Goal: Task Accomplishment & Management: Manage account settings

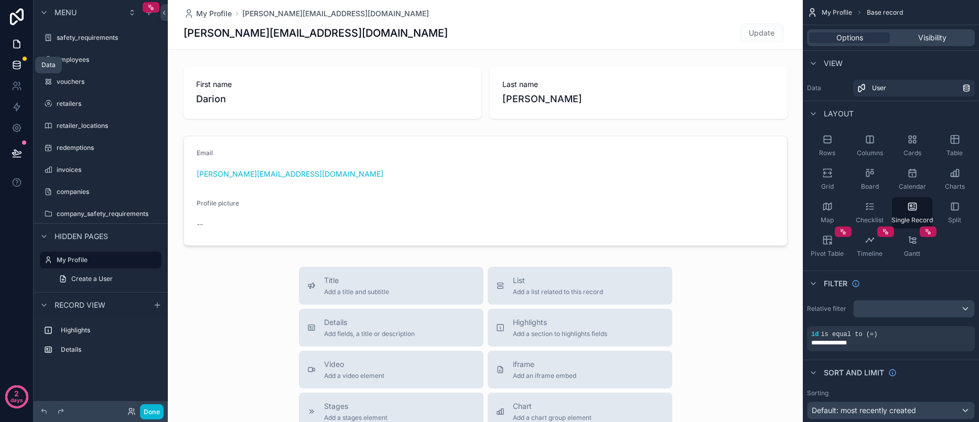
click at [17, 66] on icon at bounding box center [17, 65] width 10 height 10
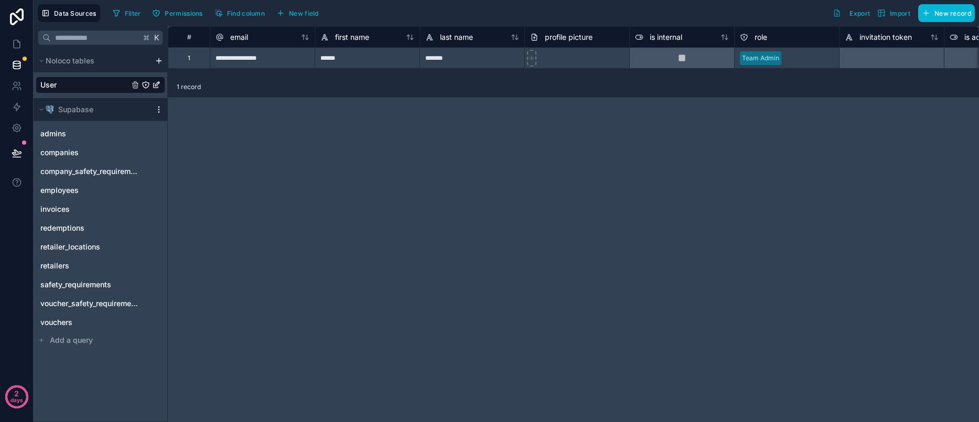
click at [160, 111] on icon "scrollable content" at bounding box center [159, 109] width 8 height 8
click at [211, 203] on span "Delete source" at bounding box center [213, 202] width 76 height 8
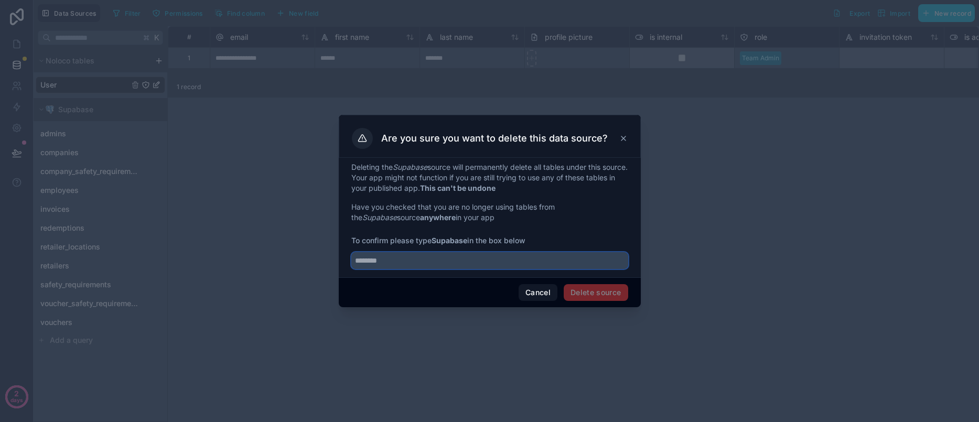
click at [478, 261] on input "text" at bounding box center [489, 260] width 277 height 17
type input "********"
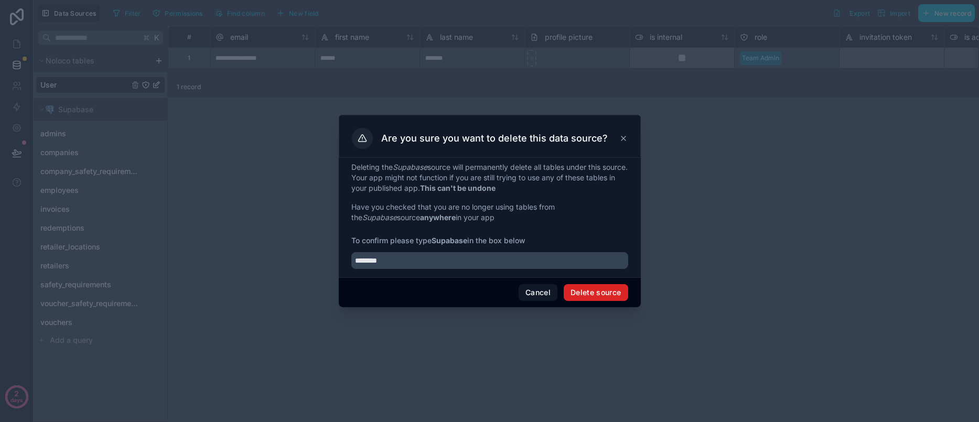
click at [603, 298] on button "Delete source" at bounding box center [596, 292] width 65 height 17
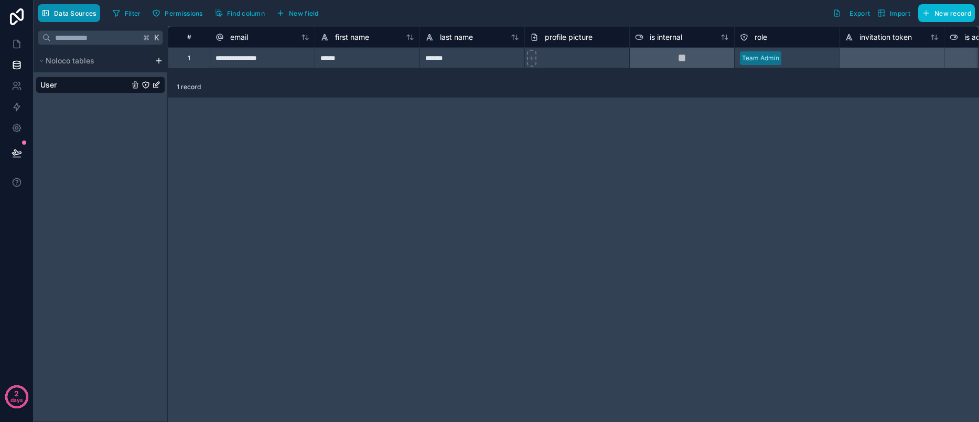
click at [79, 15] on span "Data Sources" at bounding box center [75, 13] width 42 height 8
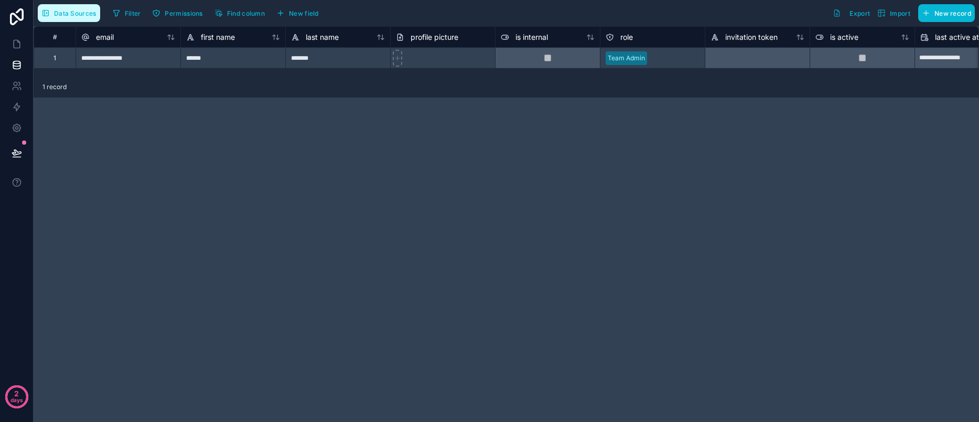
click at [79, 15] on span "Data Sources" at bounding box center [75, 13] width 42 height 8
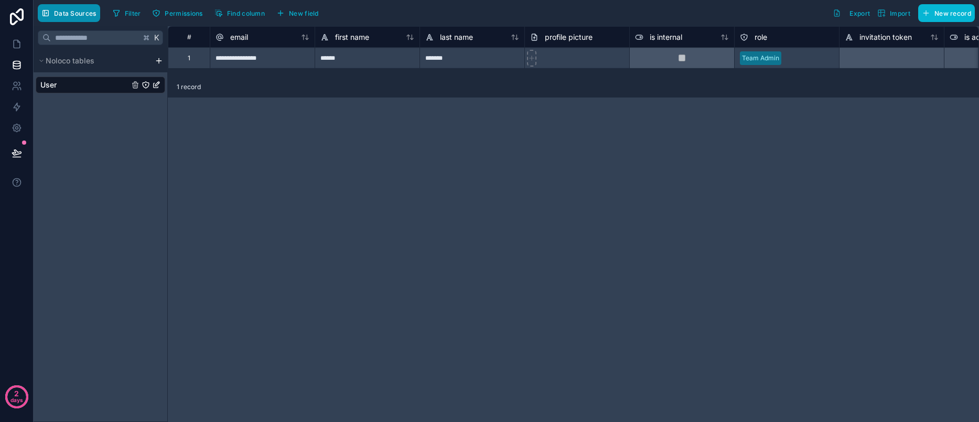
click at [86, 17] on button "Data Sources" at bounding box center [69, 13] width 62 height 18
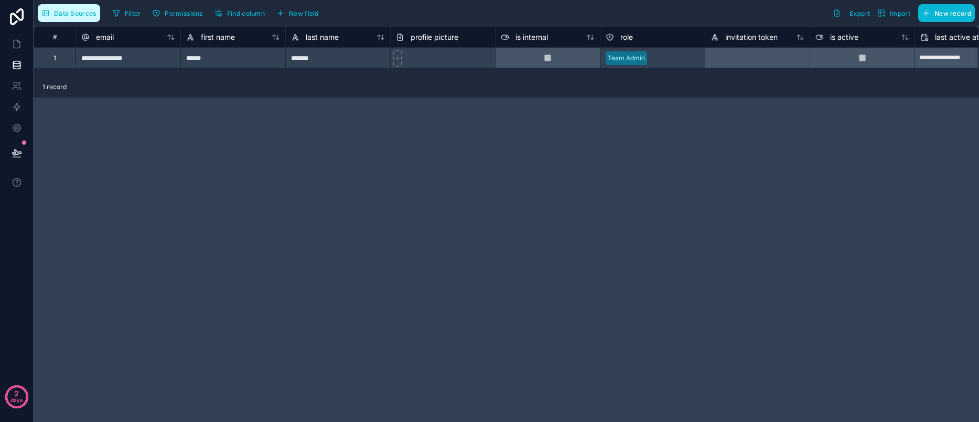
click at [86, 17] on button "Data Sources" at bounding box center [69, 13] width 62 height 18
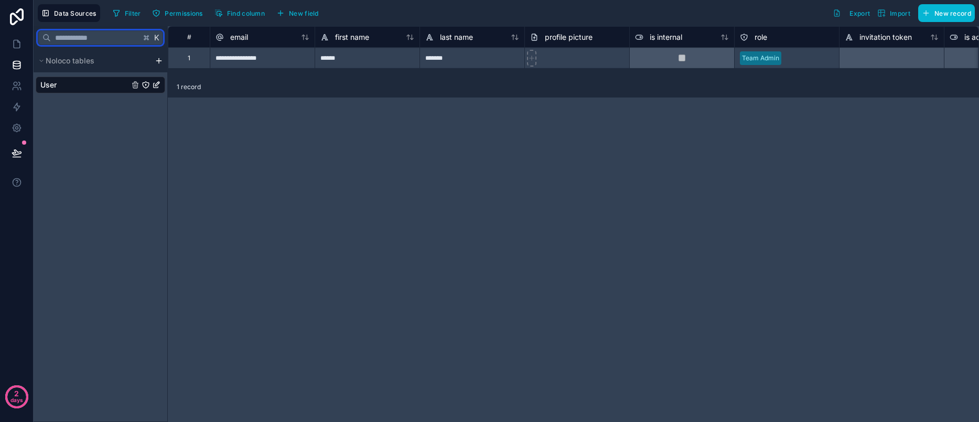
click at [84, 38] on input "text" at bounding box center [96, 37] width 90 height 19
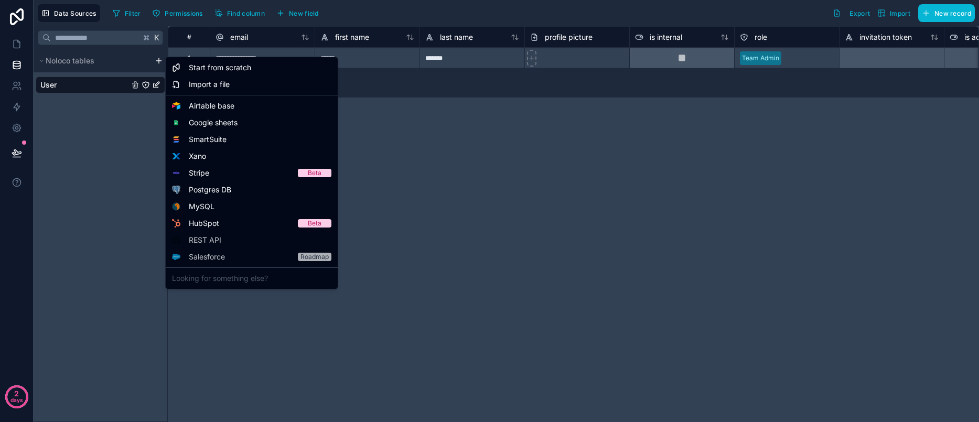
click at [158, 63] on html "**********" at bounding box center [489, 211] width 979 height 422
click at [221, 194] on span "Postgres DB" at bounding box center [210, 190] width 42 height 10
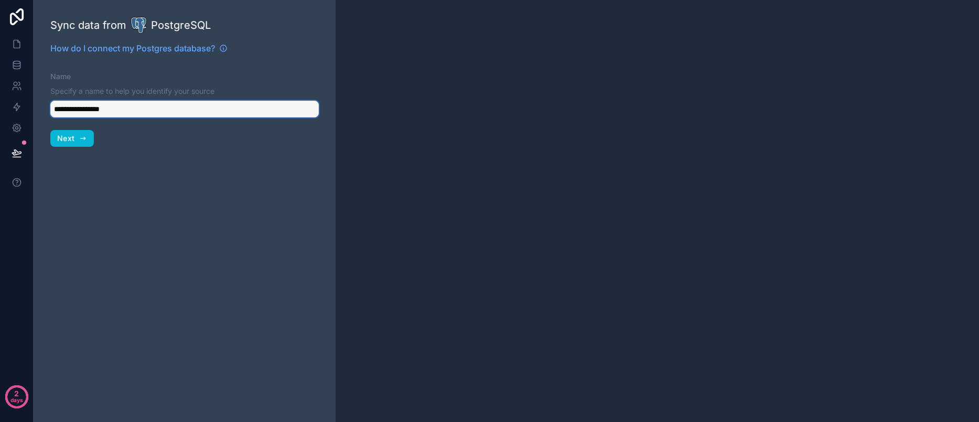
click at [132, 108] on input "**********" at bounding box center [184, 109] width 269 height 17
type input "**********"
click at [74, 135] on span "Next" at bounding box center [65, 138] width 17 height 9
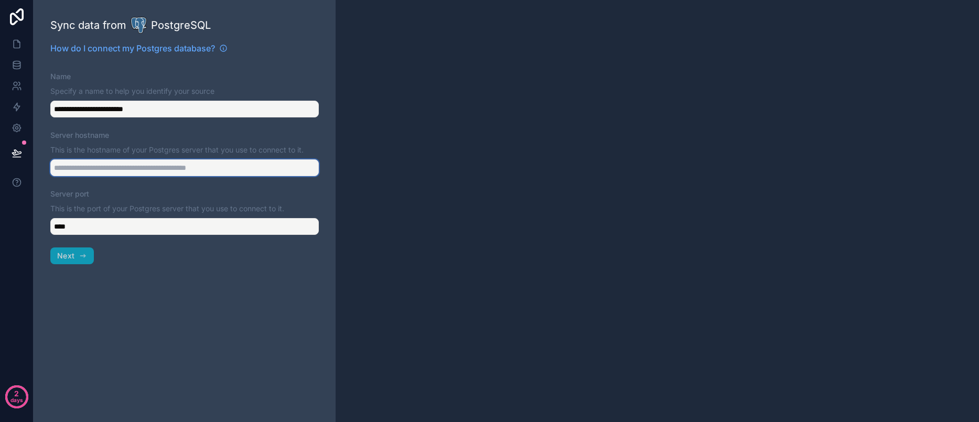
click at [112, 172] on input "Server hostname" at bounding box center [184, 167] width 269 height 17
click at [128, 166] on input "Server hostname" at bounding box center [184, 167] width 269 height 17
click at [142, 171] on input "Server hostname" at bounding box center [184, 167] width 269 height 17
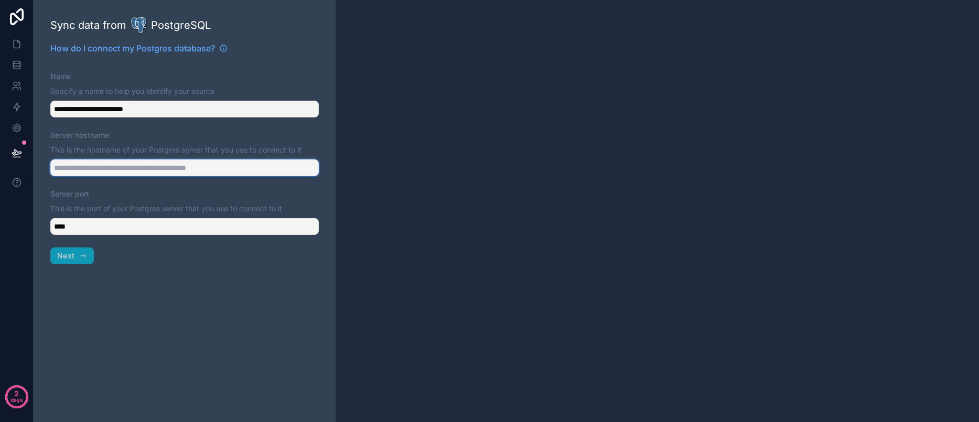
click at [131, 171] on input "Server hostname" at bounding box center [184, 167] width 269 height 17
paste input "**********"
drag, startPoint x: 79, startPoint y: 260, endPoint x: 270, endPoint y: 318, distance: 199.8
click at [267, 318] on div "**********" at bounding box center [185, 211] width 302 height 422
click at [151, 164] on input "**********" at bounding box center [184, 167] width 269 height 17
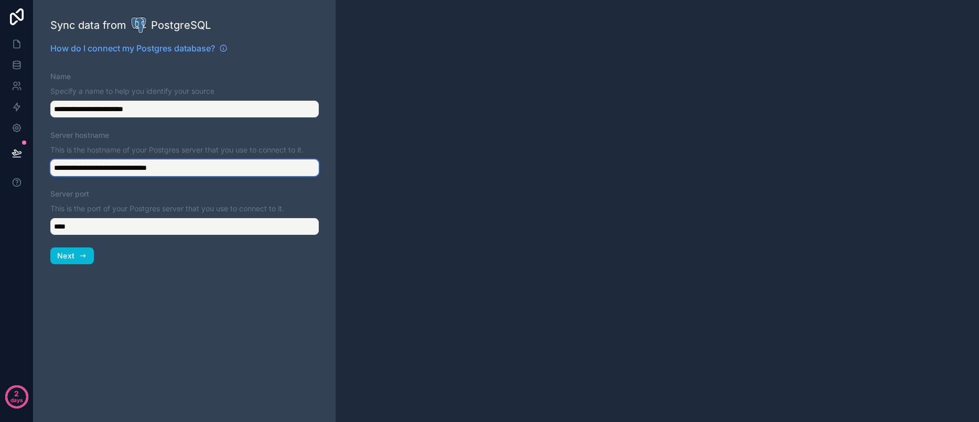
click at [151, 164] on input "**********" at bounding box center [184, 167] width 269 height 17
paste input "**********"
drag, startPoint x: 120, startPoint y: 168, endPoint x: 133, endPoint y: 169, distance: 13.2
click at [133, 169] on input "**********" at bounding box center [184, 167] width 269 height 17
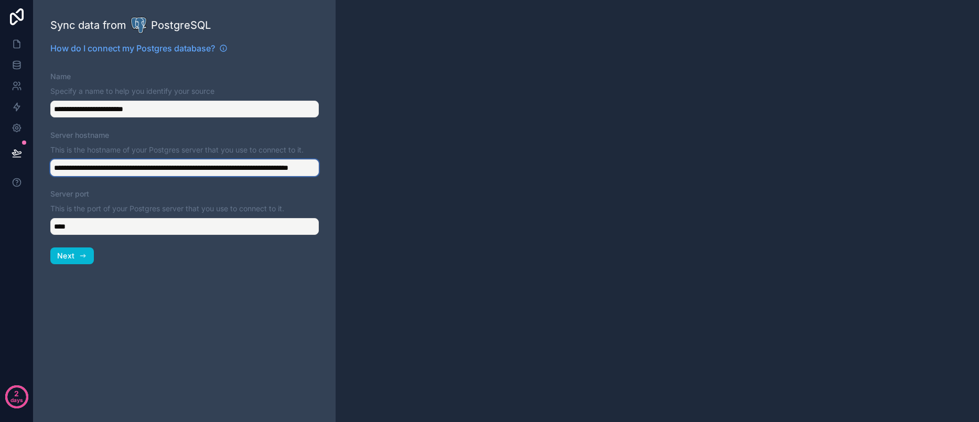
type input "**********"
click at [71, 264] on div "**********" at bounding box center [185, 211] width 302 height 422
click at [70, 258] on span "Next" at bounding box center [65, 255] width 17 height 9
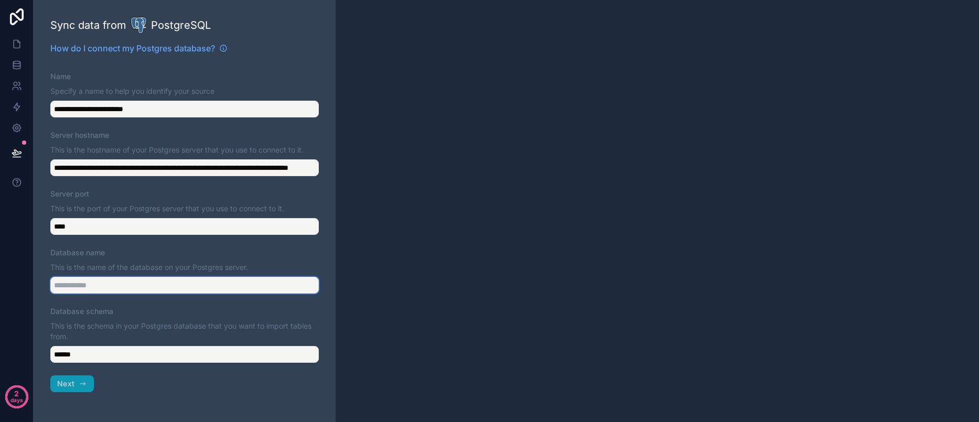
click at [85, 287] on input "Database name" at bounding box center [184, 285] width 269 height 17
paste input "********"
type input "********"
click at [79, 386] on icon "button" at bounding box center [83, 384] width 8 height 8
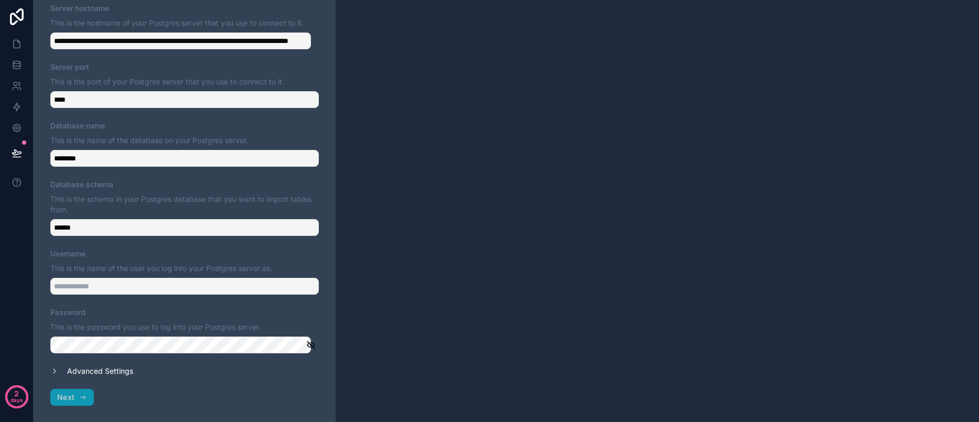
scroll to position [127, 0]
click at [83, 284] on input "Username" at bounding box center [184, 285] width 269 height 17
paste input "********"
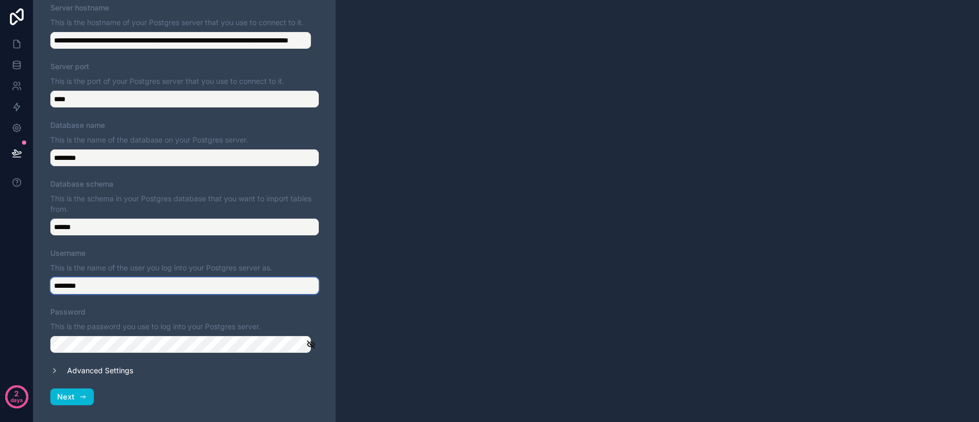
type input "********"
click at [83, 393] on icon "button" at bounding box center [83, 397] width 8 height 8
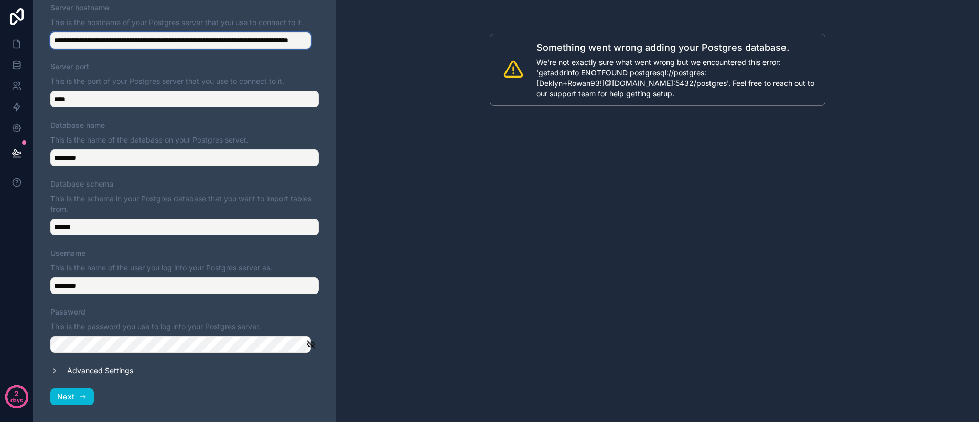
click at [102, 41] on input "**********" at bounding box center [180, 40] width 261 height 17
paste input "text"
type input "**********"
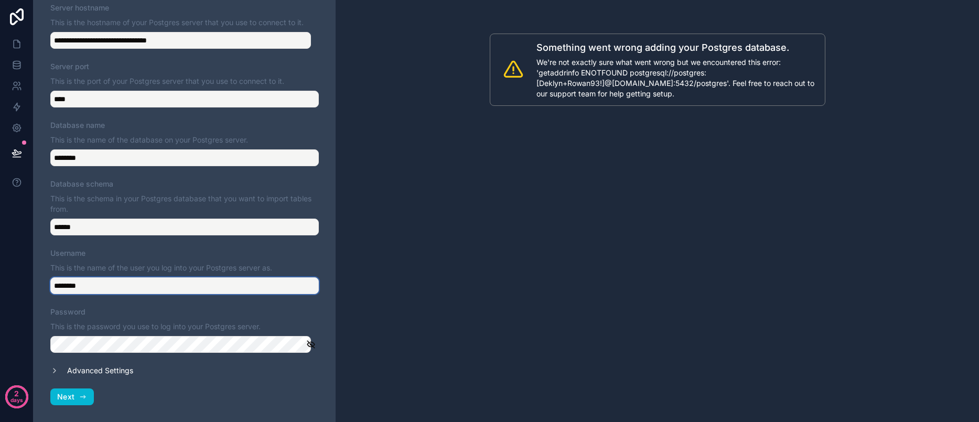
click at [113, 285] on input "********" at bounding box center [184, 285] width 269 height 17
paste input "**********"
type input "**********"
click at [109, 373] on label "Advanced Settings" at bounding box center [100, 371] width 66 height 10
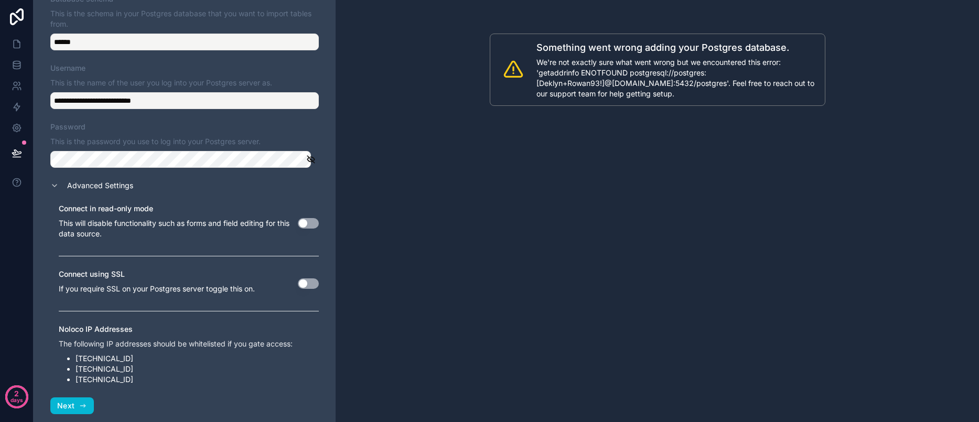
scroll to position [322, 0]
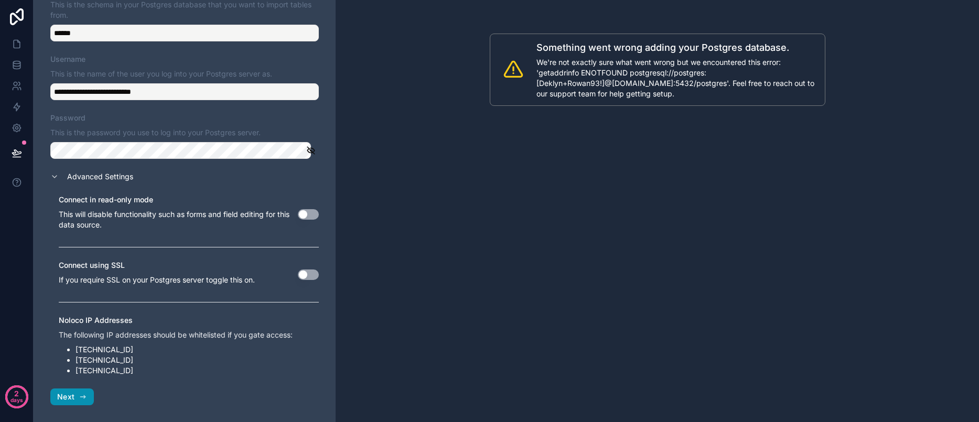
click at [66, 398] on span "Next" at bounding box center [65, 396] width 17 height 9
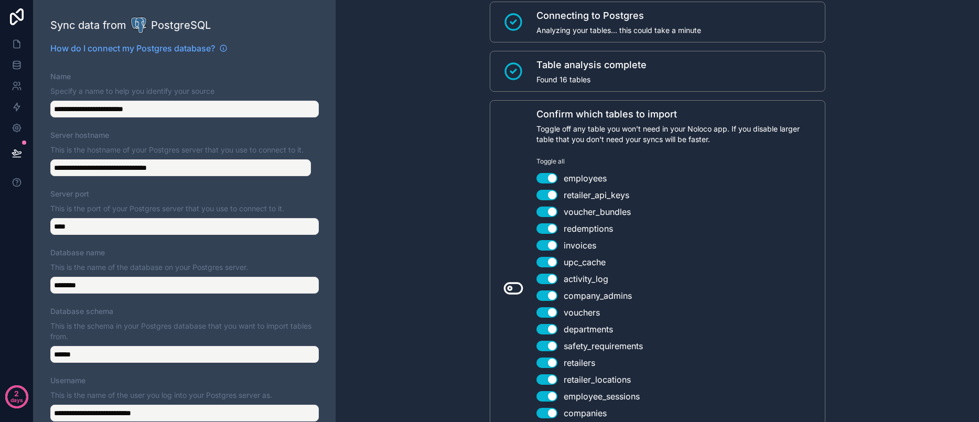
scroll to position [120, 0]
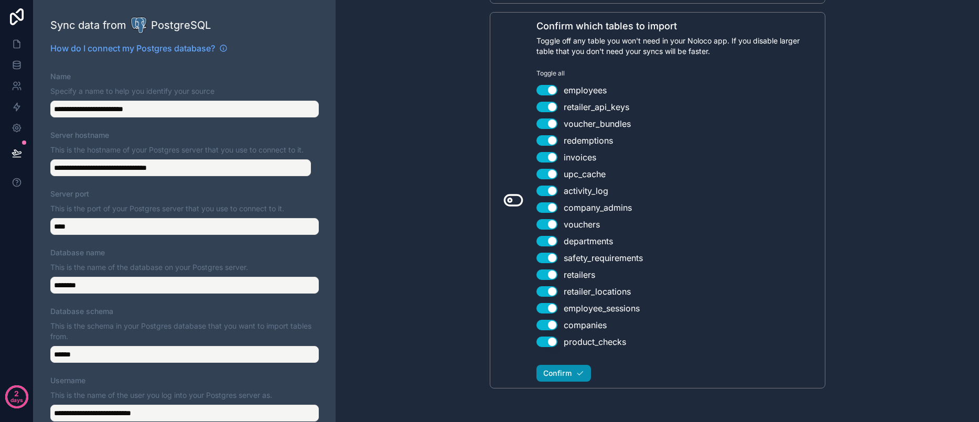
click at [578, 373] on icon "button" at bounding box center [580, 373] width 5 height 4
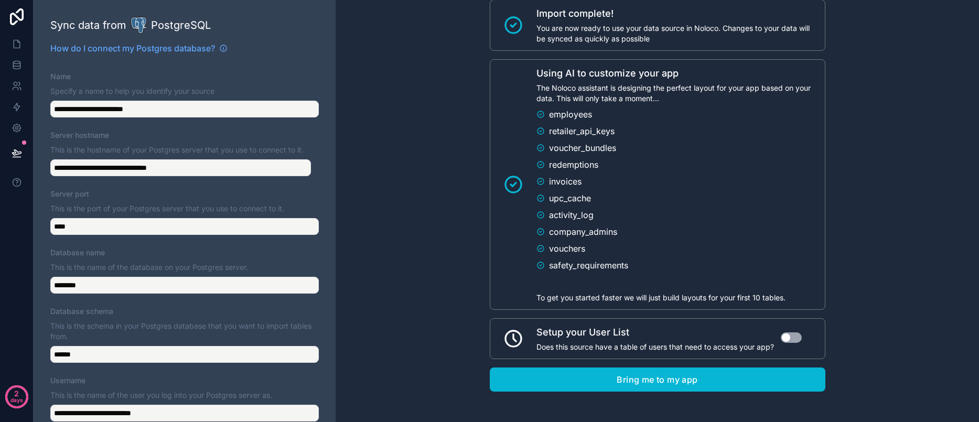
scroll to position [570, 0]
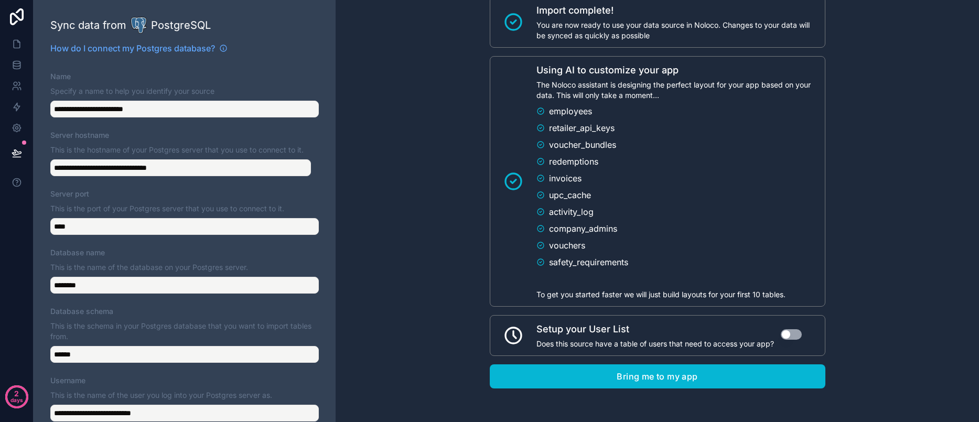
click at [785, 338] on button "Use setting" at bounding box center [791, 334] width 21 height 10
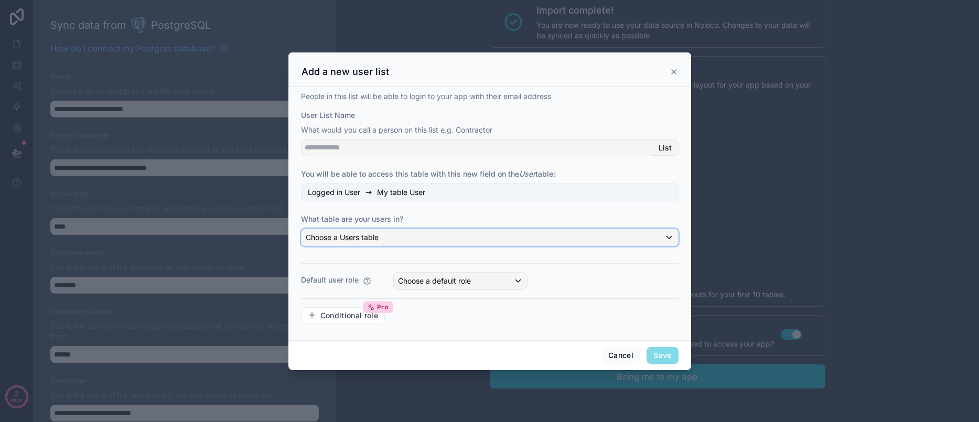
click at [402, 240] on div "Choose a Users table" at bounding box center [490, 237] width 377 height 17
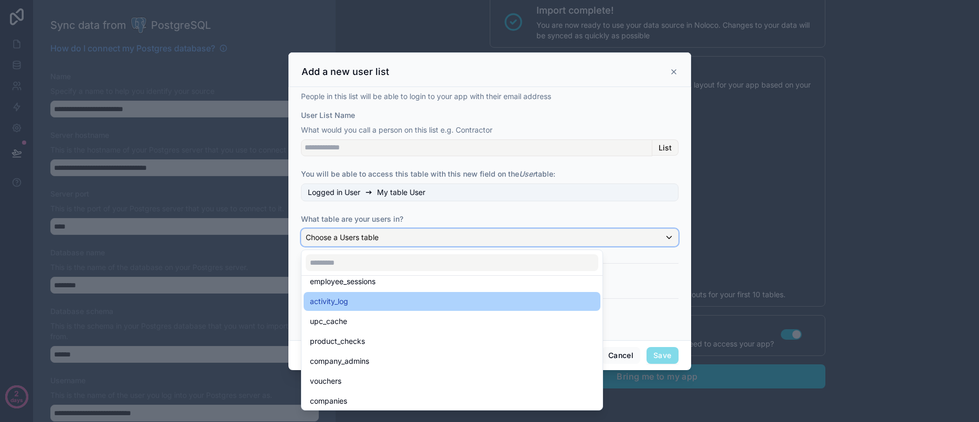
scroll to position [210, 0]
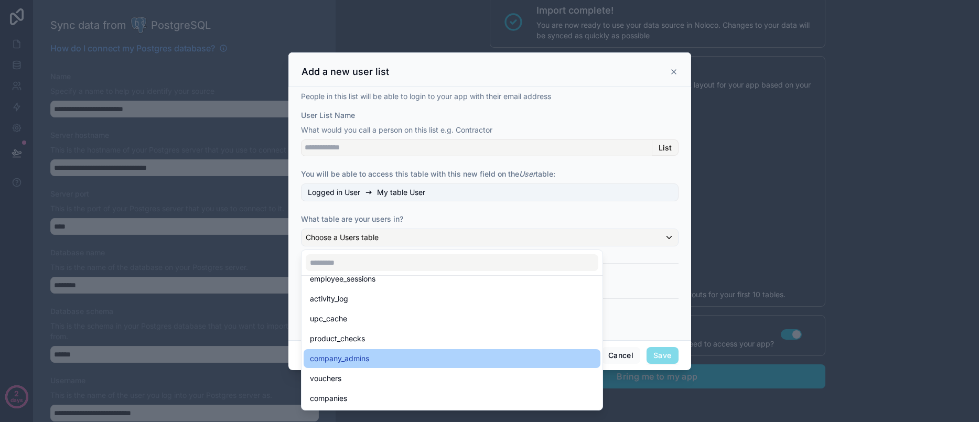
click at [372, 354] on div "company_admins" at bounding box center [452, 359] width 284 height 13
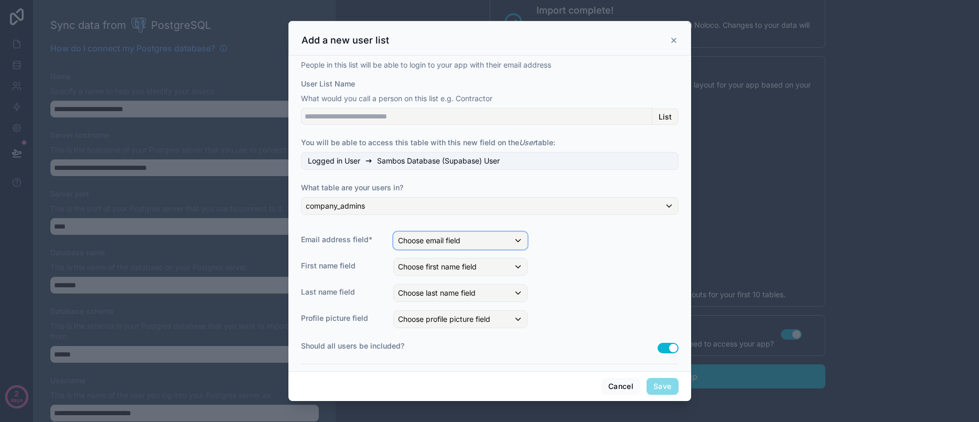
click at [442, 239] on span "Choose email field" at bounding box center [429, 240] width 62 height 9
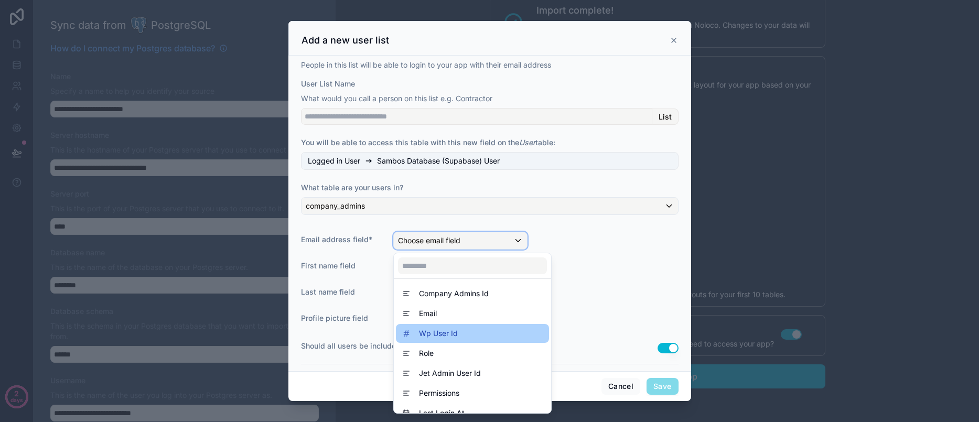
scroll to position [0, 0]
click at [447, 332] on div "Email" at bounding box center [472, 336] width 141 height 13
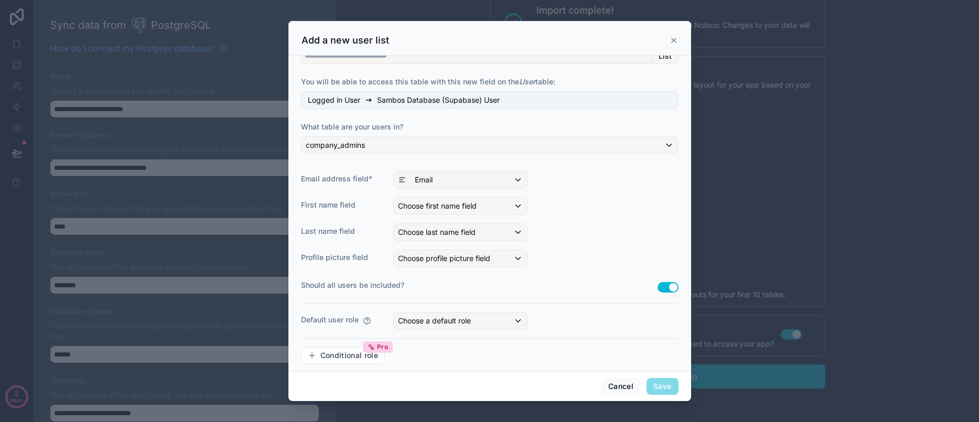
scroll to position [52, 0]
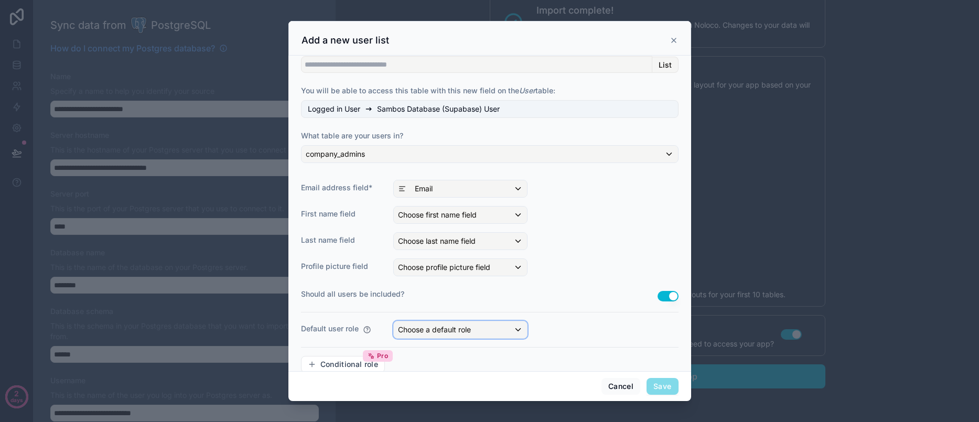
click at [469, 326] on span "Choose a default role" at bounding box center [434, 329] width 73 height 9
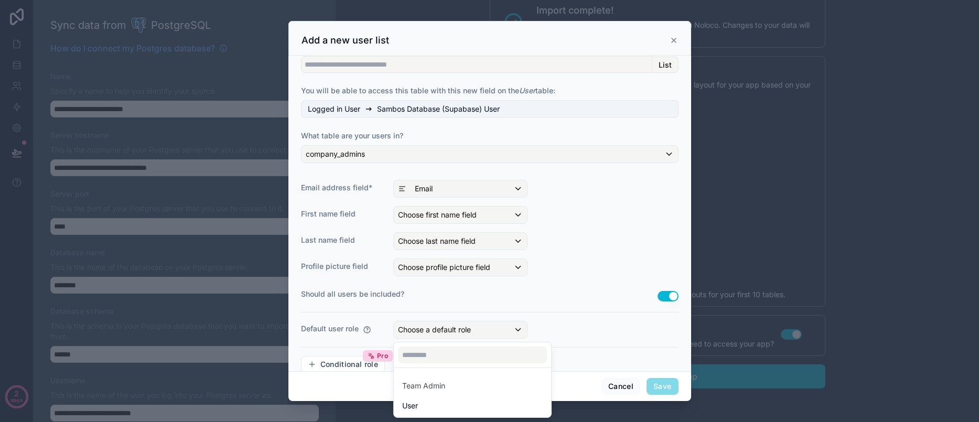
click at [553, 297] on div at bounding box center [490, 211] width 403 height 380
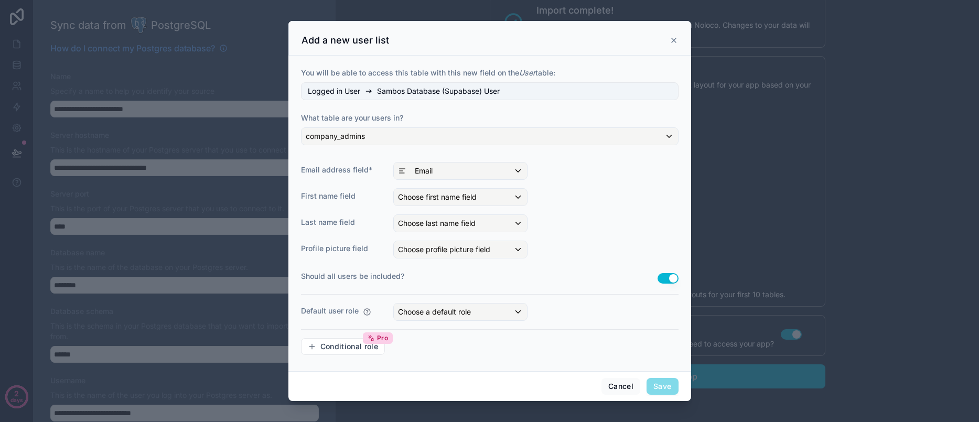
scroll to position [70, 0]
click at [668, 382] on span "Save" at bounding box center [662, 386] width 31 height 17
click at [487, 308] on div "Choose a default role" at bounding box center [460, 311] width 133 height 17
click at [418, 390] on div "User" at bounding box center [410, 387] width 16 height 13
click at [660, 383] on span "Save" at bounding box center [662, 386] width 31 height 17
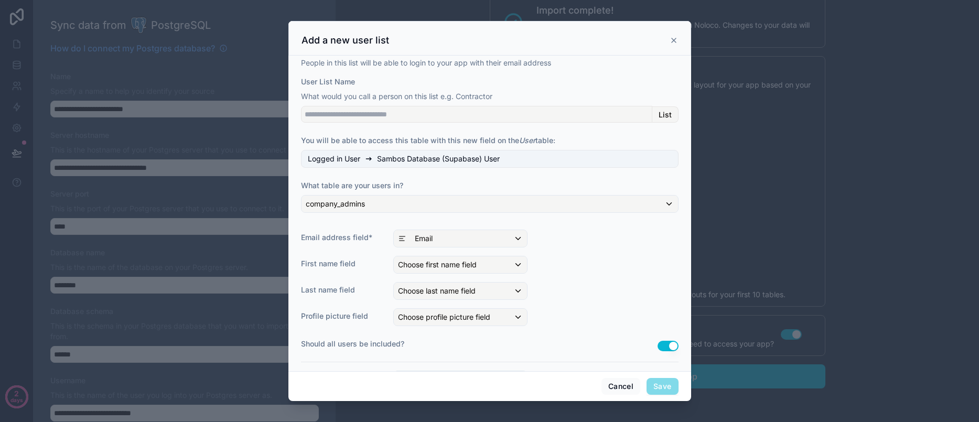
scroll to position [0, 0]
click at [473, 116] on input "User List Name" at bounding box center [476, 116] width 351 height 17
click at [535, 183] on label "What table are your users in?" at bounding box center [490, 188] width 378 height 10
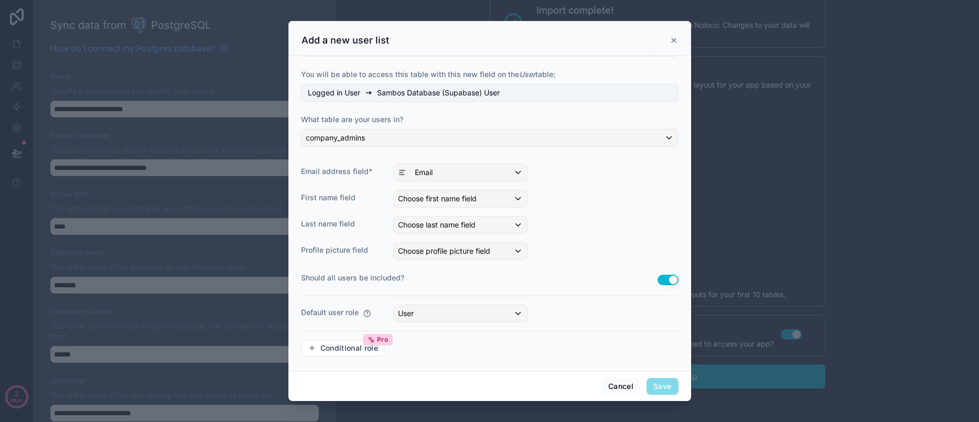
scroll to position [70, 0]
click at [661, 276] on button "Use setting" at bounding box center [668, 278] width 21 height 10
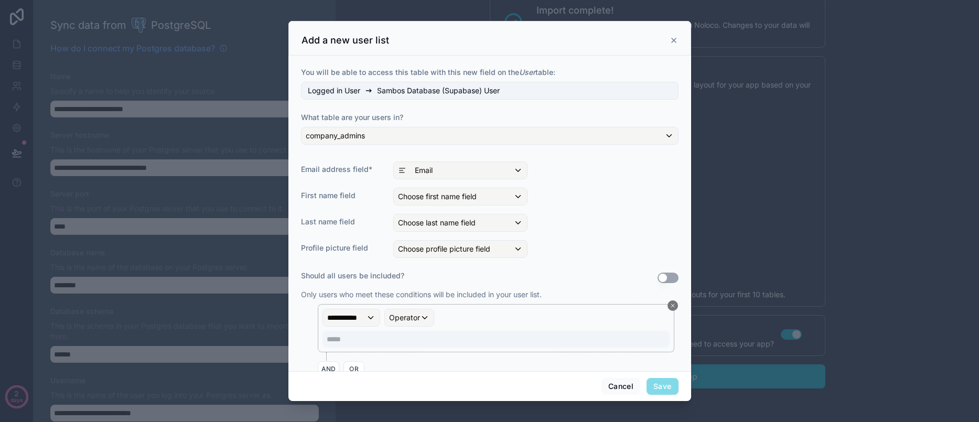
click at [658, 280] on button "Use setting" at bounding box center [668, 278] width 21 height 10
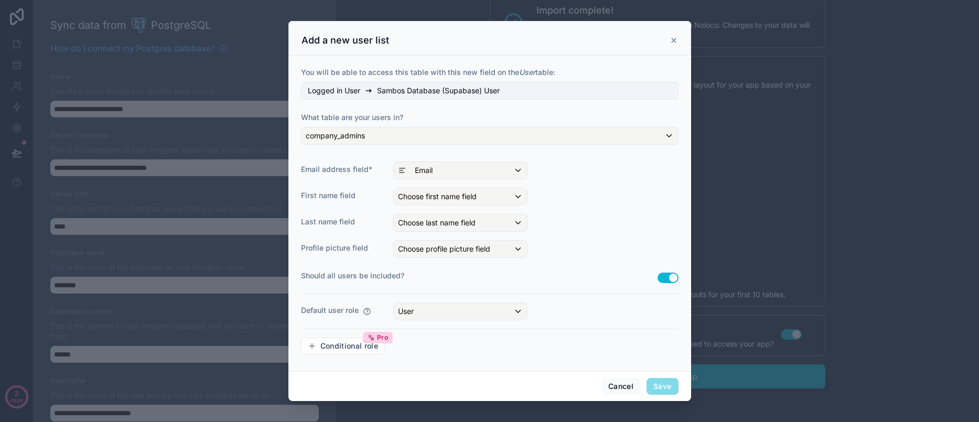
click at [660, 388] on span "Save" at bounding box center [662, 386] width 31 height 17
click at [670, 387] on span "Save" at bounding box center [662, 386] width 31 height 17
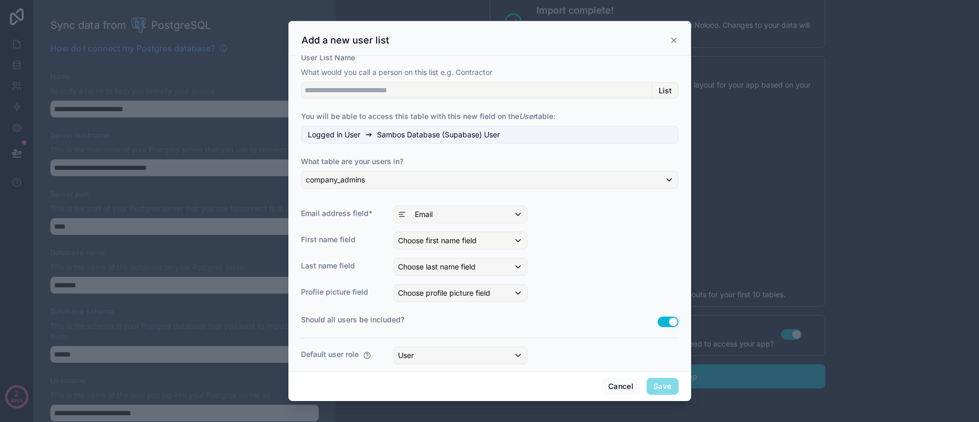
scroll to position [24, 0]
click at [512, 177] on div "company_admins" at bounding box center [490, 182] width 377 height 17
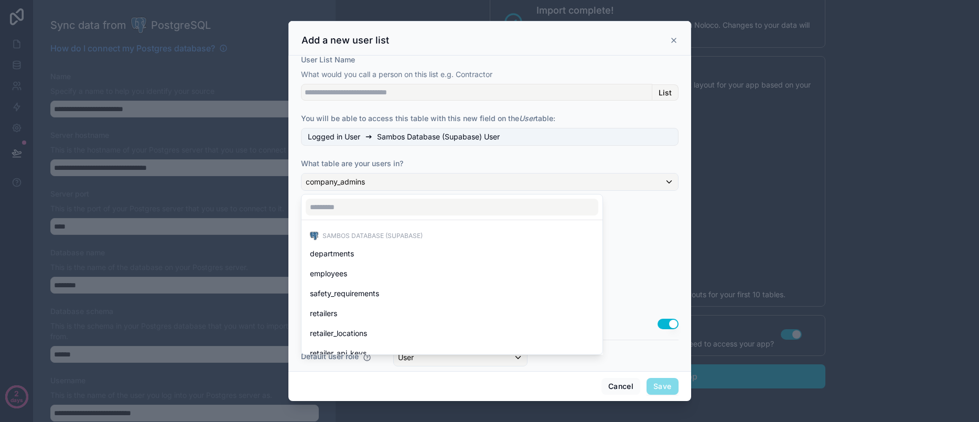
click at [512, 177] on div at bounding box center [490, 211] width 403 height 380
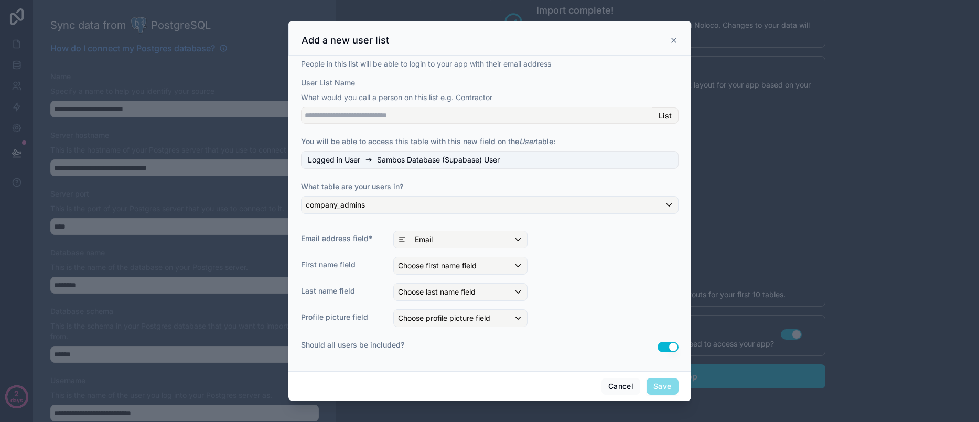
scroll to position [0, 0]
click at [529, 118] on input "User List Name" at bounding box center [476, 116] width 351 height 17
drag, startPoint x: 378, startPoint y: 120, endPoint x: 285, endPoint y: 118, distance: 92.9
click at [285, 118] on div "**********" at bounding box center [489, 211] width 979 height 422
type input "********"
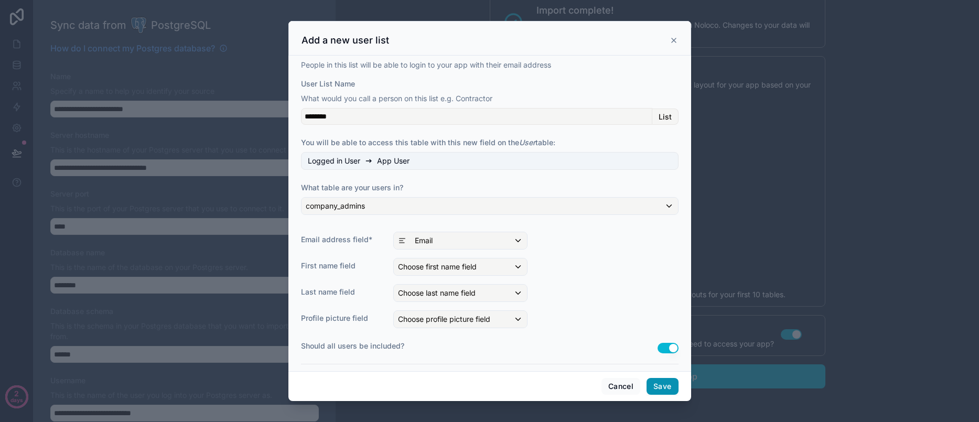
click at [659, 390] on button "Save" at bounding box center [662, 386] width 31 height 17
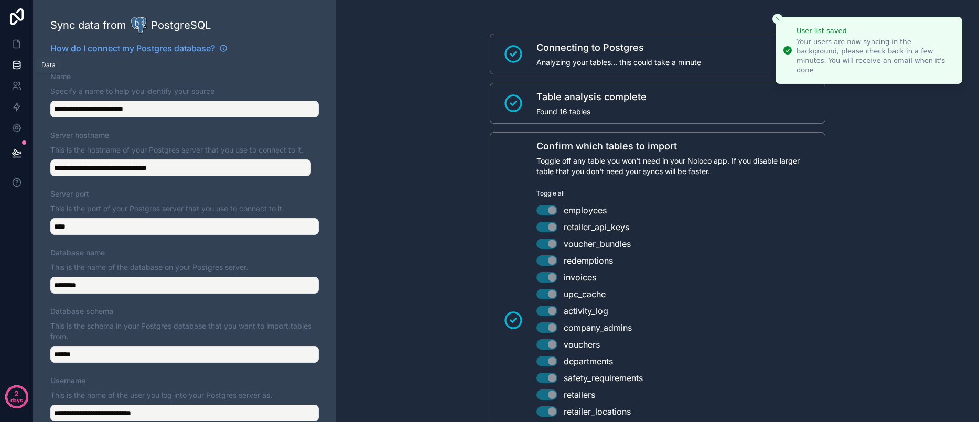
click at [25, 65] on link at bounding box center [16, 65] width 33 height 21
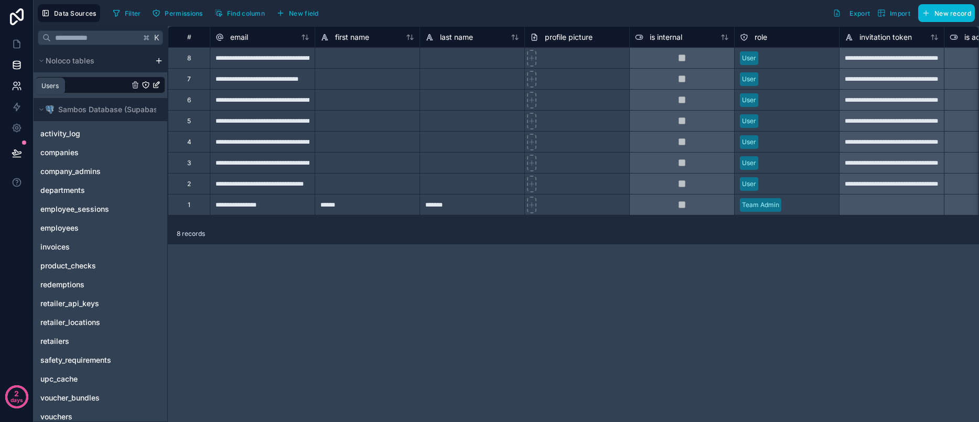
click at [19, 82] on icon at bounding box center [17, 86] width 10 height 10
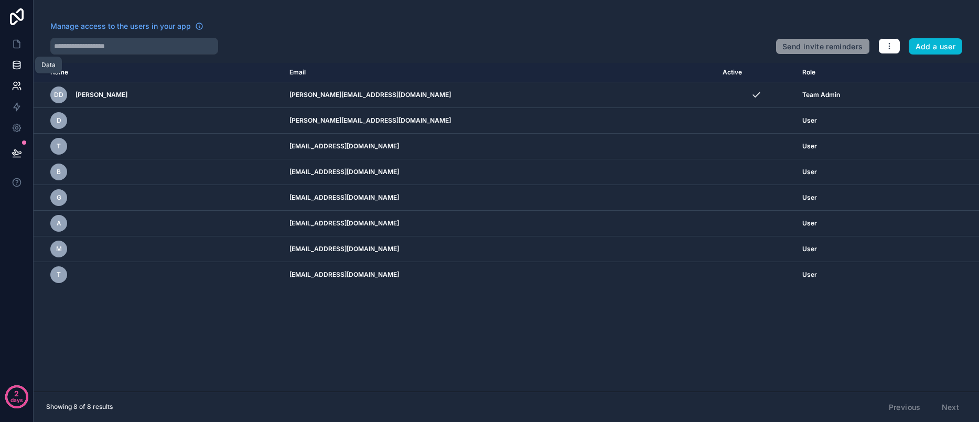
click at [18, 63] on icon at bounding box center [16, 62] width 7 height 3
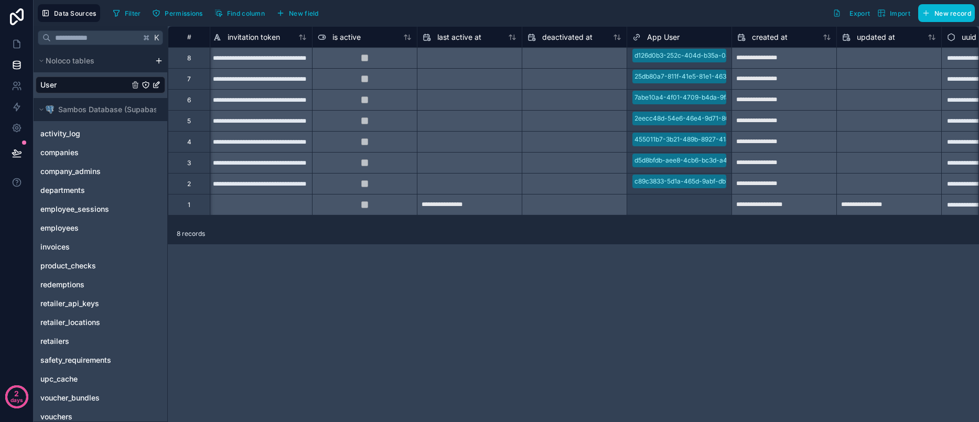
scroll to position [0, 700]
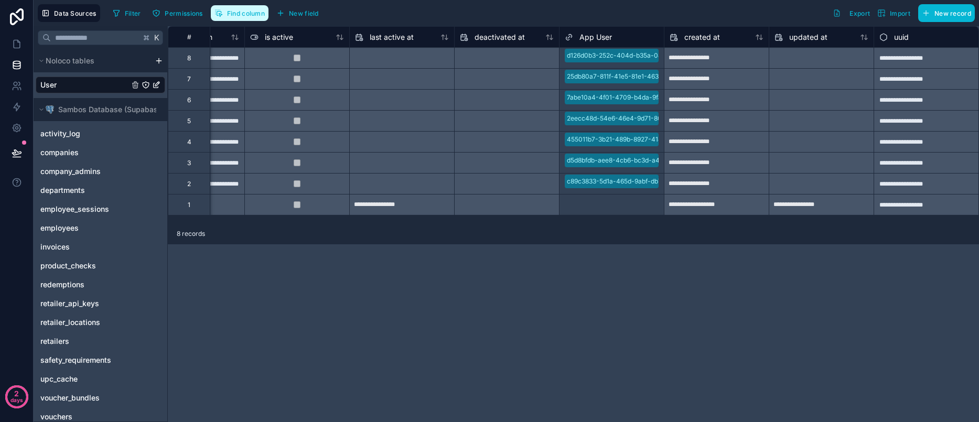
click at [240, 15] on span "Find column" at bounding box center [246, 13] width 38 height 8
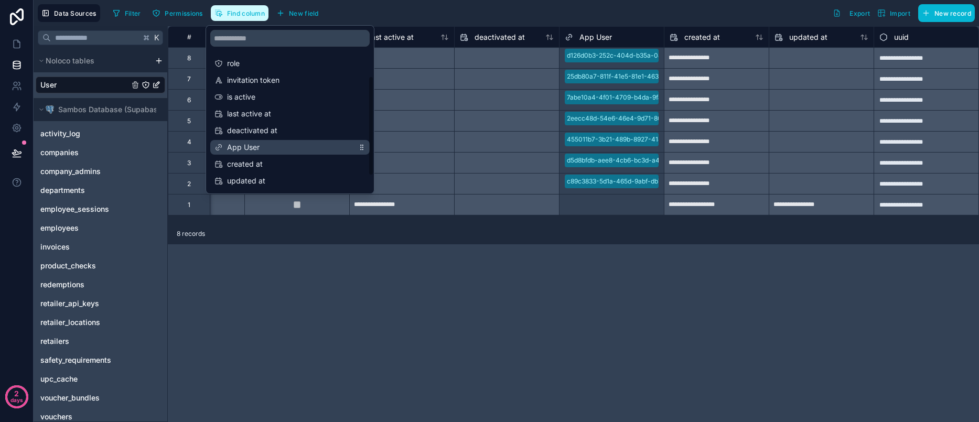
scroll to position [101, 0]
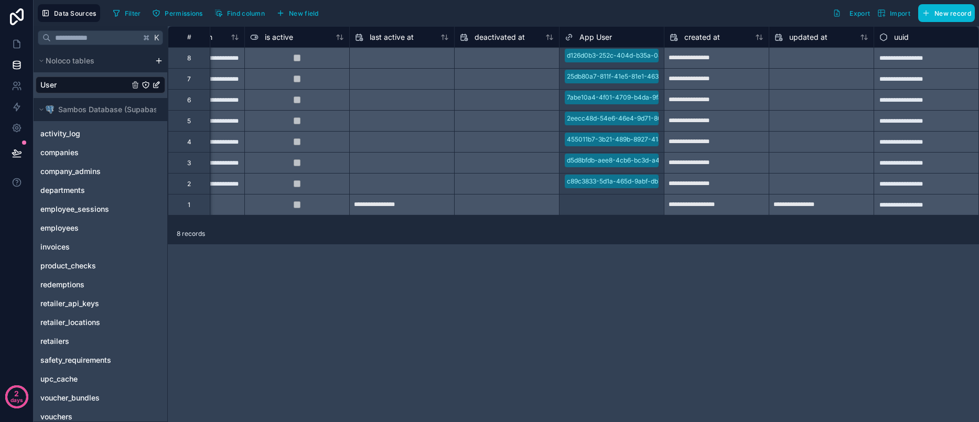
click at [651, 281] on div "**********" at bounding box center [573, 224] width 811 height 396
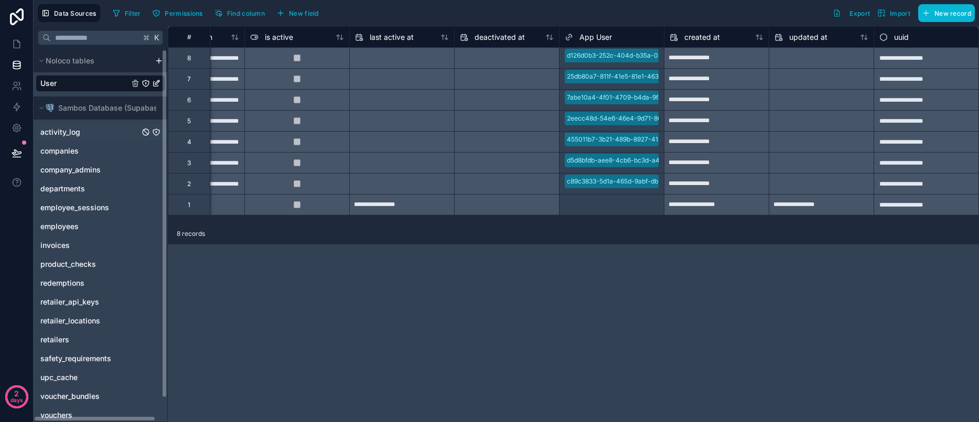
scroll to position [0, 0]
click at [91, 83] on link "User" at bounding box center [84, 85] width 89 height 10
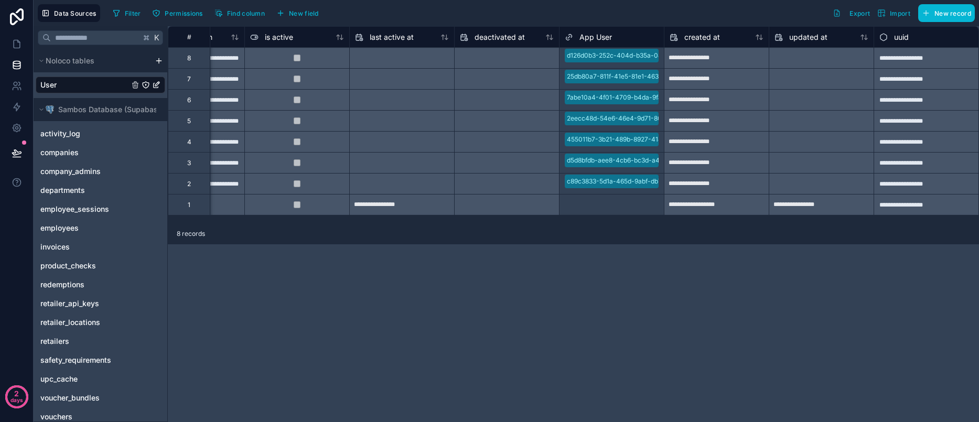
click at [157, 86] on icon "User" at bounding box center [156, 85] width 8 height 8
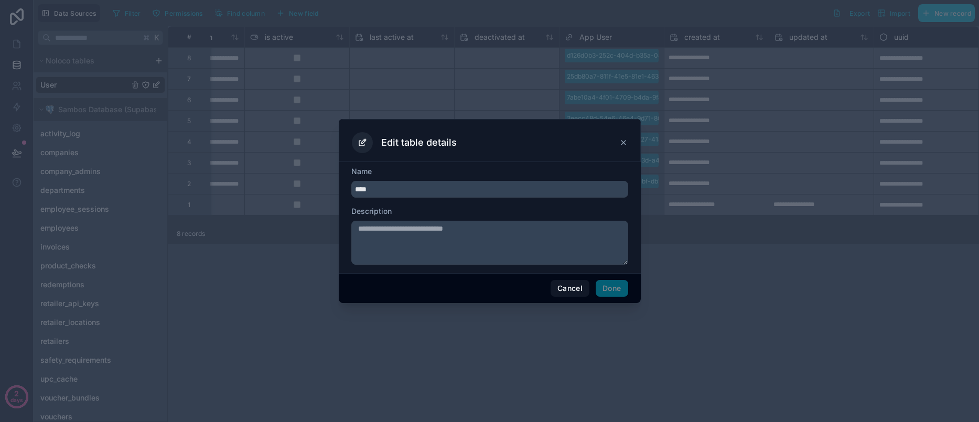
click at [629, 144] on div "Edit table details" at bounding box center [490, 140] width 302 height 43
click at [627, 141] on icon at bounding box center [624, 142] width 8 height 8
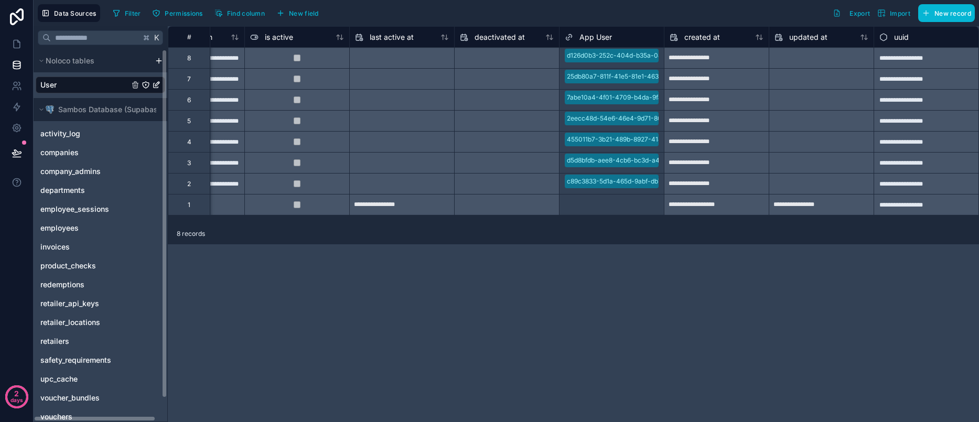
click at [143, 87] on icon "User" at bounding box center [146, 85] width 8 height 8
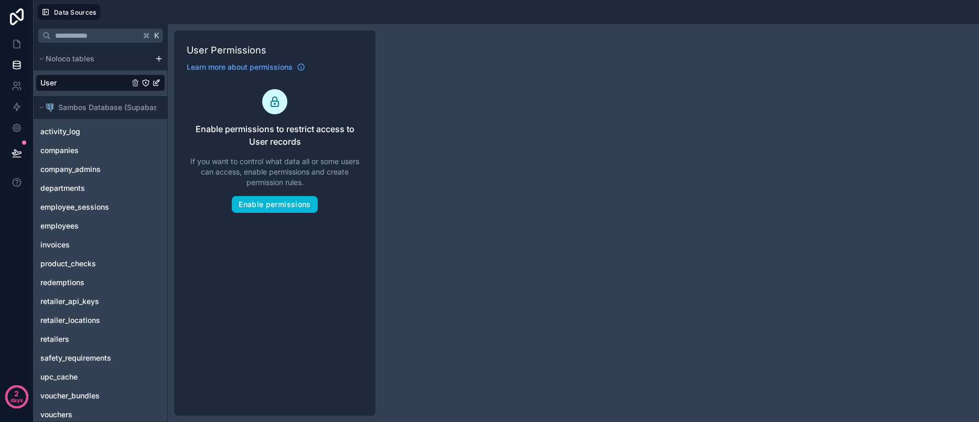
click at [85, 86] on link "User" at bounding box center [84, 83] width 89 height 10
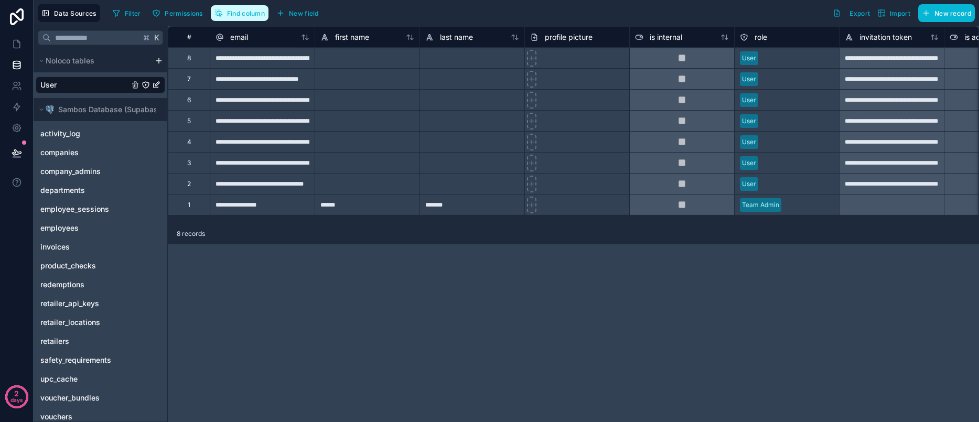
click at [238, 17] on span "Find column" at bounding box center [246, 13] width 38 height 8
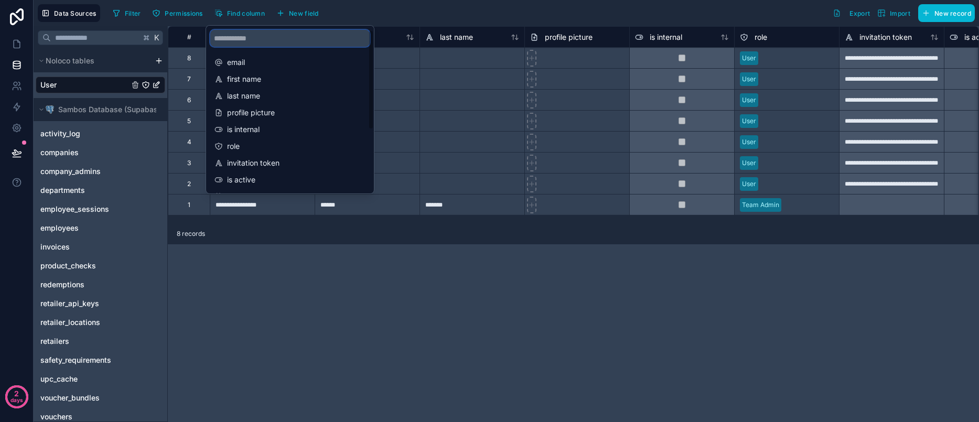
click at [258, 41] on input "scrollable content" at bounding box center [289, 38] width 159 height 17
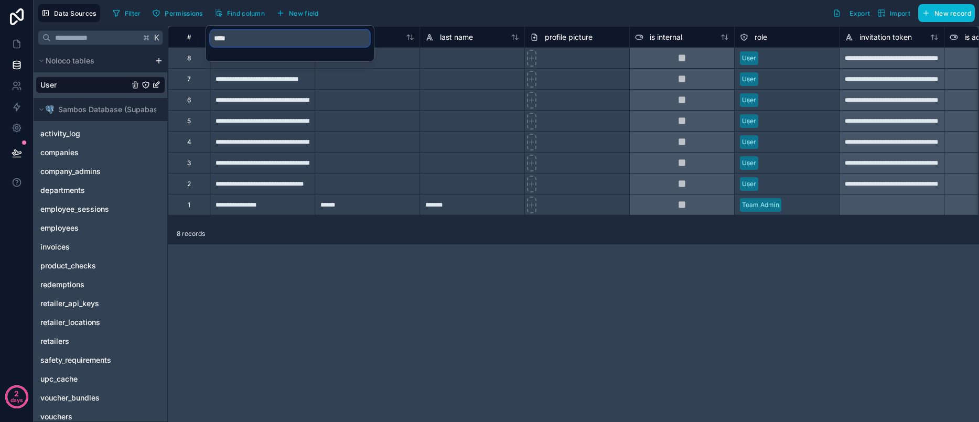
type input "****"
click at [259, 39] on input "****" at bounding box center [289, 38] width 159 height 17
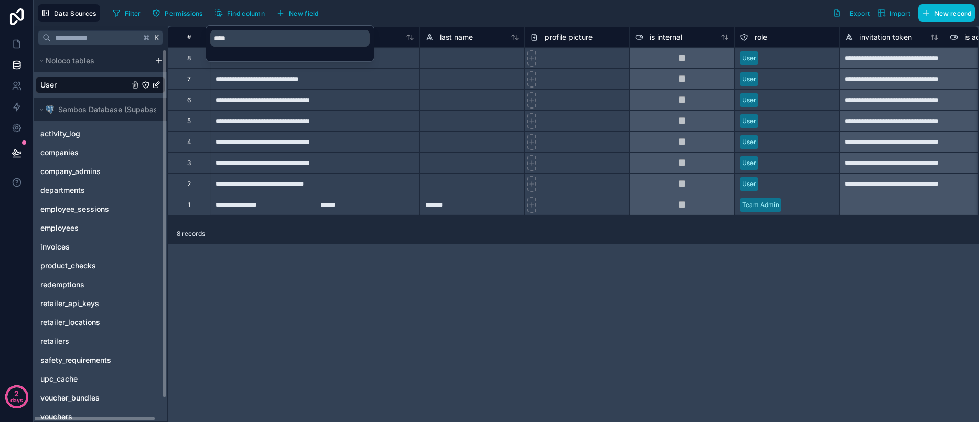
click at [104, 71] on div "Noloco tables" at bounding box center [101, 60] width 134 height 23
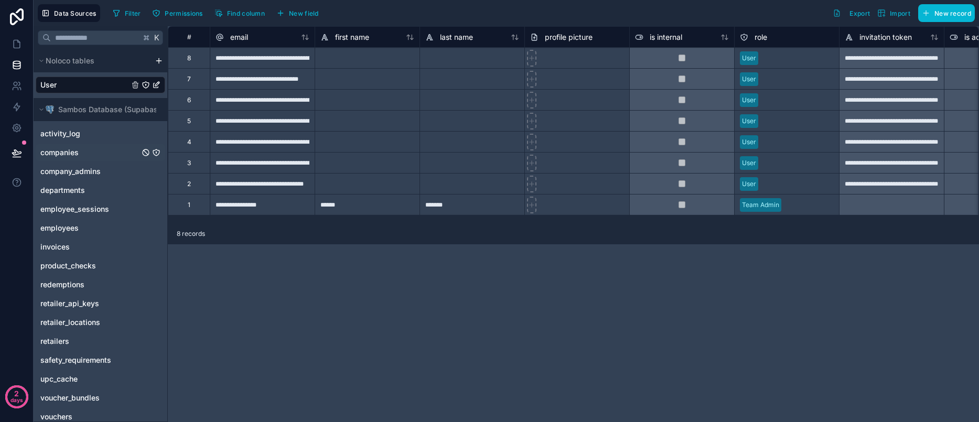
click at [96, 159] on div "companies" at bounding box center [101, 152] width 130 height 17
click at [95, 151] on link "companies" at bounding box center [89, 152] width 99 height 10
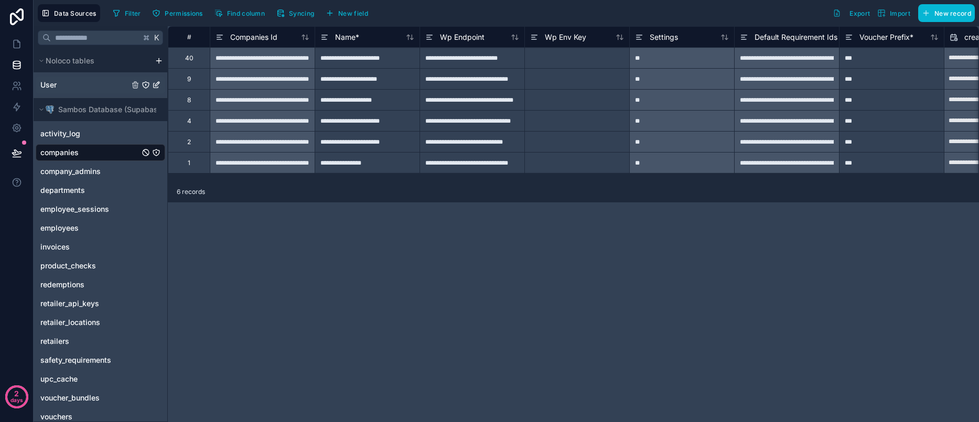
click at [82, 82] on link "User" at bounding box center [84, 85] width 89 height 10
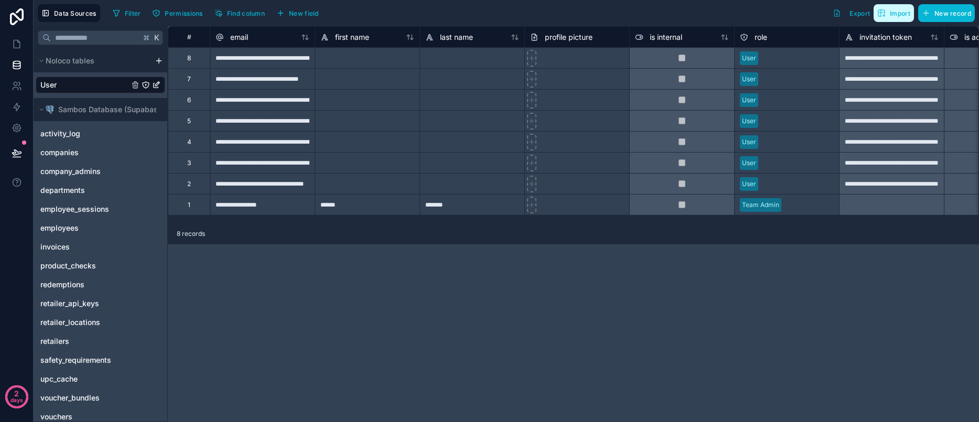
click at [897, 17] on span "Import" at bounding box center [900, 13] width 20 height 8
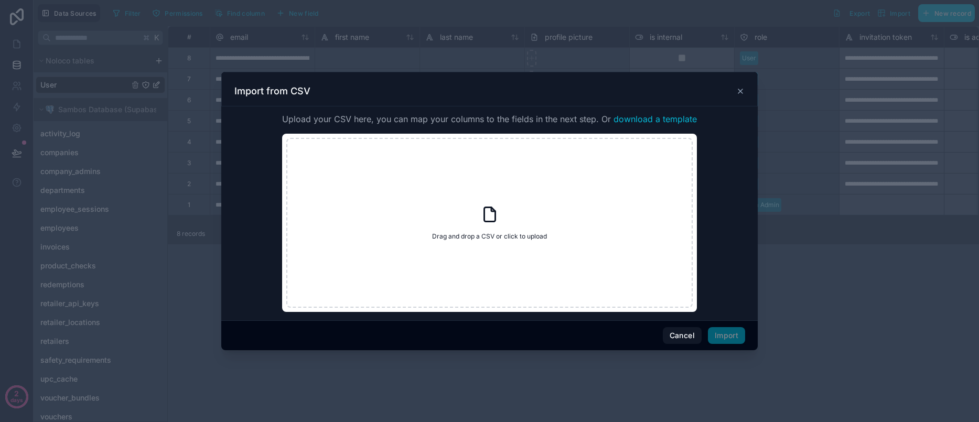
click at [739, 91] on icon at bounding box center [740, 91] width 8 height 8
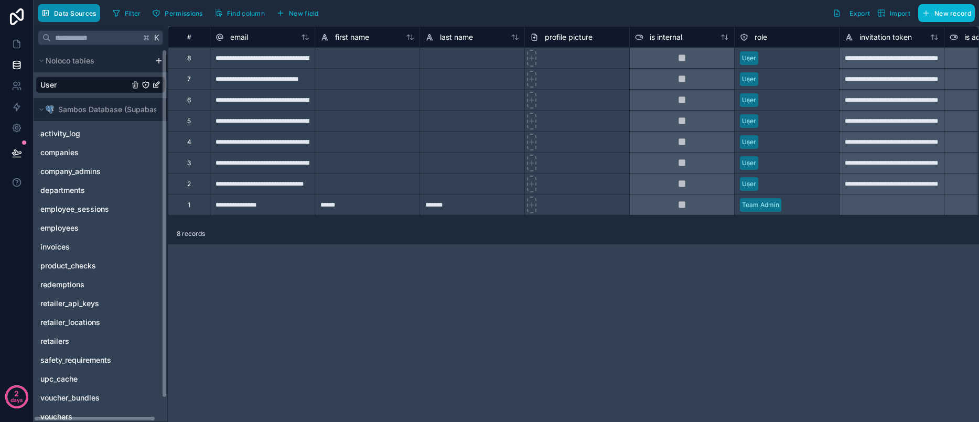
click at [76, 15] on span "Data Sources" at bounding box center [75, 13] width 42 height 8
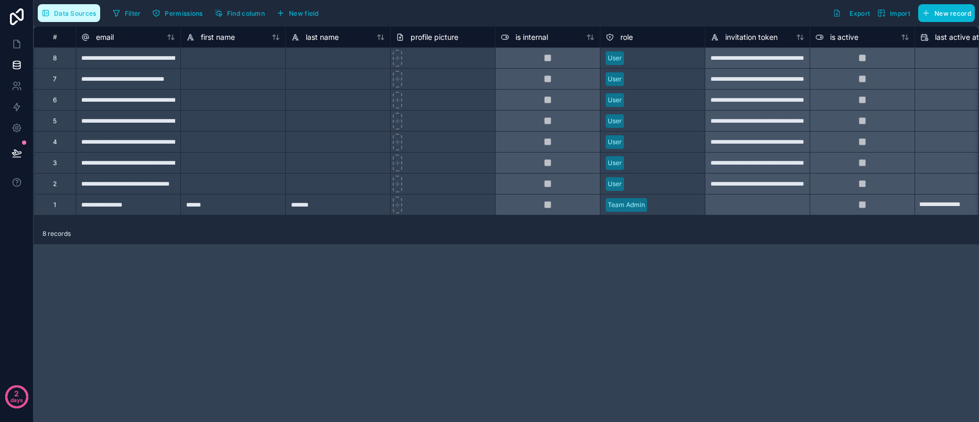
click at [76, 15] on span "Data Sources" at bounding box center [75, 13] width 42 height 8
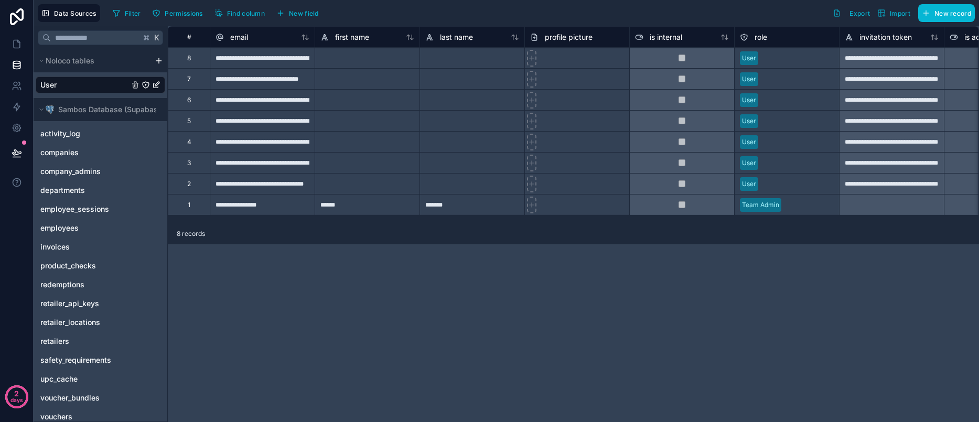
click at [159, 62] on html "**********" at bounding box center [489, 211] width 979 height 422
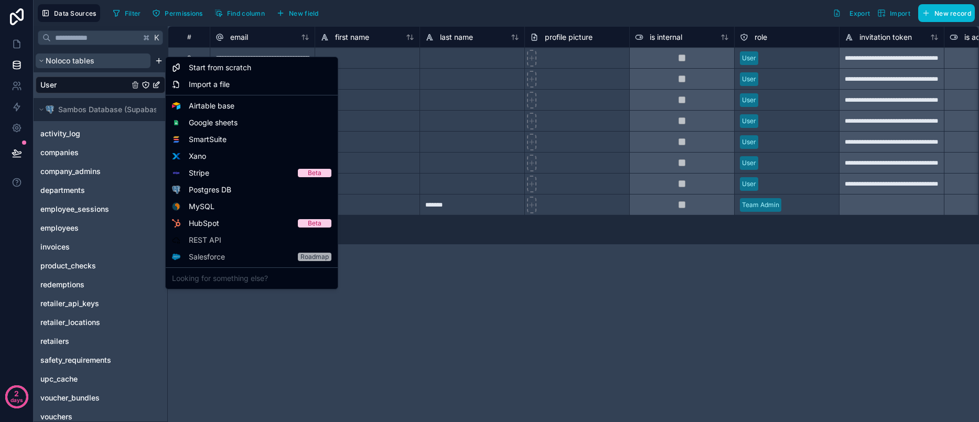
click at [136, 66] on html "**********" at bounding box center [489, 211] width 979 height 422
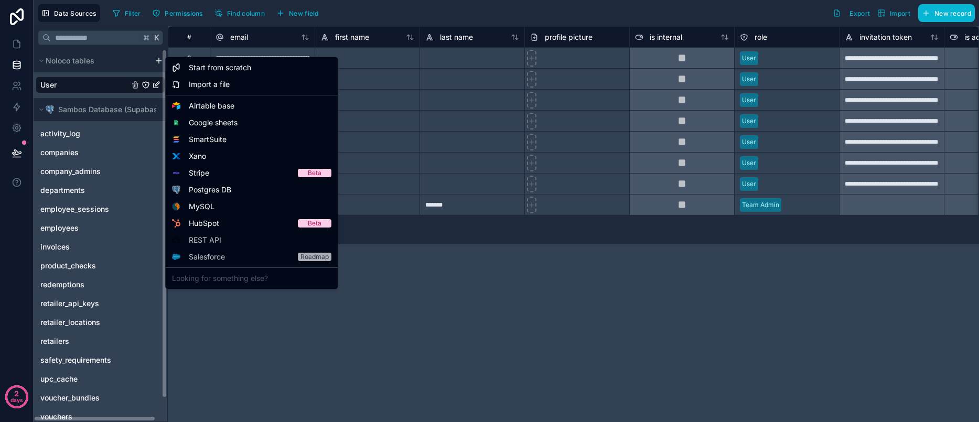
click at [157, 62] on html "**********" at bounding box center [489, 211] width 979 height 422
click at [155, 62] on html "**********" at bounding box center [489, 211] width 979 height 422
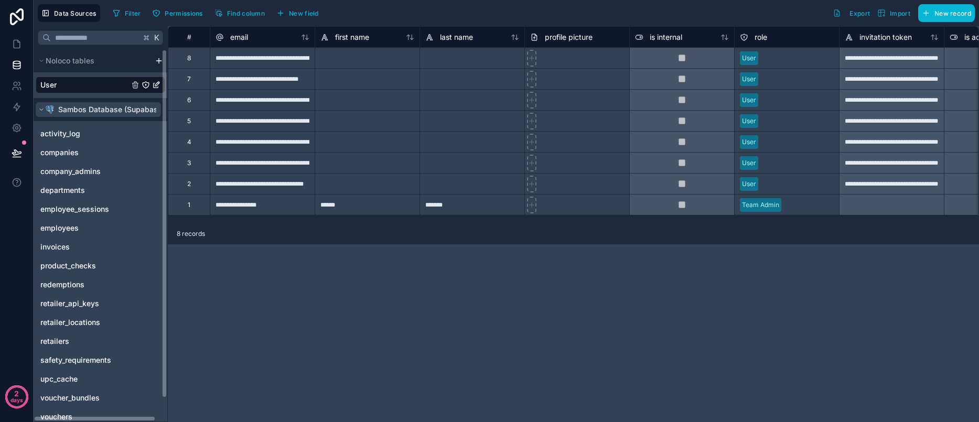
click at [89, 112] on span "Sambos Database (Supabase)" at bounding box center [111, 109] width 106 height 10
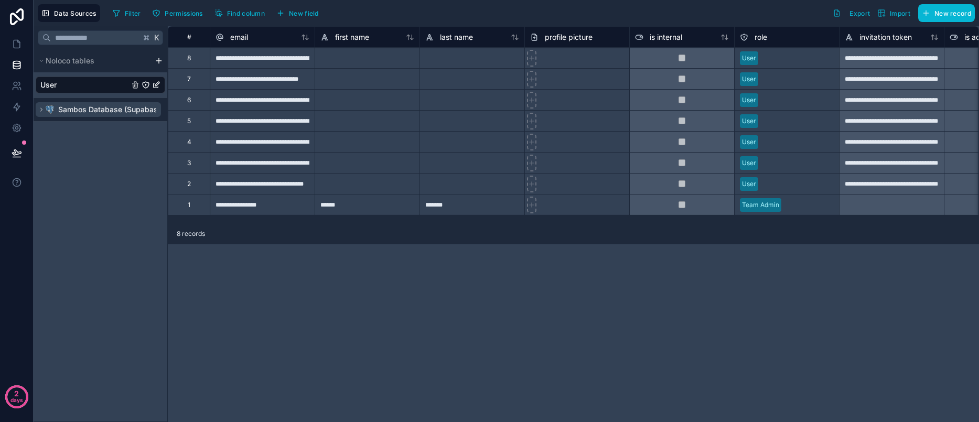
click at [89, 112] on span "Sambos Database (Supabase)" at bounding box center [111, 109] width 106 height 10
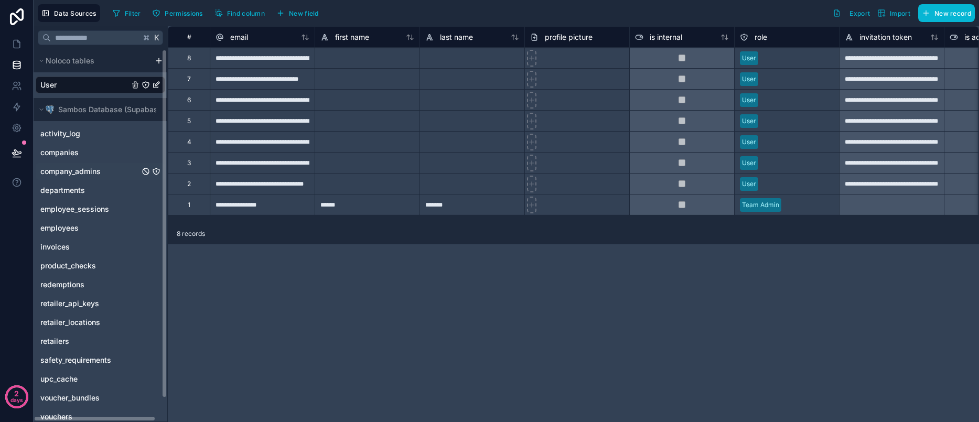
click at [93, 174] on span "company_admins" at bounding box center [70, 171] width 60 height 10
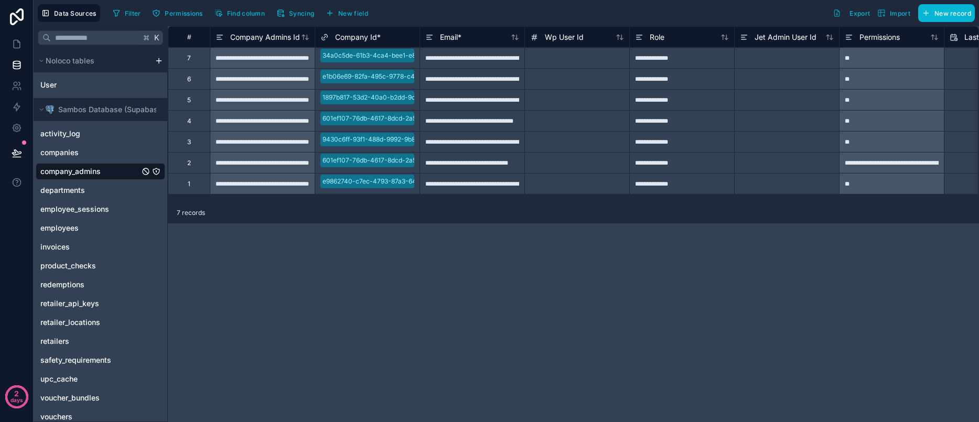
click at [87, 177] on div "company_admins" at bounding box center [101, 171] width 130 height 17
click at [67, 87] on link "User" at bounding box center [84, 85] width 89 height 10
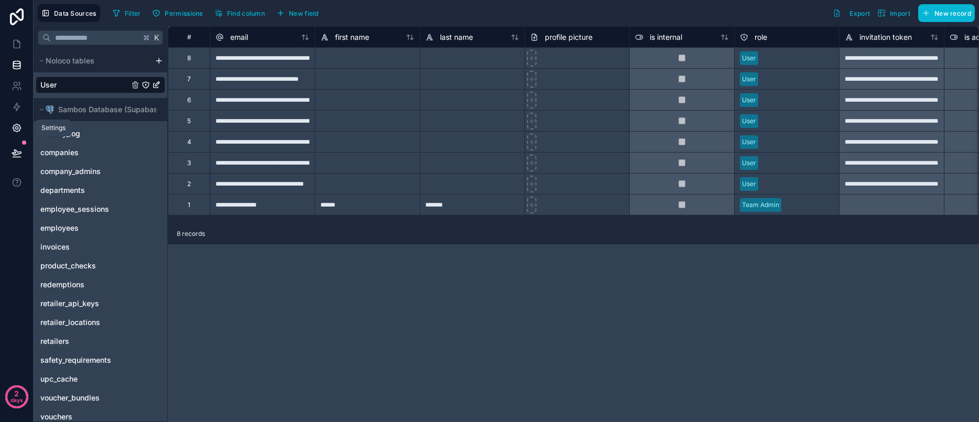
click at [25, 125] on link at bounding box center [16, 128] width 33 height 21
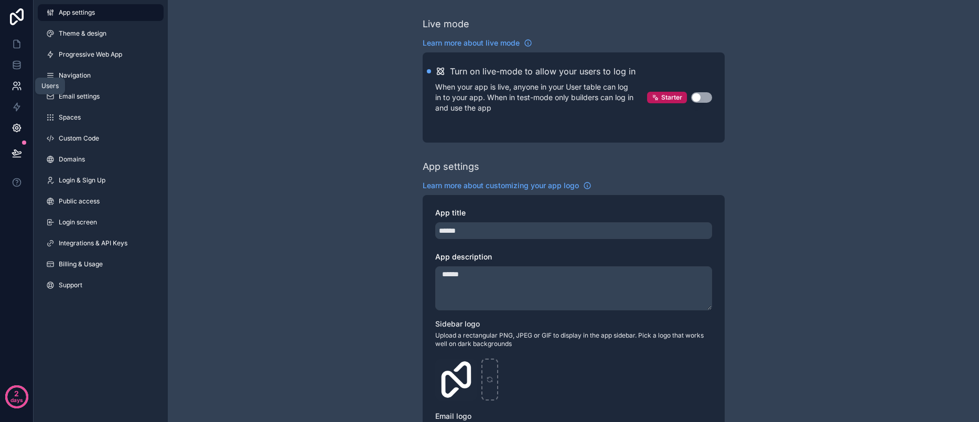
click at [20, 88] on icon at bounding box center [20, 89] width 2 height 3
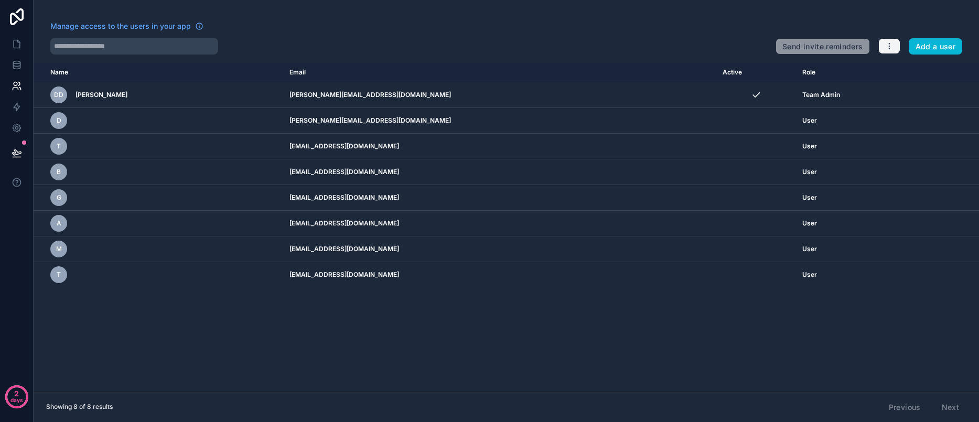
click at [891, 49] on icon "button" at bounding box center [889, 46] width 8 height 8
click at [173, 29] on span "Manage access to the users in your app" at bounding box center [120, 26] width 141 height 10
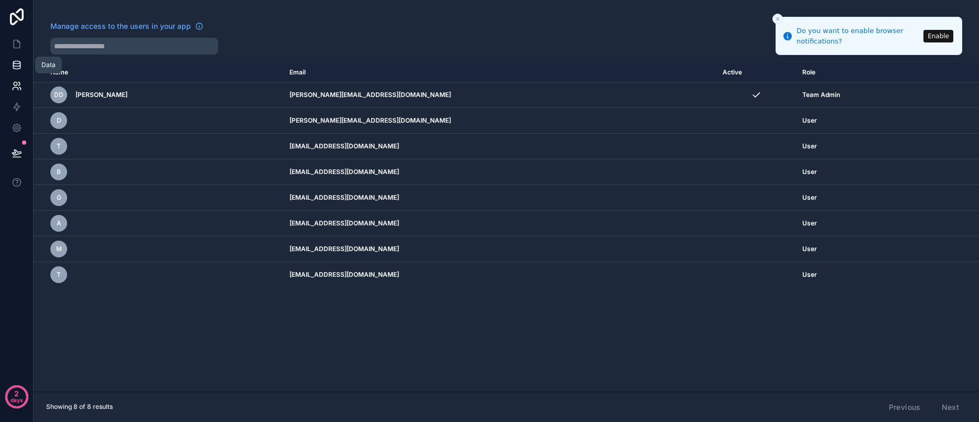
click at [18, 69] on icon at bounding box center [16, 67] width 7 height 4
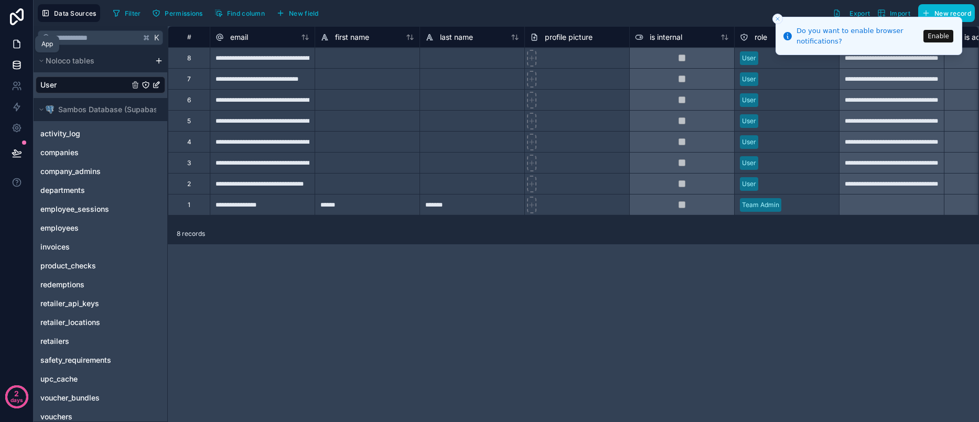
click at [12, 47] on icon at bounding box center [17, 44] width 10 height 10
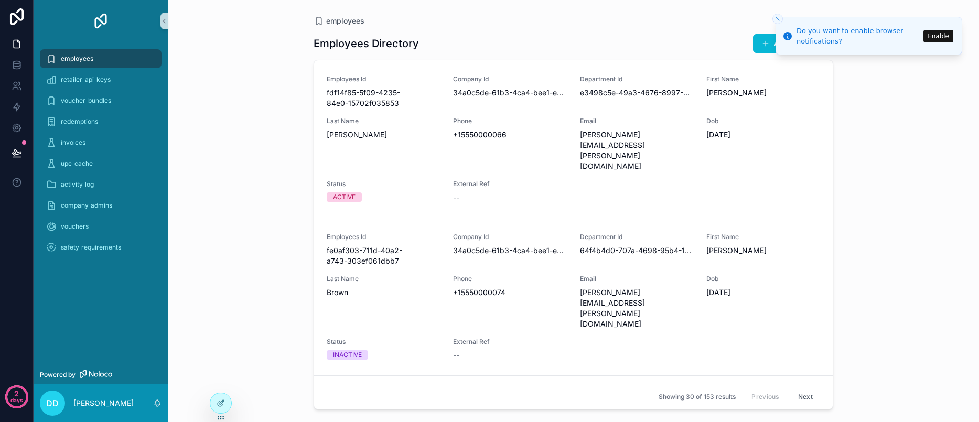
click at [778, 18] on line "Close toast" at bounding box center [777, 18] width 3 height 3
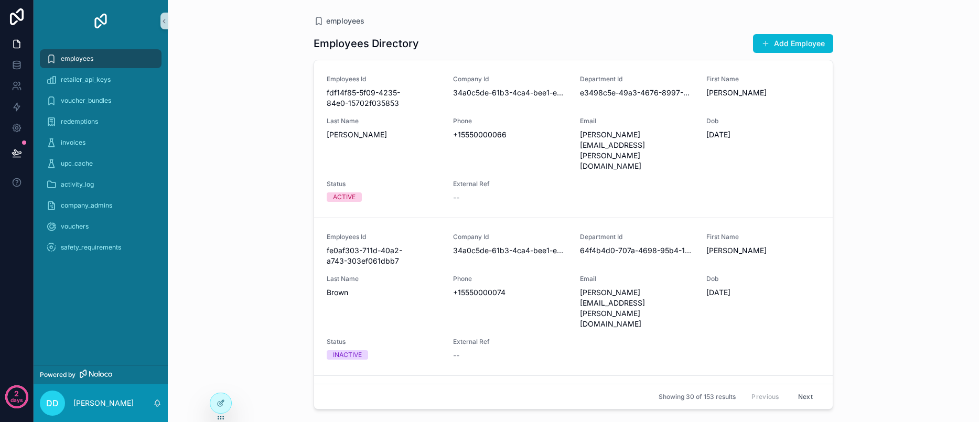
click at [80, 54] on div "employees" at bounding box center [100, 58] width 109 height 17
click at [225, 383] on icon at bounding box center [221, 381] width 8 height 8
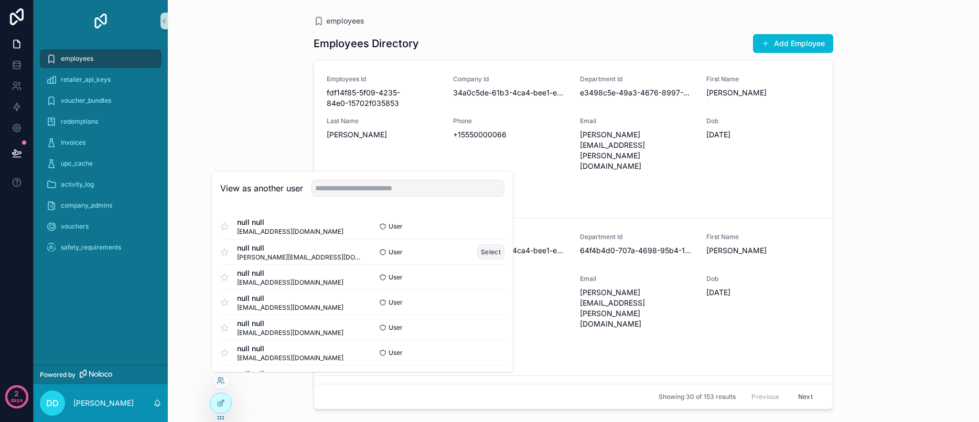
click at [477, 252] on button "Select" at bounding box center [490, 251] width 27 height 15
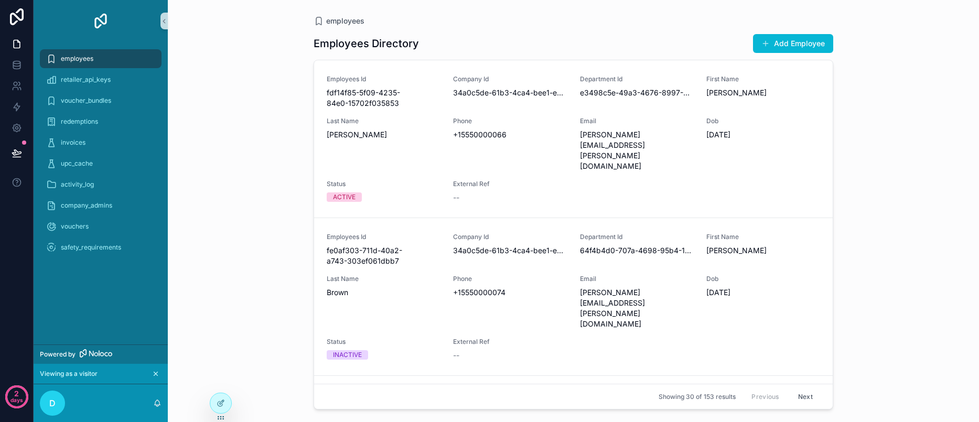
click at [115, 62] on div "employees" at bounding box center [100, 58] width 109 height 17
click at [431, 80] on span "Employees Id" at bounding box center [384, 79] width 114 height 8
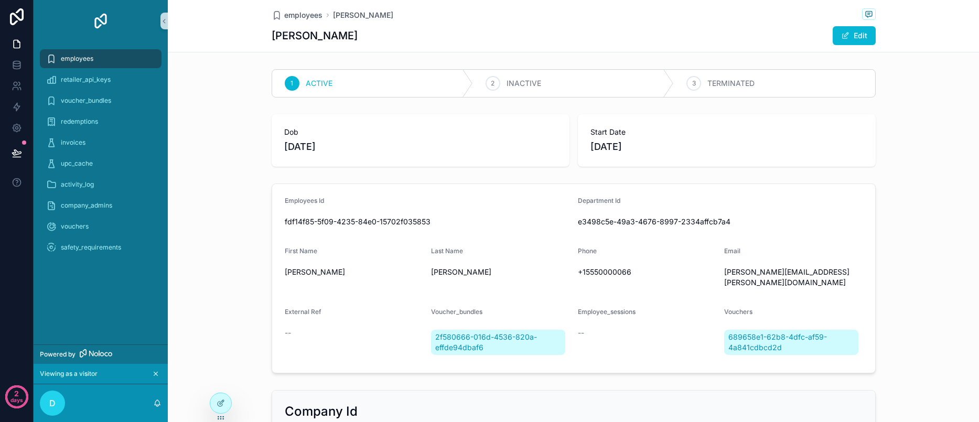
click at [101, 60] on div "employees" at bounding box center [100, 58] width 109 height 17
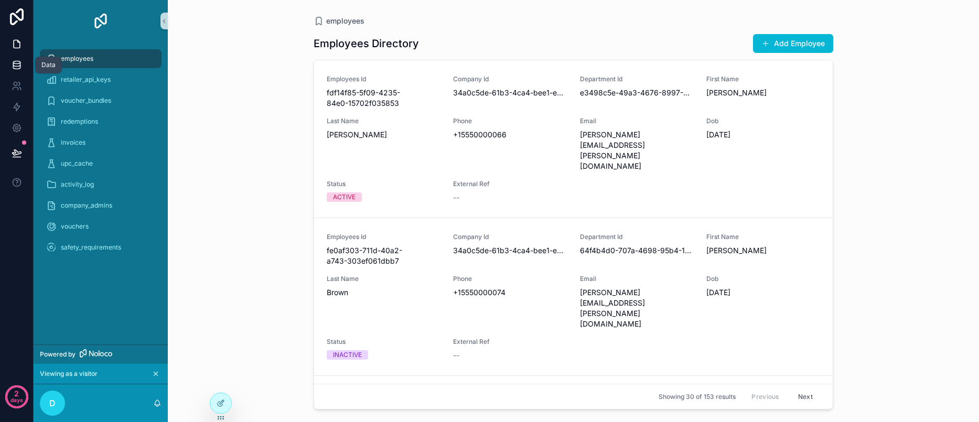
click at [12, 68] on icon at bounding box center [17, 65] width 10 height 10
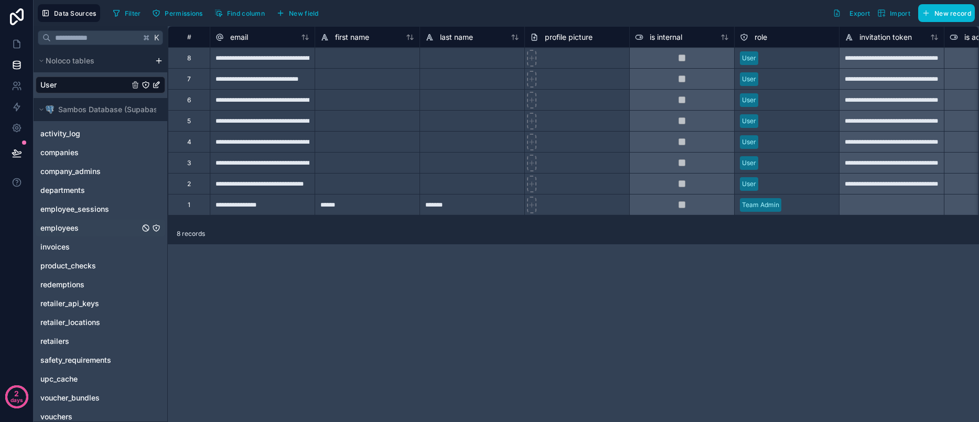
click at [91, 231] on link "employees" at bounding box center [89, 228] width 99 height 10
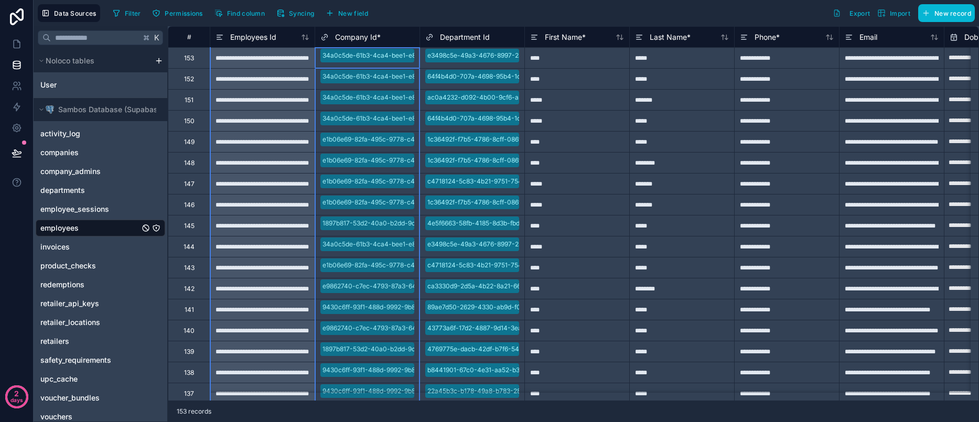
click at [392, 41] on div "Company Id *" at bounding box center [368, 37] width 94 height 13
click at [392, 36] on div "Company Id *" at bounding box center [368, 37] width 94 height 13
click at [392, 35] on div "Company Id *" at bounding box center [368, 37] width 94 height 13
click at [339, 38] on span "Company Id *" at bounding box center [358, 37] width 46 height 10
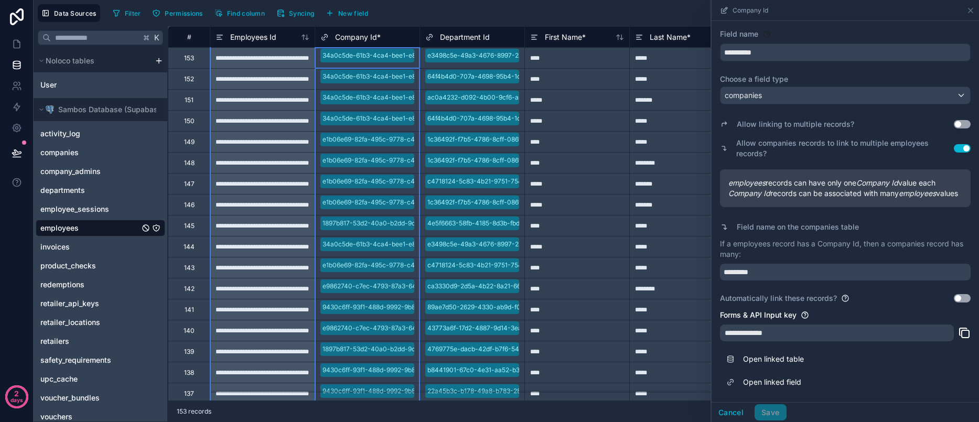
scroll to position [31, 0]
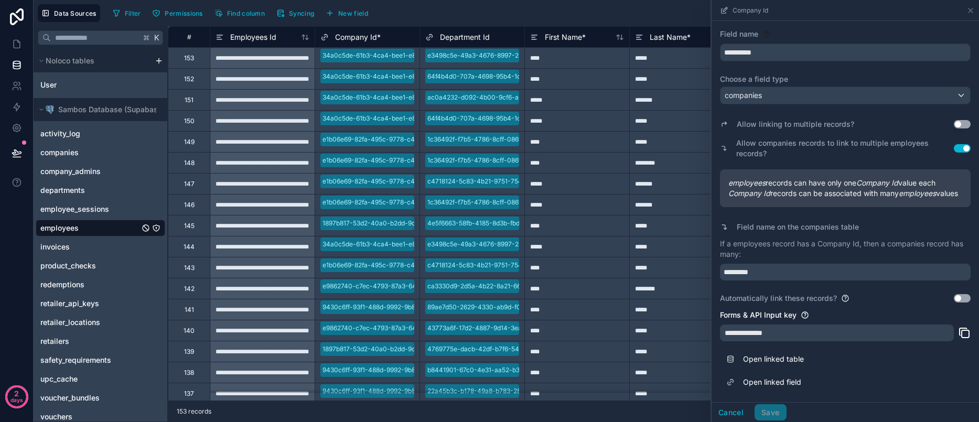
click at [954, 300] on button "Use setting" at bounding box center [962, 298] width 17 height 8
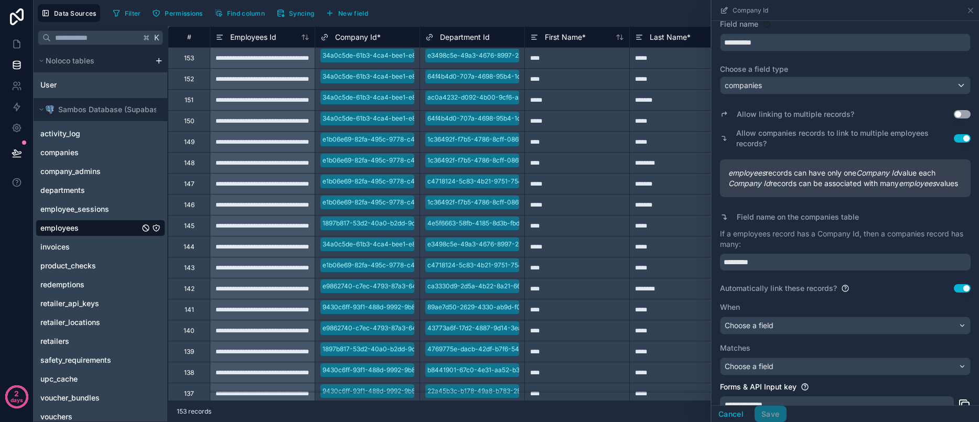
click at [954, 293] on button "Use setting" at bounding box center [962, 288] width 17 height 8
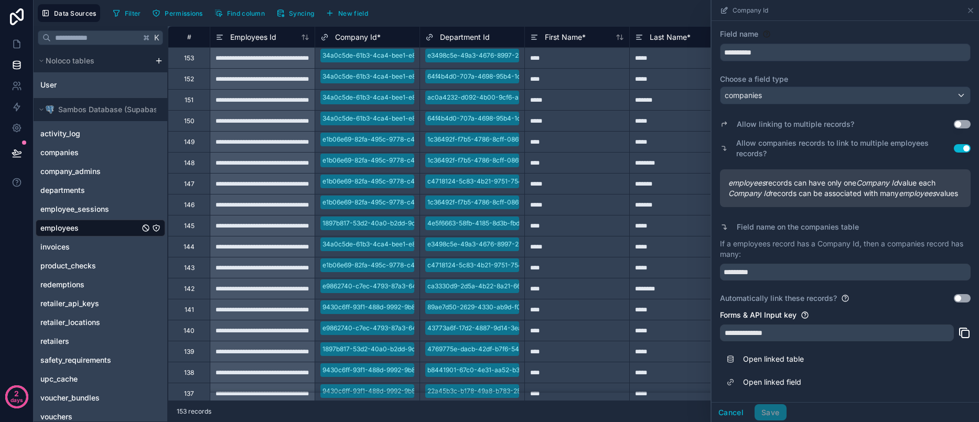
click at [954, 300] on button "Use setting" at bounding box center [962, 298] width 17 height 8
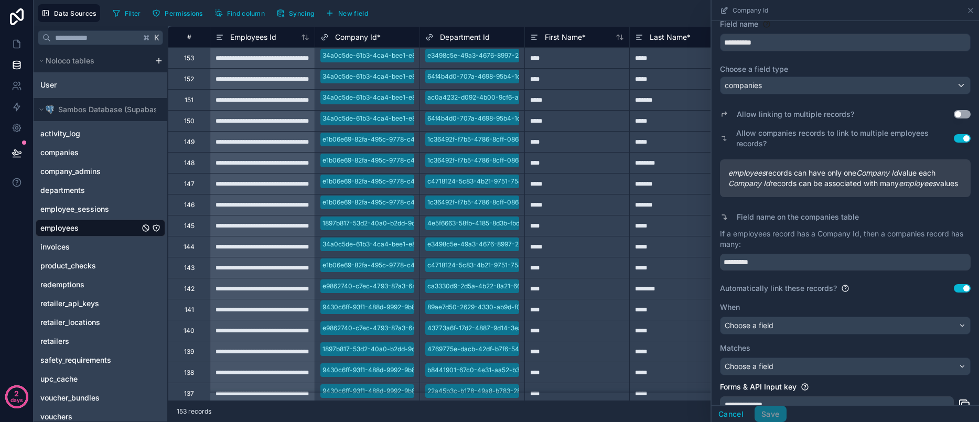
click at [954, 293] on button "Use setting" at bounding box center [962, 288] width 17 height 8
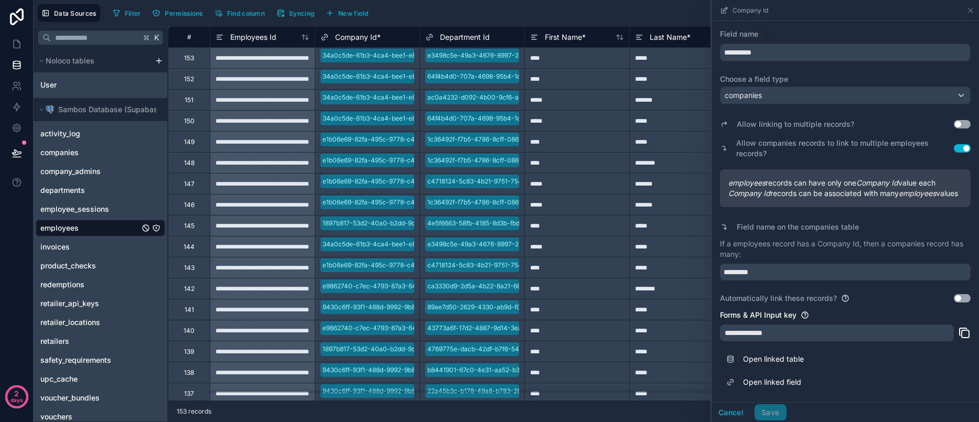
scroll to position [0, 0]
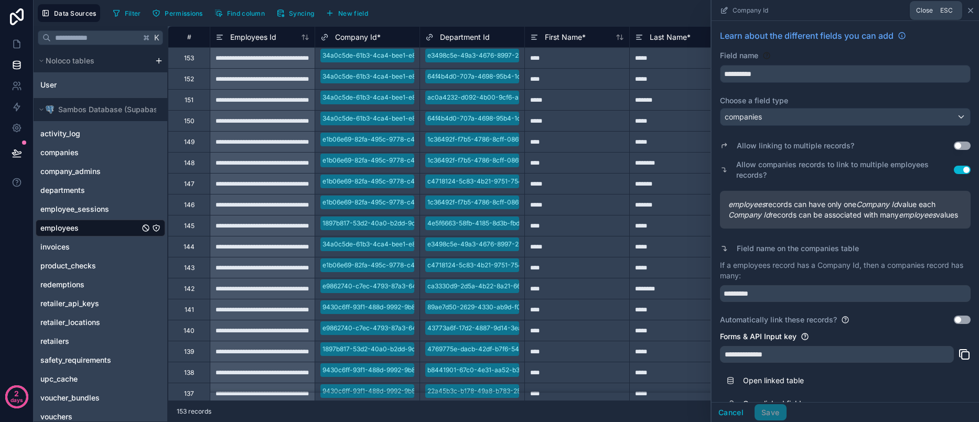
click at [970, 12] on icon at bounding box center [971, 10] width 4 height 4
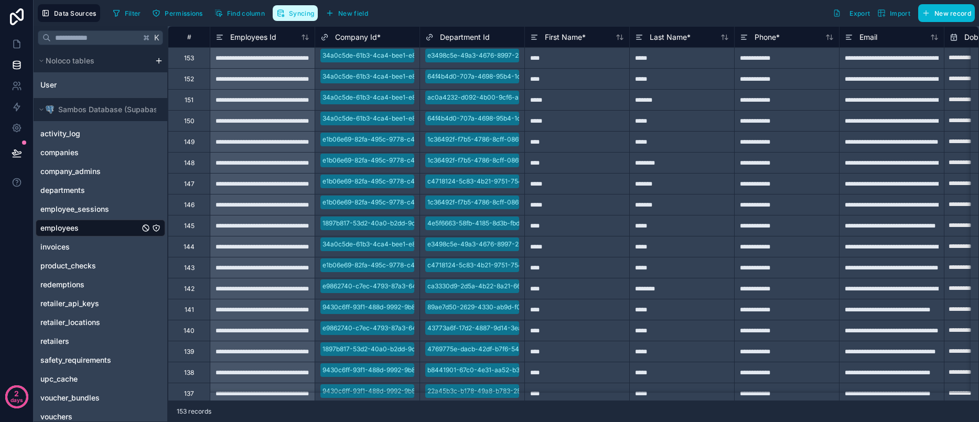
click at [291, 14] on span "Syncing" at bounding box center [301, 13] width 25 height 8
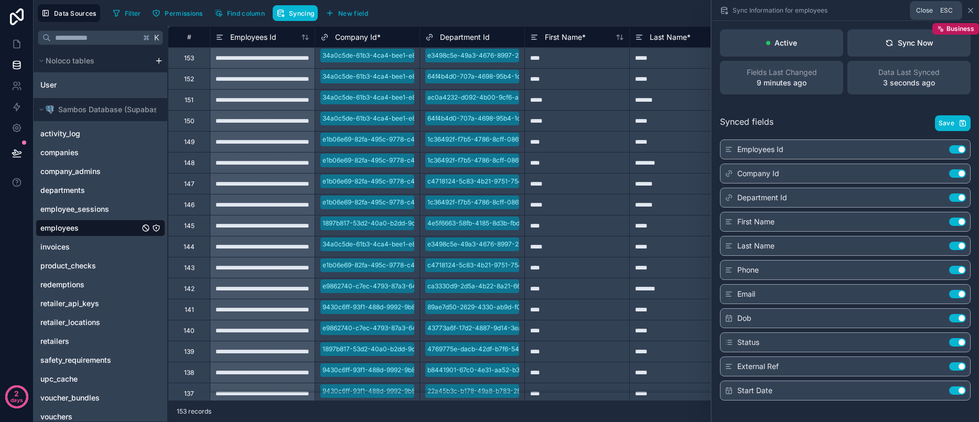
click at [970, 13] on icon at bounding box center [971, 10] width 8 height 8
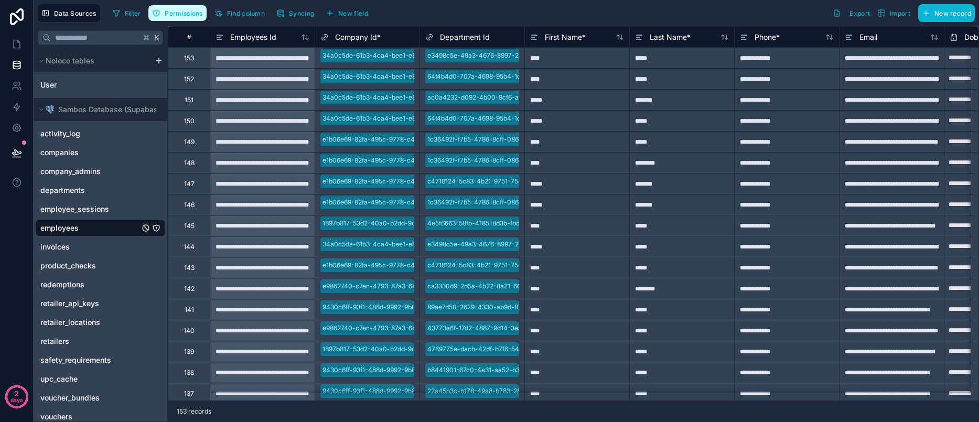
click at [185, 19] on button "Permissions" at bounding box center [177, 13] width 58 height 16
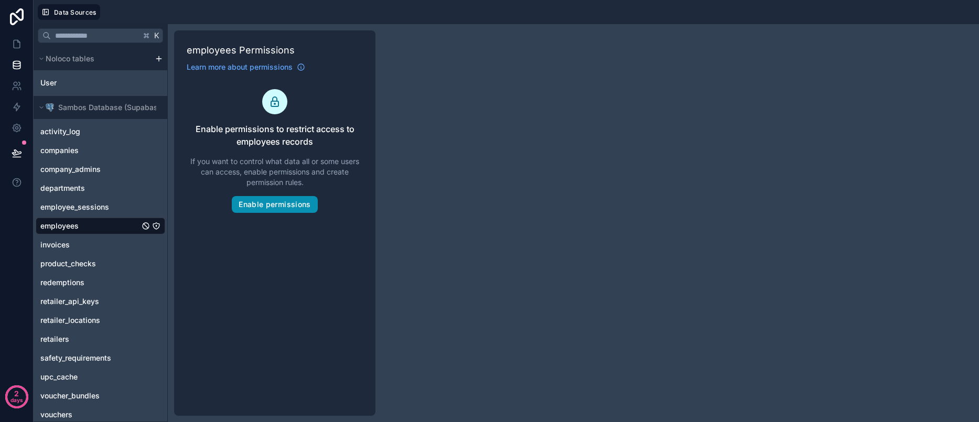
click at [282, 208] on button "Enable permissions" at bounding box center [275, 204] width 86 height 17
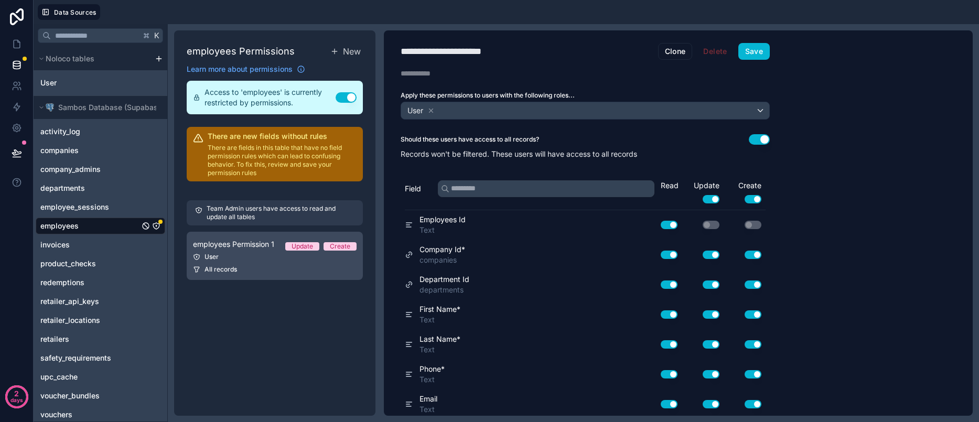
click at [258, 266] on div "All records" at bounding box center [275, 269] width 164 height 8
click at [759, 140] on button "Use setting" at bounding box center [759, 139] width 21 height 10
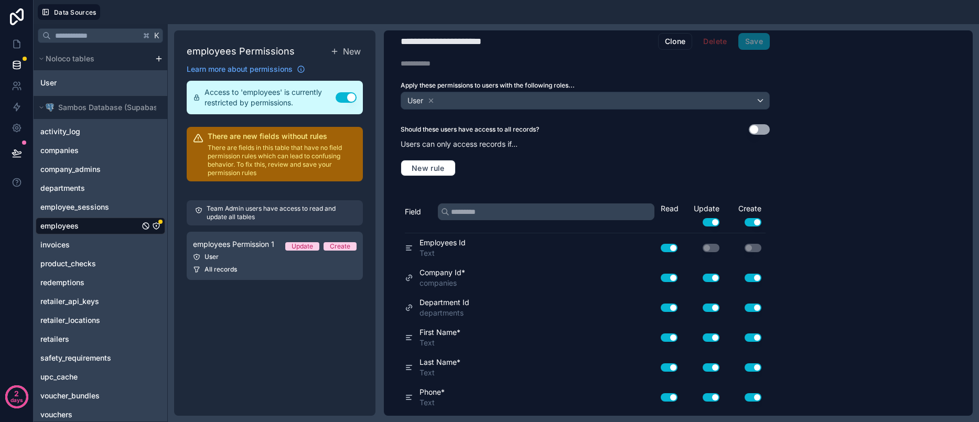
scroll to position [12, 0]
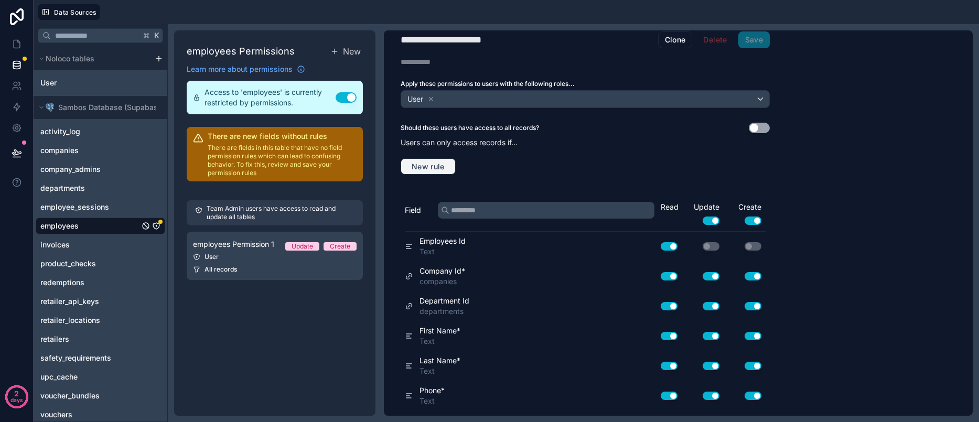
click at [447, 165] on span "New rule" at bounding box center [428, 166] width 41 height 9
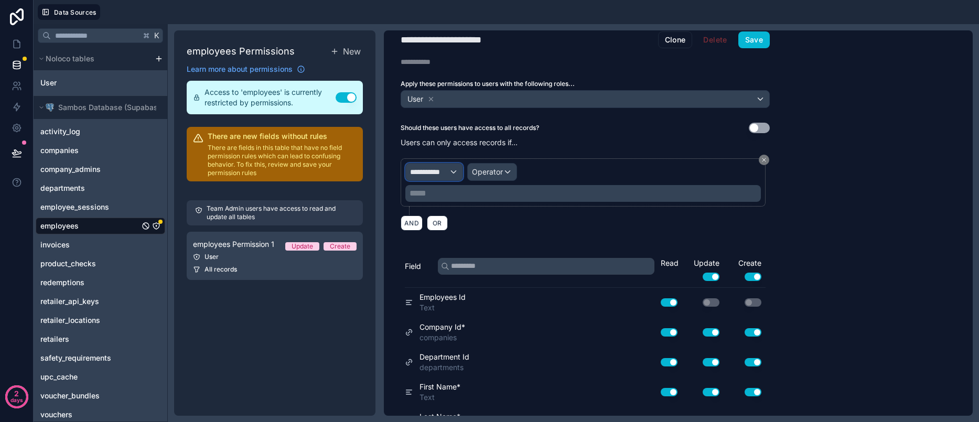
click at [452, 175] on div "**********" at bounding box center [434, 172] width 57 height 17
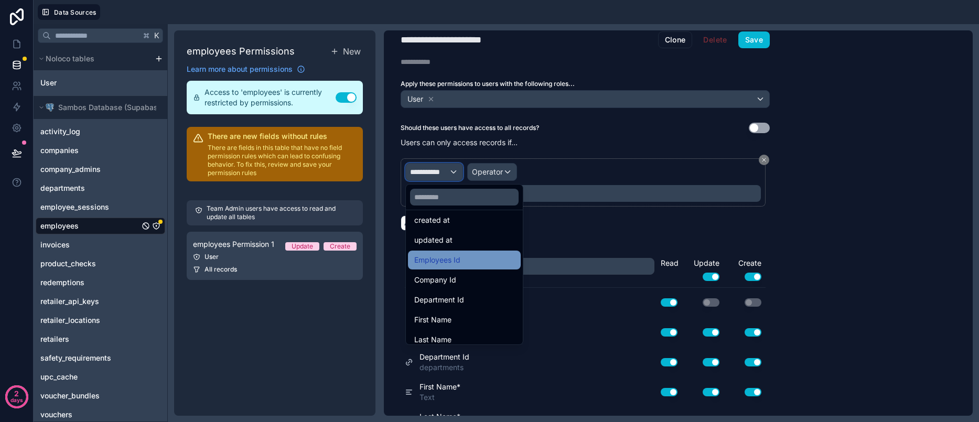
scroll to position [66, 0]
click at [473, 258] on div "Company Id" at bounding box center [464, 261] width 100 height 13
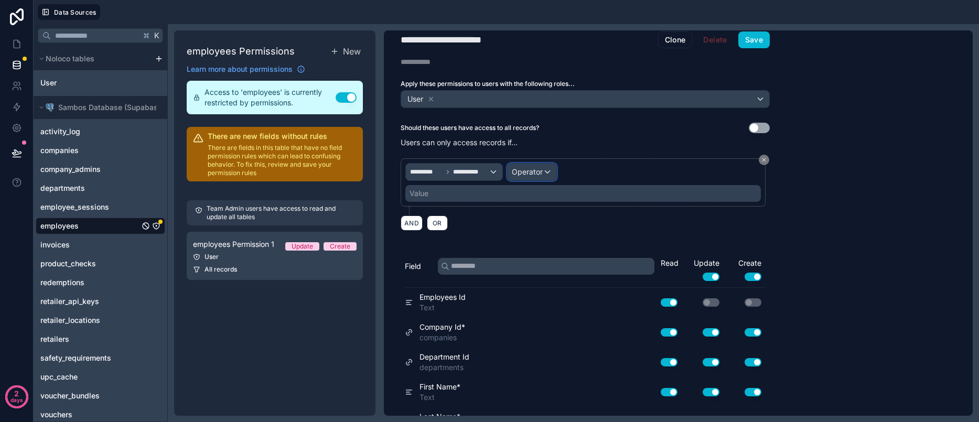
click at [541, 173] on span "Operator" at bounding box center [527, 171] width 31 height 9
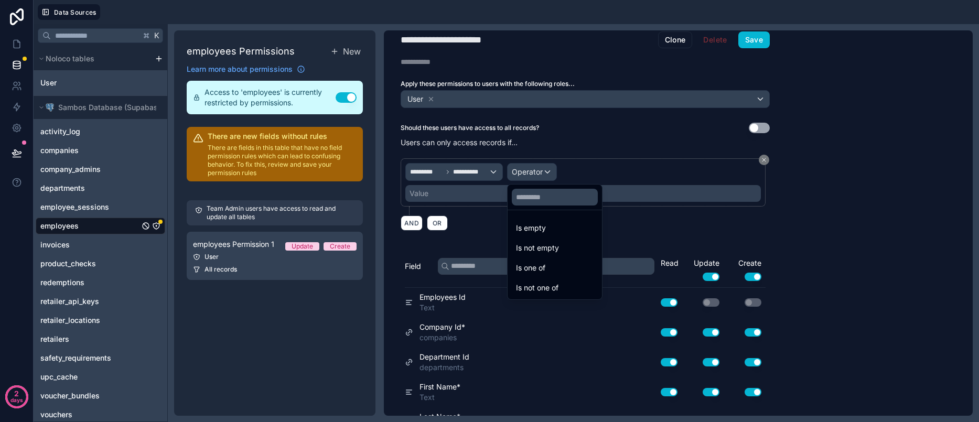
click at [541, 173] on div at bounding box center [489, 211] width 979 height 422
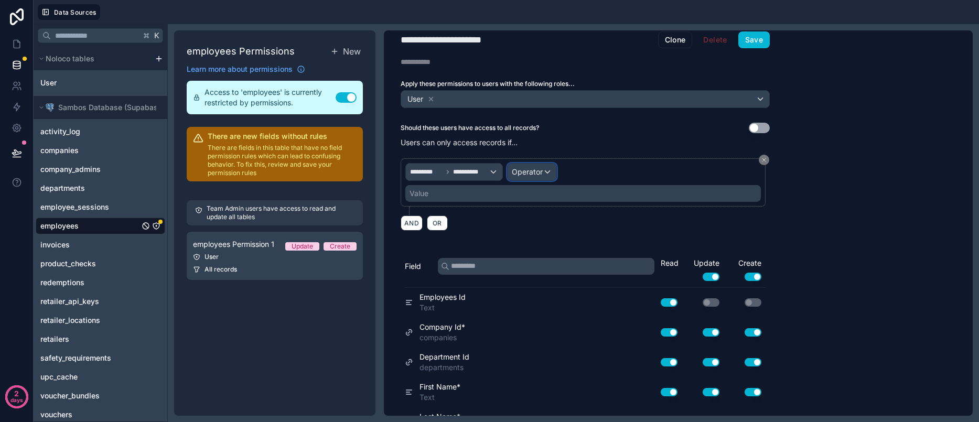
click at [544, 173] on div "Operator" at bounding box center [532, 172] width 49 height 17
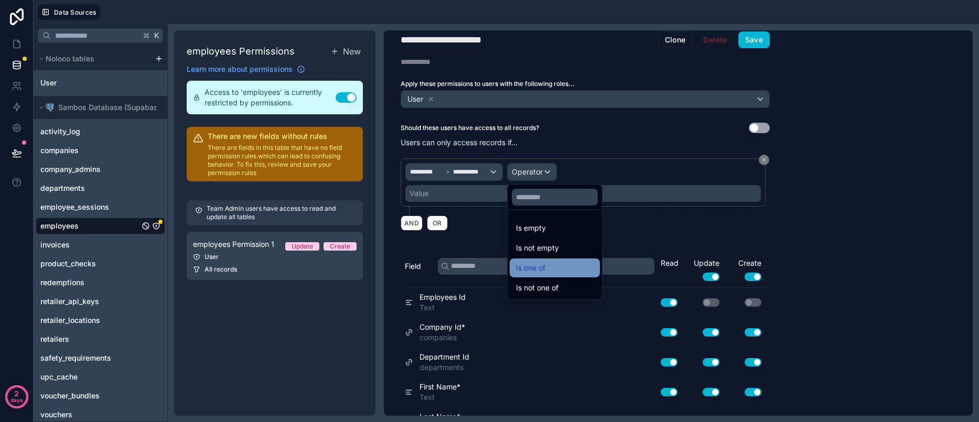
click at [557, 266] on div "Is one of" at bounding box center [555, 268] width 78 height 13
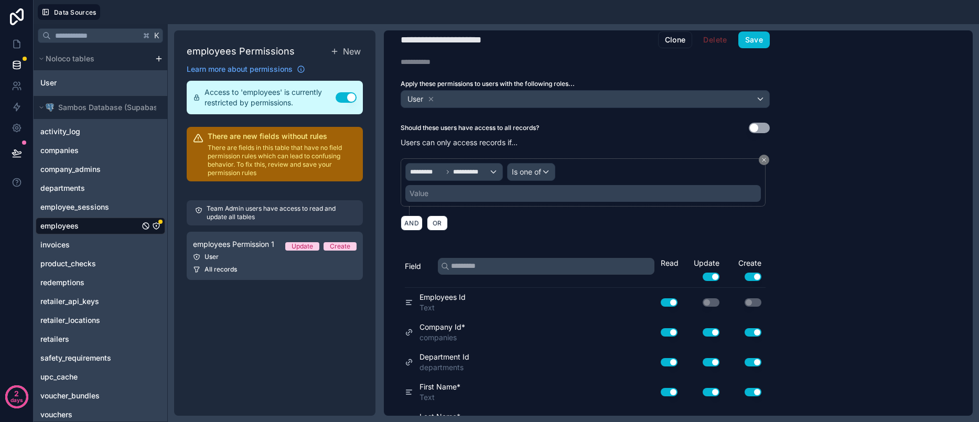
click at [487, 190] on div "Value" at bounding box center [583, 193] width 356 height 17
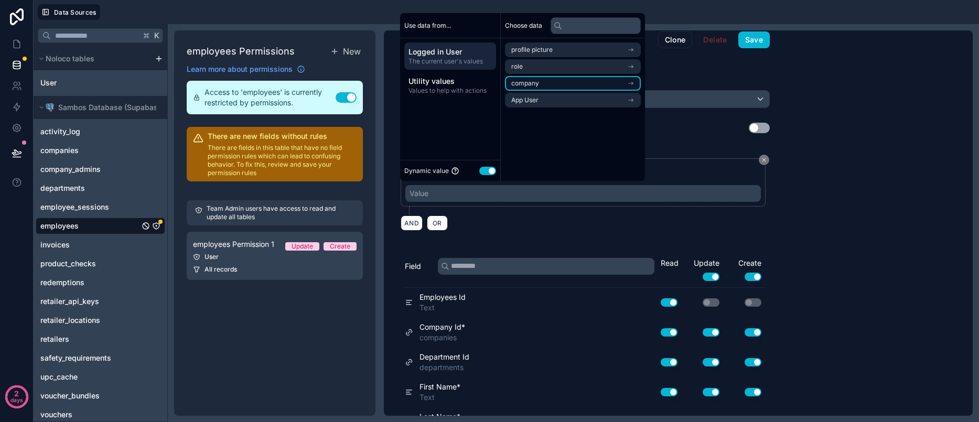
click at [560, 84] on li "company" at bounding box center [573, 83] width 136 height 15
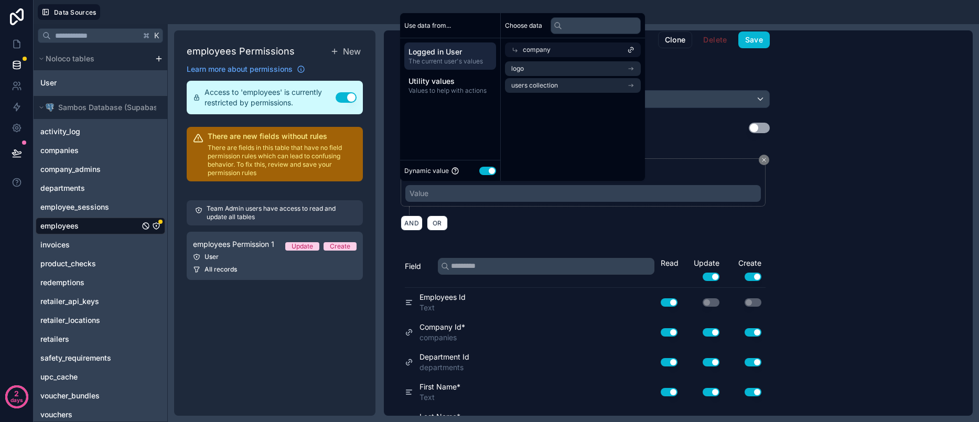
click at [570, 49] on div "company" at bounding box center [573, 49] width 136 height 15
click at [548, 102] on li "App User" at bounding box center [573, 100] width 136 height 15
click at [556, 70] on li "Company Id" at bounding box center [573, 68] width 136 height 15
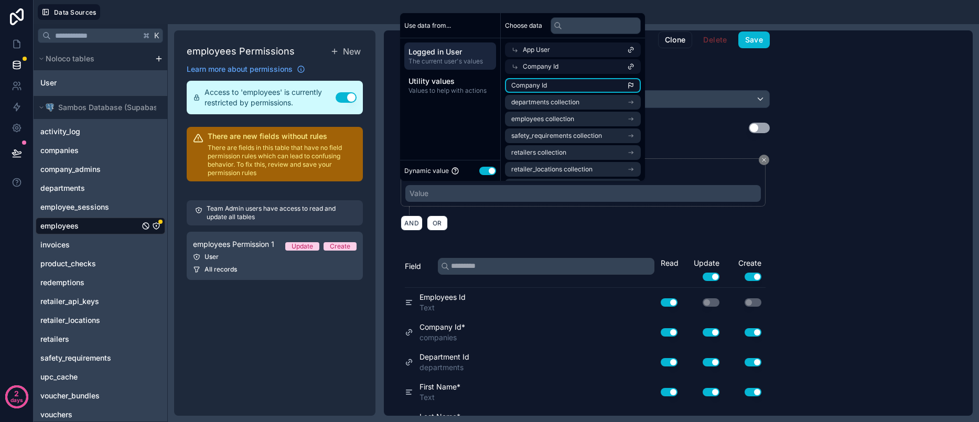
click at [570, 88] on li "Company Id" at bounding box center [573, 85] width 136 height 15
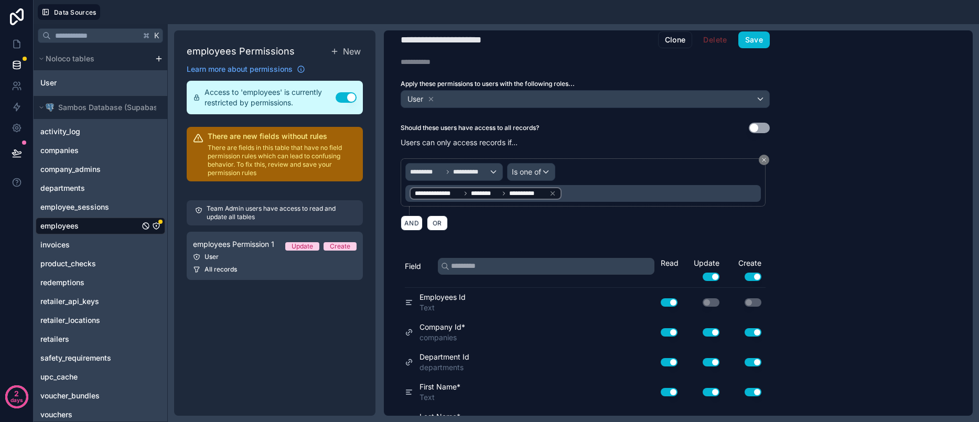
click at [513, 231] on div "**********" at bounding box center [585, 194] width 369 height 85
click at [752, 45] on button "Save" at bounding box center [754, 39] width 31 height 17
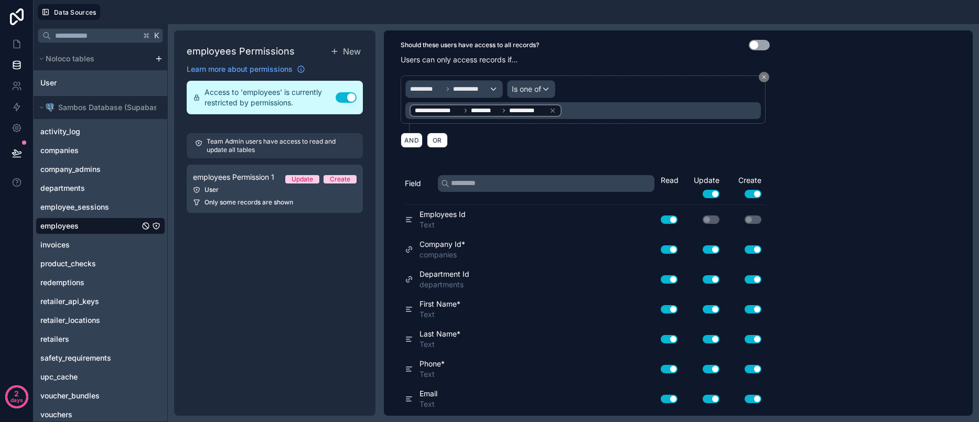
scroll to position [99, 0]
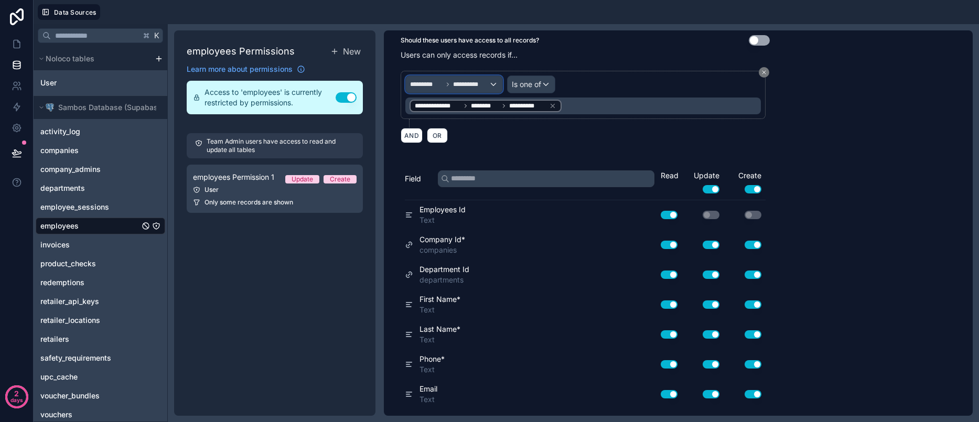
click at [455, 90] on div "**********" at bounding box center [454, 84] width 97 height 17
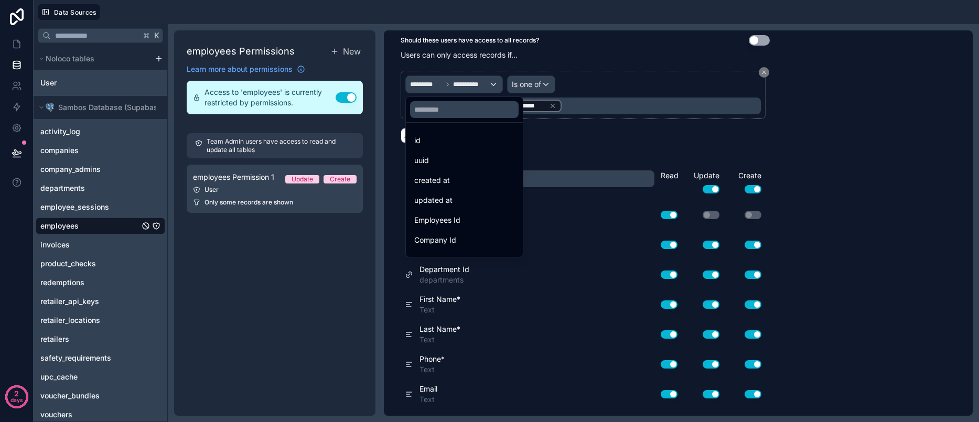
click at [455, 88] on div at bounding box center [489, 211] width 979 height 422
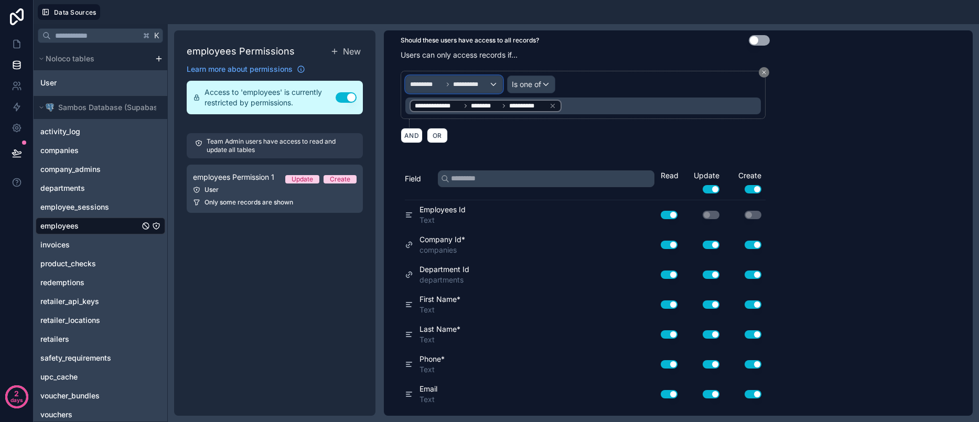
click at [455, 88] on div "**********" at bounding box center [454, 84] width 97 height 17
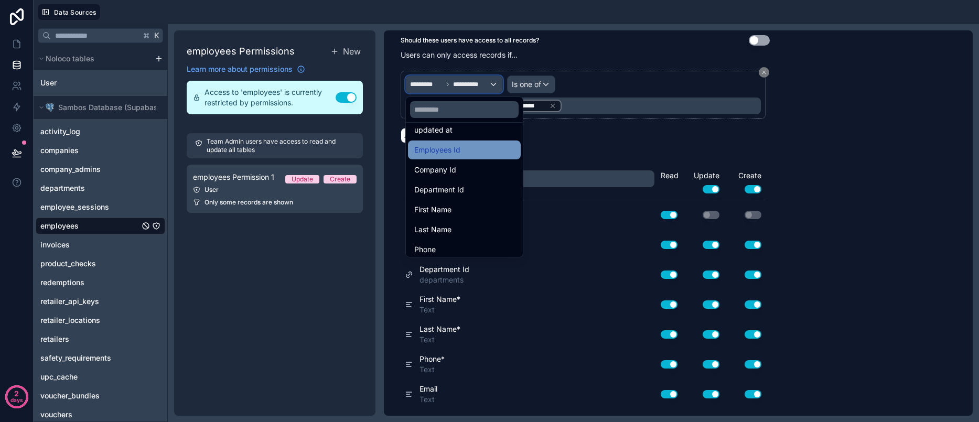
scroll to position [71, 0]
click at [829, 87] on div at bounding box center [489, 211] width 979 height 422
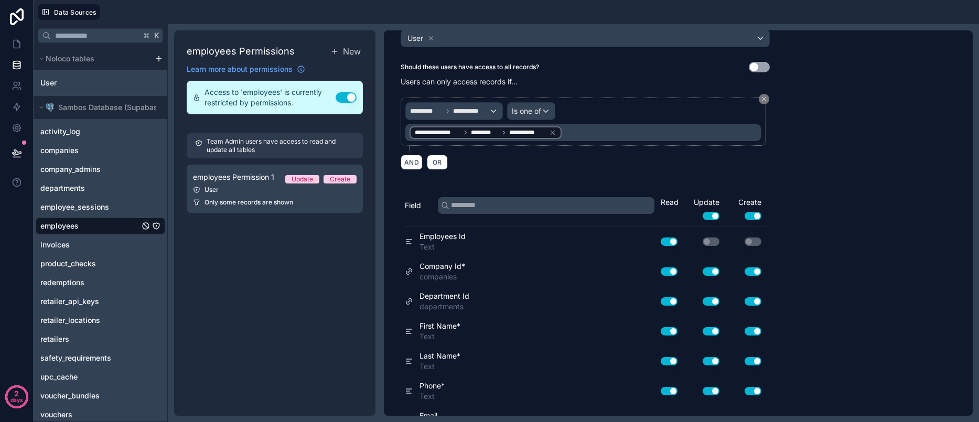
scroll to position [4, 0]
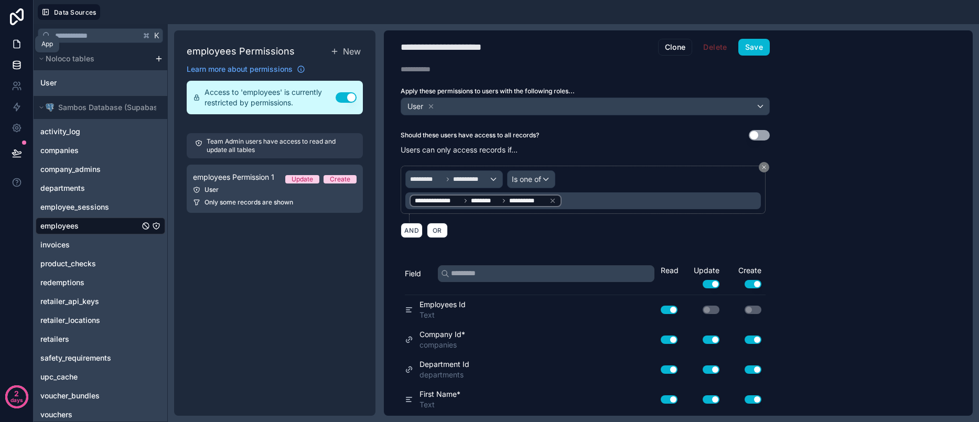
click at [19, 49] on link at bounding box center [16, 44] width 33 height 21
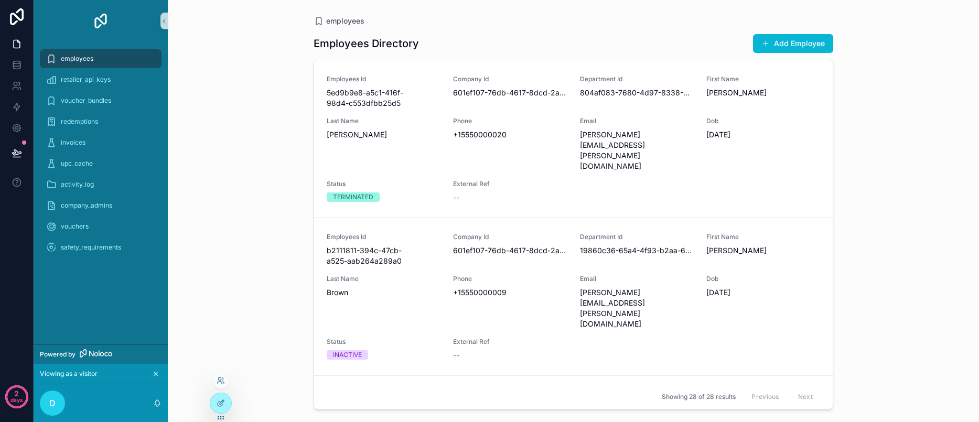
click at [222, 386] on div at bounding box center [220, 380] width 17 height 17
click at [217, 381] on icon at bounding box center [221, 381] width 8 height 8
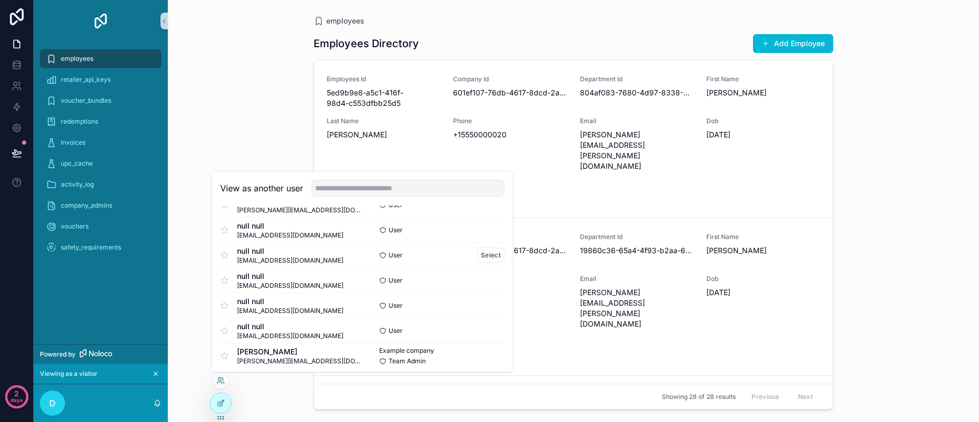
scroll to position [52, 0]
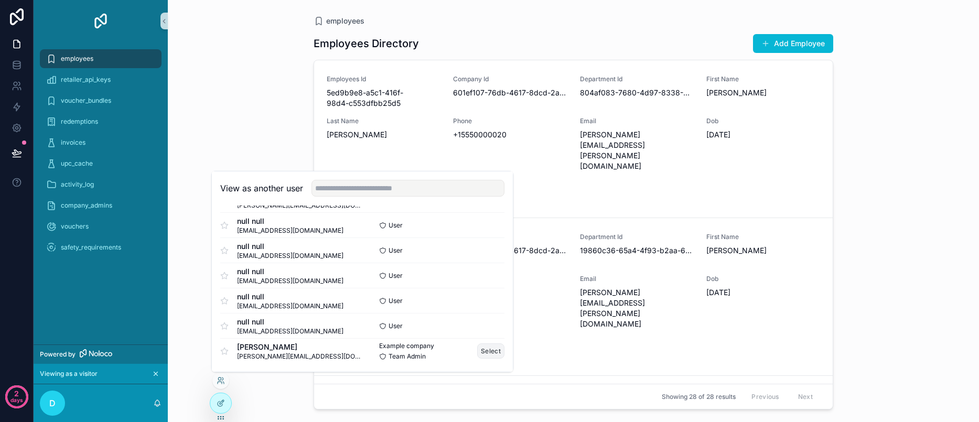
click at [485, 356] on button "Select" at bounding box center [490, 351] width 27 height 15
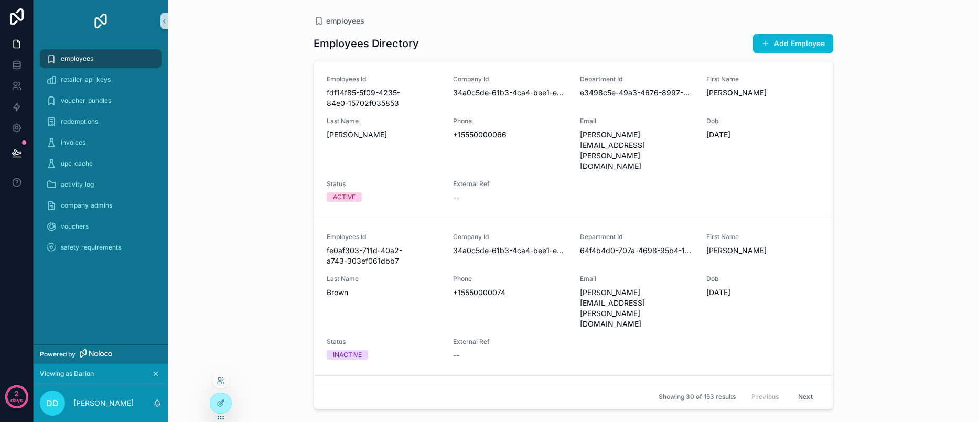
click at [226, 382] on div at bounding box center [220, 380] width 17 height 17
click at [222, 377] on icon at bounding box center [221, 381] width 8 height 8
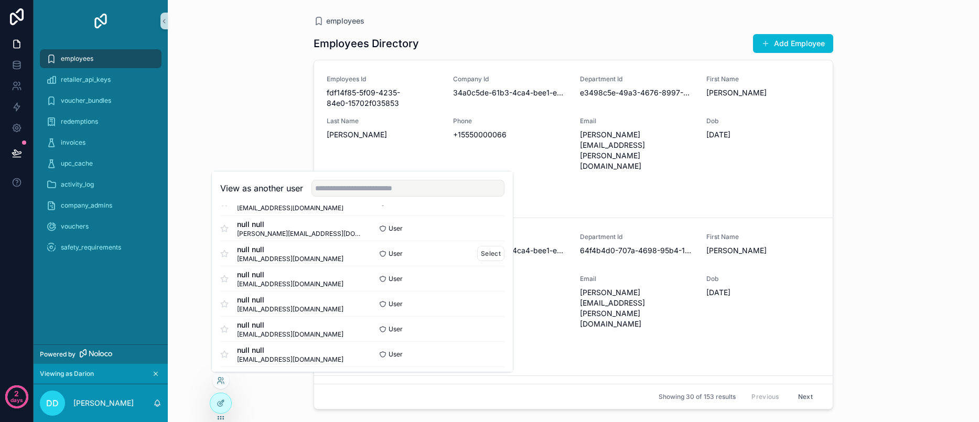
scroll to position [24, 0]
click at [484, 231] on button "Select" at bounding box center [490, 227] width 27 height 15
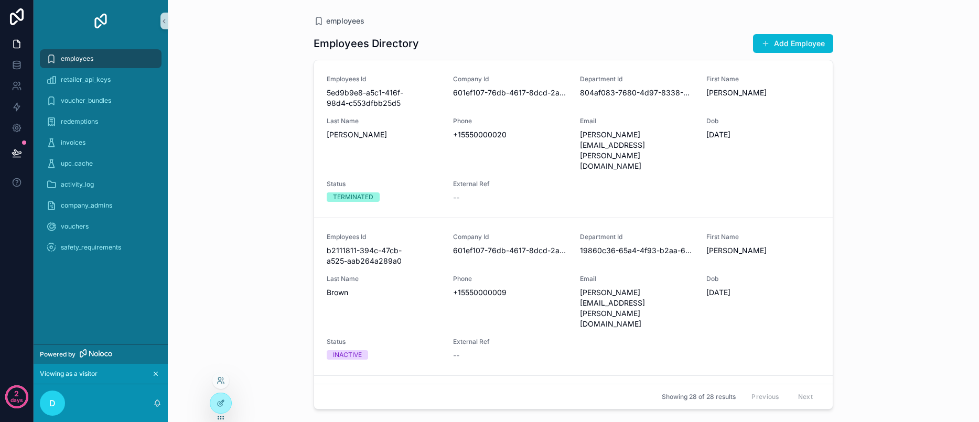
click at [226, 380] on div at bounding box center [220, 380] width 17 height 17
click at [220, 383] on icon at bounding box center [221, 381] width 8 height 8
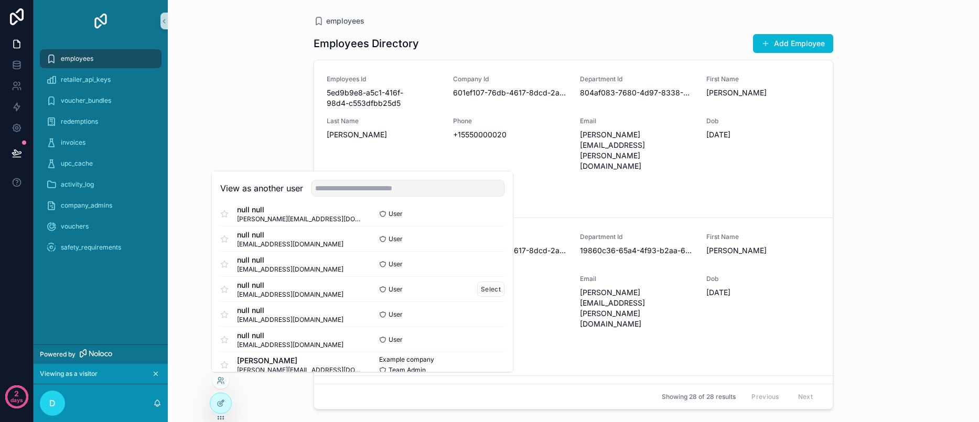
scroll to position [52, 0]
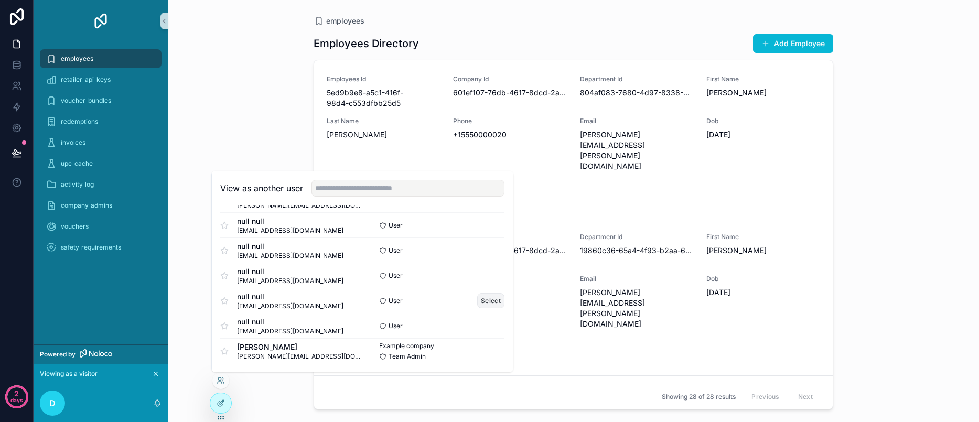
click at [481, 304] on button "Select" at bounding box center [490, 300] width 27 height 15
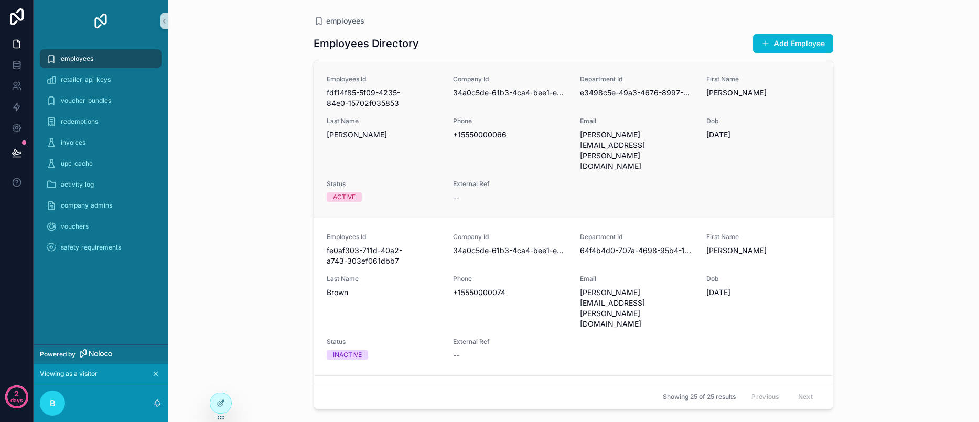
click at [441, 94] on div "Employees Id fdf14f85-5f09-4235-84e0-15702f035853 Company Id 34a0c5de-61b3-4ca4…" at bounding box center [574, 139] width 494 height 128
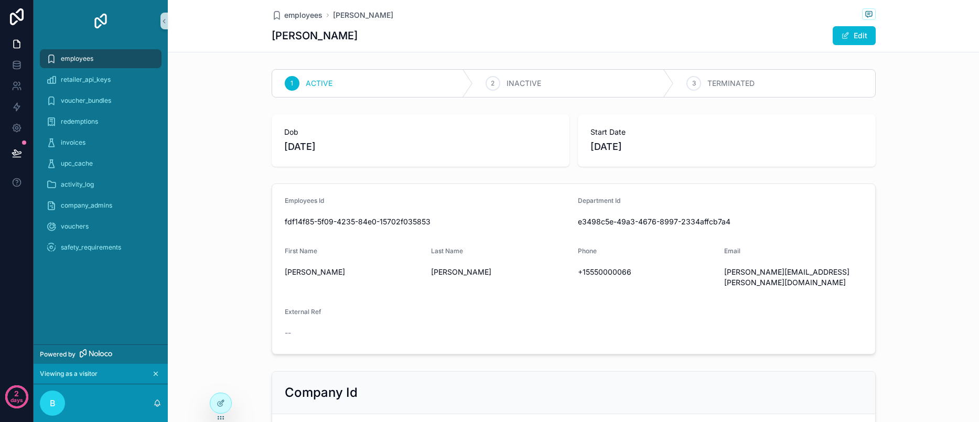
click at [118, 62] on div "employees" at bounding box center [100, 58] width 109 height 17
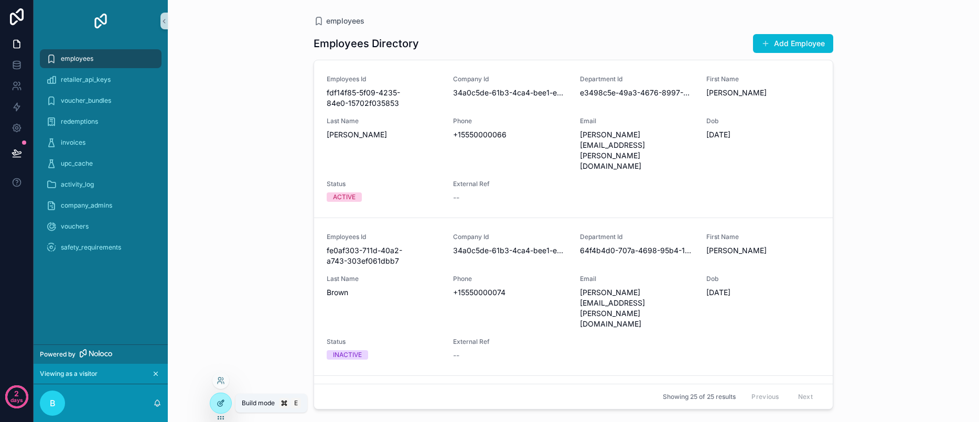
click at [216, 398] on div at bounding box center [220, 403] width 21 height 20
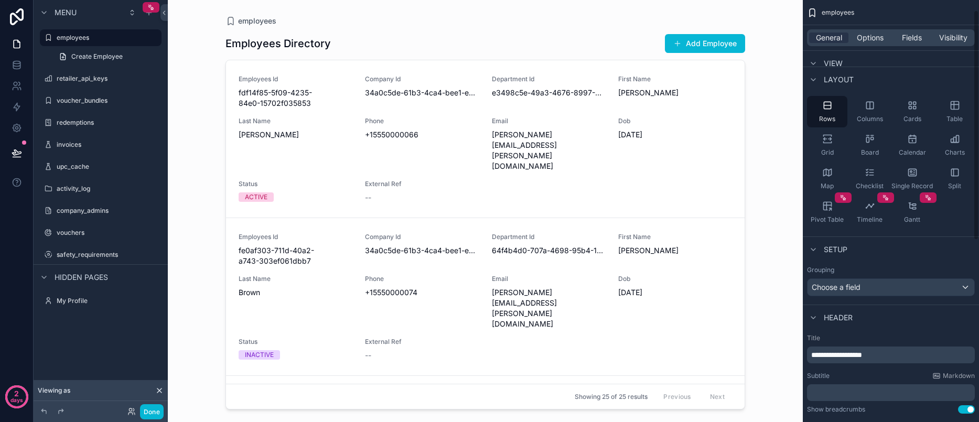
scroll to position [76, 0]
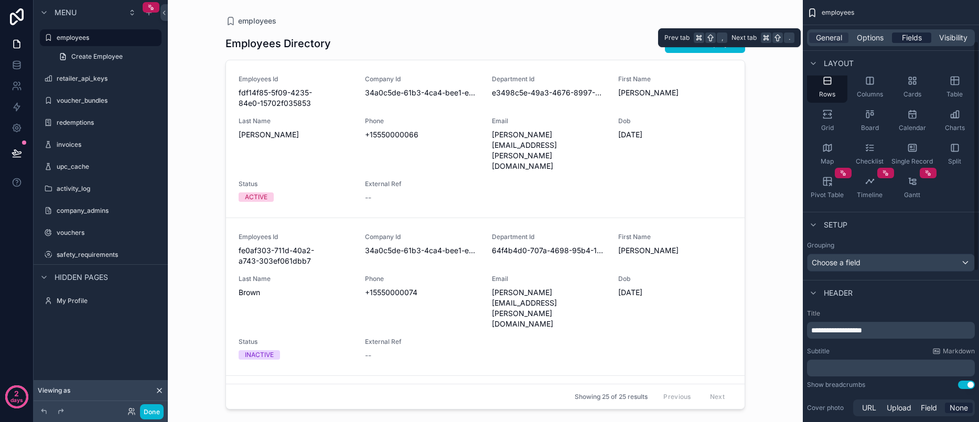
click at [927, 38] on div "Fields" at bounding box center [911, 38] width 39 height 10
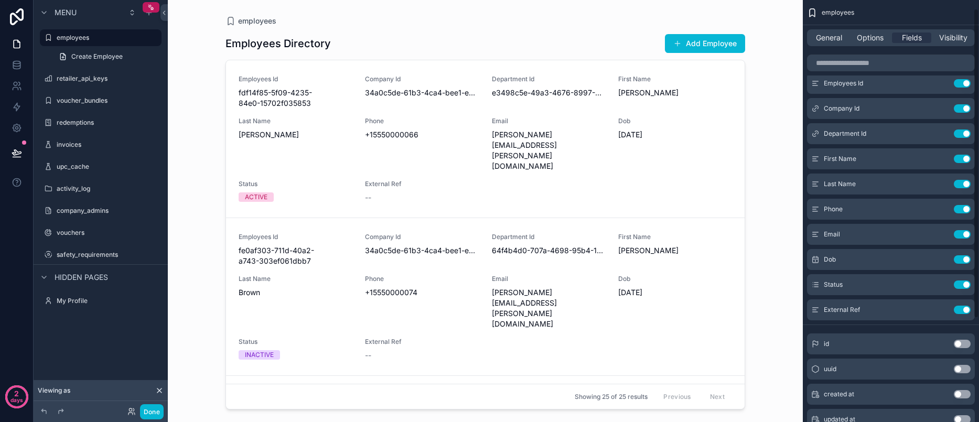
scroll to position [0, 0]
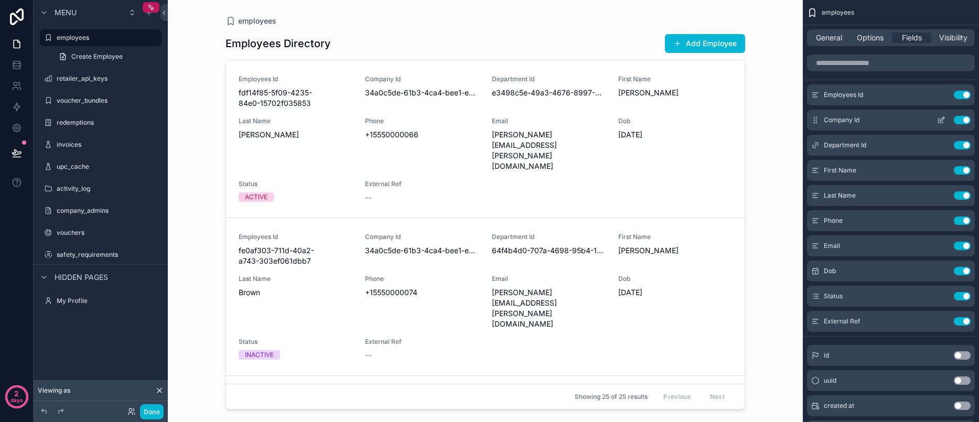
click at [867, 122] on div "Company Id Use setting" at bounding box center [891, 120] width 168 height 21
click at [939, 122] on icon "scrollable content" at bounding box center [941, 121] width 5 height 5
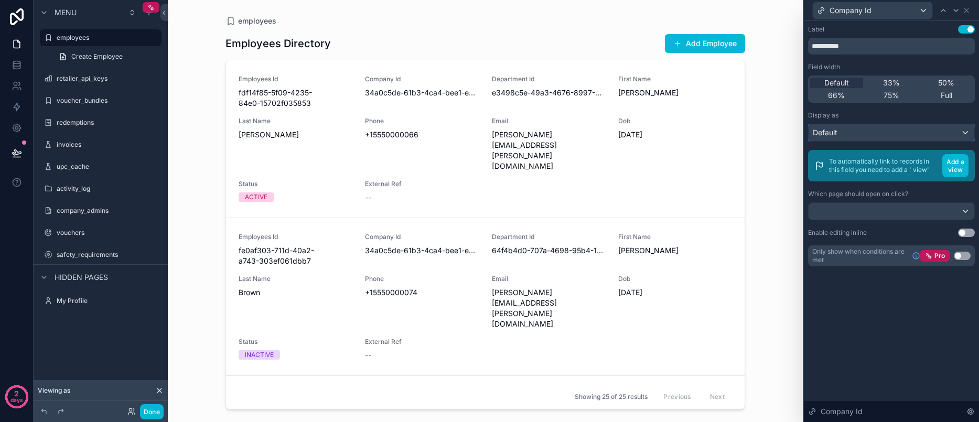
click at [869, 134] on div "Default" at bounding box center [892, 132] width 166 height 17
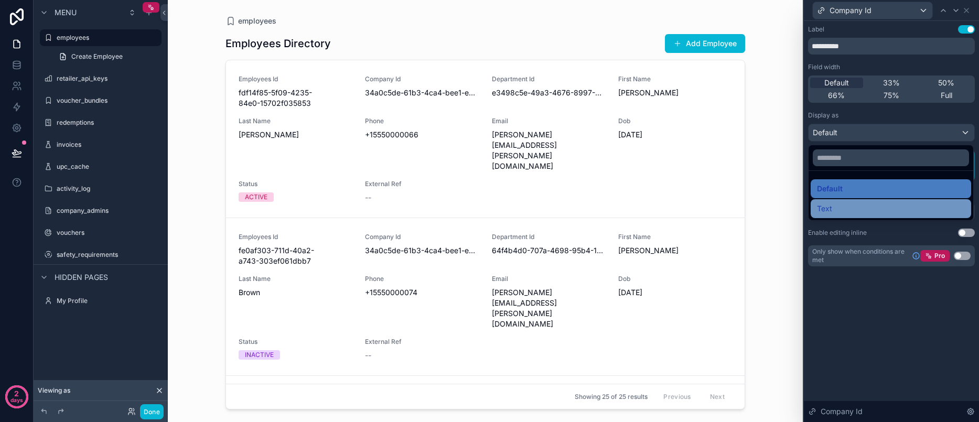
click at [834, 211] on div "Text" at bounding box center [891, 208] width 148 height 13
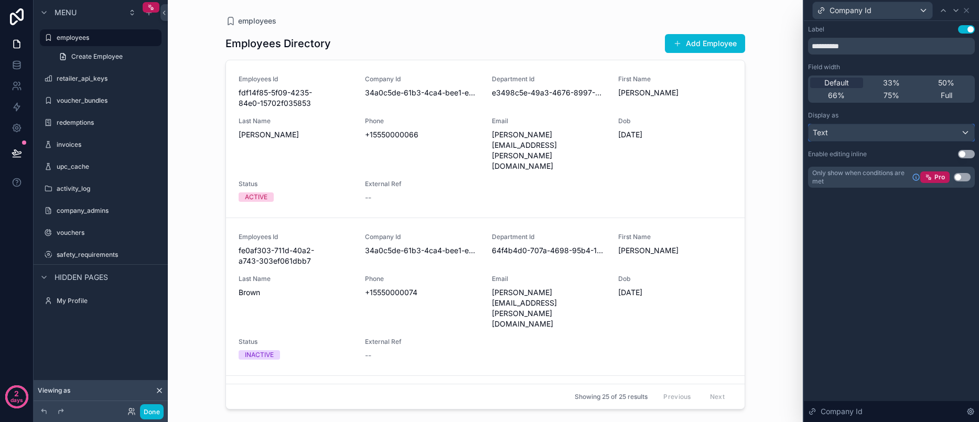
click at [881, 129] on div "Text" at bounding box center [892, 132] width 166 height 17
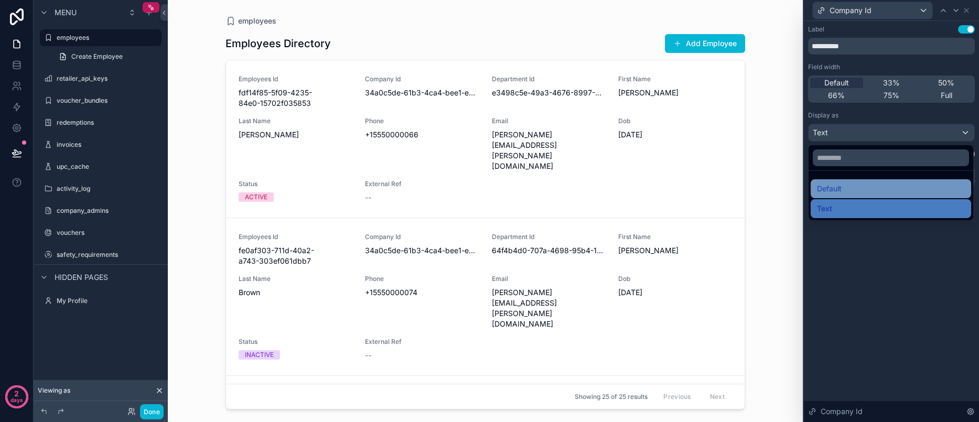
click at [844, 187] on div "Default" at bounding box center [891, 189] width 148 height 13
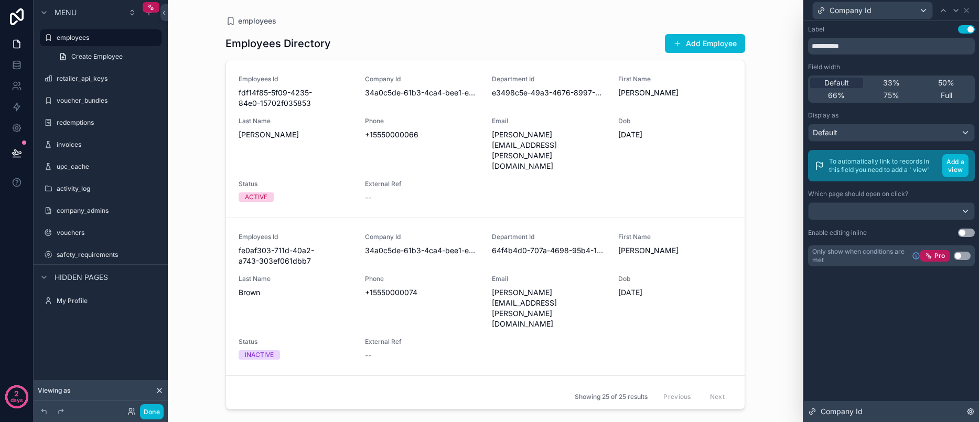
click at [969, 412] on icon at bounding box center [971, 412] width 8 height 8
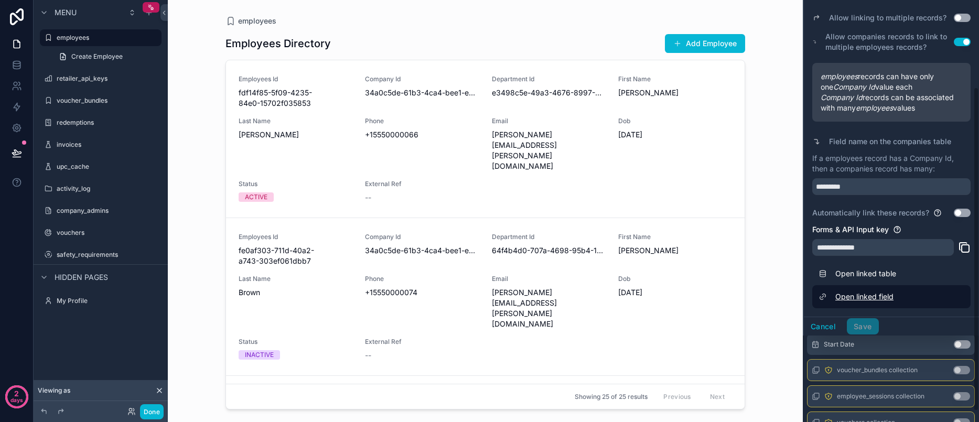
scroll to position [127, 0]
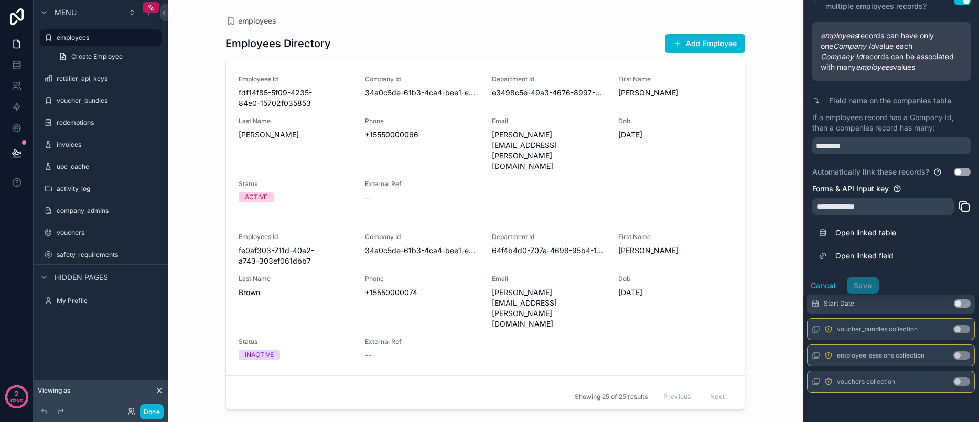
click at [954, 175] on button "Use setting" at bounding box center [962, 172] width 17 height 8
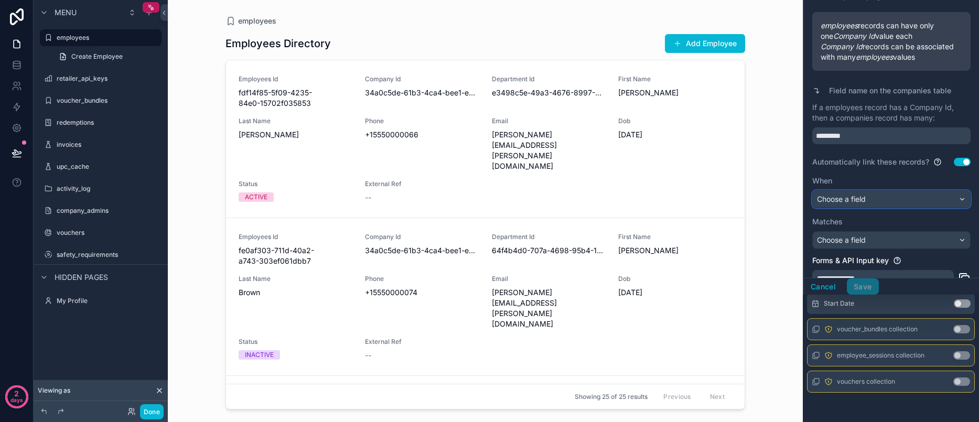
click at [865, 204] on span "Choose a field" at bounding box center [841, 199] width 49 height 9
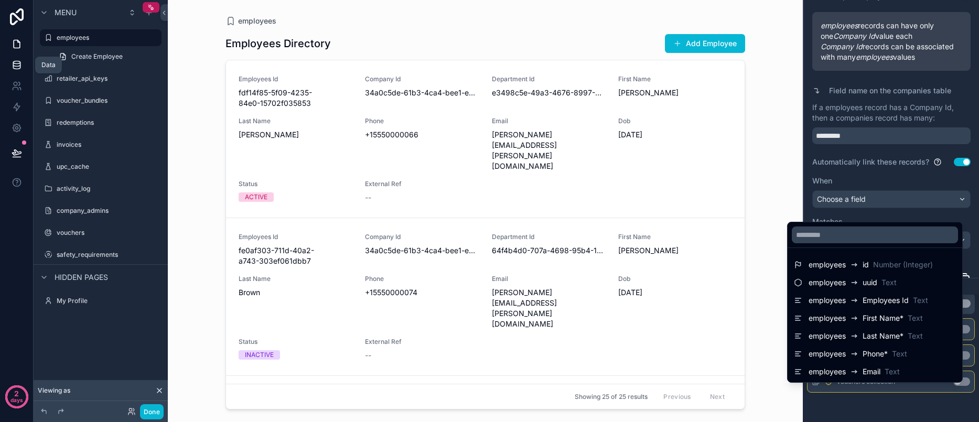
click at [18, 65] on icon at bounding box center [17, 65] width 10 height 10
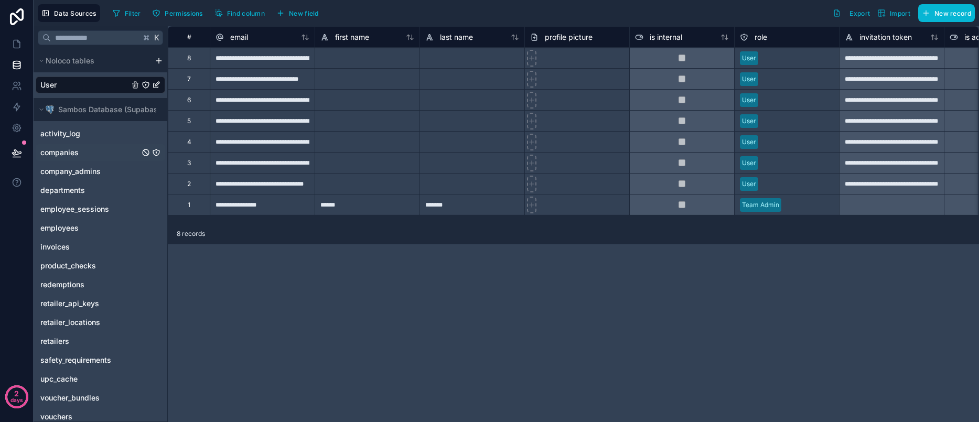
click at [89, 154] on link "companies" at bounding box center [89, 152] width 99 height 10
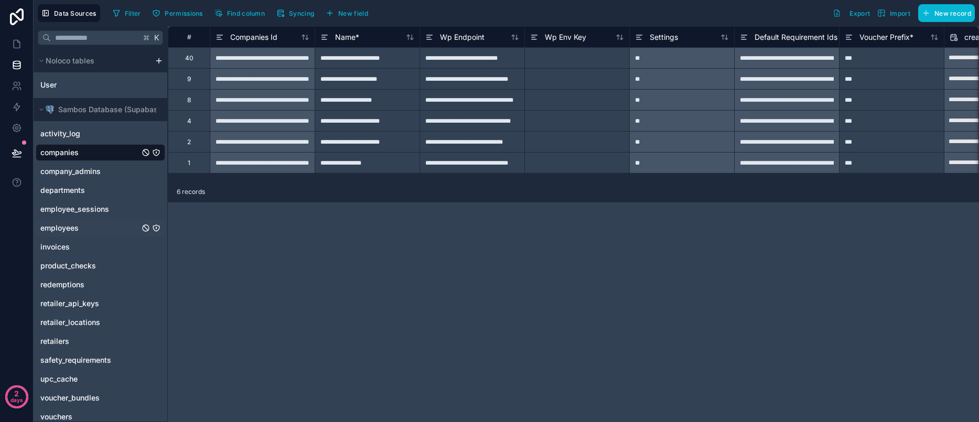
click at [76, 226] on span "employees" at bounding box center [59, 228] width 38 height 10
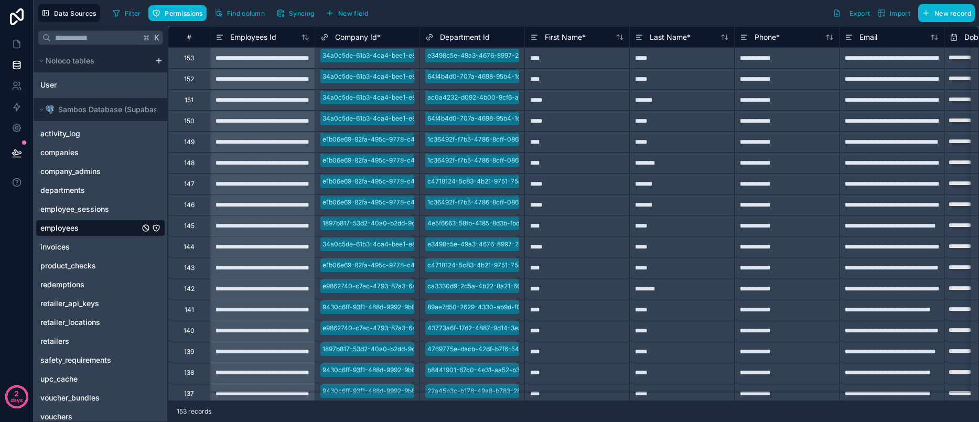
click at [395, 39] on div "Company Id *" at bounding box center [368, 37] width 94 height 13
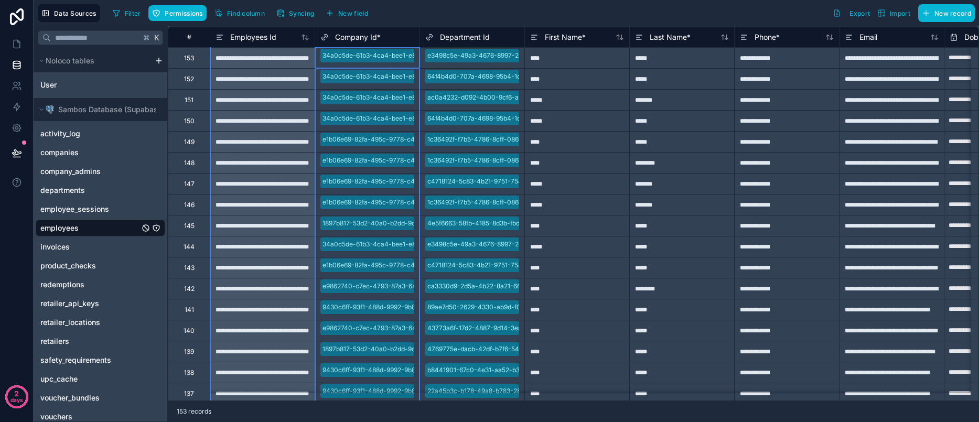
click at [396, 38] on div "Company Id *" at bounding box center [368, 37] width 94 height 13
click at [343, 37] on span "Company Id *" at bounding box center [358, 37] width 46 height 10
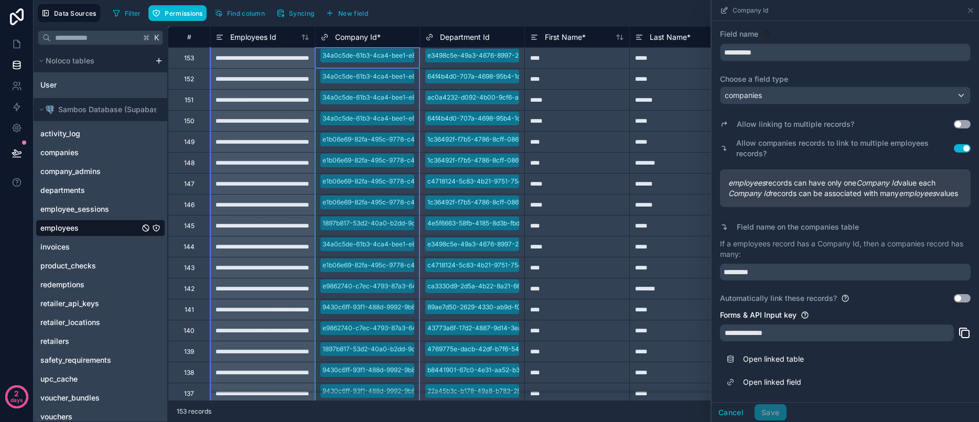
scroll to position [31, 0]
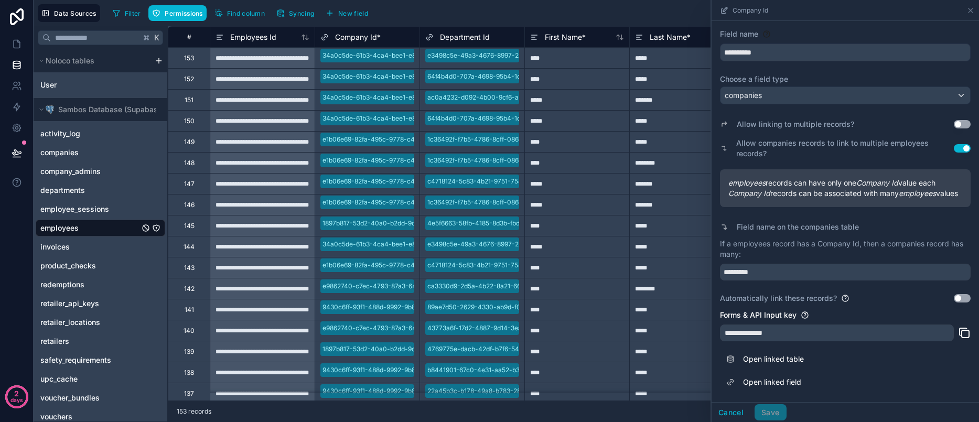
click at [957, 300] on button "Use setting" at bounding box center [962, 298] width 17 height 8
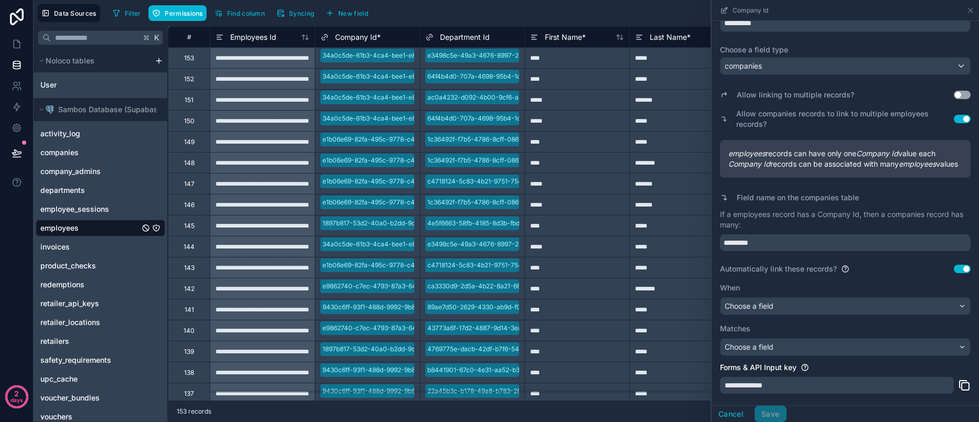
scroll to position [111, 0]
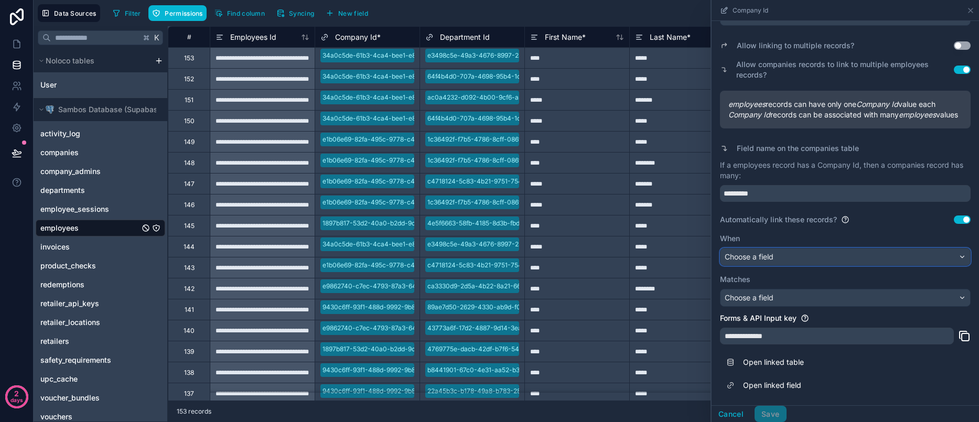
click at [781, 258] on div "Choose a field" at bounding box center [846, 257] width 250 height 17
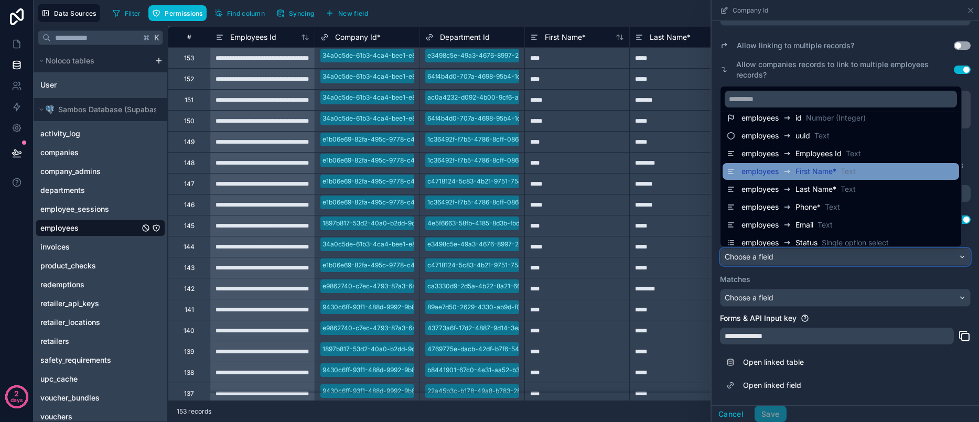
scroll to position [0, 0]
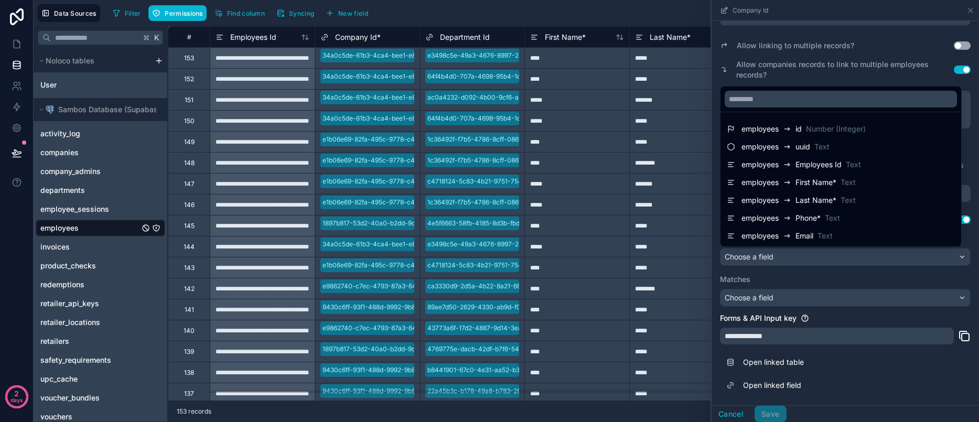
click at [835, 74] on div at bounding box center [846, 211] width 268 height 422
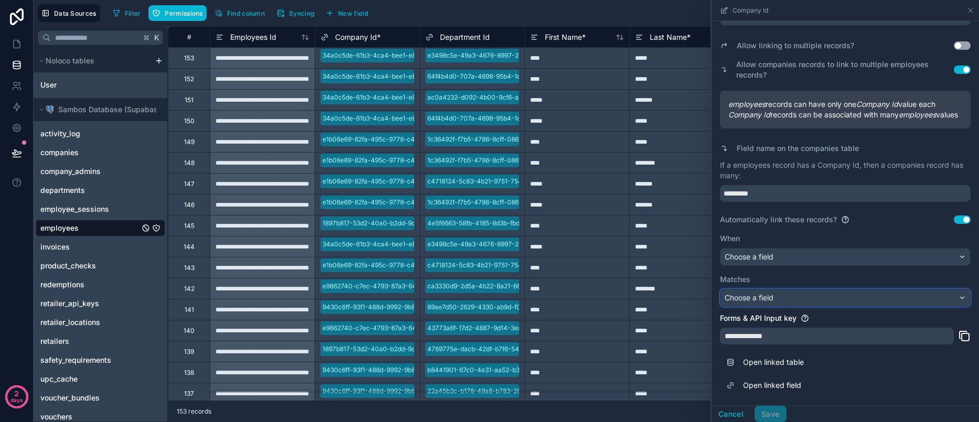
click at [792, 296] on div "Choose a field" at bounding box center [846, 298] width 250 height 17
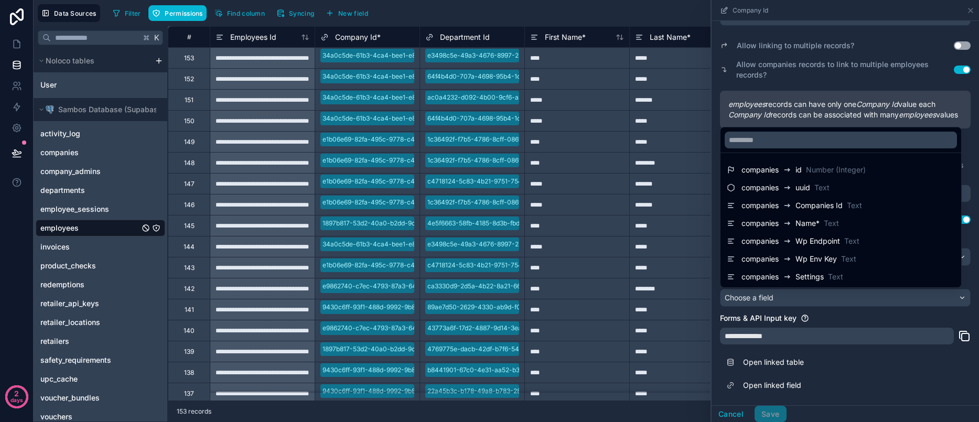
click at [792, 296] on div at bounding box center [846, 211] width 268 height 422
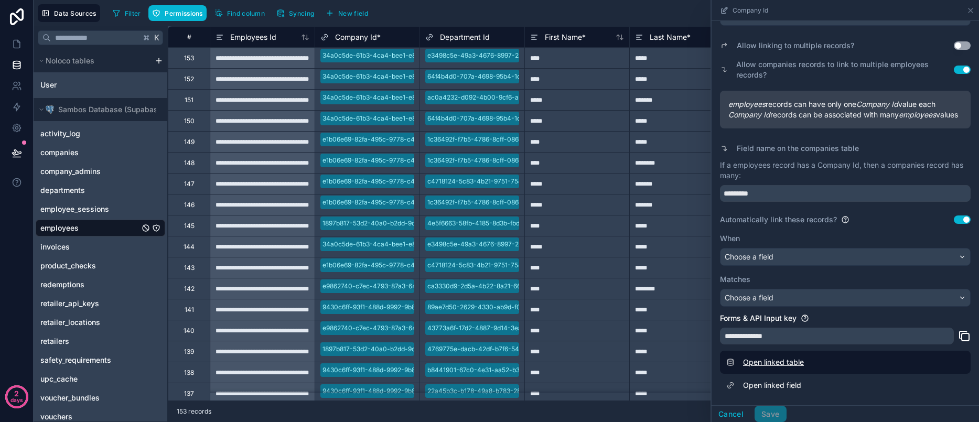
click at [782, 366] on link "Open linked table" at bounding box center [845, 362] width 251 height 23
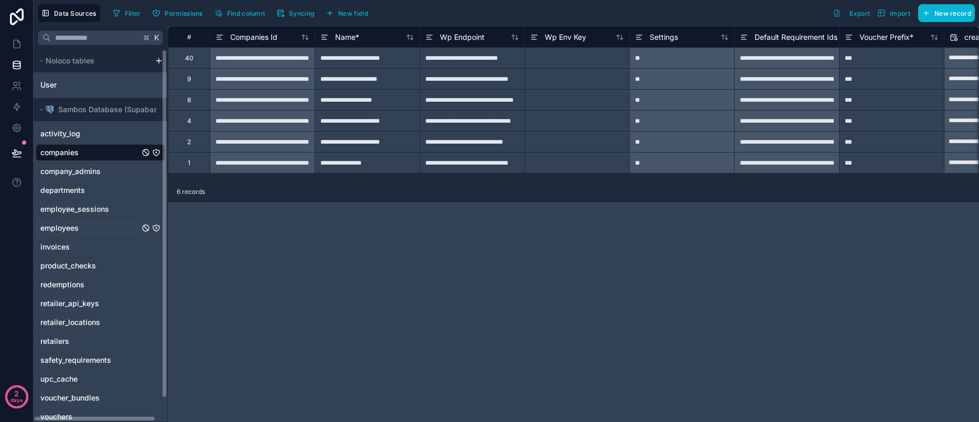
click at [71, 234] on div "employees" at bounding box center [101, 228] width 130 height 17
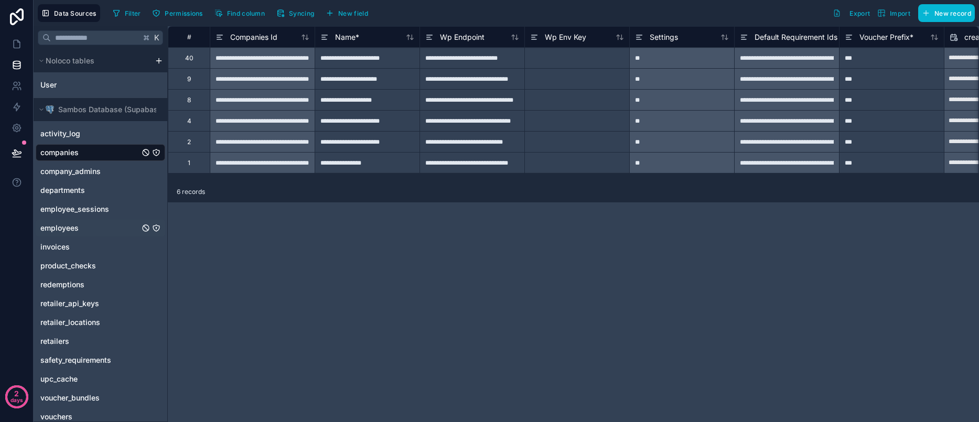
click at [79, 226] on link "employees" at bounding box center [89, 228] width 99 height 10
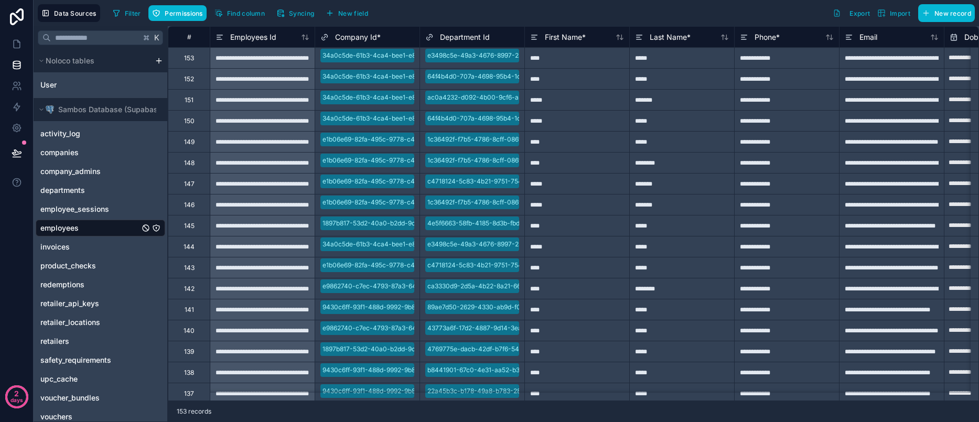
click at [378, 39] on span "Company Id *" at bounding box center [358, 37] width 46 height 10
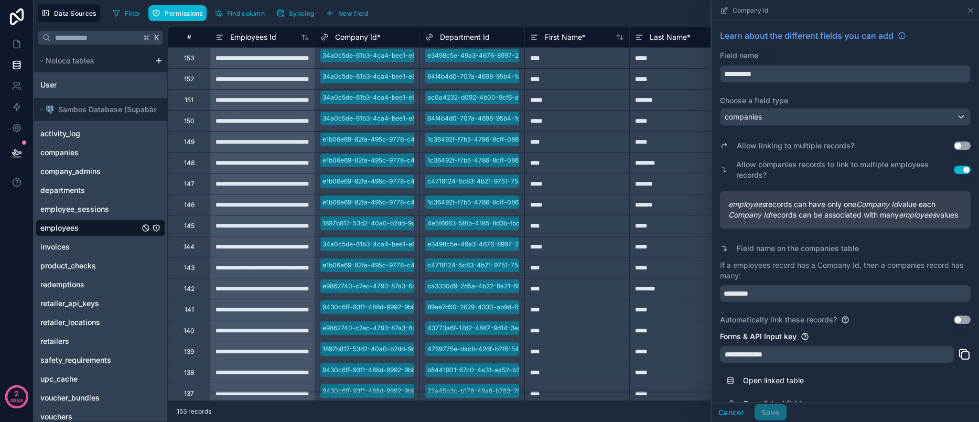
click at [572, 20] on div "Filter Permissions Find column Syncing New field Export Import New record" at bounding box center [542, 13] width 867 height 18
click at [973, 8] on icon at bounding box center [971, 10] width 4 height 4
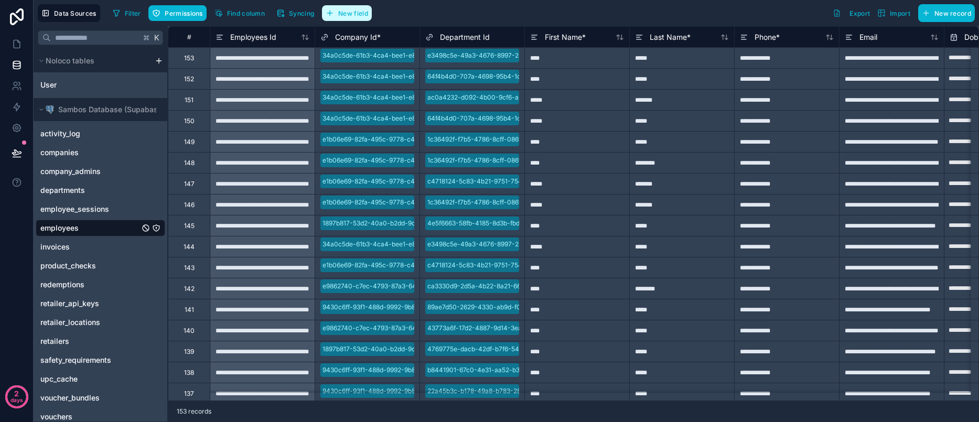
click at [349, 17] on button "New field" at bounding box center [347, 13] width 50 height 16
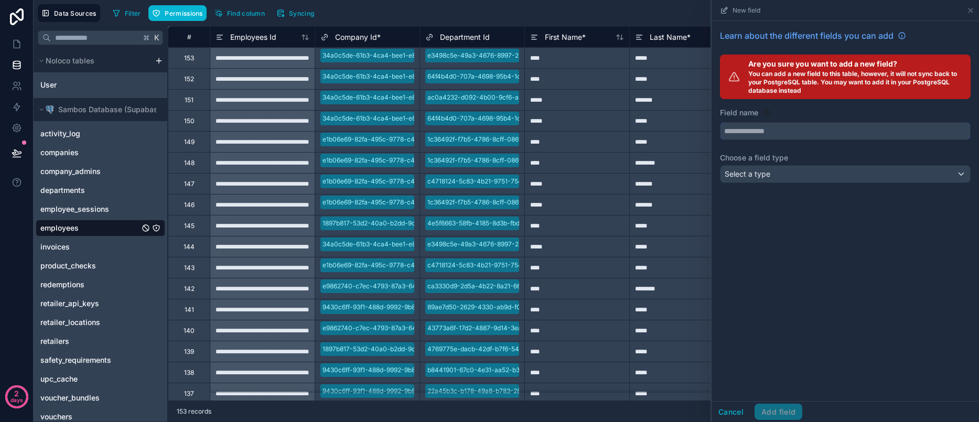
click at [777, 132] on input "text" at bounding box center [846, 131] width 250 height 17
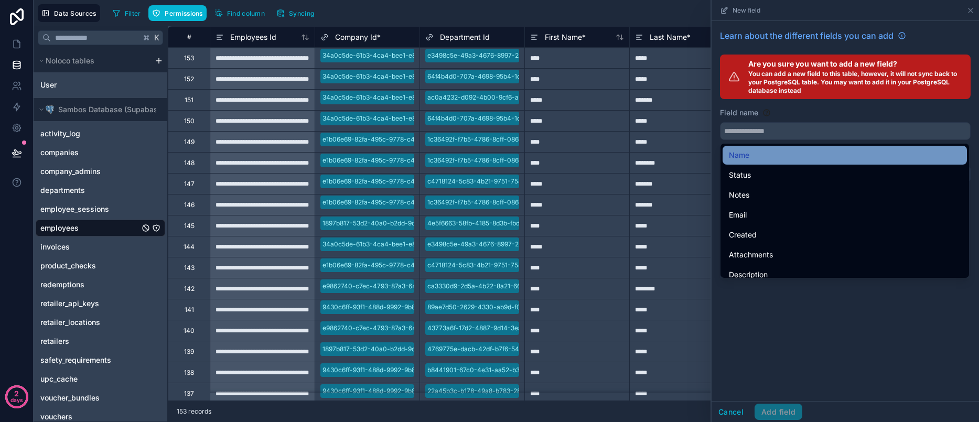
click at [762, 152] on div "Name" at bounding box center [845, 155] width 232 height 13
type input "****"
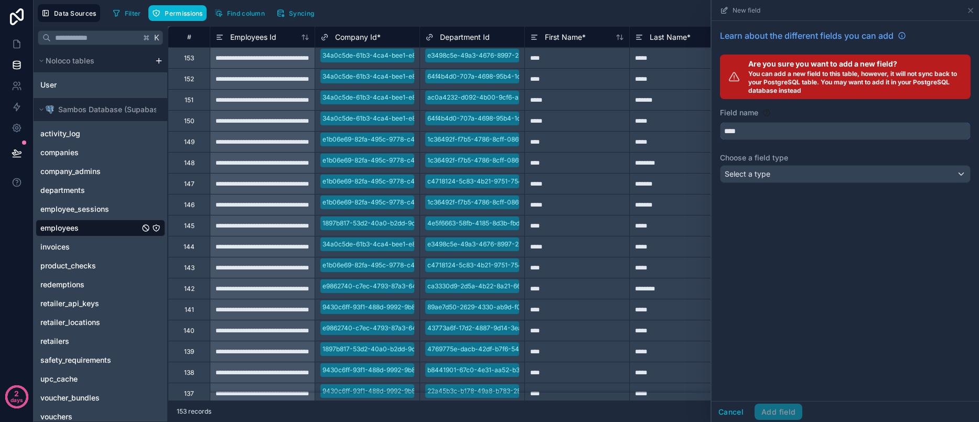
click at [734, 135] on input "****" at bounding box center [846, 131] width 250 height 17
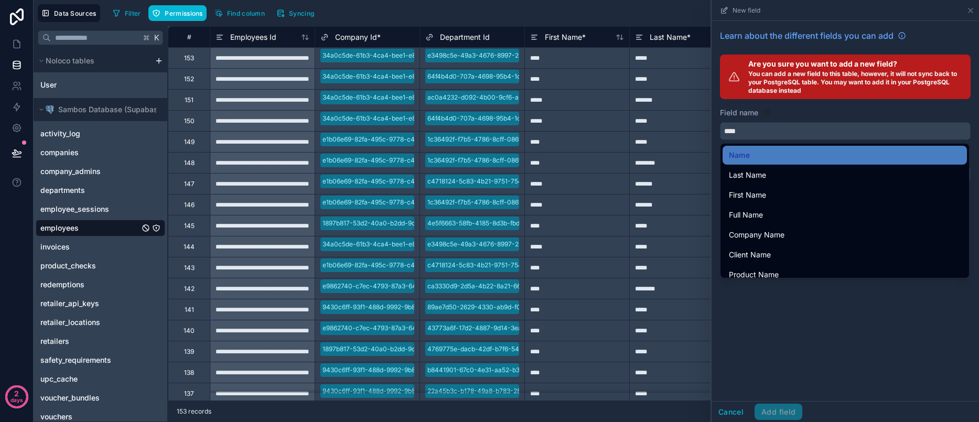
click at [734, 135] on input "****" at bounding box center [846, 131] width 250 height 17
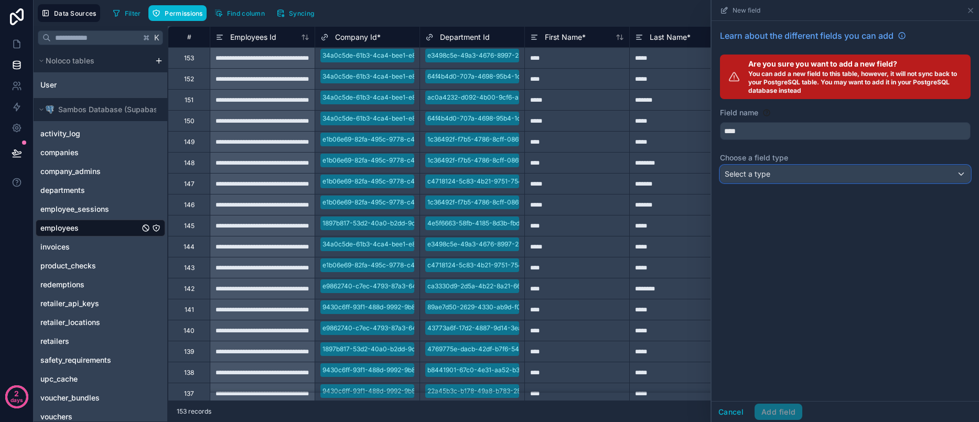
click at [785, 176] on div "Select a type" at bounding box center [846, 174] width 250 height 17
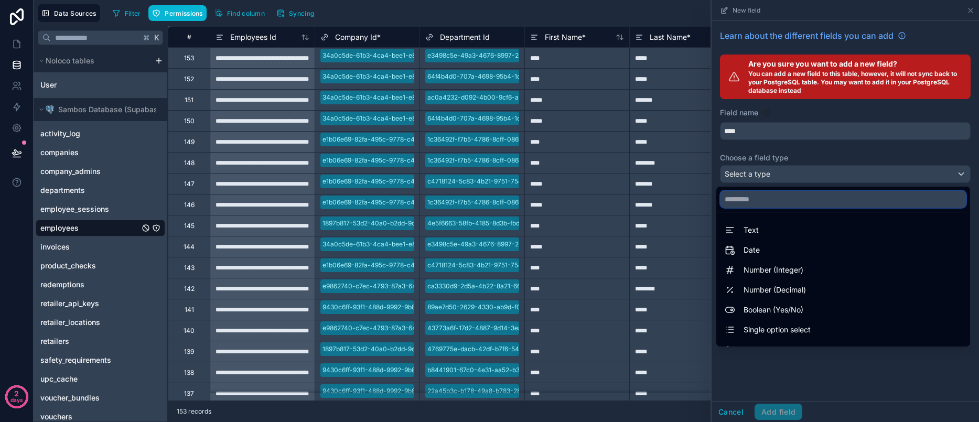
click at [764, 198] on input "text" at bounding box center [843, 199] width 245 height 17
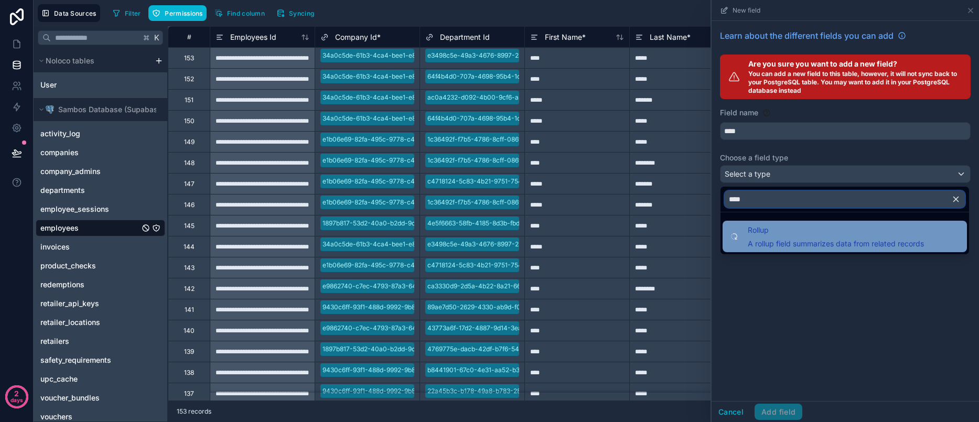
type input "****"
click at [791, 241] on span "A rollup field summarizes data from related records" at bounding box center [836, 244] width 176 height 10
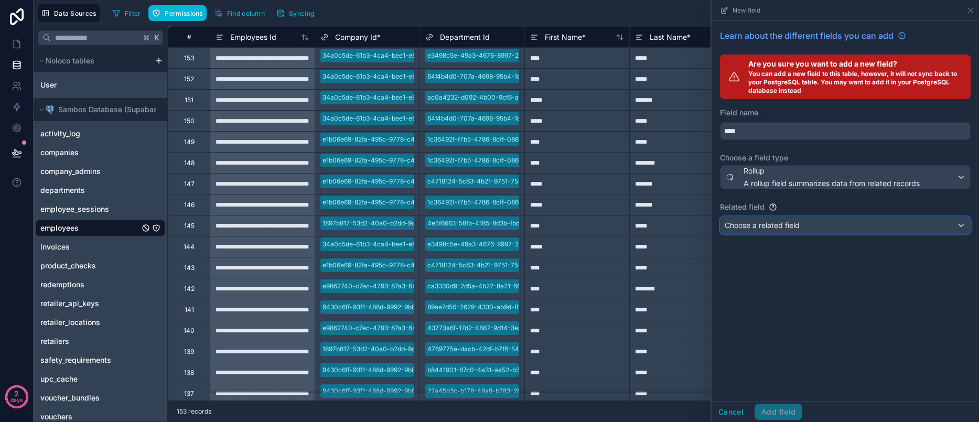
click at [799, 227] on span "Choose a related field" at bounding box center [762, 225] width 75 height 9
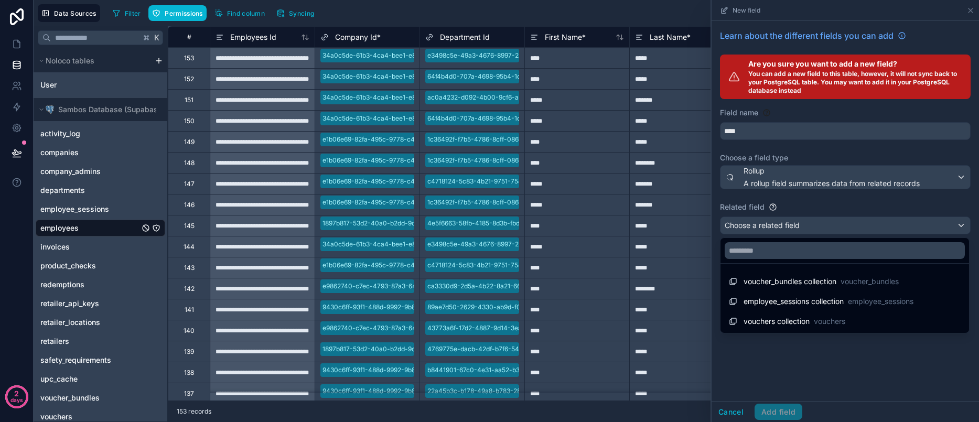
click at [787, 184] on div at bounding box center [846, 211] width 268 height 422
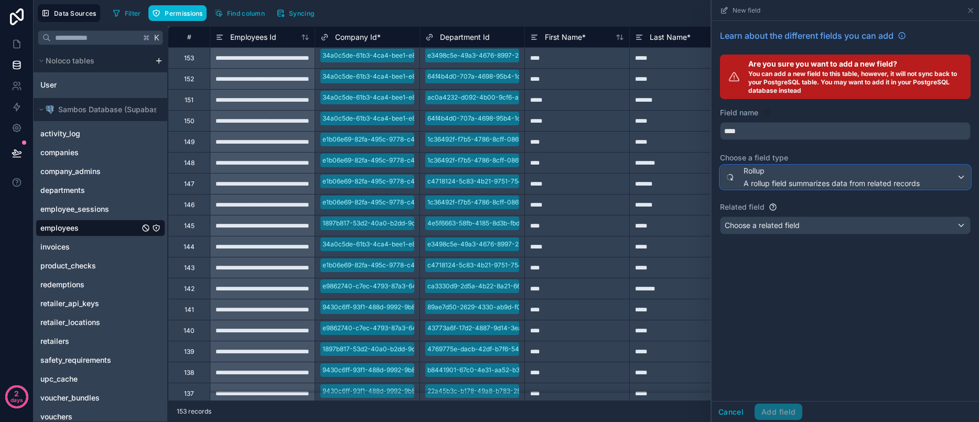
click at [787, 184] on span "A rollup field summarizes data from related records" at bounding box center [832, 183] width 176 height 10
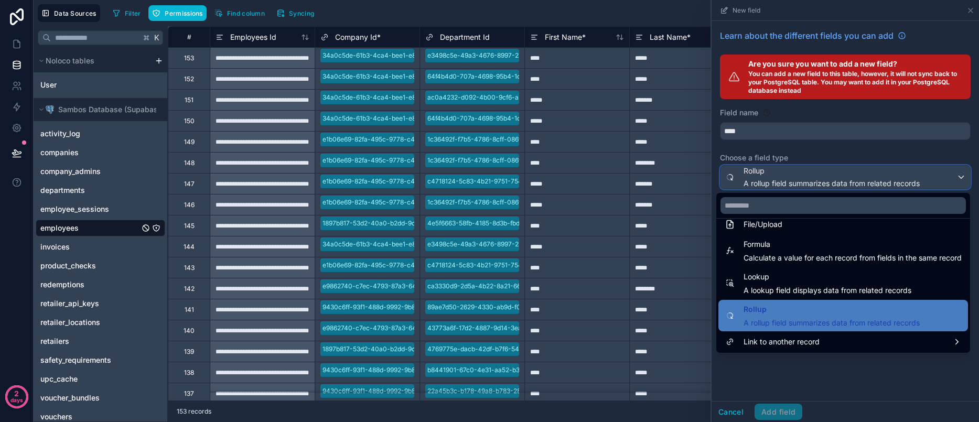
scroll to position [272, 0]
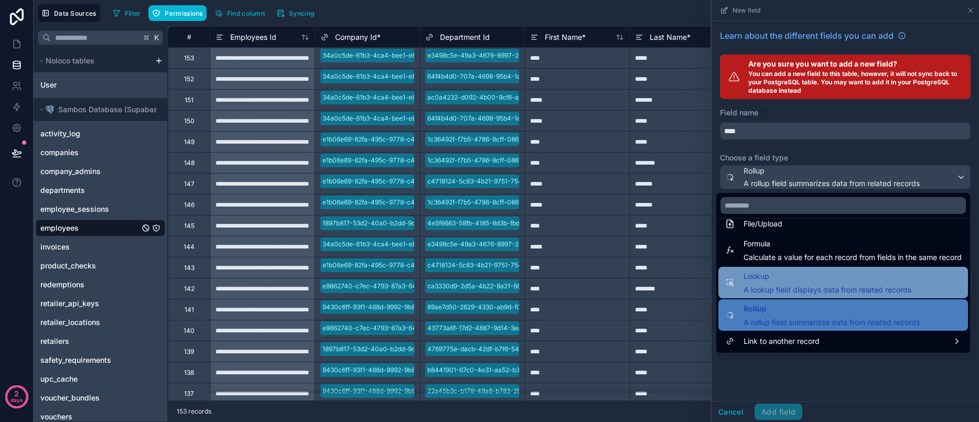
click at [803, 288] on span "A lookup field displays data from related records" at bounding box center [828, 290] width 168 height 10
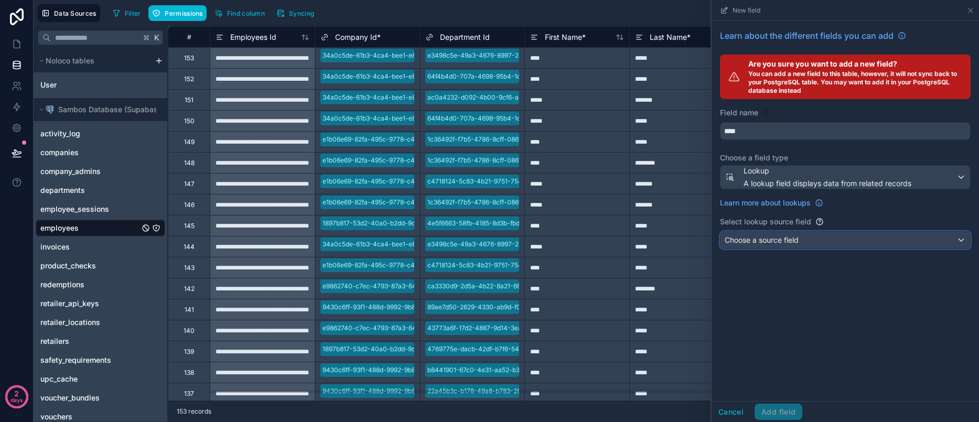
click at [776, 240] on span "Choose a source field" at bounding box center [762, 240] width 74 height 9
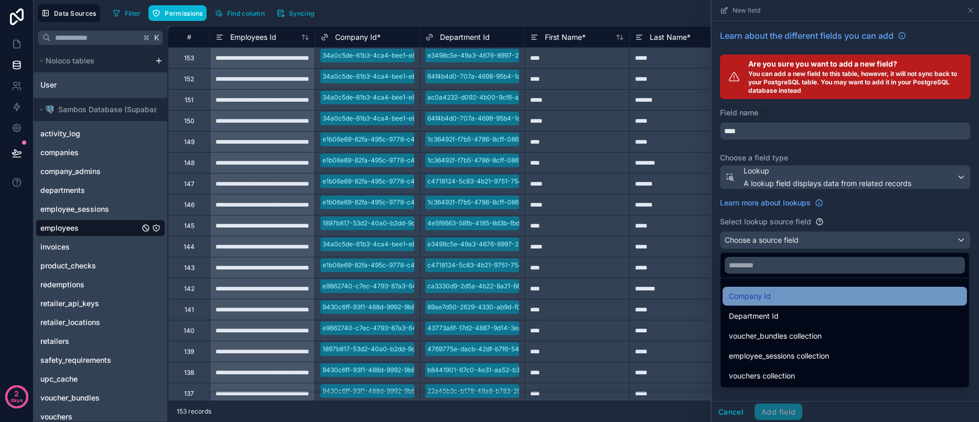
click at [781, 295] on div "Company Id" at bounding box center [845, 296] width 232 height 13
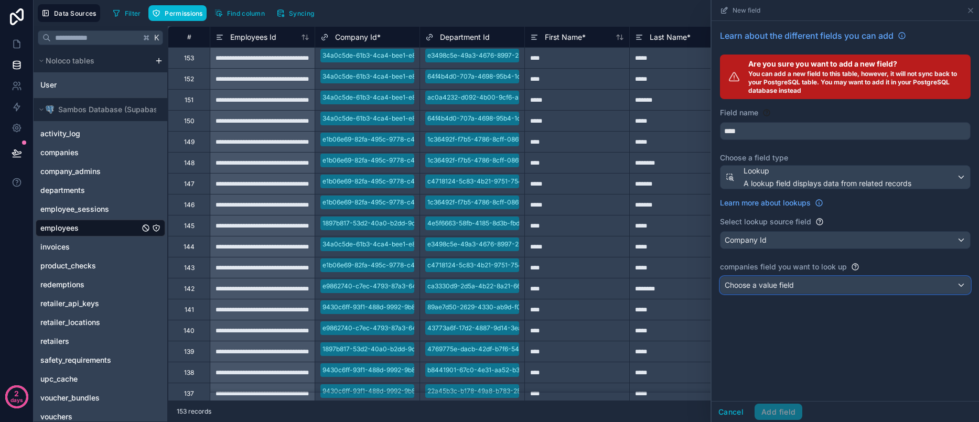
click at [779, 284] on span "Choose a value field" at bounding box center [759, 285] width 69 height 9
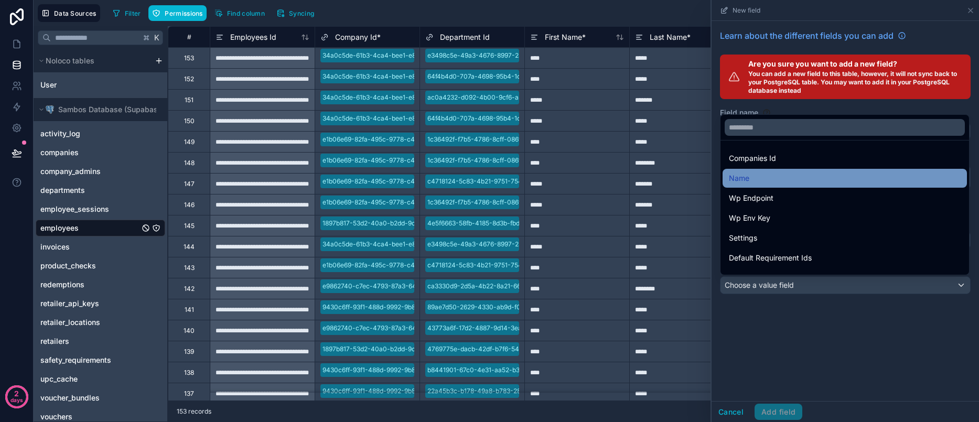
click at [765, 180] on div "Name" at bounding box center [845, 178] width 232 height 13
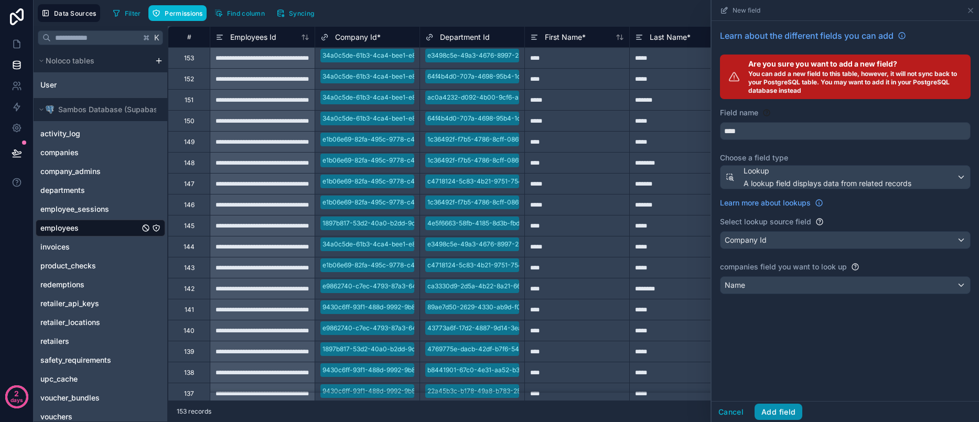
click at [784, 413] on button "Add field" at bounding box center [779, 412] width 48 height 17
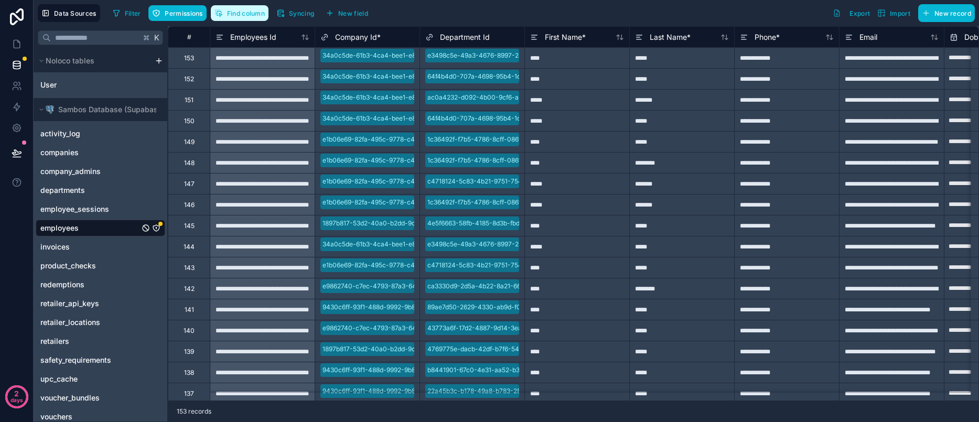
click at [244, 17] on button "Find column" at bounding box center [240, 13] width 58 height 16
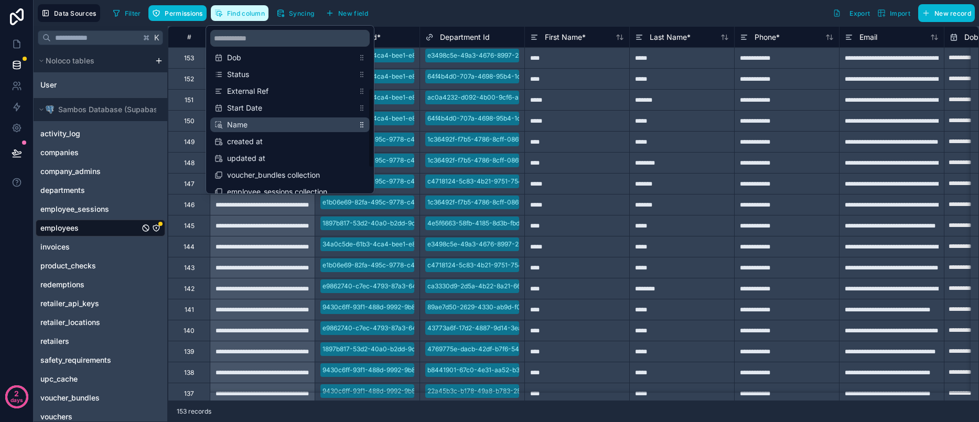
scroll to position [125, 0]
click at [336, 124] on span "Name" at bounding box center [290, 121] width 127 height 10
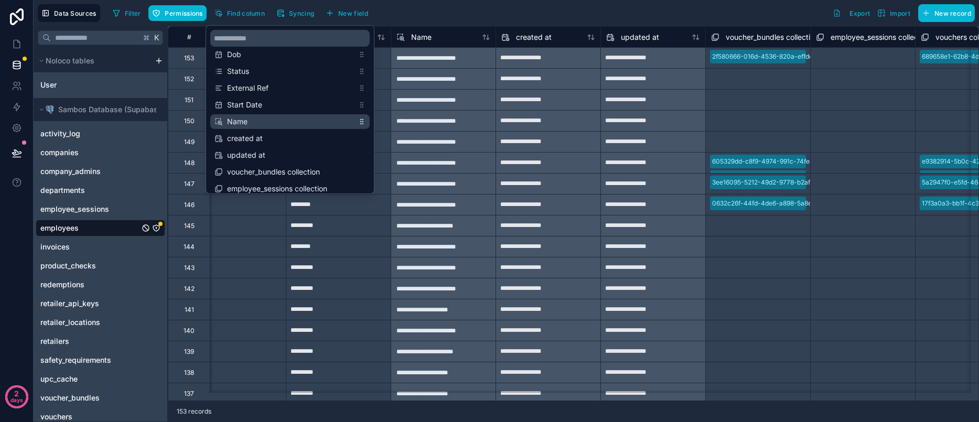
scroll to position [0, 1127]
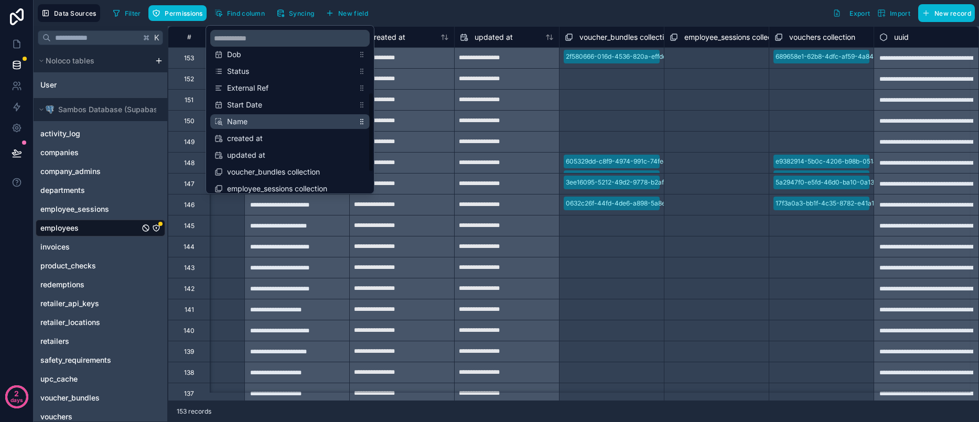
click at [314, 121] on span "Name" at bounding box center [290, 121] width 127 height 10
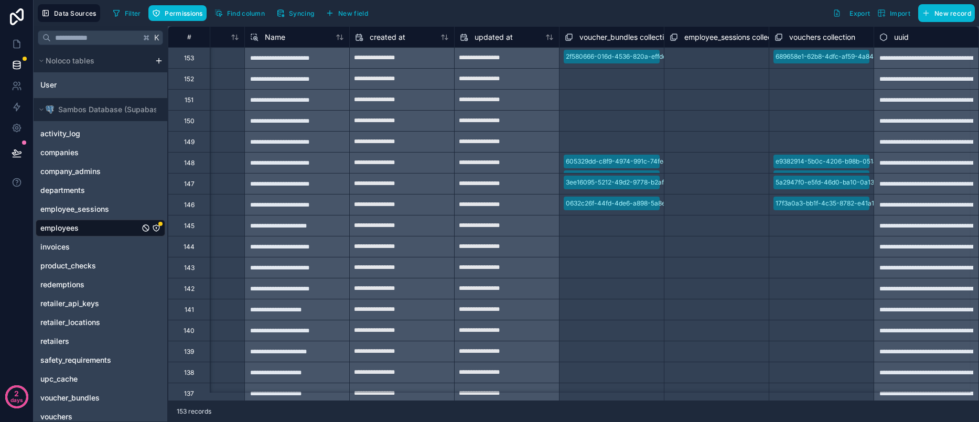
click at [452, 13] on div "Filter Permissions Find column Syncing New field Export Import New record" at bounding box center [542, 13] width 867 height 18
click at [294, 40] on div "Name" at bounding box center [297, 37] width 94 height 13
click at [272, 46] on div "Name" at bounding box center [296, 36] width 105 height 21
click at [272, 42] on span "Name" at bounding box center [275, 37] width 20 height 10
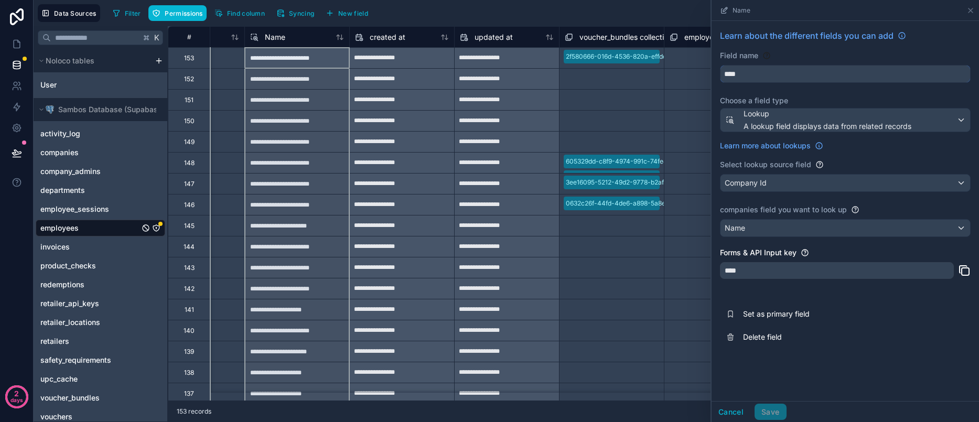
click at [754, 72] on input "****" at bounding box center [846, 74] width 250 height 17
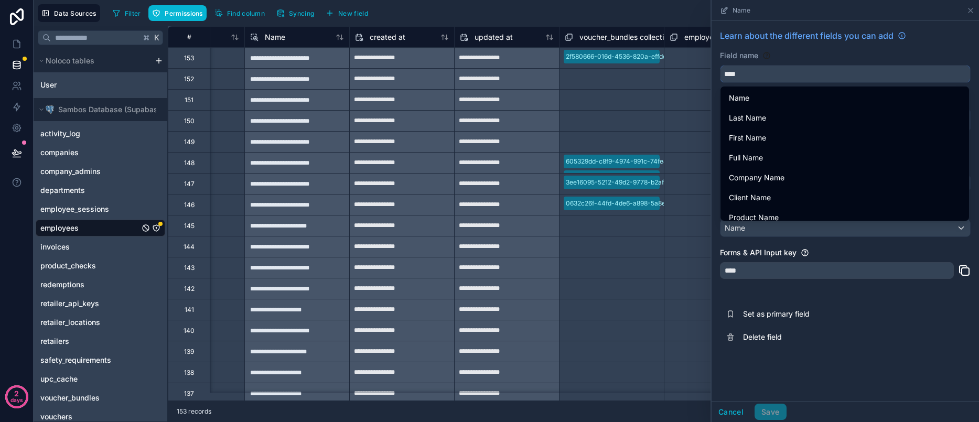
click at [752, 71] on input "****" at bounding box center [846, 74] width 250 height 17
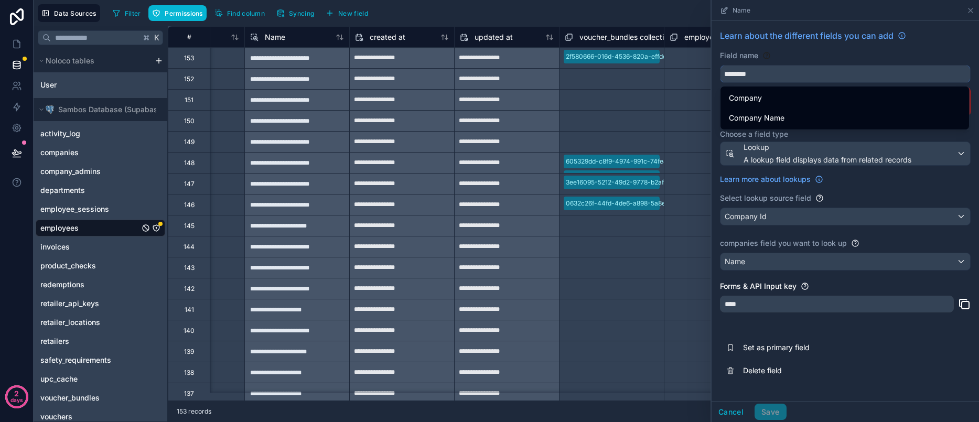
click at [720, 65] on button "*******" at bounding box center [845, 74] width 251 height 18
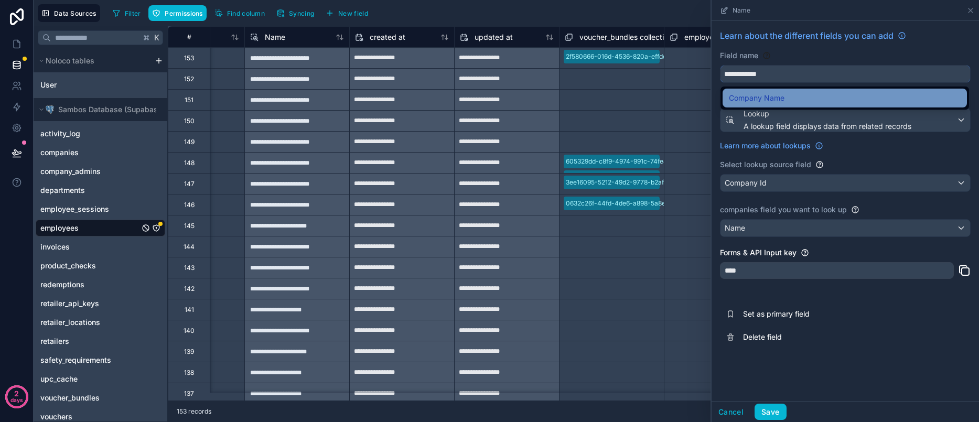
type input "**********"
click at [752, 92] on span "Company Name" at bounding box center [757, 98] width 56 height 13
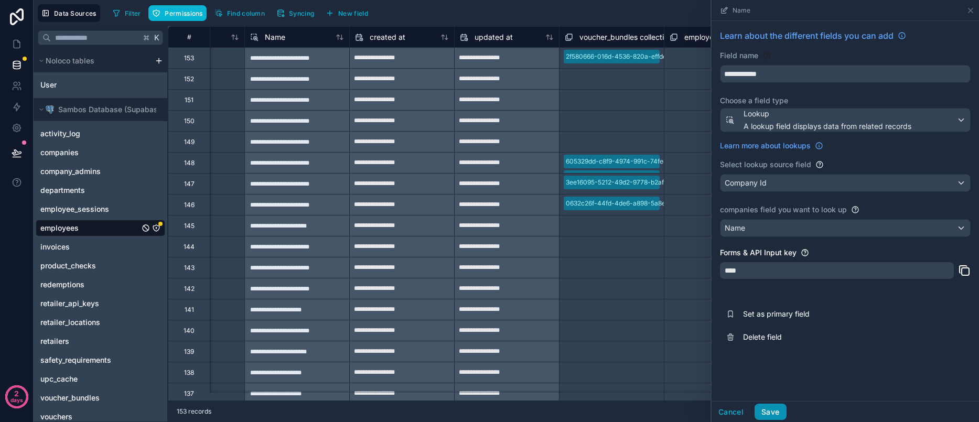
click at [764, 410] on button "Save" at bounding box center [770, 412] width 31 height 17
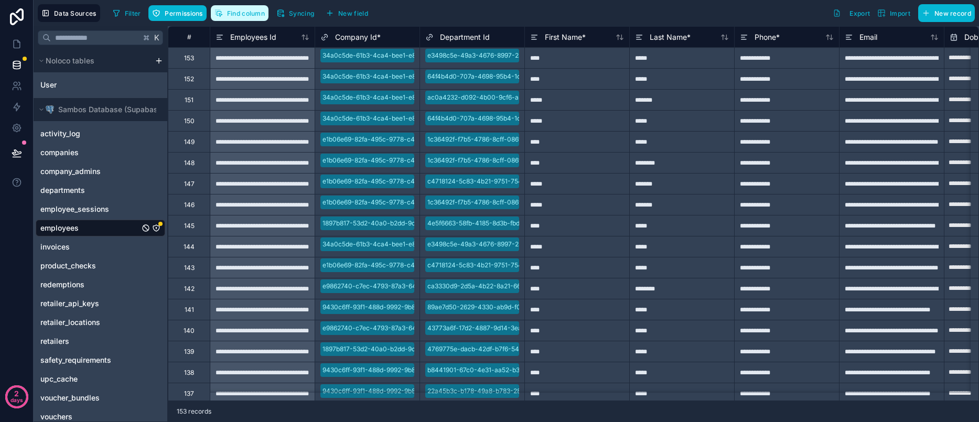
click at [241, 18] on button "Find column" at bounding box center [240, 13] width 58 height 16
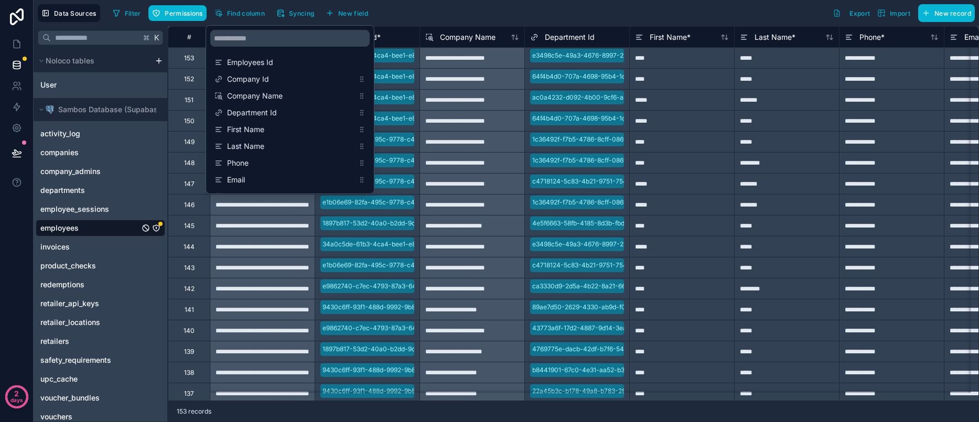
click at [542, 16] on div "Filter Permissions Find column Syncing New field Export Import New record" at bounding box center [542, 13] width 867 height 18
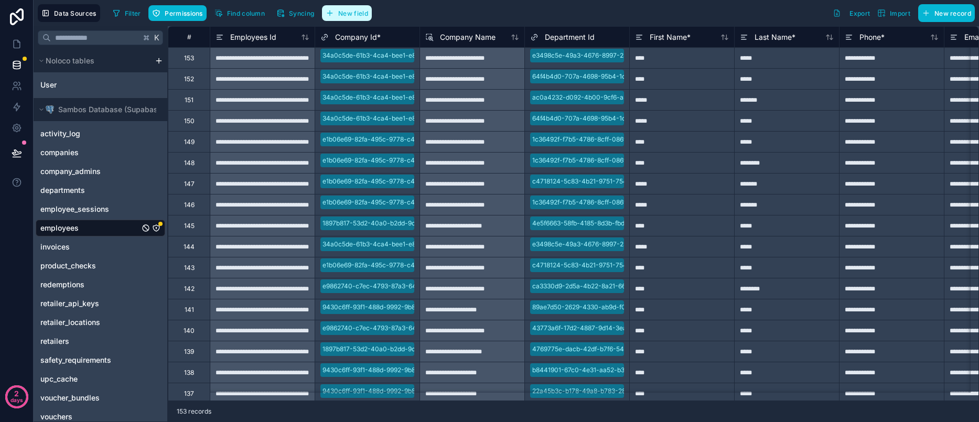
click at [349, 14] on span "New field" at bounding box center [353, 13] width 30 height 8
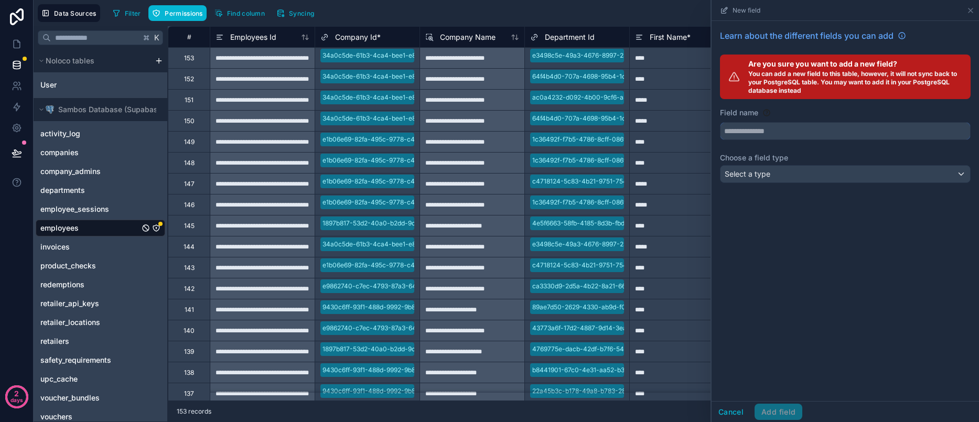
click at [785, 129] on input "text" at bounding box center [846, 131] width 250 height 17
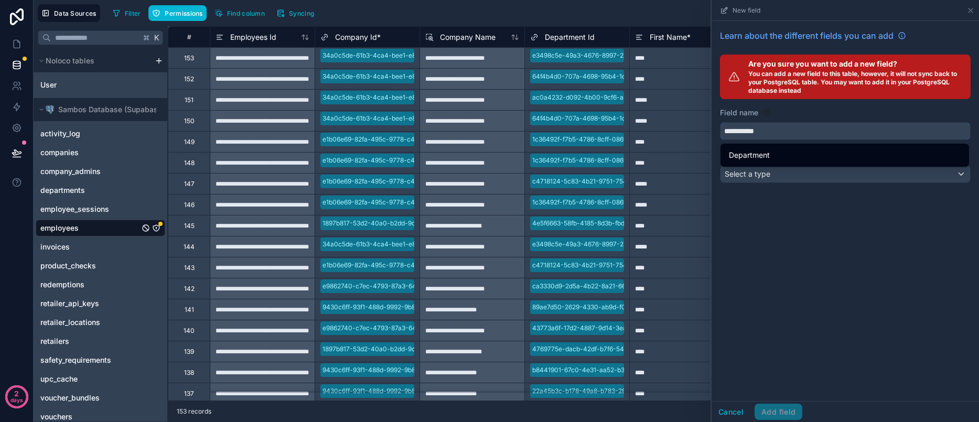
click at [720, 122] on button "**********" at bounding box center [845, 131] width 251 height 18
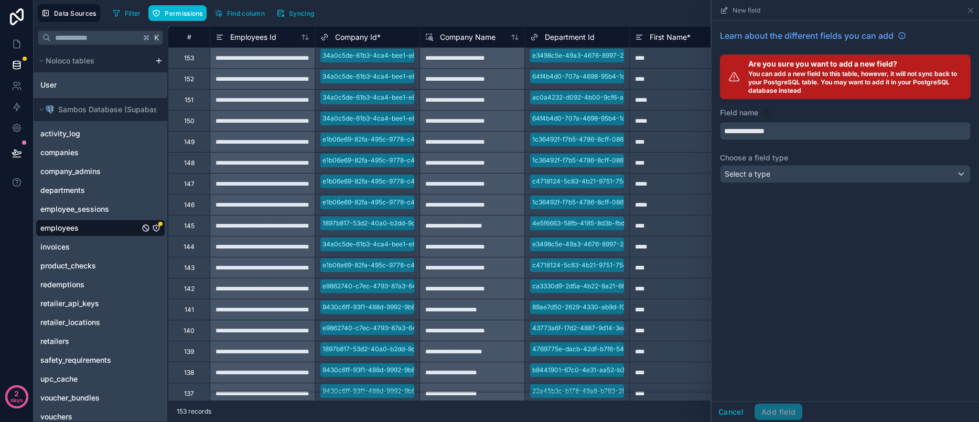
type input "**********"
click at [779, 180] on div "Select a type" at bounding box center [846, 174] width 250 height 17
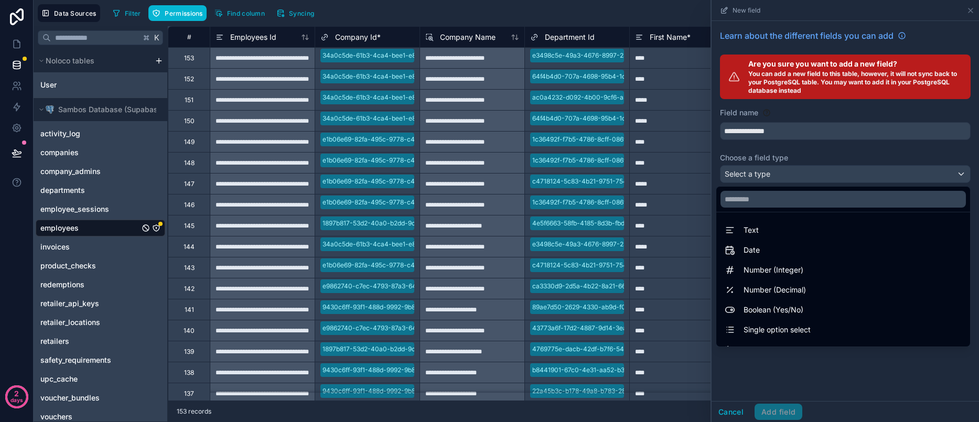
click at [758, 212] on ul "Text Date Number (Integer) Number (Decimal) Boolean (Yes/No) Single option sele…" at bounding box center [844, 279] width 254 height 134
click at [759, 205] on input "text" at bounding box center [843, 199] width 245 height 17
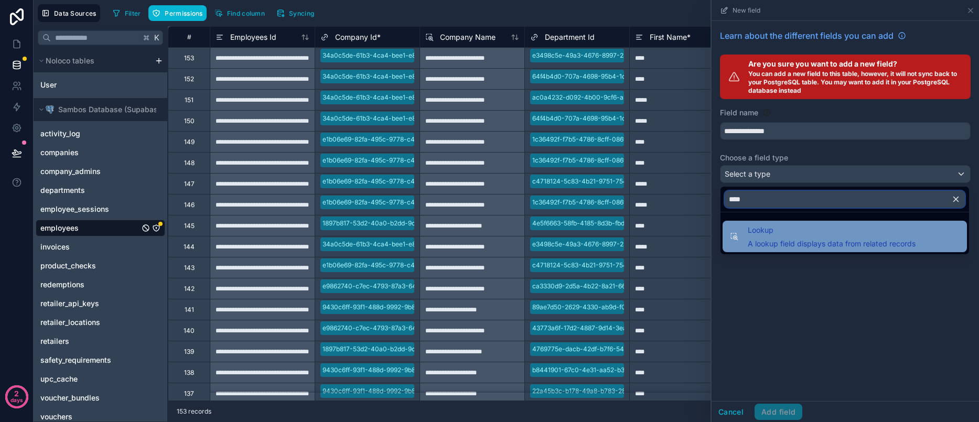
type input "****"
click at [792, 244] on span "A lookup field displays data from related records" at bounding box center [832, 244] width 168 height 10
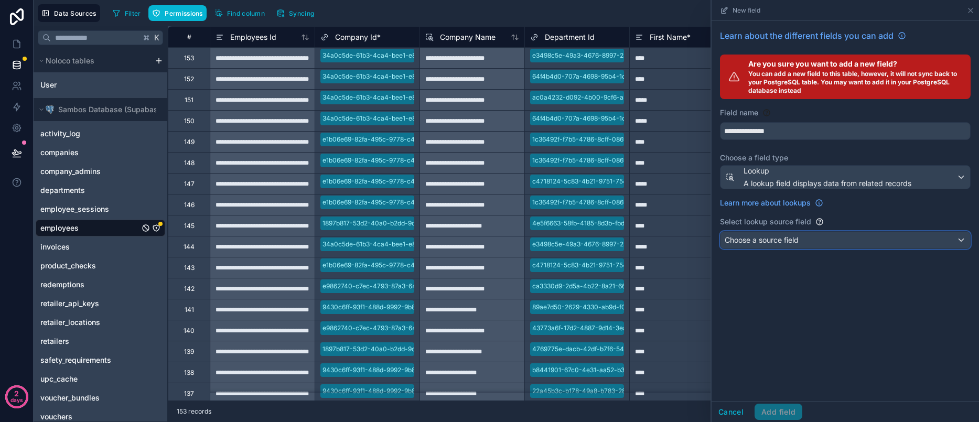
click at [753, 236] on span "Choose a source field" at bounding box center [762, 240] width 74 height 9
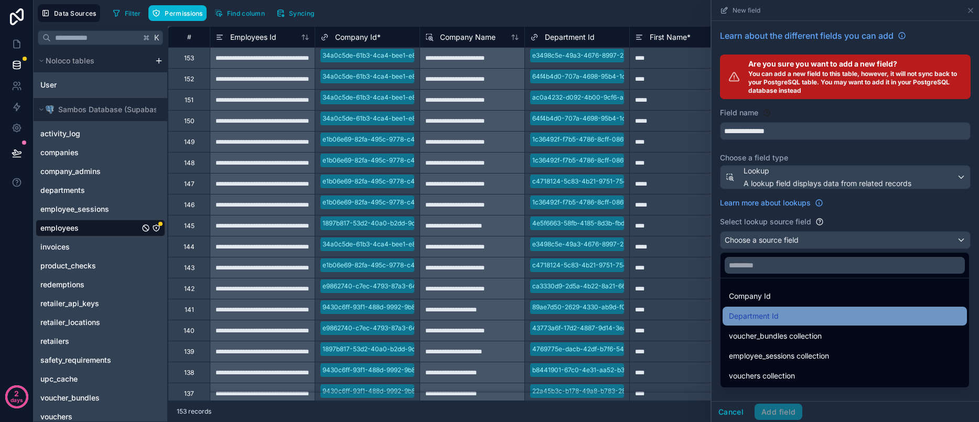
click at [804, 319] on div "Department Id" at bounding box center [845, 316] width 232 height 13
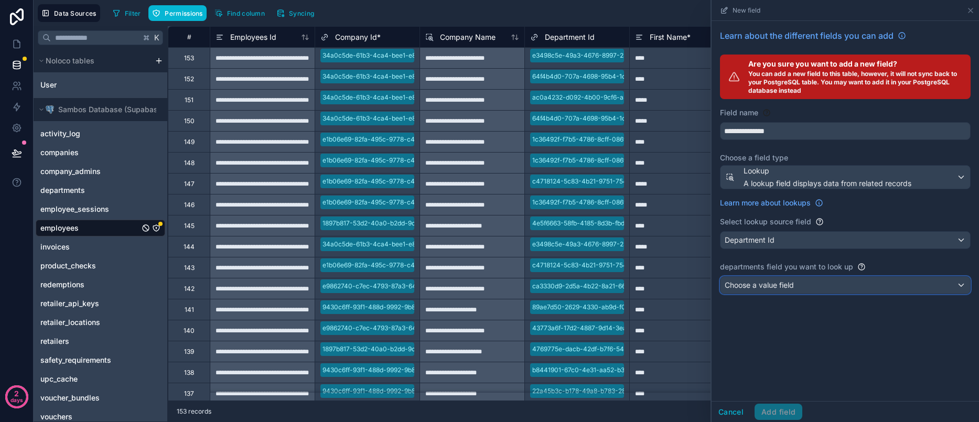
click at [797, 291] on div "Choose a value field" at bounding box center [846, 285] width 250 height 17
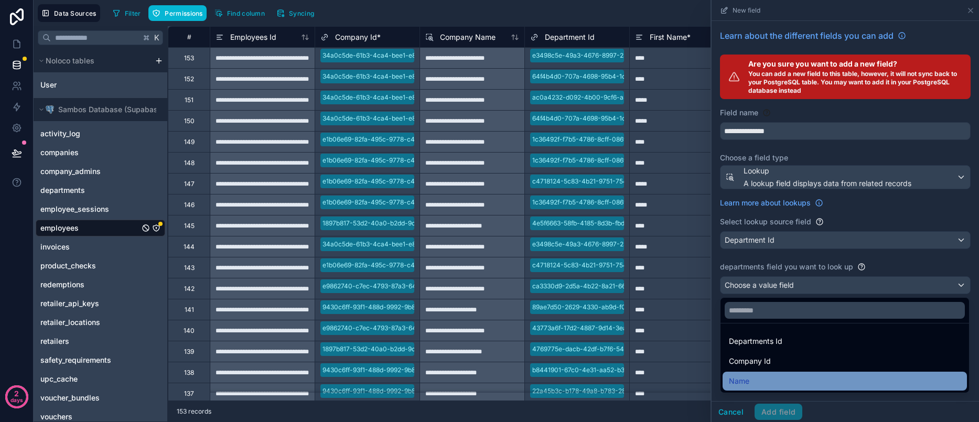
click at [768, 377] on div "Name" at bounding box center [845, 381] width 232 height 13
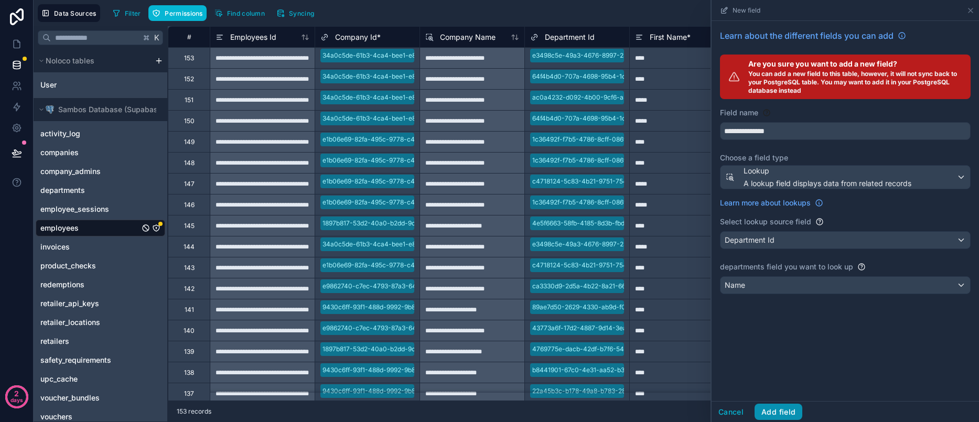
click at [783, 412] on button "Add field" at bounding box center [779, 412] width 48 height 17
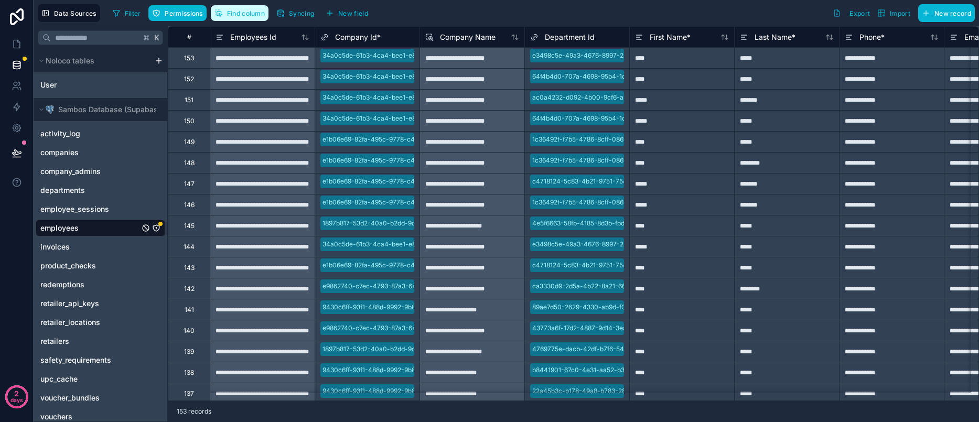
click at [221, 16] on icon "button" at bounding box center [219, 13] width 8 height 8
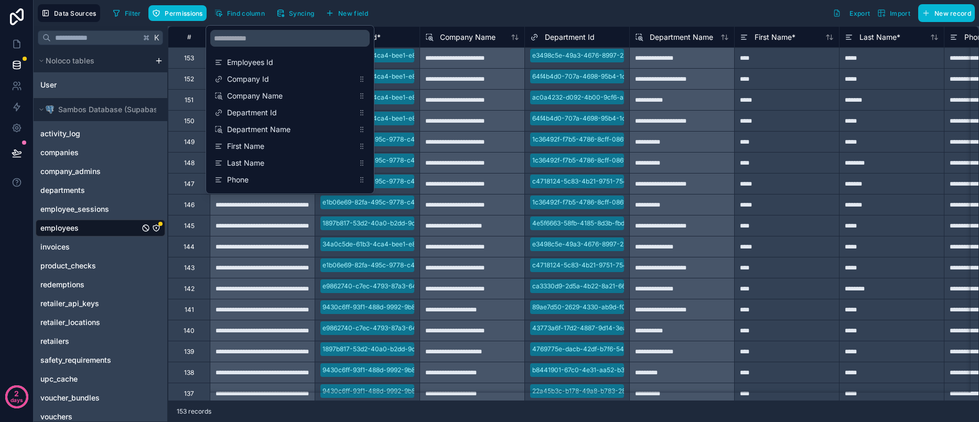
click at [538, 15] on div "Filter Permissions Find column Syncing New field Export Import New record" at bounding box center [542, 13] width 867 height 18
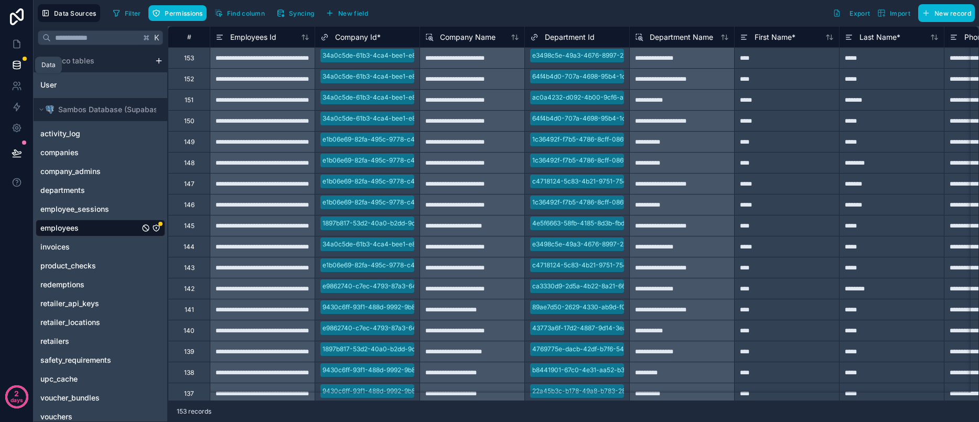
click at [17, 69] on icon at bounding box center [16, 67] width 7 height 4
click at [82, 227] on link "employees" at bounding box center [89, 228] width 99 height 10
click at [155, 228] on icon "employees" at bounding box center [156, 228] width 8 height 8
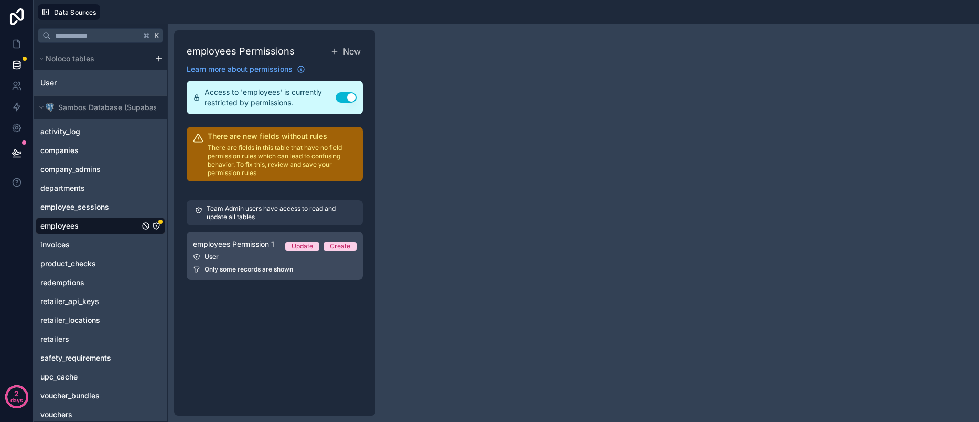
click at [258, 261] on link "employees Permission 1 Update Create User Only some records are shown" at bounding box center [275, 256] width 176 height 48
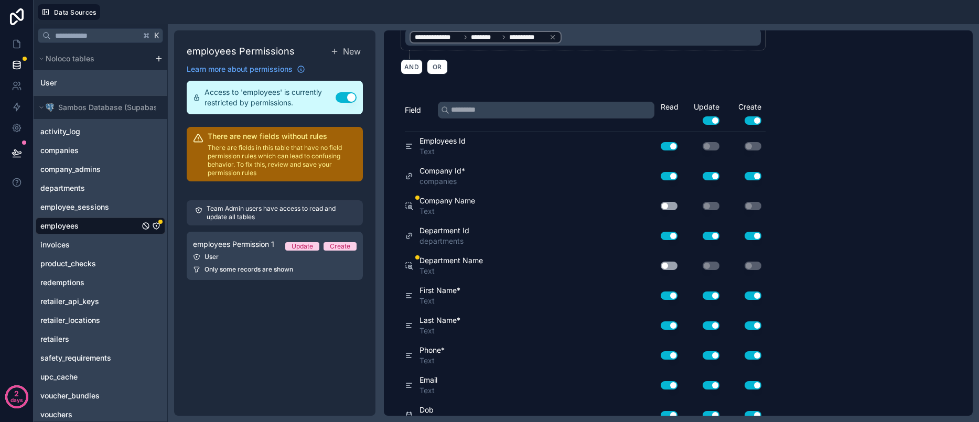
scroll to position [183, 0]
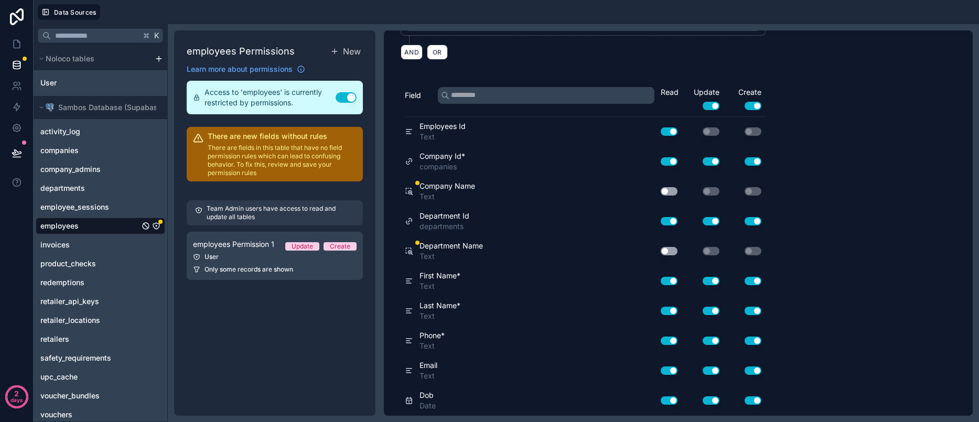
click at [667, 193] on button "Use setting" at bounding box center [669, 191] width 17 height 8
click at [674, 252] on button "Use setting" at bounding box center [669, 251] width 17 height 8
click at [841, 208] on div "**********" at bounding box center [678, 223] width 589 height 386
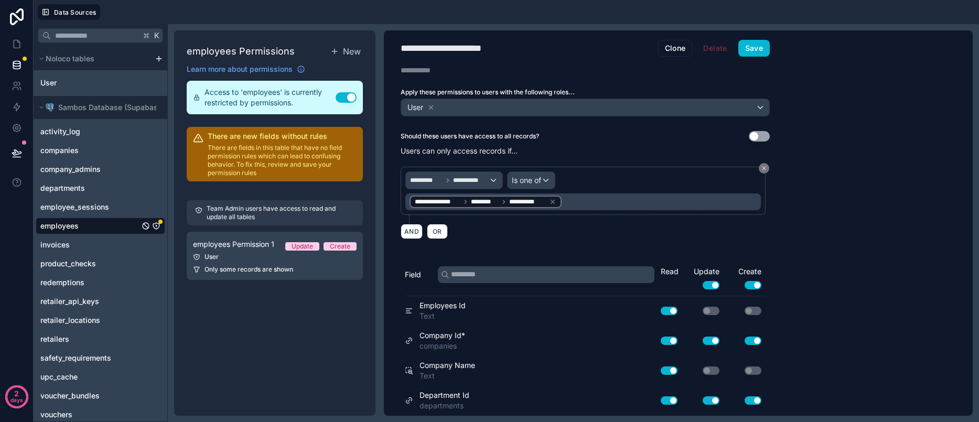
scroll to position [0, 0]
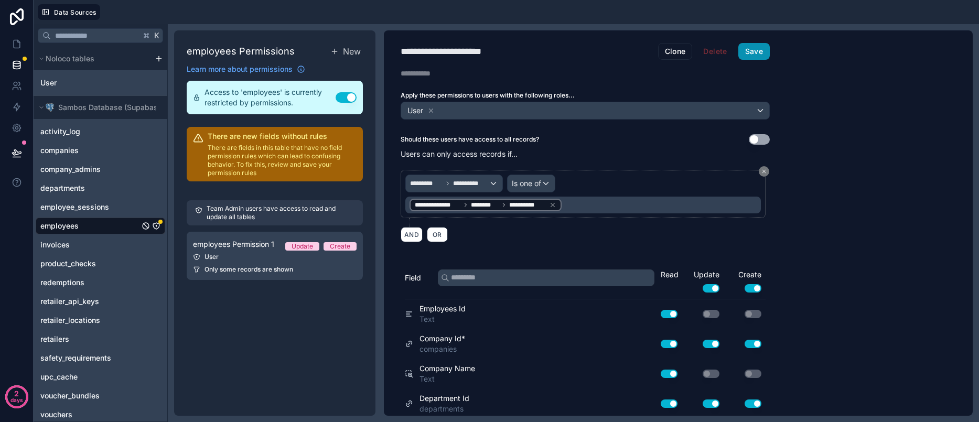
click at [757, 48] on button "Save" at bounding box center [754, 51] width 31 height 17
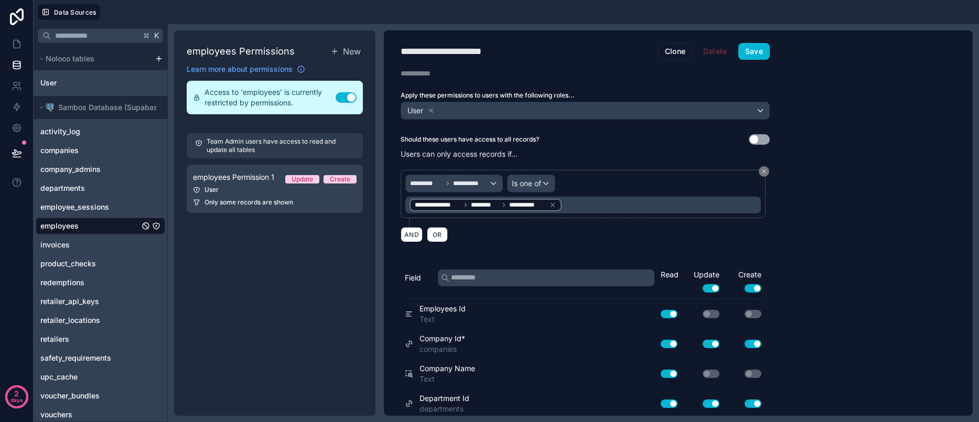
click at [806, 61] on div "**********" at bounding box center [678, 223] width 589 height 386
click at [740, 55] on button "Save" at bounding box center [754, 51] width 31 height 17
click at [15, 45] on icon at bounding box center [17, 44] width 10 height 10
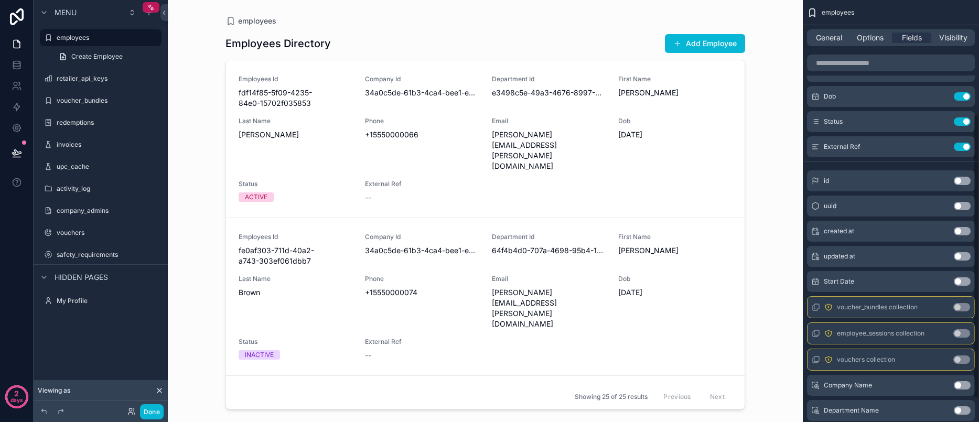
scroll to position [203, 0]
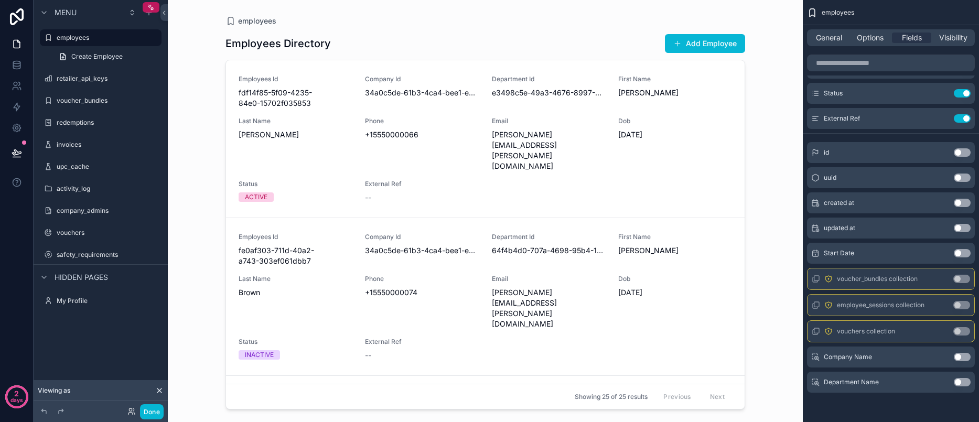
click at [896, 256] on div "Start Date Use setting" at bounding box center [891, 253] width 168 height 21
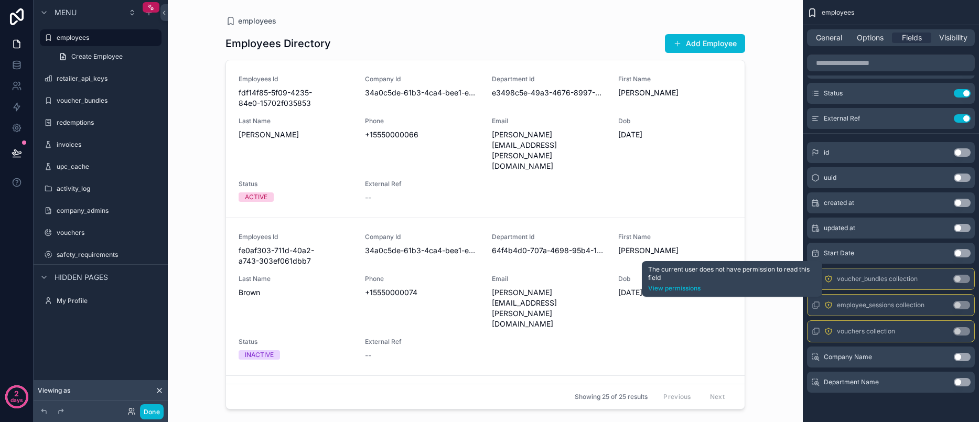
click at [826, 279] on icon "scrollable content" at bounding box center [829, 279] width 8 height 8
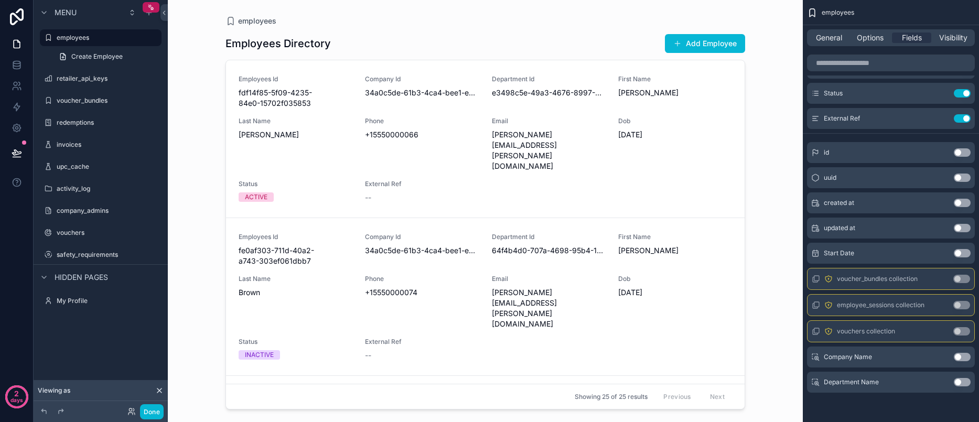
click at [959, 361] on button "Use setting" at bounding box center [962, 357] width 17 height 8
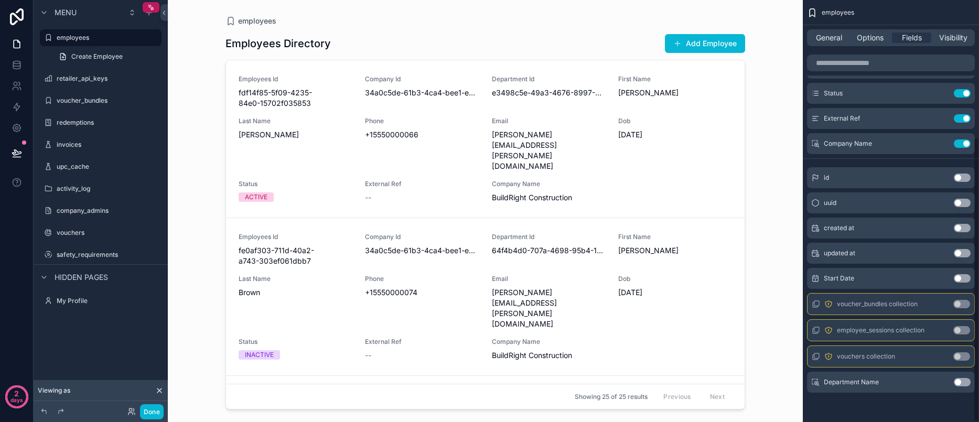
click at [960, 383] on button "Use setting" at bounding box center [962, 382] width 17 height 8
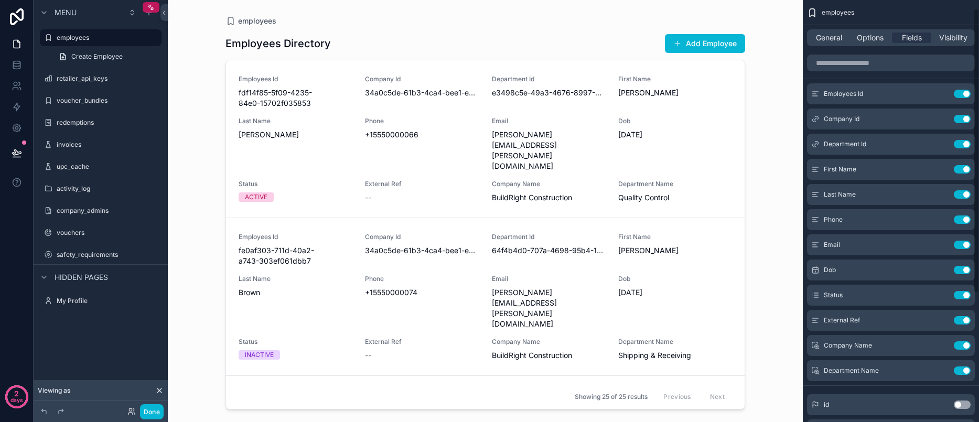
scroll to position [0, 0]
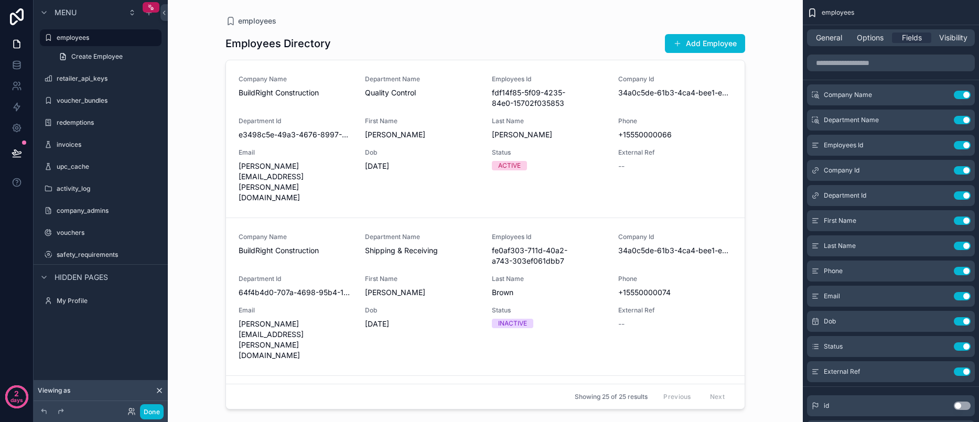
click at [471, 56] on div "scrollable content" at bounding box center [485, 205] width 537 height 410
click at [468, 71] on link "Company Name BuildRight Construction Department Name Quality Control Employees …" at bounding box center [485, 138] width 519 height 157
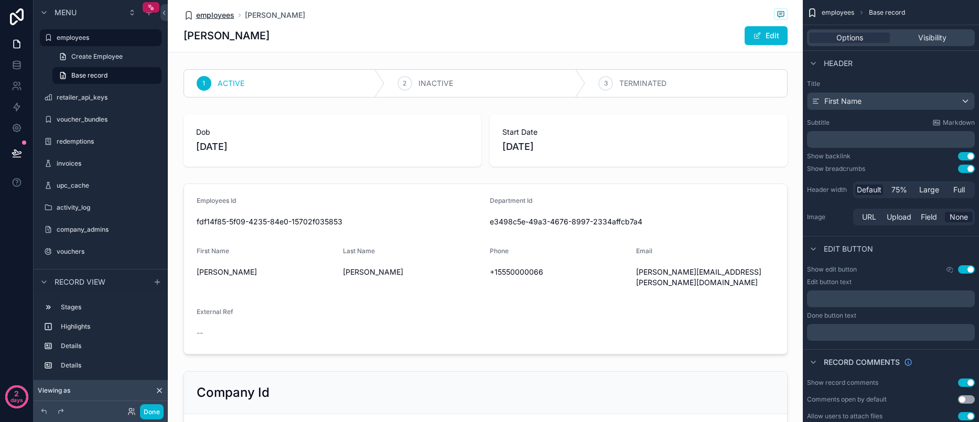
click at [212, 15] on span "employees" at bounding box center [215, 15] width 38 height 10
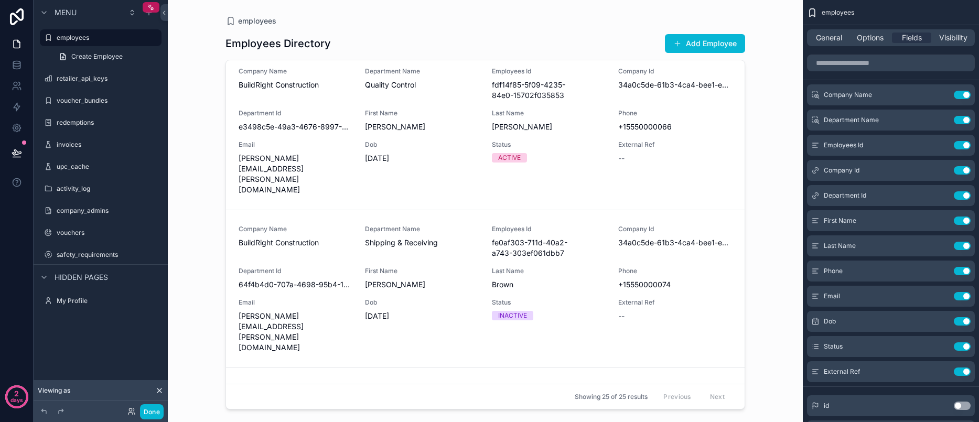
scroll to position [9, 0]
click at [962, 195] on button "Use setting" at bounding box center [962, 195] width 17 height 8
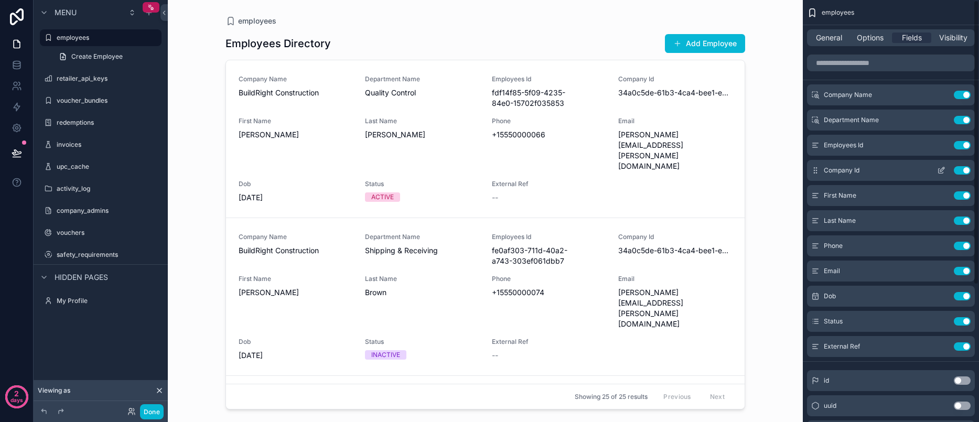
click at [962, 168] on button "Use setting" at bounding box center [962, 170] width 17 height 8
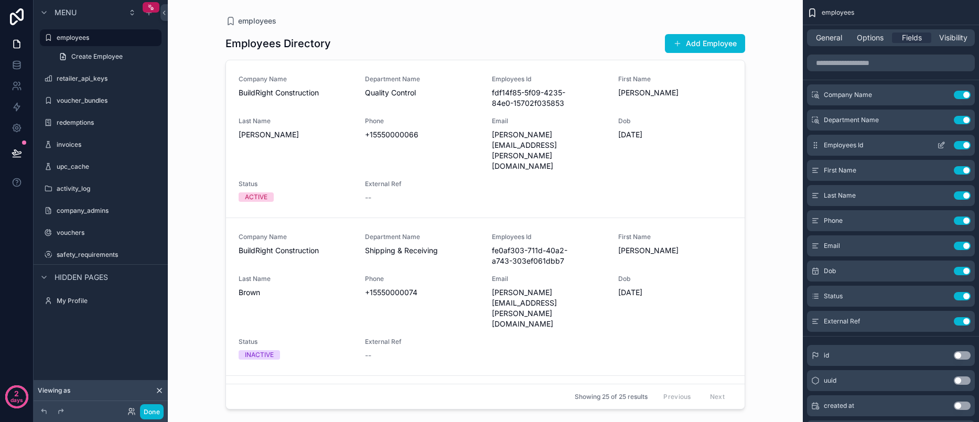
click at [961, 146] on button "Use setting" at bounding box center [962, 145] width 17 height 8
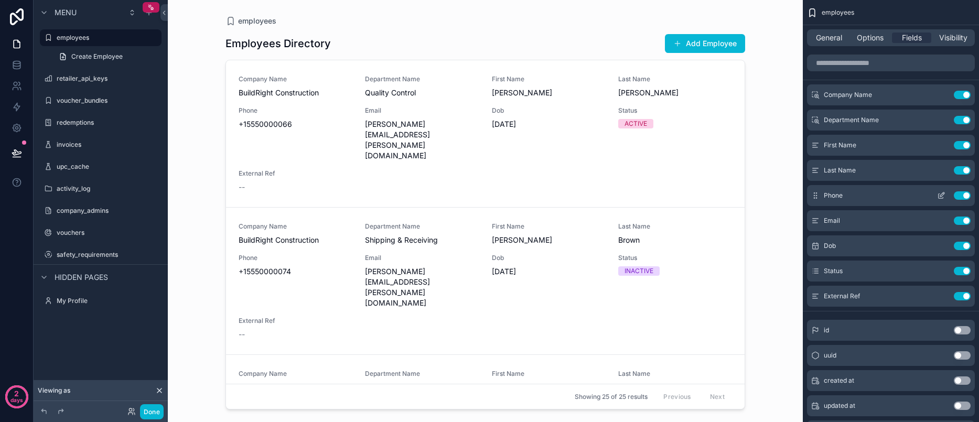
click at [965, 195] on button "Use setting" at bounding box center [962, 195] width 17 height 8
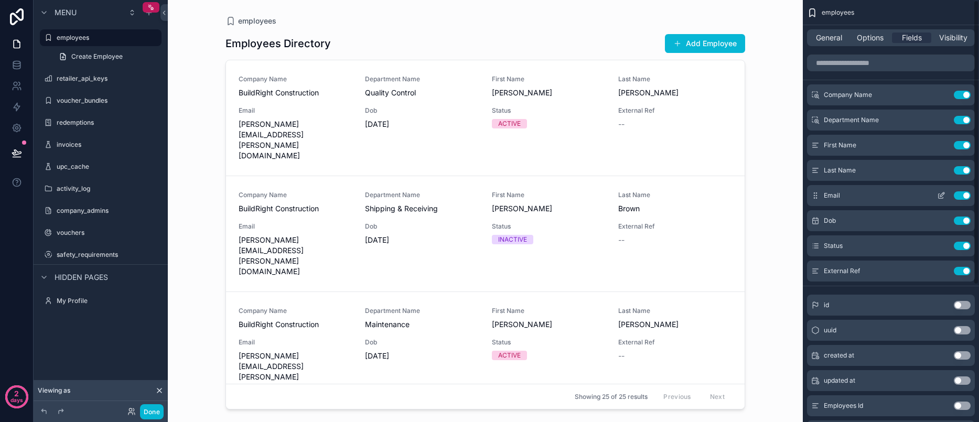
click at [964, 199] on button "Use setting" at bounding box center [962, 195] width 17 height 8
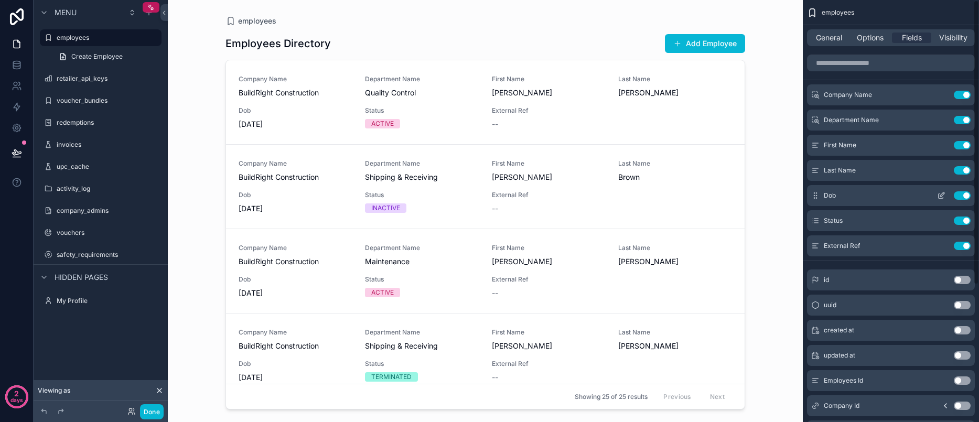
click at [966, 198] on button "Use setting" at bounding box center [962, 195] width 17 height 8
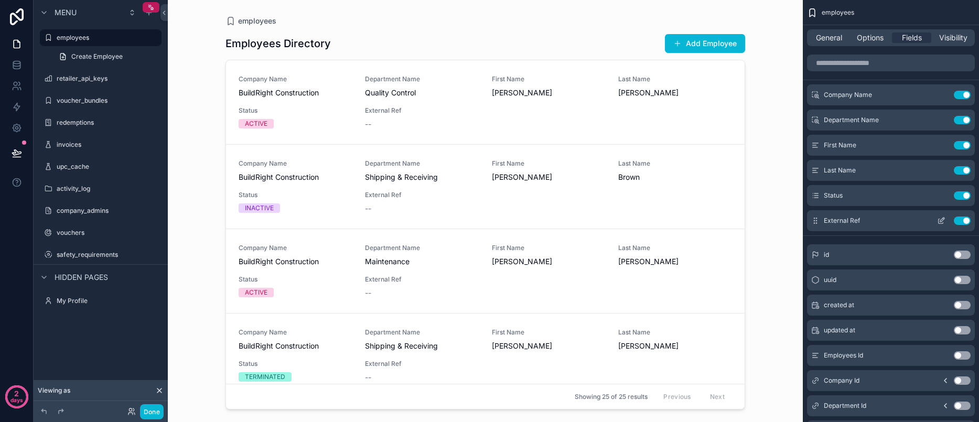
click at [944, 220] on icon "scrollable content" at bounding box center [941, 221] width 8 height 8
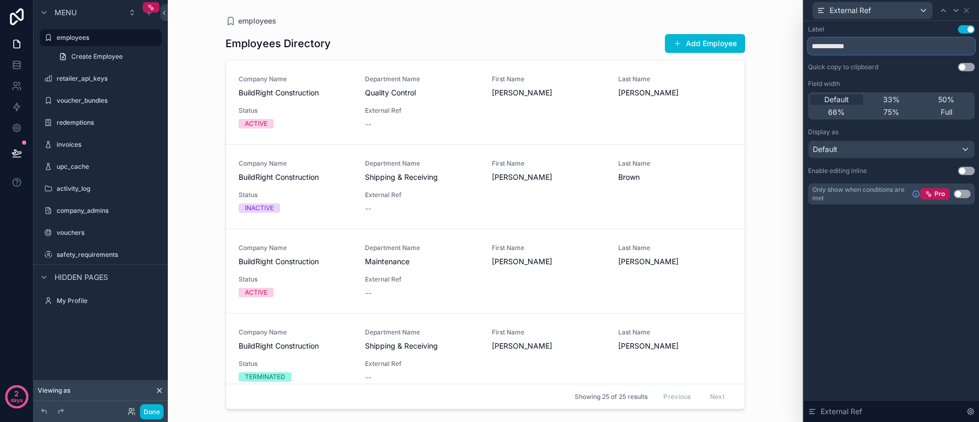
click at [867, 45] on input "**********" at bounding box center [891, 46] width 167 height 17
type input "**********"
click at [883, 255] on div "**********" at bounding box center [891, 221] width 175 height 401
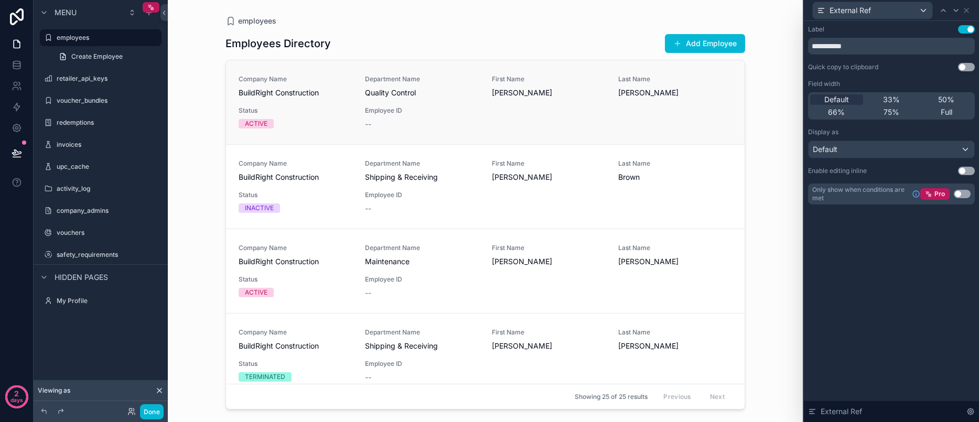
click at [717, 106] on div "Company Name BuildRight Construction Department Name Quality Control First Name…" at bounding box center [486, 102] width 494 height 55
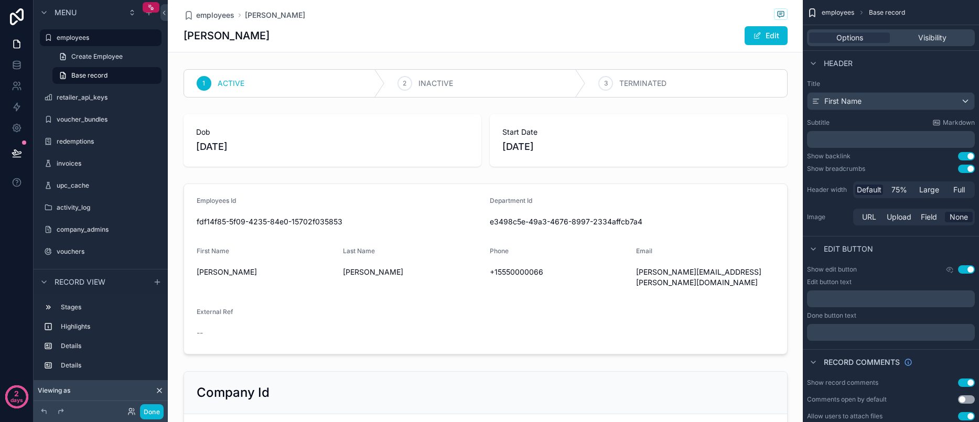
click at [188, 9] on div "employees [PERSON_NAME]" at bounding box center [486, 14] width 604 height 13
click at [206, 16] on span "employees" at bounding box center [215, 15] width 38 height 10
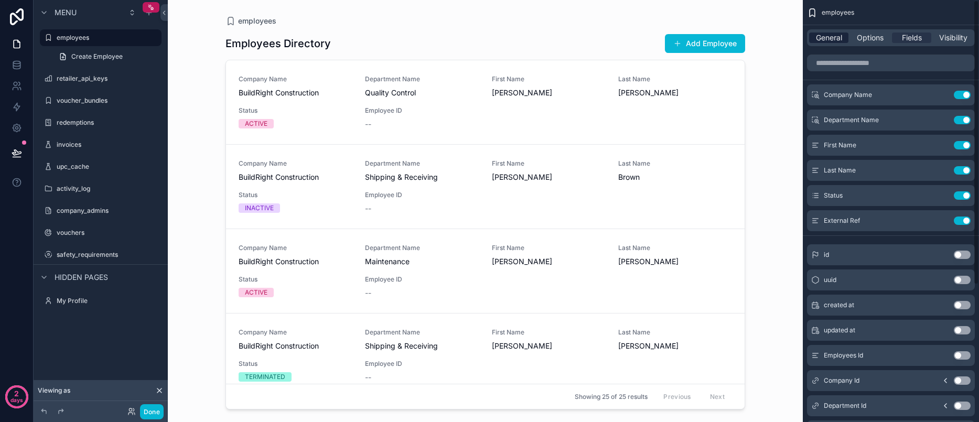
click at [839, 37] on span "General" at bounding box center [829, 38] width 26 height 10
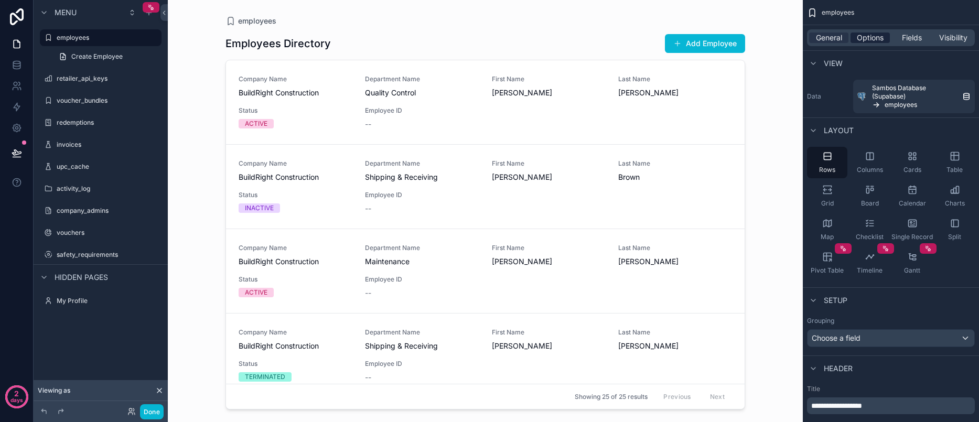
click at [873, 38] on span "Options" at bounding box center [870, 38] width 27 height 10
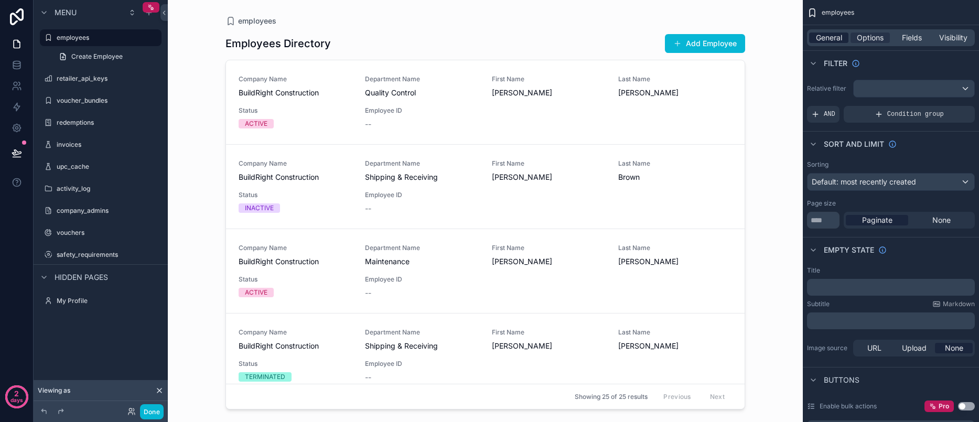
click at [824, 37] on span "General" at bounding box center [829, 38] width 26 height 10
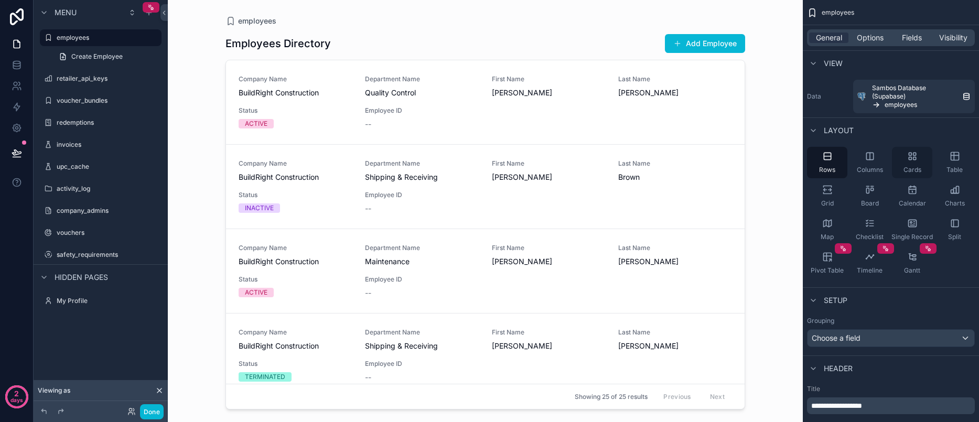
click at [918, 166] on span "Cards" at bounding box center [913, 170] width 18 height 8
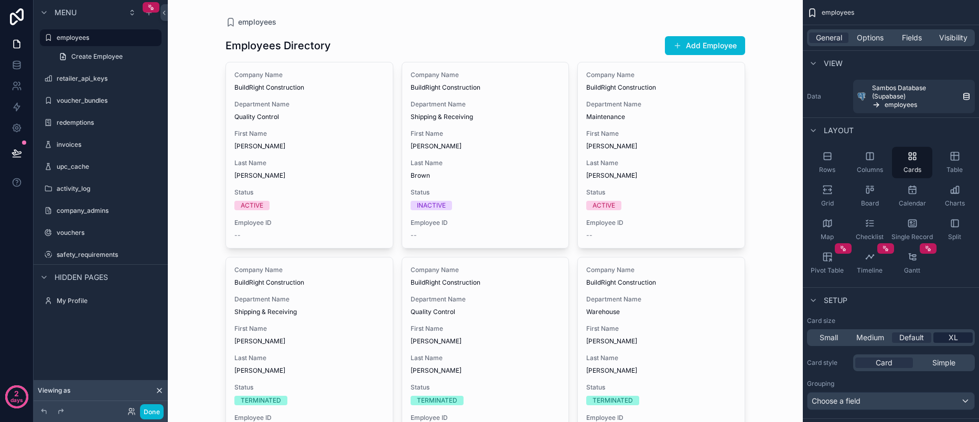
click at [961, 336] on div "XL" at bounding box center [953, 338] width 39 height 10
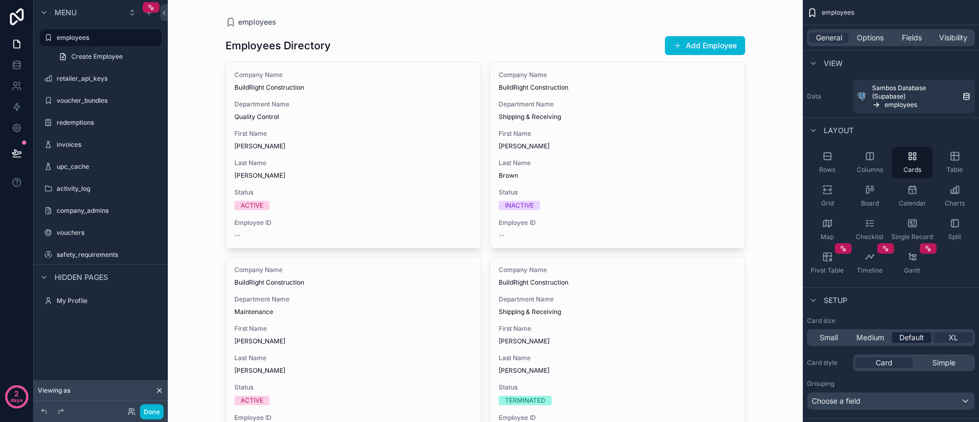
click at [911, 339] on span "Default" at bounding box center [912, 338] width 25 height 10
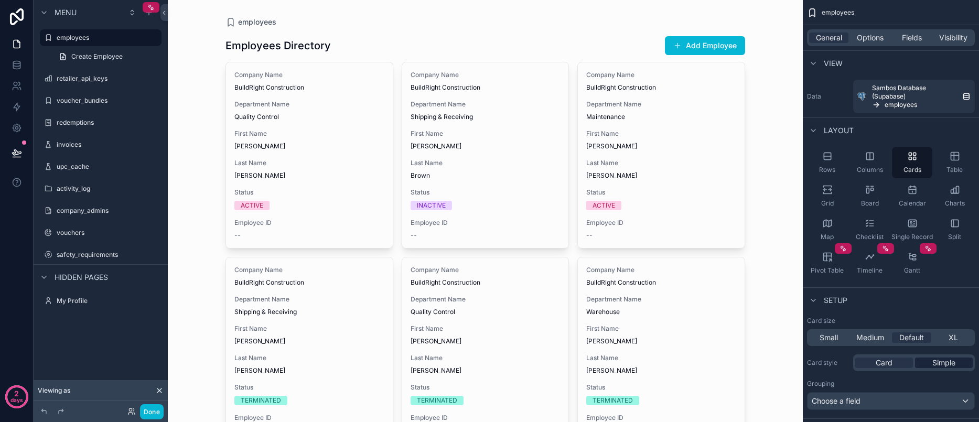
click at [953, 365] on span "Simple" at bounding box center [944, 363] width 23 height 10
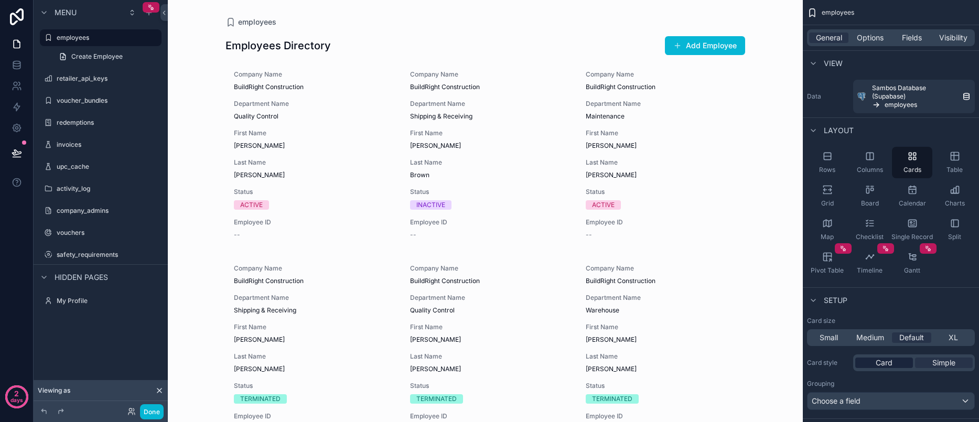
click at [898, 365] on div "Card" at bounding box center [885, 363] width 58 height 10
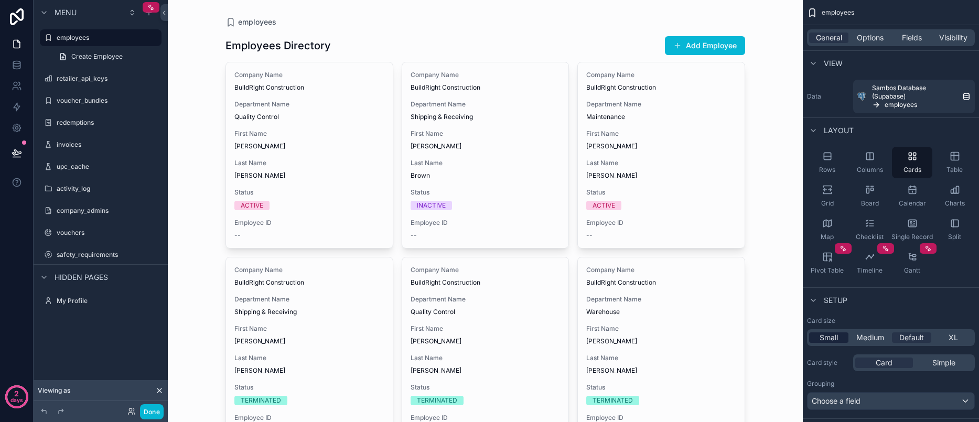
click at [819, 341] on div "Small" at bounding box center [828, 338] width 39 height 10
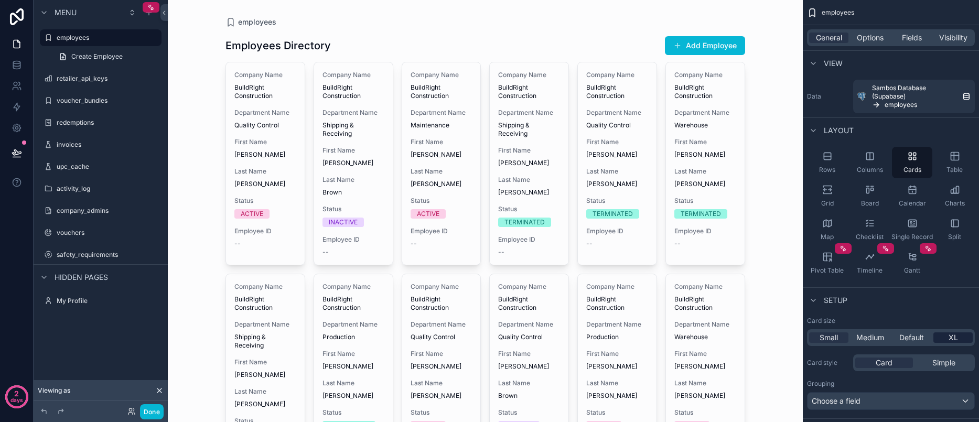
click at [958, 340] on div "XL" at bounding box center [953, 338] width 39 height 10
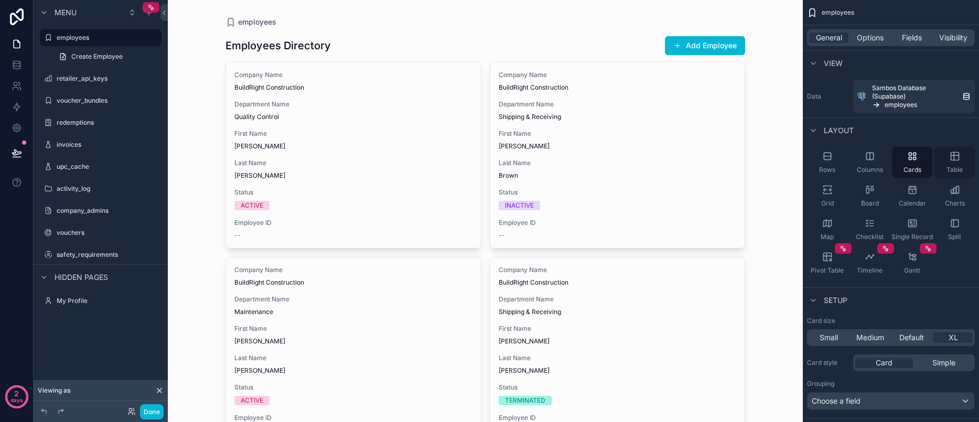
click at [958, 156] on icon "scrollable content" at bounding box center [955, 156] width 10 height 10
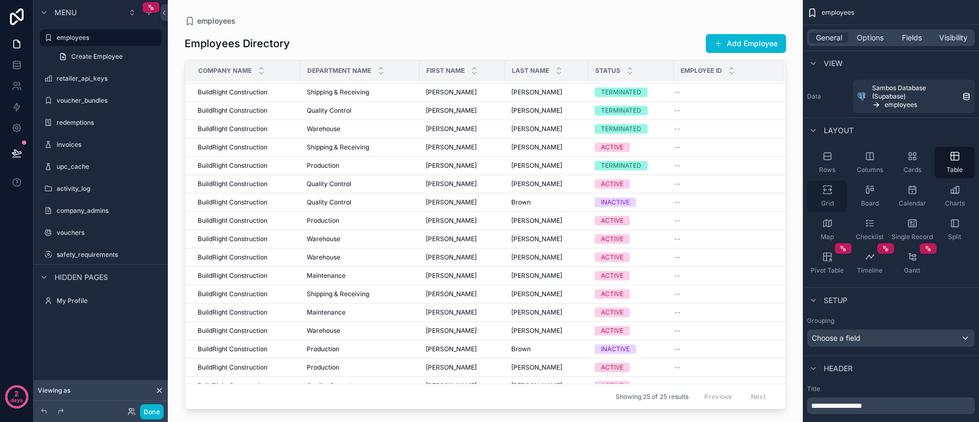
scroll to position [128, 0]
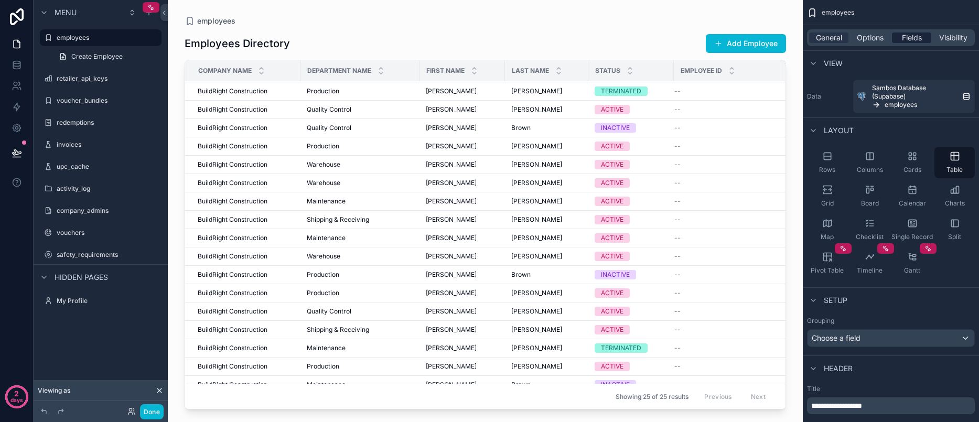
click at [911, 41] on span "Fields" at bounding box center [912, 38] width 20 height 10
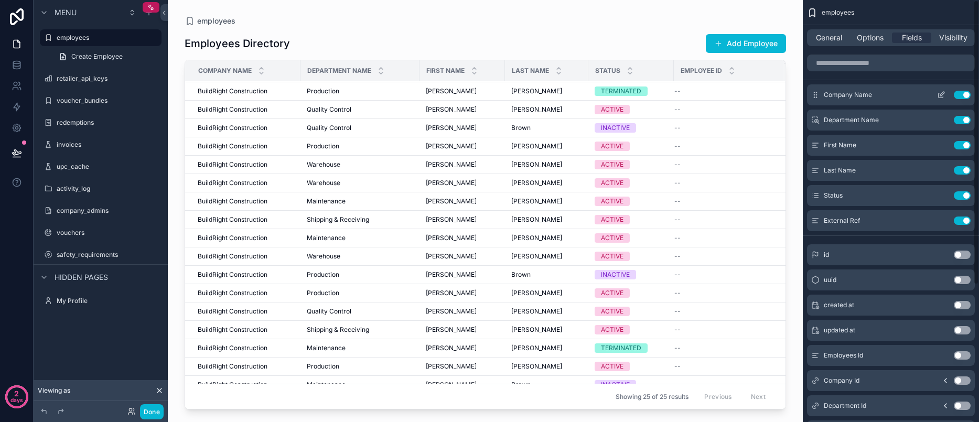
click at [967, 95] on button "Use setting" at bounding box center [962, 95] width 17 height 8
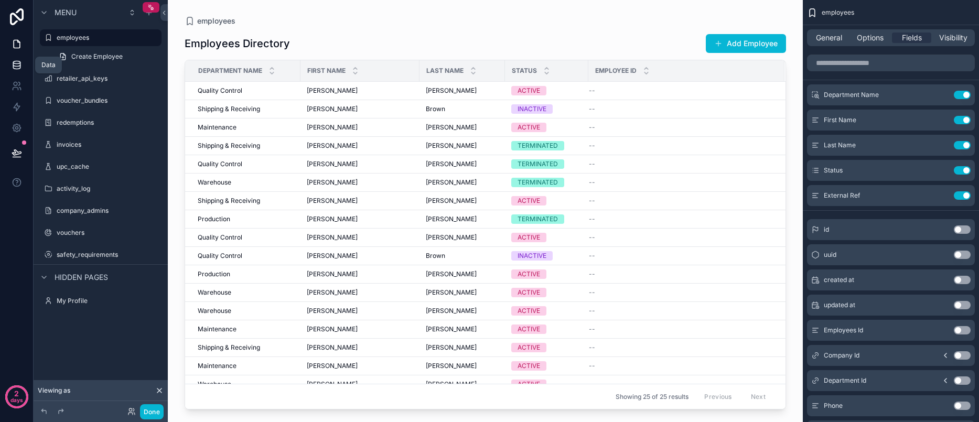
click at [16, 63] on icon at bounding box center [17, 65] width 10 height 10
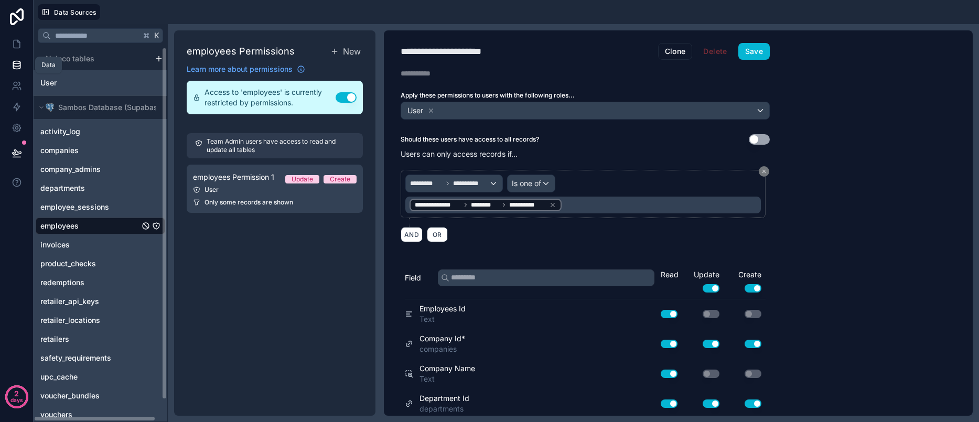
click at [16, 67] on icon at bounding box center [17, 65] width 10 height 10
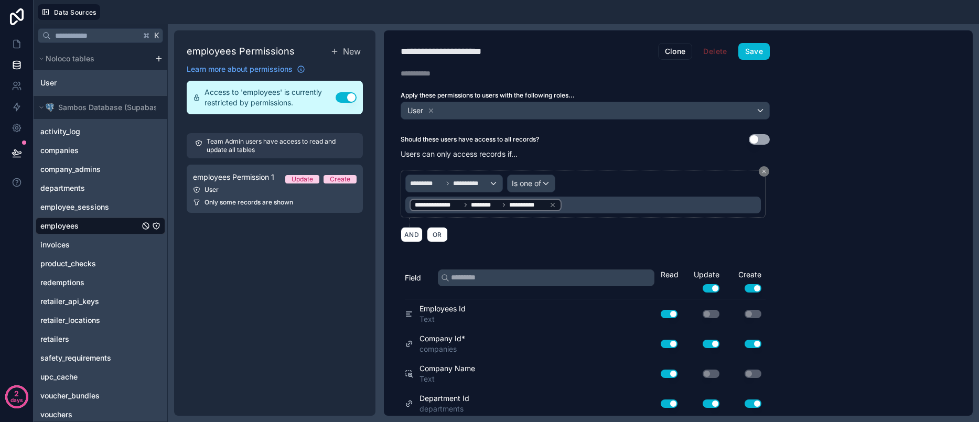
click at [68, 225] on span "employees" at bounding box center [59, 226] width 38 height 10
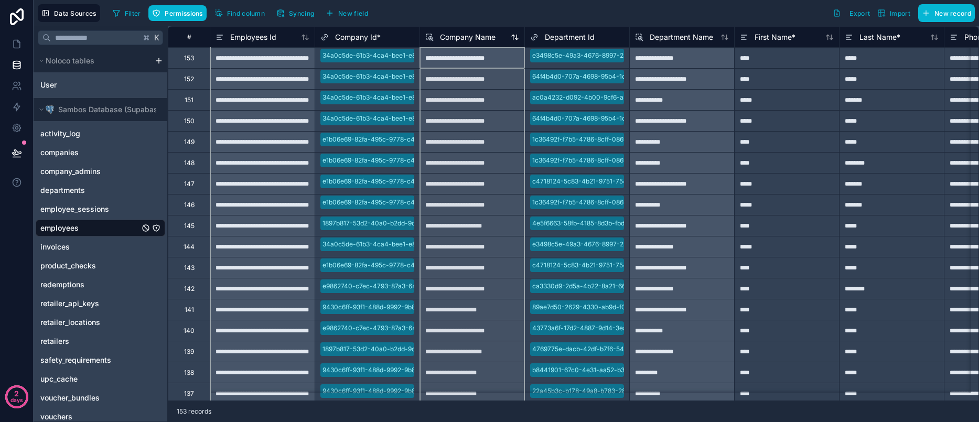
click at [466, 38] on span "Company Name" at bounding box center [468, 37] width 56 height 10
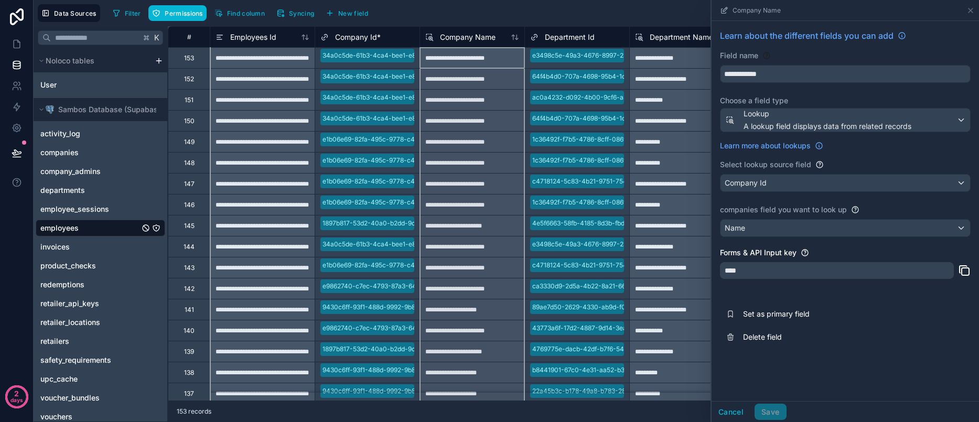
click at [494, 23] on div "Data Sources Filter Permissions Find column Syncing New field Export Import New…" at bounding box center [507, 13] width 946 height 26
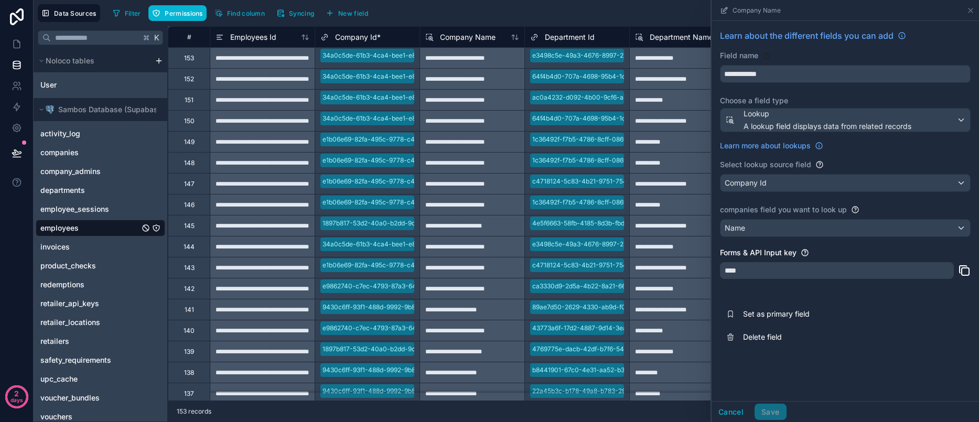
click at [590, 20] on div "Filter Permissions Find column Syncing New field Export Import New record" at bounding box center [542, 13] width 867 height 18
click at [23, 37] on link at bounding box center [16, 44] width 33 height 21
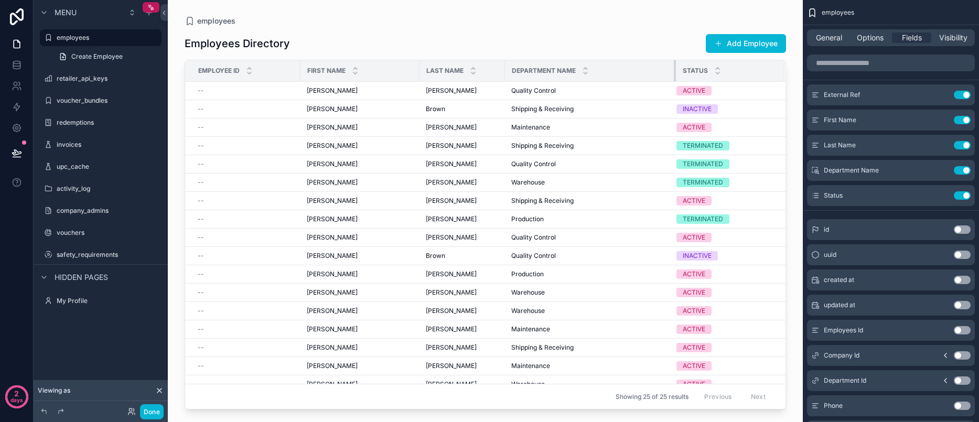
drag, startPoint x: 595, startPoint y: 68, endPoint x: 681, endPoint y: 67, distance: 86.6
click at [682, 66] on tr "Employee ID First Name Last Name Department Name Status" at bounding box center [485, 71] width 601 height 22
click at [634, 38] on div "Employees Directory Add Employee" at bounding box center [486, 44] width 602 height 20
click at [879, 37] on span "Options" at bounding box center [870, 38] width 27 height 10
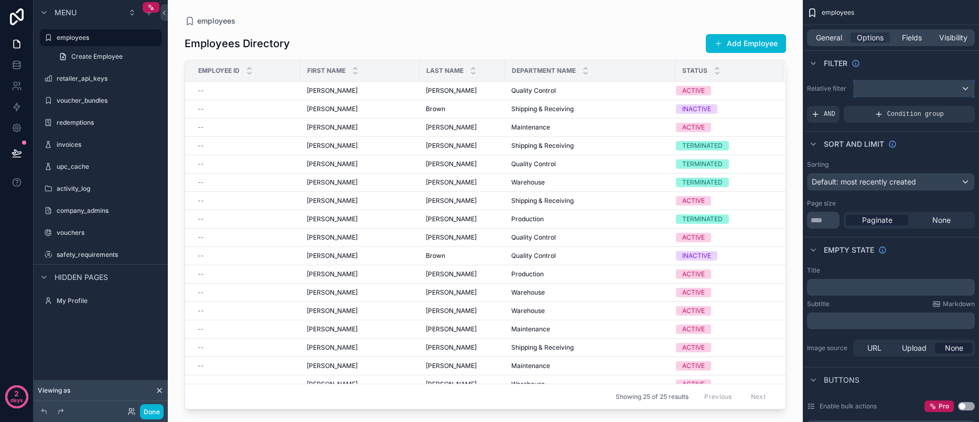
click at [890, 89] on div "scrollable content" at bounding box center [914, 88] width 121 height 17
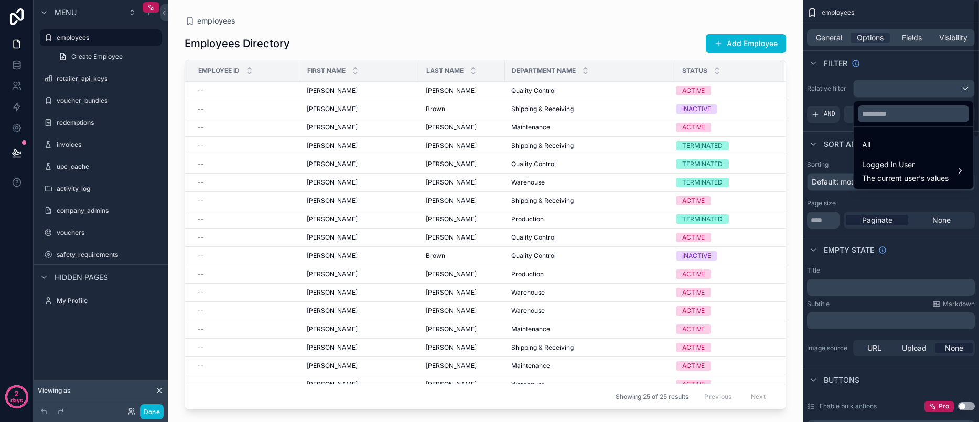
click at [886, 68] on div "scrollable content" at bounding box center [489, 211] width 979 height 422
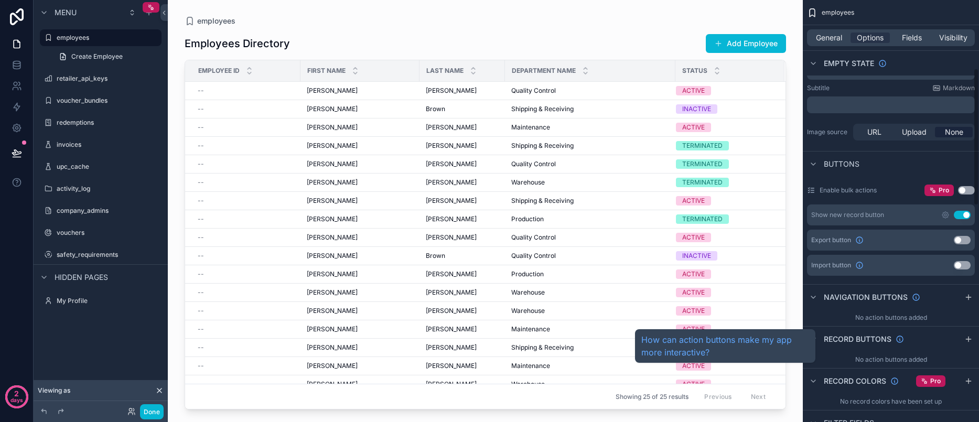
scroll to position [218, 0]
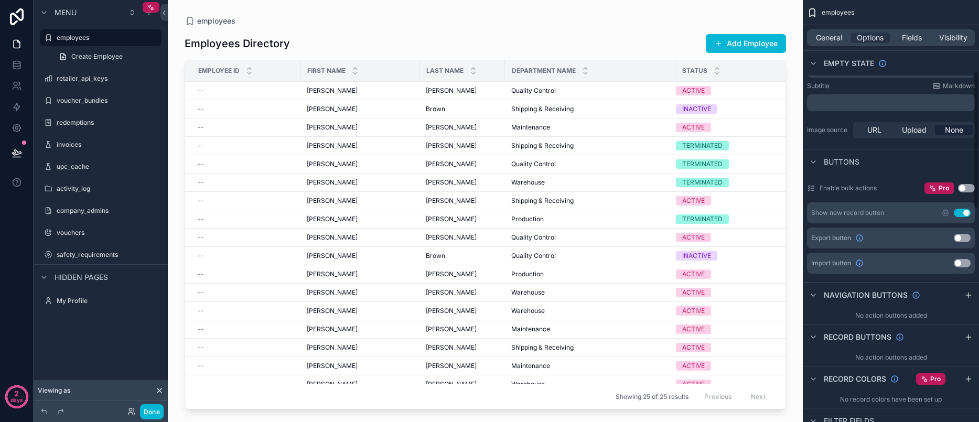
click at [975, 185] on div "employees General Options Fields Visibility Filter Relative filter AND Conditio…" at bounding box center [891, 211] width 176 height 422
click at [967, 187] on button "Use setting" at bounding box center [966, 188] width 17 height 8
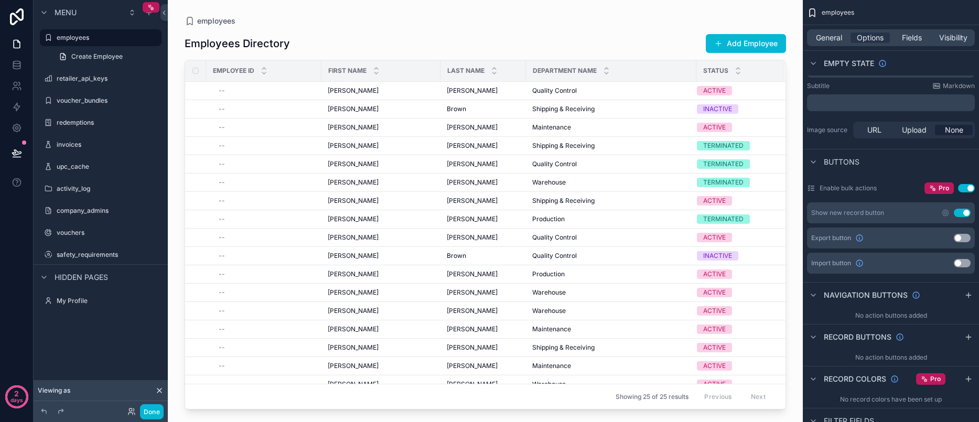
click at [966, 188] on button "Use setting" at bounding box center [966, 188] width 17 height 8
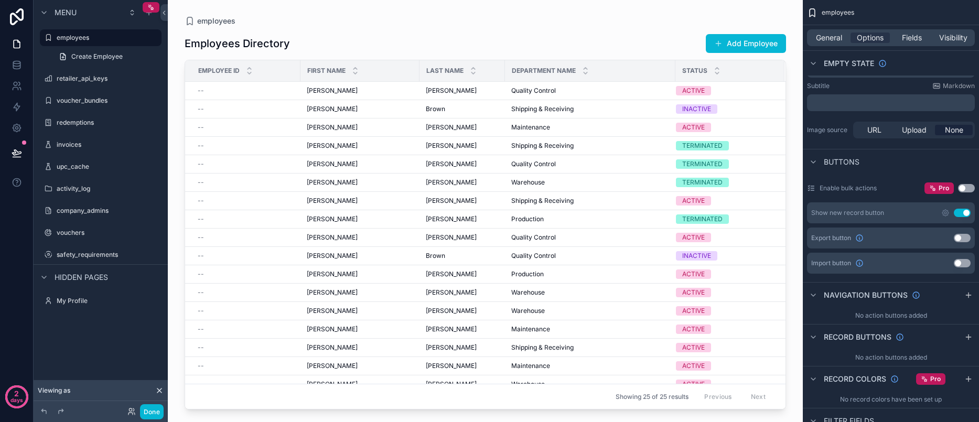
click at [966, 188] on button "Use setting" at bounding box center [966, 188] width 17 height 8
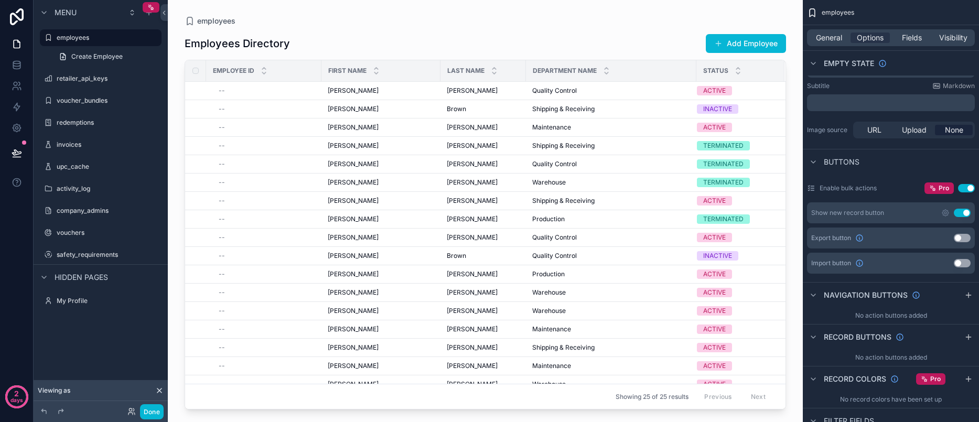
click at [966, 188] on button "Use setting" at bounding box center [966, 188] width 17 height 8
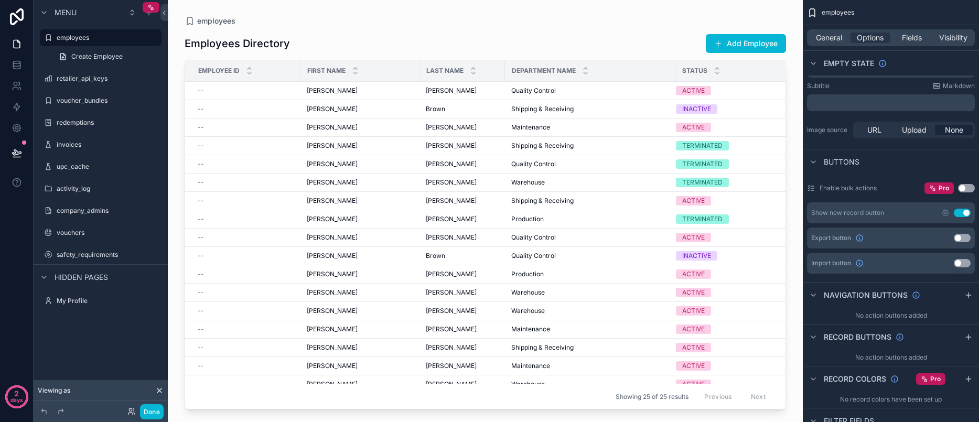
click at [966, 188] on button "Use setting" at bounding box center [966, 188] width 17 height 8
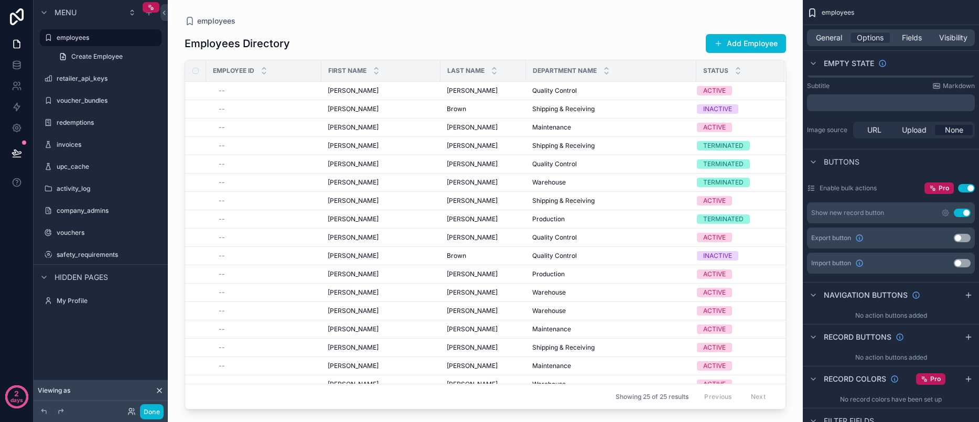
click at [966, 188] on button "Use setting" at bounding box center [966, 188] width 17 height 8
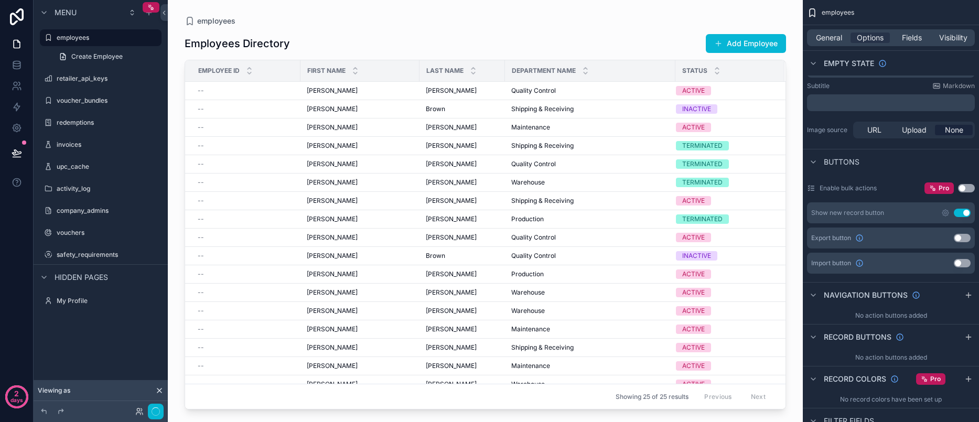
click at [966, 188] on button "Use setting" at bounding box center [966, 188] width 17 height 8
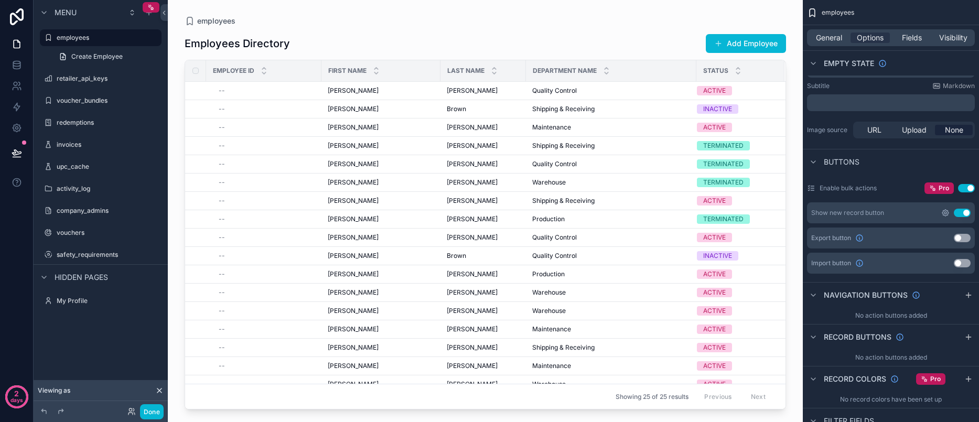
click at [947, 215] on icon "scrollable content" at bounding box center [946, 213] width 8 height 8
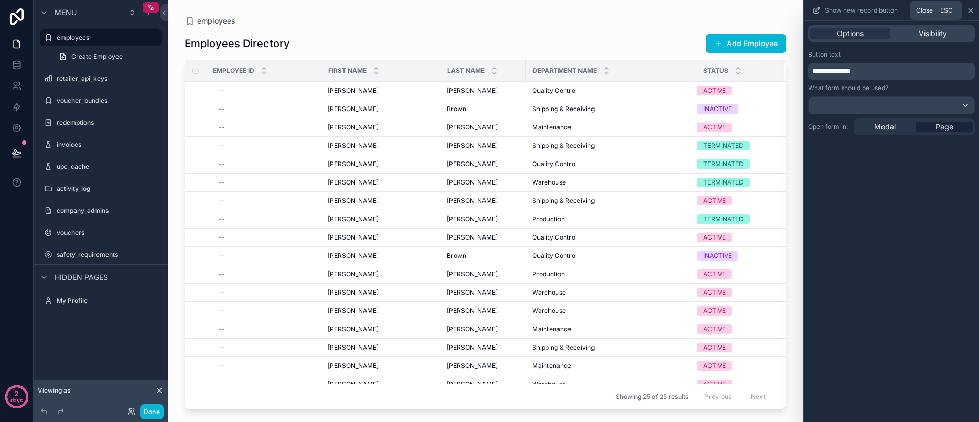
click at [968, 12] on icon at bounding box center [971, 10] width 8 height 8
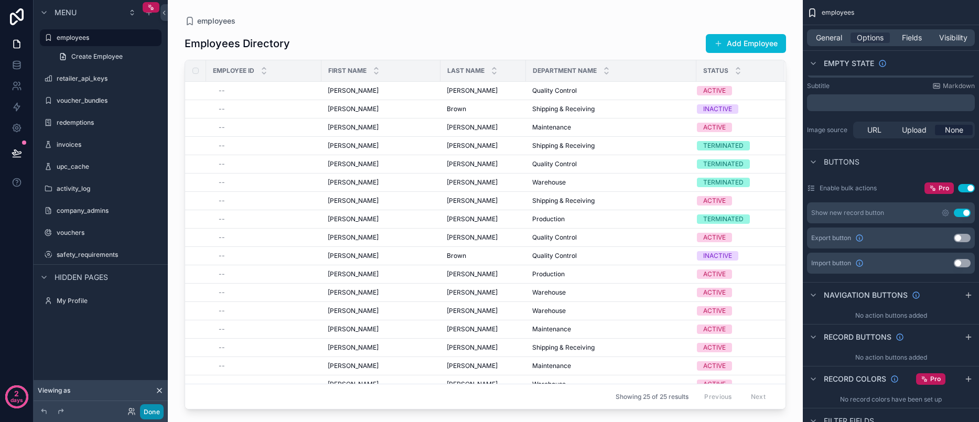
click at [158, 413] on button "Done" at bounding box center [152, 411] width 24 height 15
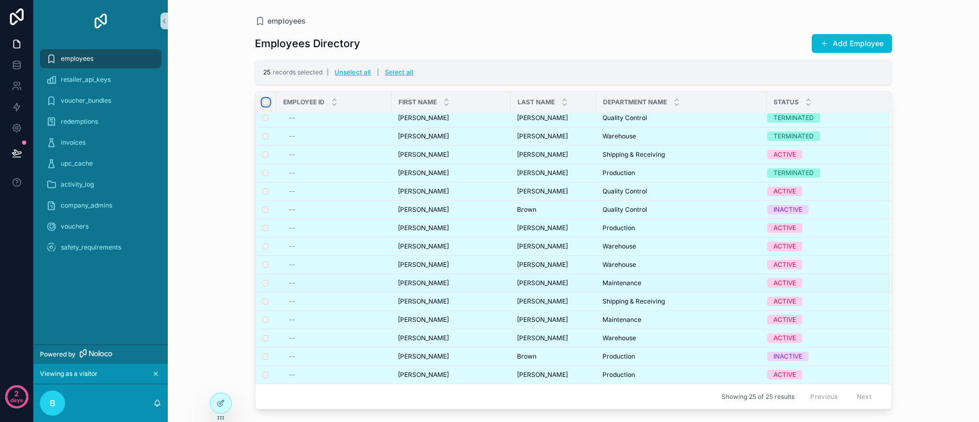
scroll to position [0, 0]
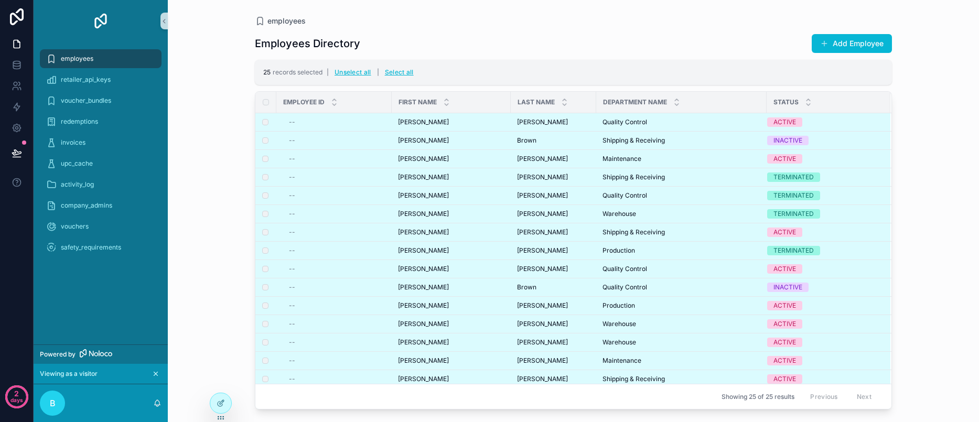
click at [112, 55] on div "employees" at bounding box center [100, 58] width 109 height 17
click at [219, 400] on icon at bounding box center [221, 403] width 8 height 8
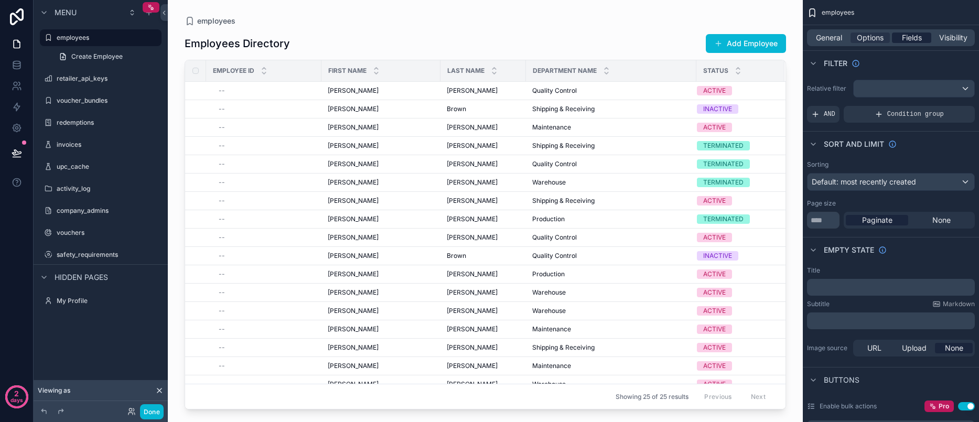
click at [914, 37] on span "Fields" at bounding box center [912, 38] width 20 height 10
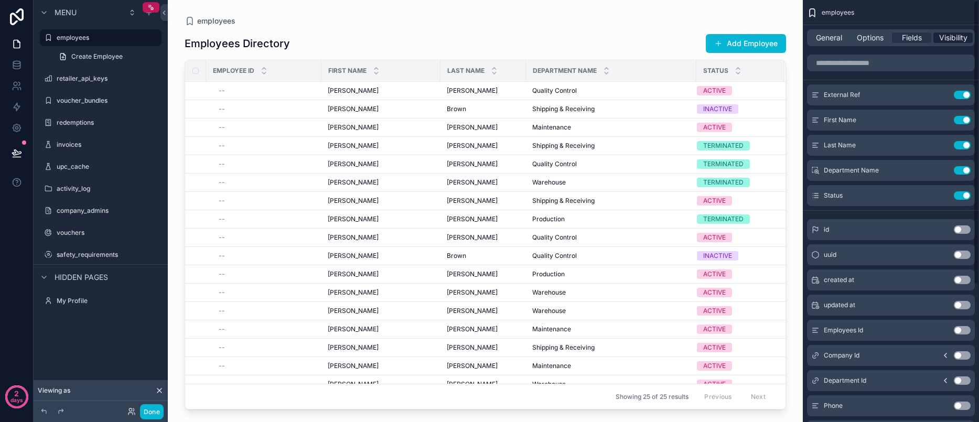
click at [949, 42] on span "Visibility" at bounding box center [953, 38] width 28 height 10
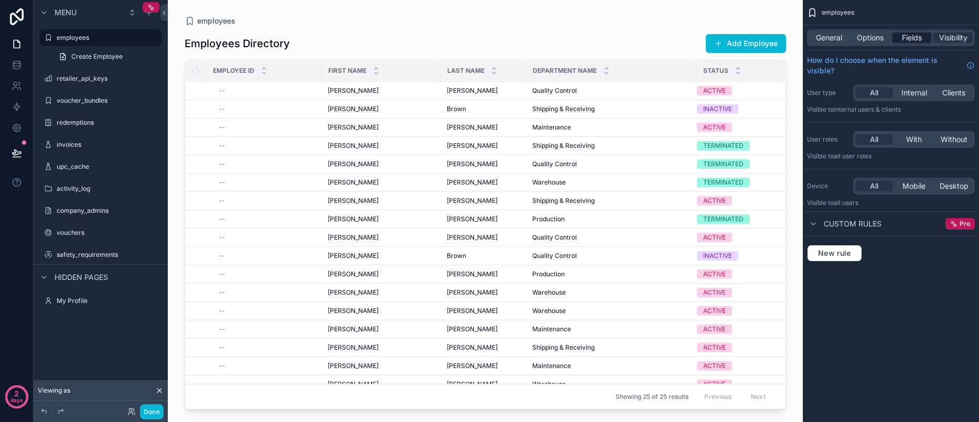
click at [906, 39] on span "Fields" at bounding box center [912, 38] width 20 height 10
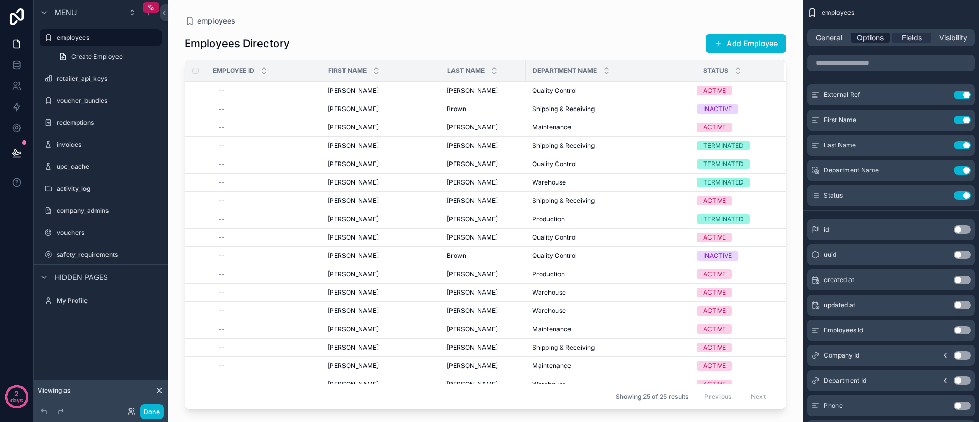
click at [858, 39] on span "Options" at bounding box center [870, 38] width 27 height 10
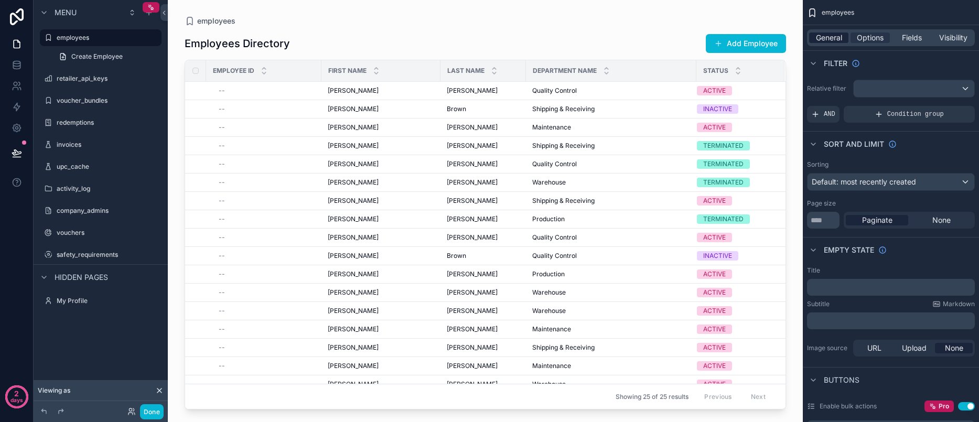
click at [818, 39] on span "General" at bounding box center [829, 38] width 26 height 10
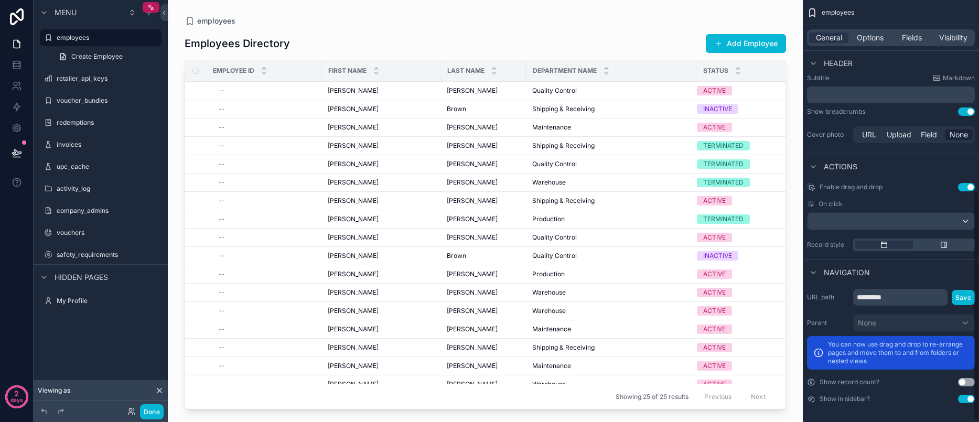
scroll to position [349, 0]
click at [967, 187] on button "Use setting" at bounding box center [966, 187] width 17 height 8
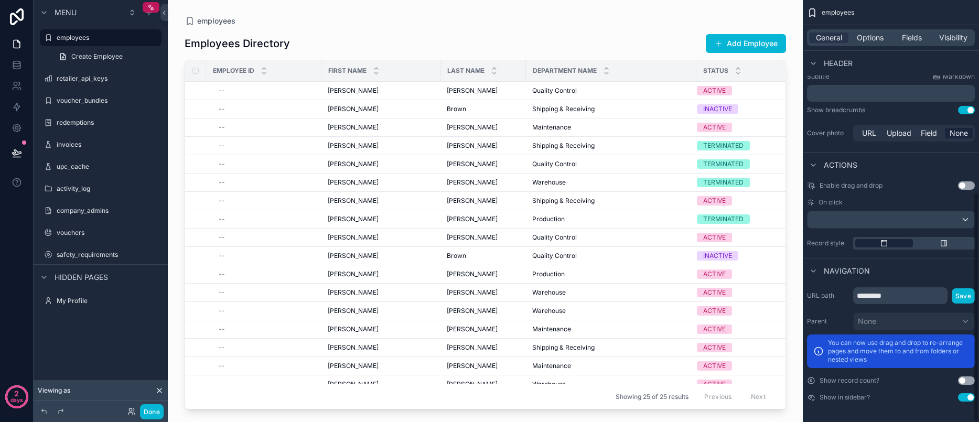
scroll to position [351, 0]
click at [965, 381] on button "Use setting" at bounding box center [966, 380] width 17 height 8
click at [969, 381] on button "Use setting" at bounding box center [966, 380] width 17 height 8
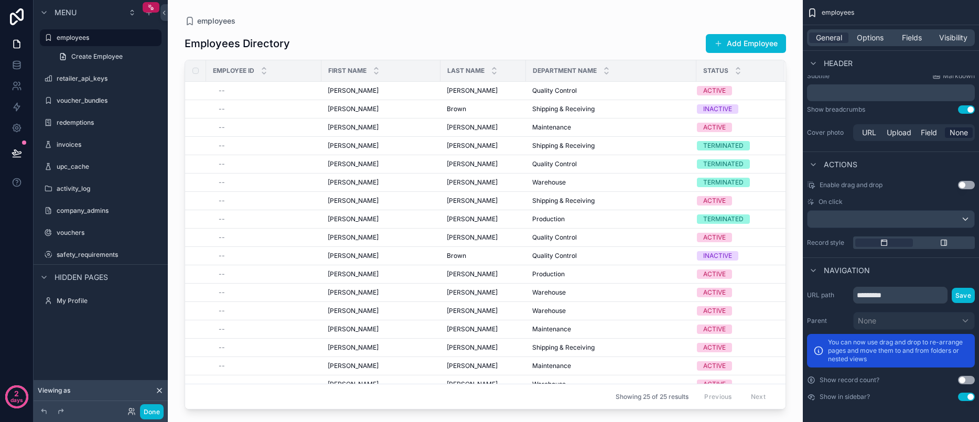
click at [969, 381] on button "Use setting" at bounding box center [966, 380] width 17 height 8
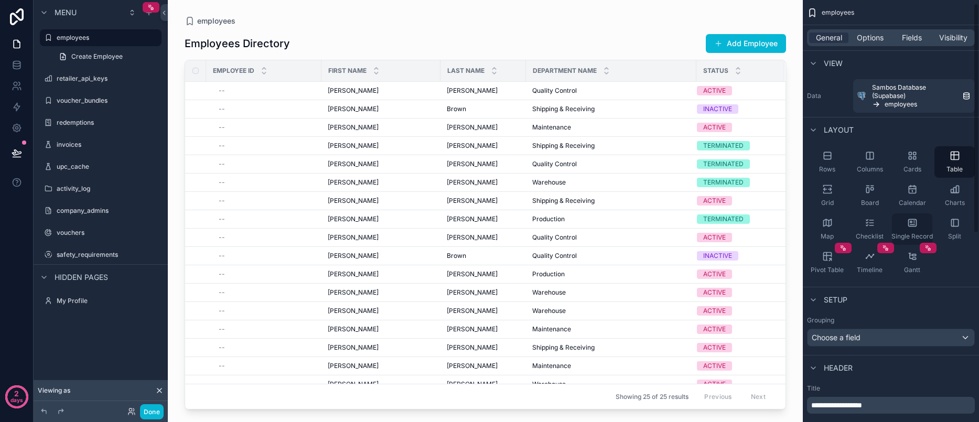
scroll to position [0, 0]
click at [868, 36] on span "Options" at bounding box center [870, 38] width 27 height 10
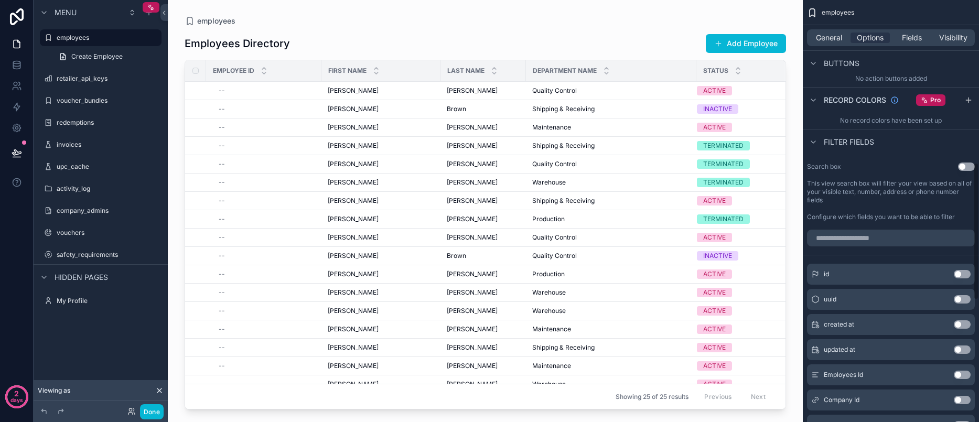
scroll to position [498, 0]
click at [958, 166] on button "Use setting" at bounding box center [966, 166] width 17 height 8
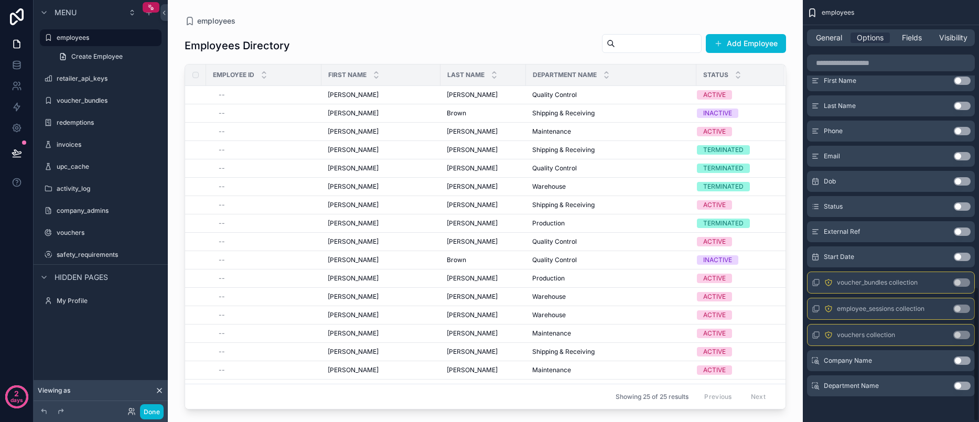
scroll to position [896, 0]
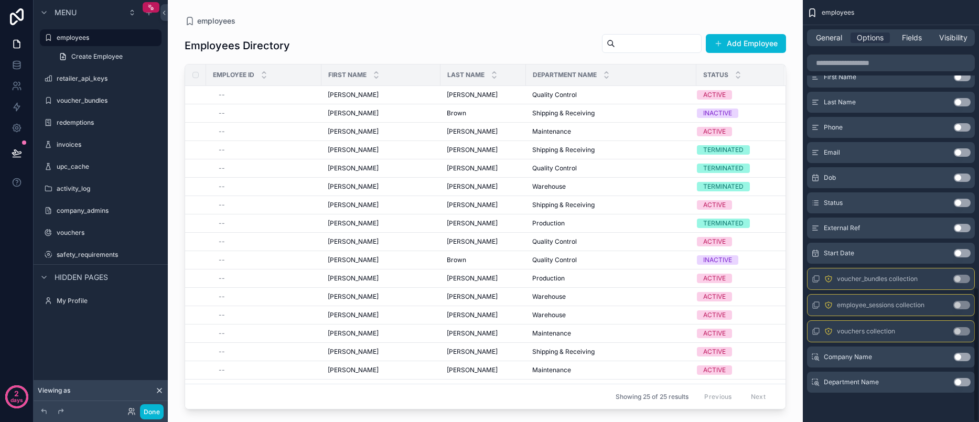
click at [965, 381] on button "Use setting" at bounding box center [962, 382] width 17 height 8
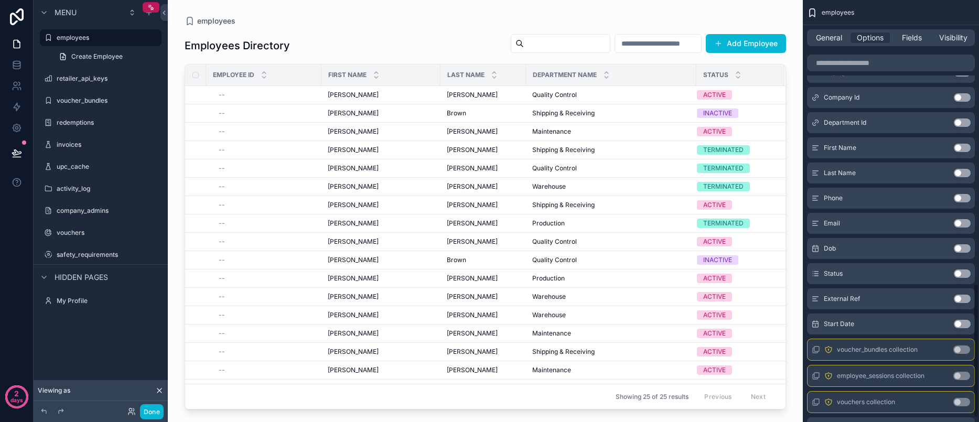
scroll to position [835, 0]
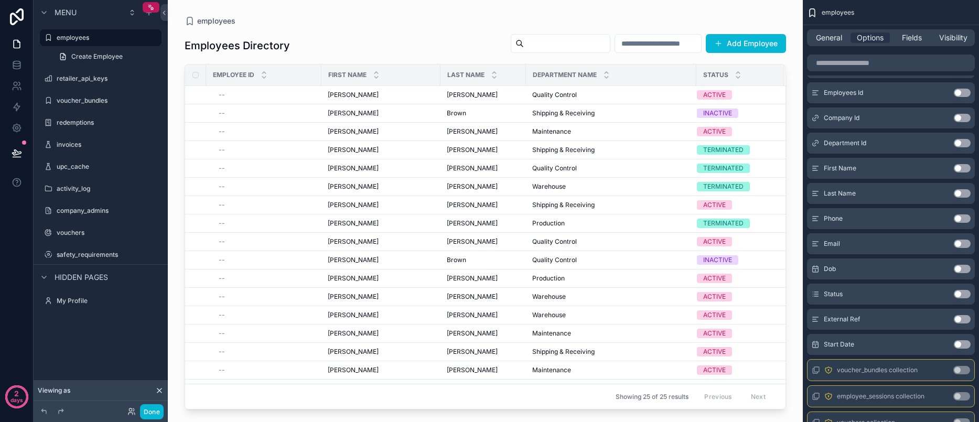
click at [964, 294] on button "Use setting" at bounding box center [962, 294] width 17 height 8
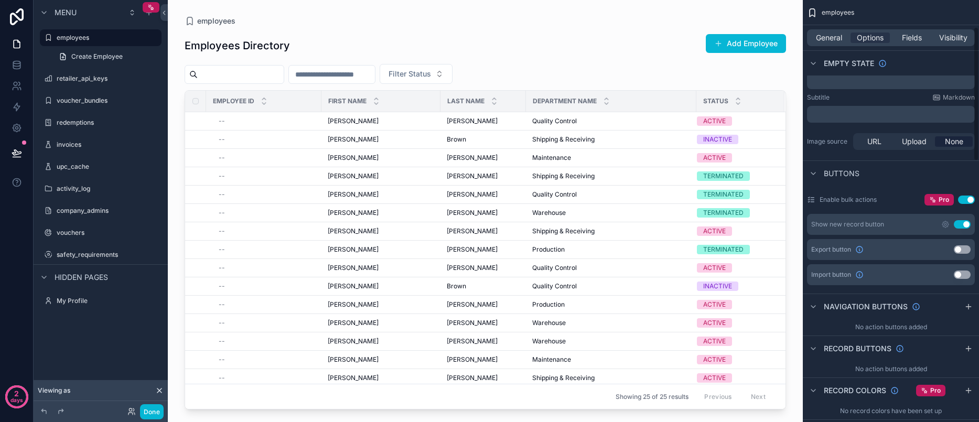
scroll to position [0, 0]
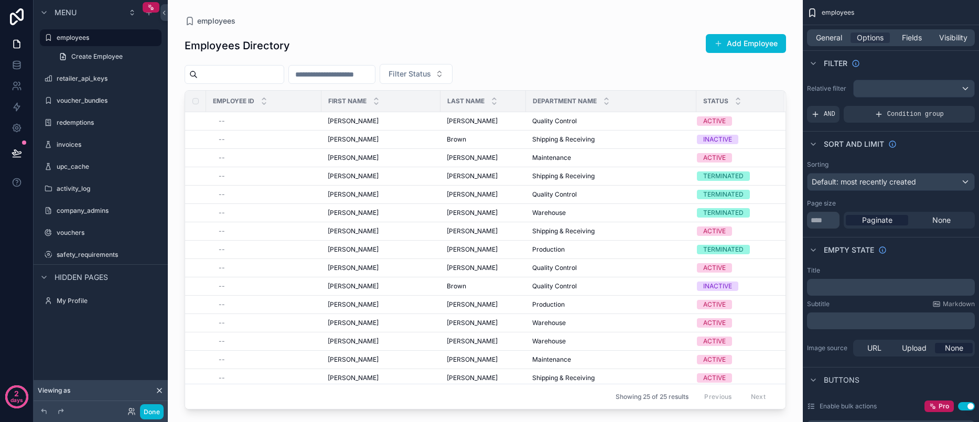
click at [610, 55] on div "scrollable content" at bounding box center [485, 205] width 635 height 410
click at [418, 69] on span "Filter Status" at bounding box center [410, 74] width 42 height 10
click at [409, 128] on div "INACTIVE" at bounding box center [443, 133] width 126 height 17
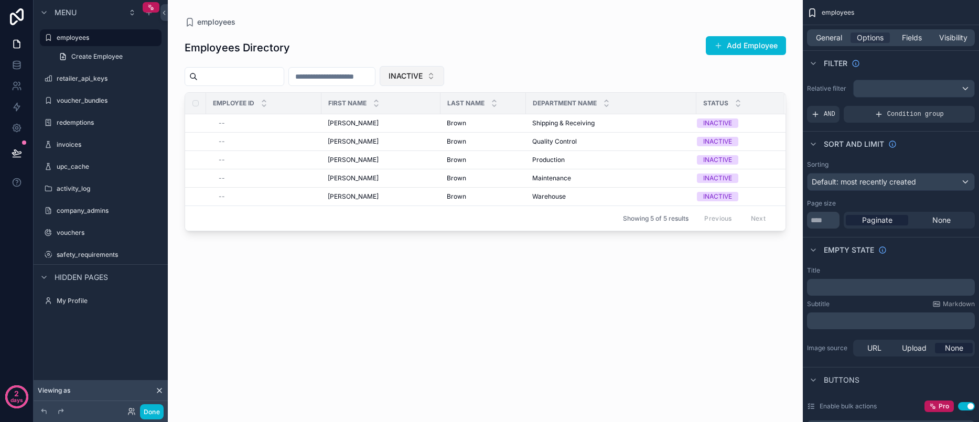
click at [423, 71] on span "INACTIVE" at bounding box center [406, 76] width 34 height 10
click at [411, 135] on div "ACTIVE" at bounding box center [440, 135] width 126 height 17
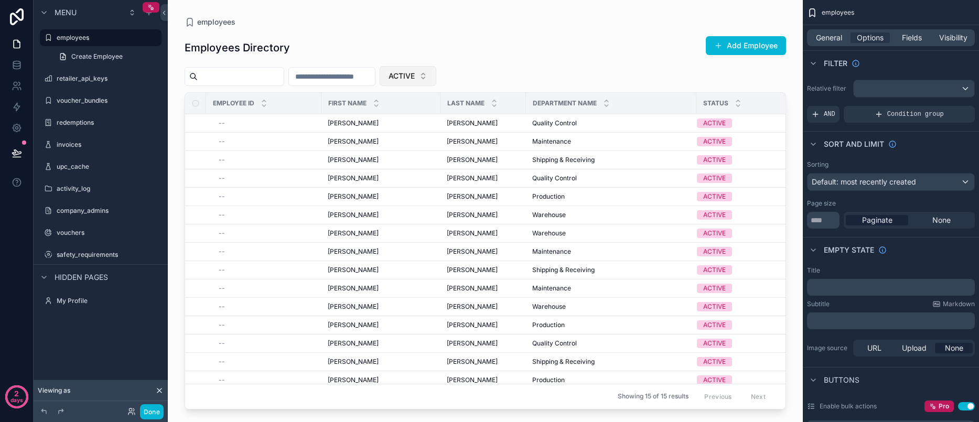
click at [415, 79] on span "ACTIVE" at bounding box center [402, 76] width 26 height 10
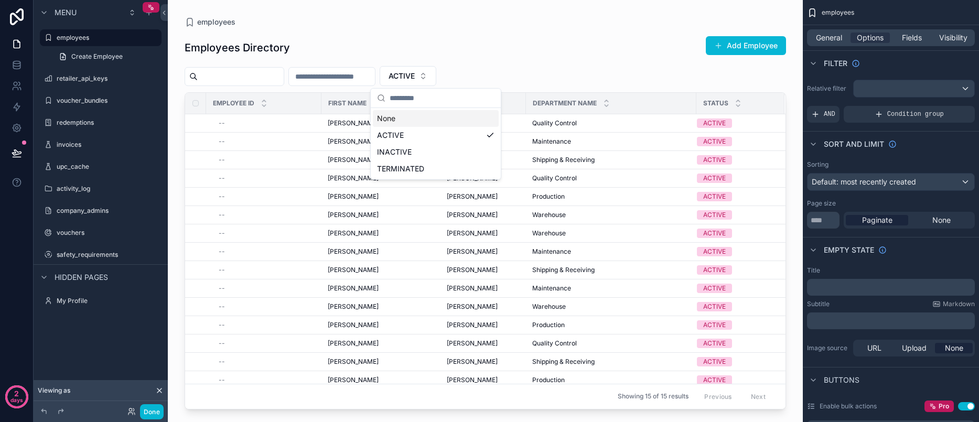
click at [382, 124] on div "None" at bounding box center [436, 118] width 126 height 17
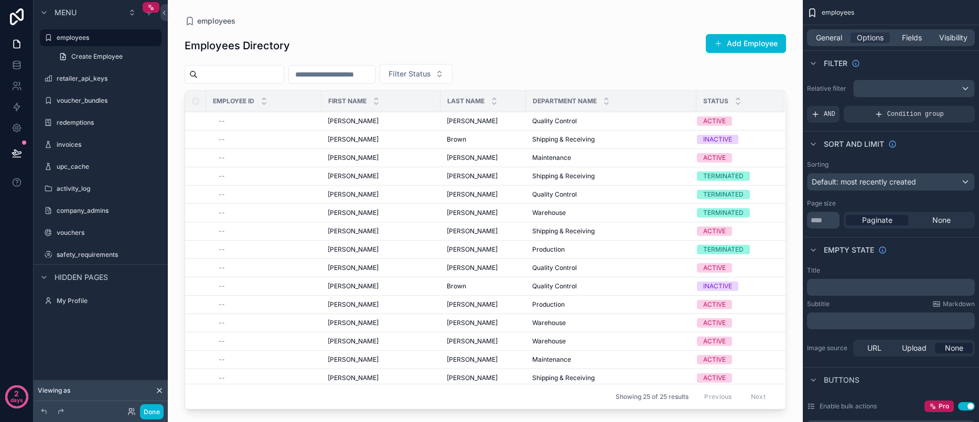
click at [353, 73] on input "scrollable content" at bounding box center [332, 74] width 86 height 15
click at [361, 76] on input "scrollable content" at bounding box center [332, 74] width 86 height 15
type input "*"
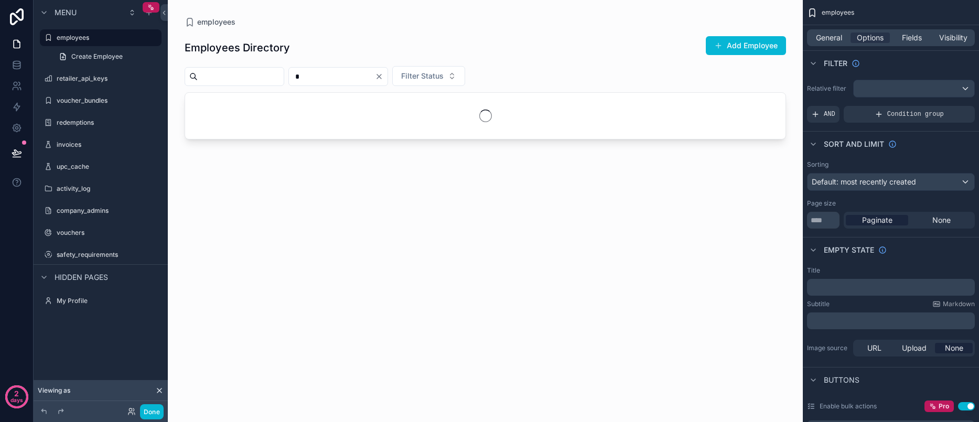
click at [361, 76] on input "*" at bounding box center [332, 76] width 86 height 15
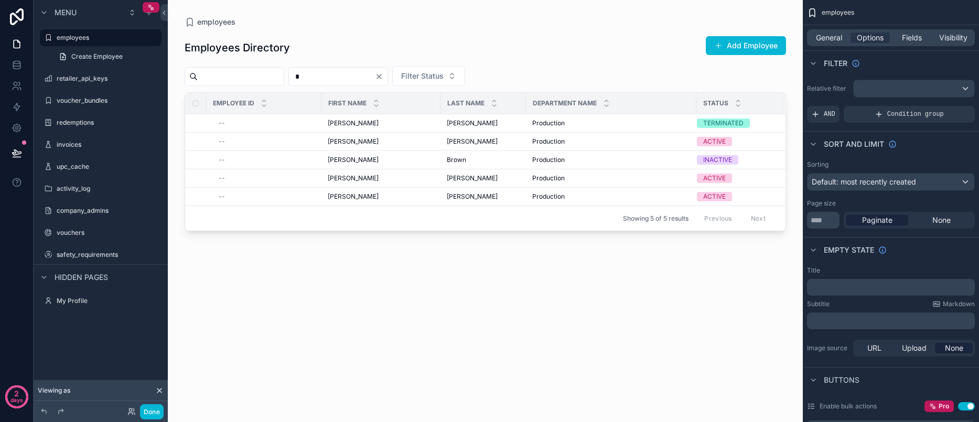
click at [361, 76] on input "*" at bounding box center [332, 76] width 86 height 15
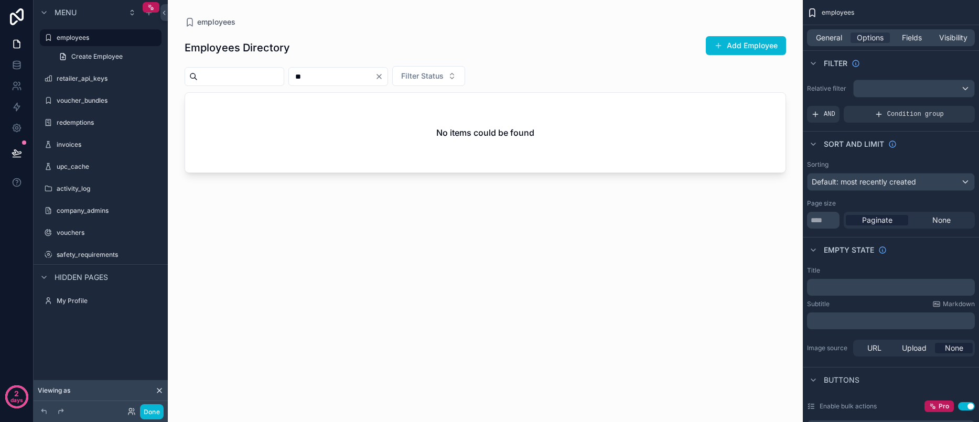
type input "*"
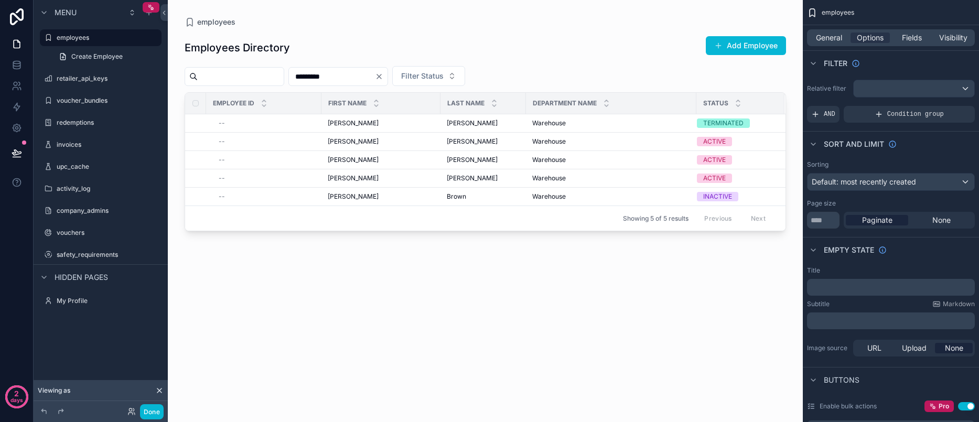
type input "*********"
click at [505, 40] on div "Employees Directory Add Employee" at bounding box center [486, 48] width 602 height 24
click at [580, 103] on span "Department Name" at bounding box center [565, 103] width 64 height 8
click at [381, 76] on icon "Clear" at bounding box center [379, 76] width 4 height 4
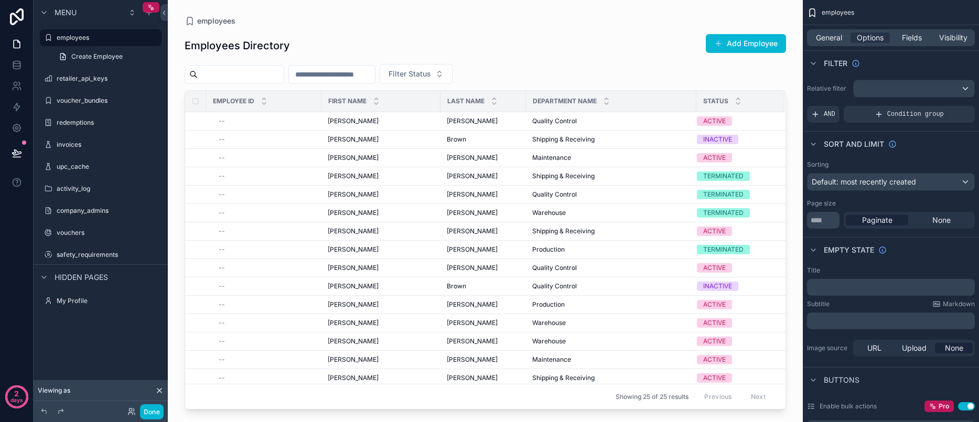
click at [365, 79] on input "scrollable content" at bounding box center [332, 74] width 86 height 15
click at [572, 67] on div "Filter Status" at bounding box center [486, 74] width 602 height 20
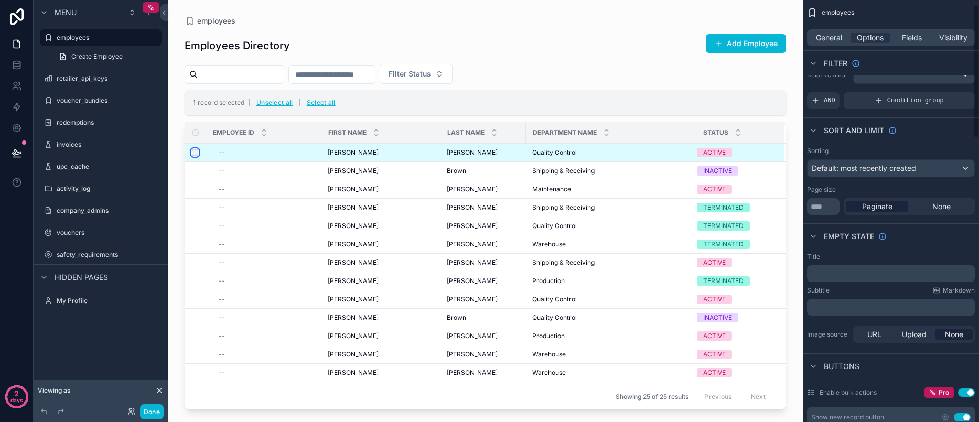
scroll to position [28, 0]
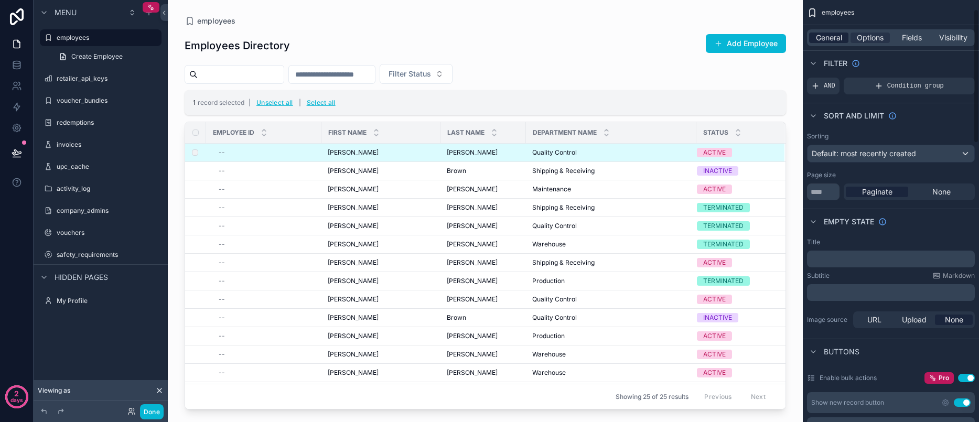
click at [834, 39] on span "General" at bounding box center [829, 38] width 26 height 10
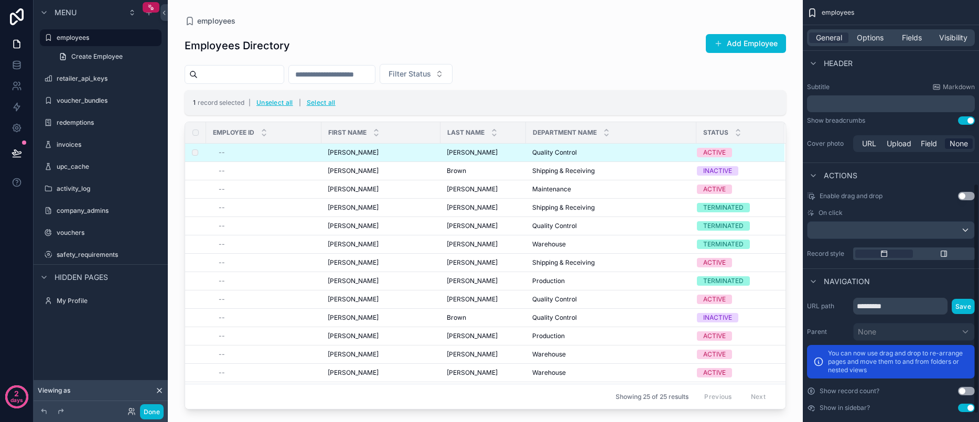
scroll to position [351, 0]
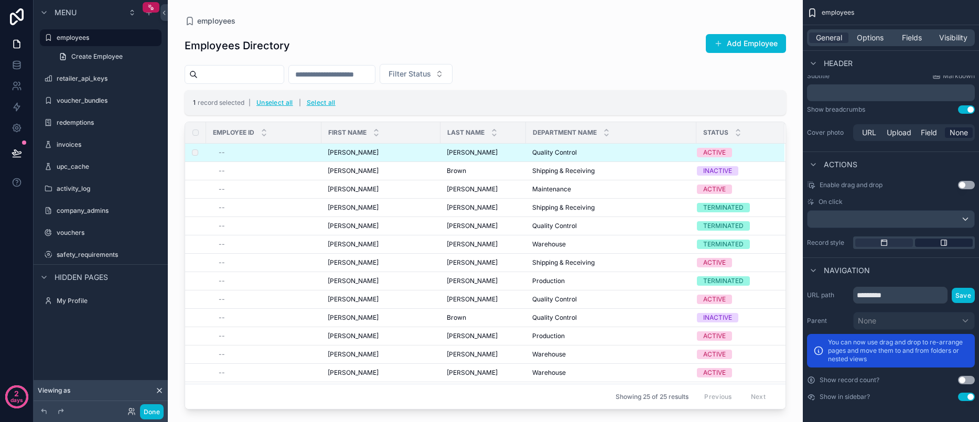
click at [938, 245] on div "scrollable content" at bounding box center [944, 243] width 58 height 8
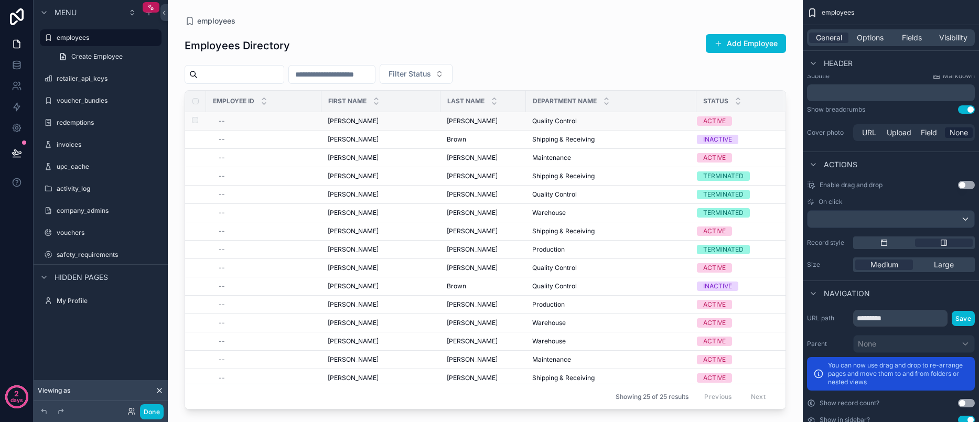
click at [554, 120] on span "Quality Control" at bounding box center [554, 121] width 45 height 8
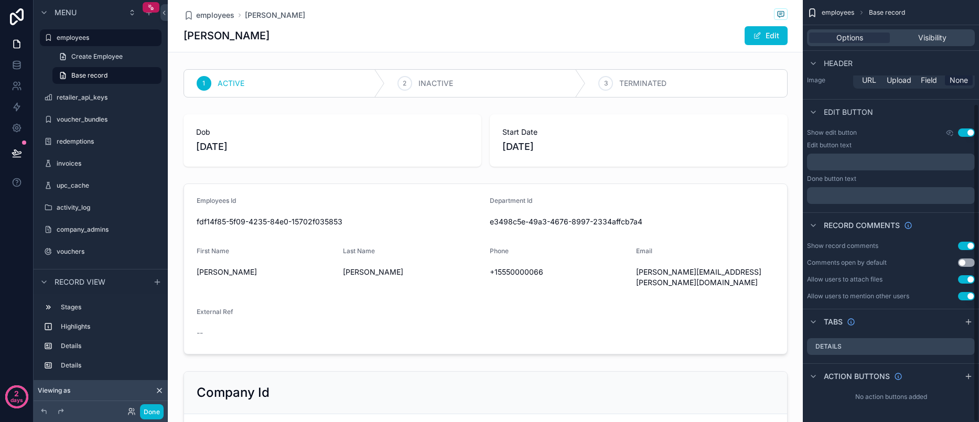
scroll to position [137, 0]
click at [204, 16] on span "employees" at bounding box center [215, 15] width 38 height 10
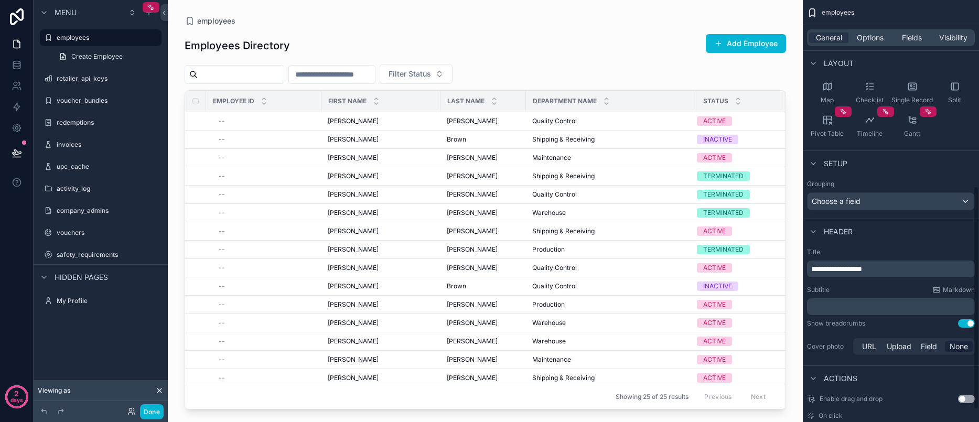
scroll to position [351, 0]
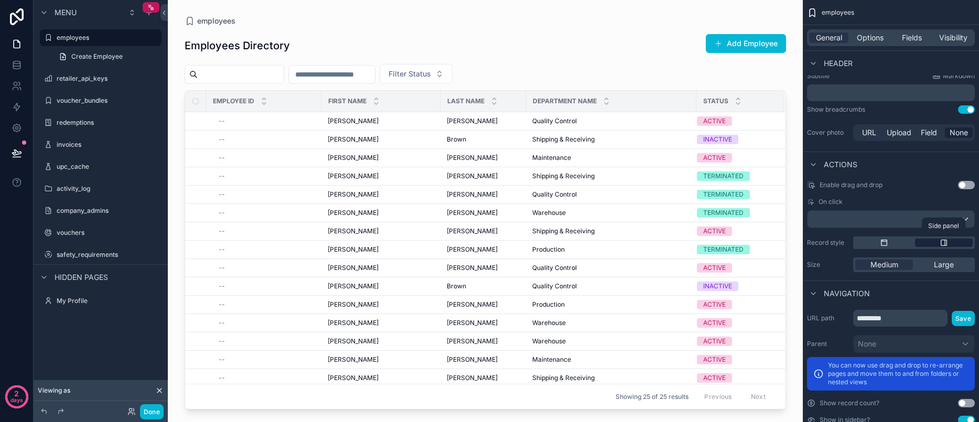
click at [942, 244] on icon "scrollable content" at bounding box center [944, 243] width 8 height 8
click at [881, 244] on icon "scrollable content" at bounding box center [884, 243] width 8 height 8
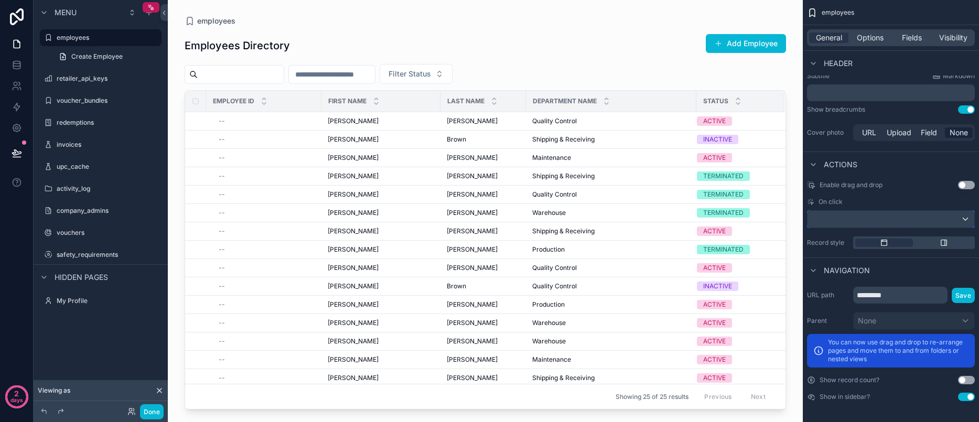
click at [901, 227] on div "scrollable content" at bounding box center [891, 219] width 167 height 17
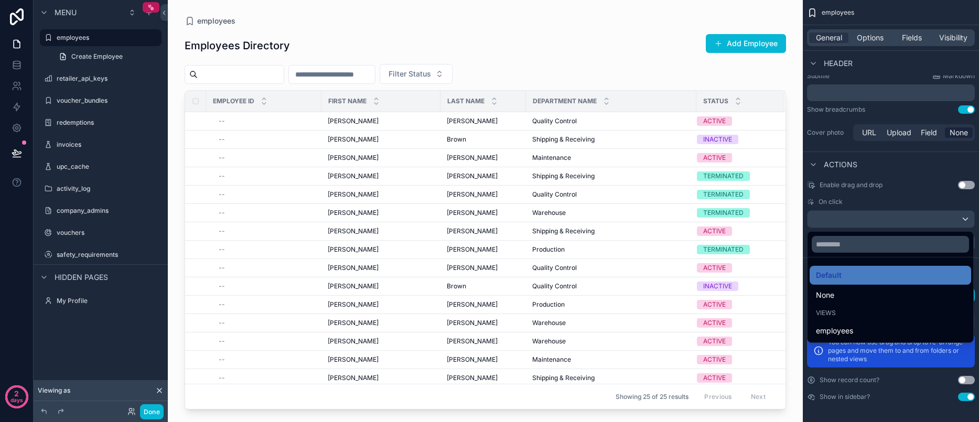
click at [902, 223] on div "scrollable content" at bounding box center [489, 211] width 979 height 422
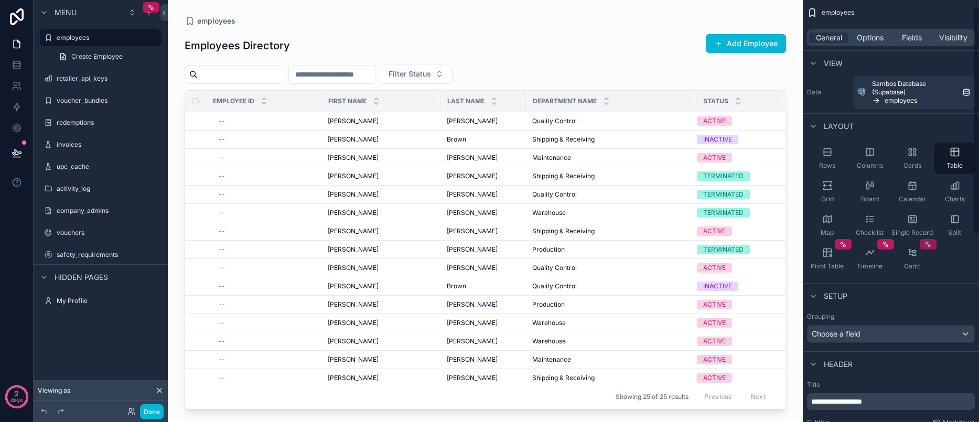
scroll to position [0, 0]
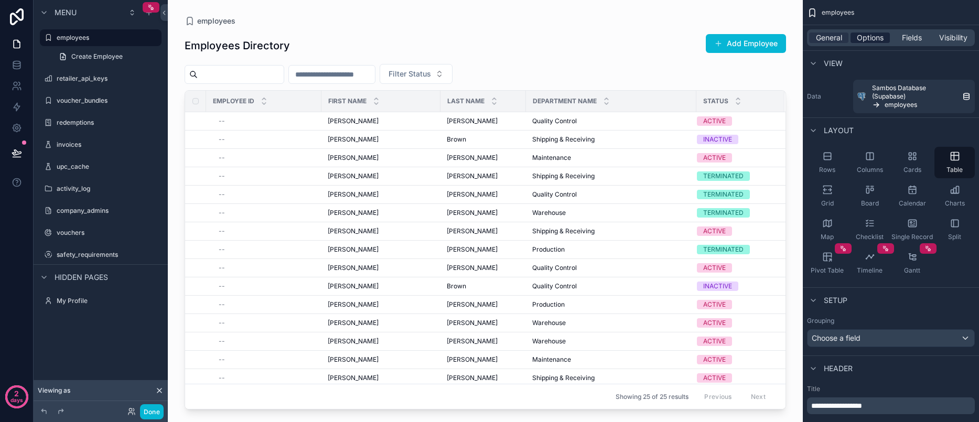
click at [879, 40] on span "Options" at bounding box center [870, 38] width 27 height 10
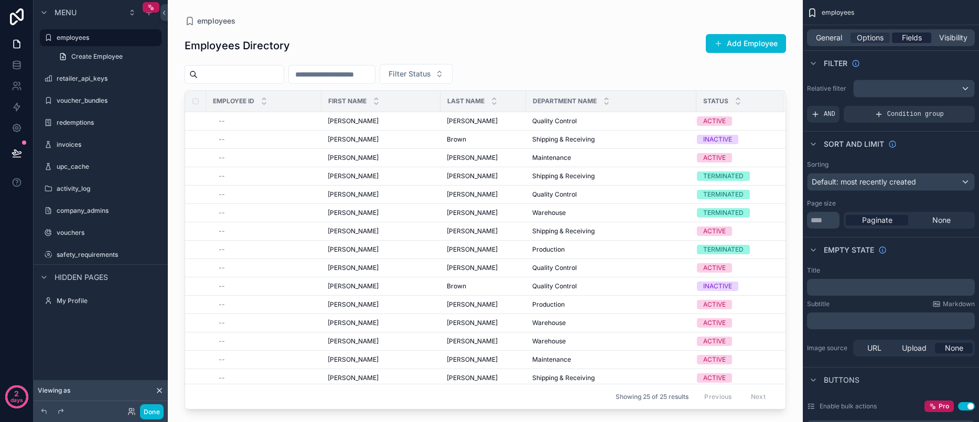
click at [911, 41] on span "Fields" at bounding box center [912, 38] width 20 height 10
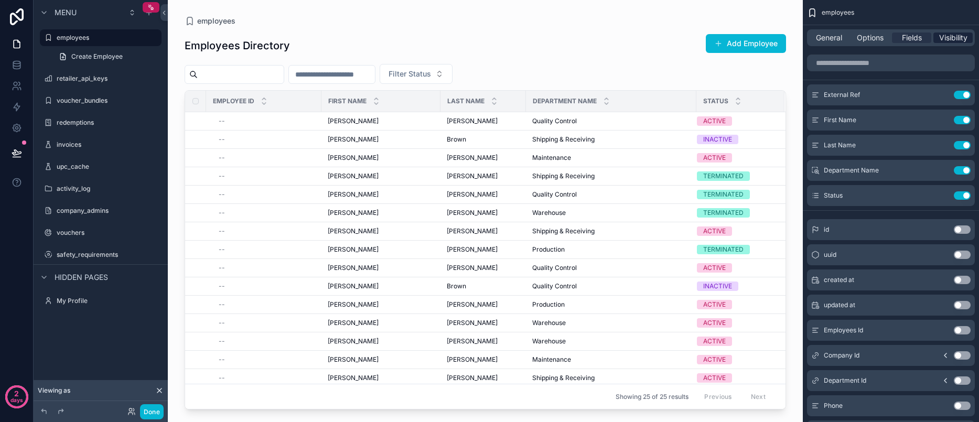
click at [960, 35] on span "Visibility" at bounding box center [953, 38] width 28 height 10
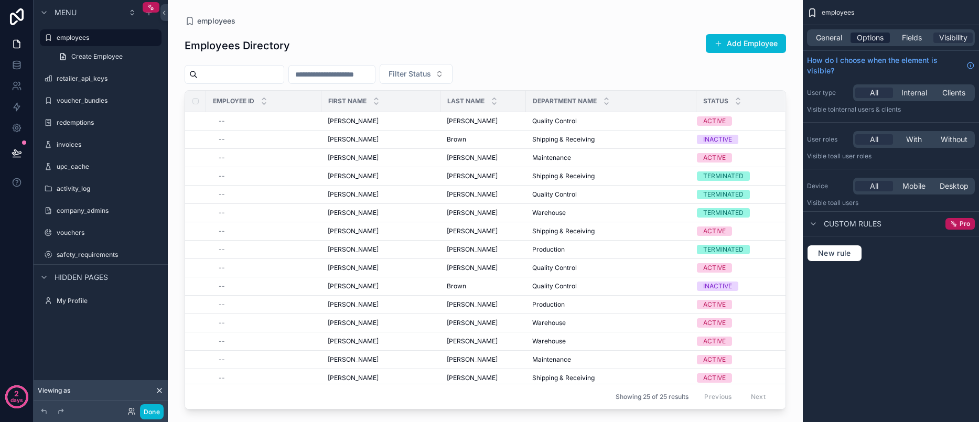
click at [887, 36] on div "Options" at bounding box center [870, 38] width 39 height 10
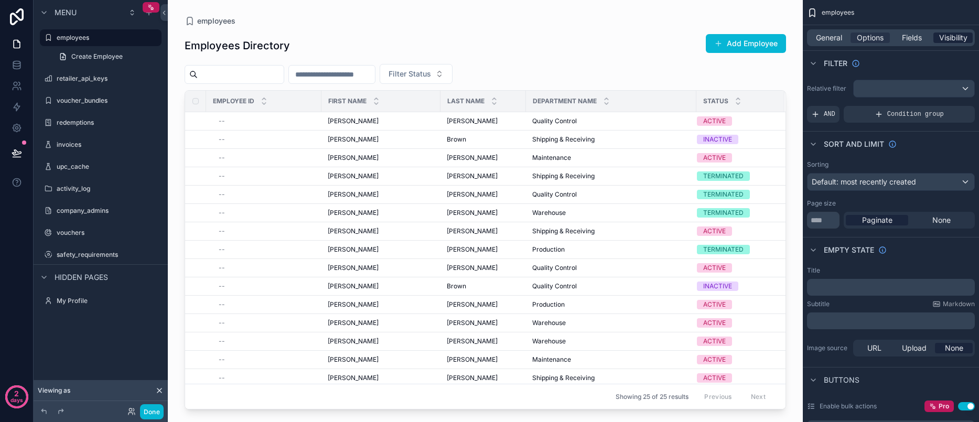
click at [948, 36] on span "Visibility" at bounding box center [953, 38] width 28 height 10
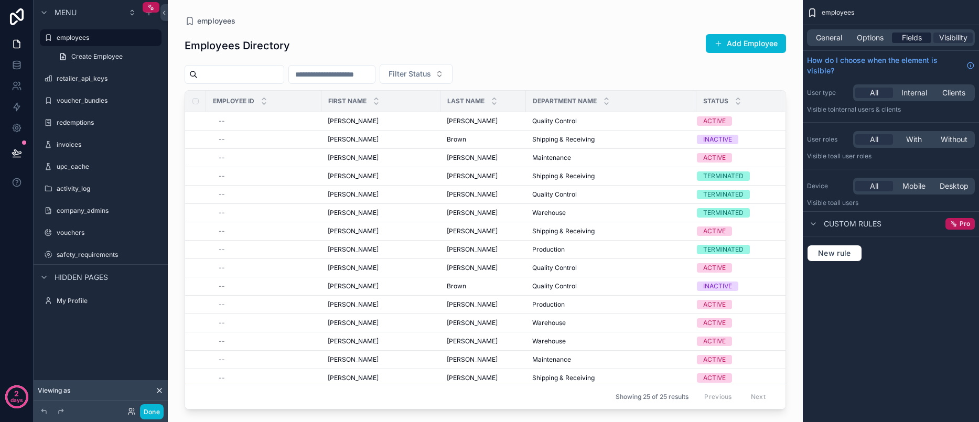
click at [913, 39] on span "Fields" at bounding box center [912, 38] width 20 height 10
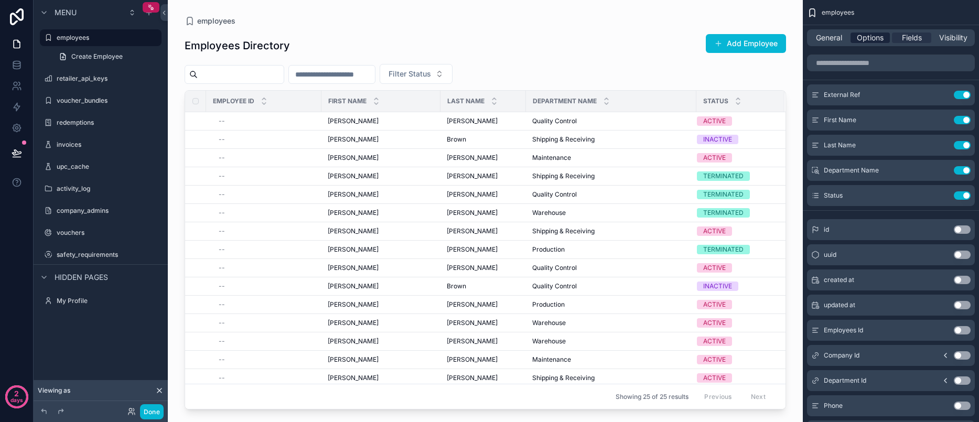
click at [882, 40] on span "Options" at bounding box center [870, 38] width 27 height 10
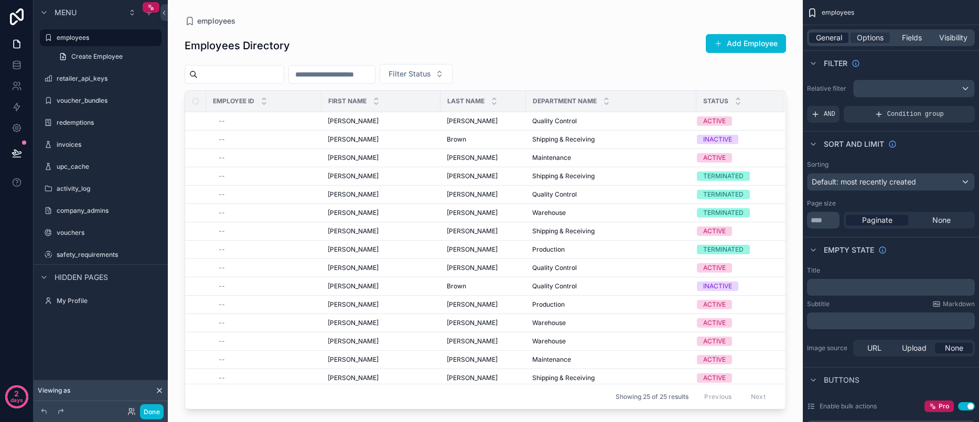
click at [836, 41] on span "General" at bounding box center [829, 38] width 26 height 10
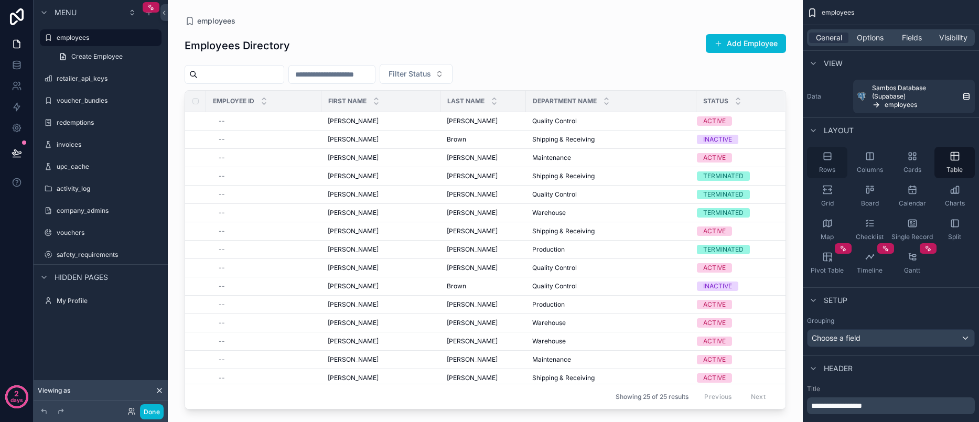
click at [830, 169] on span "Rows" at bounding box center [827, 170] width 16 height 8
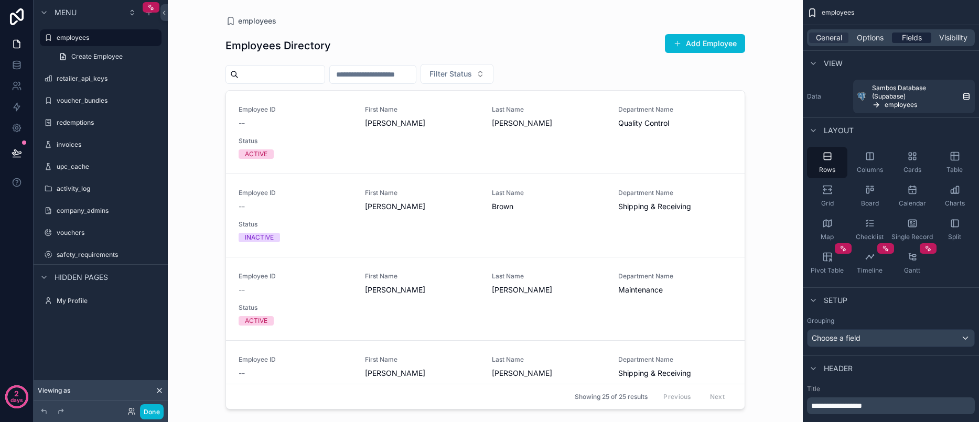
click at [902, 40] on span "Fields" at bounding box center [912, 38] width 20 height 10
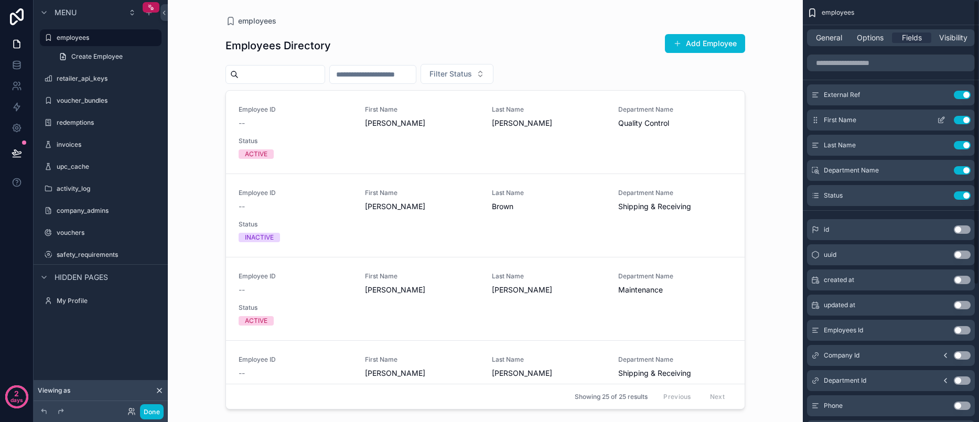
click at [862, 120] on div "First Name Use setting" at bounding box center [891, 120] width 168 height 21
click at [941, 119] on icon "scrollable content" at bounding box center [943, 119] width 4 height 4
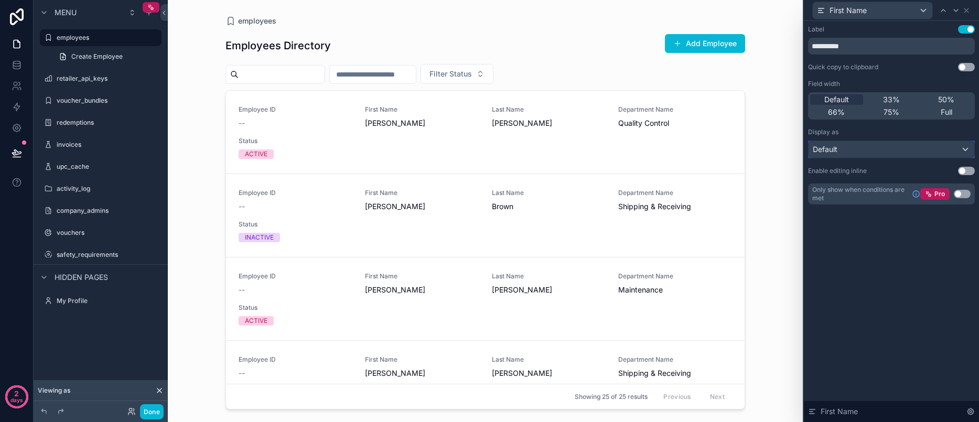
click at [844, 157] on div "Default" at bounding box center [892, 149] width 166 height 17
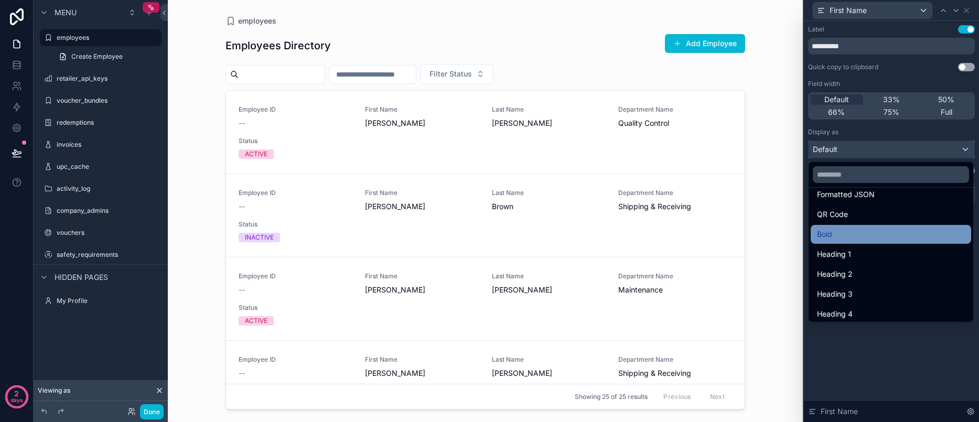
scroll to position [114, 0]
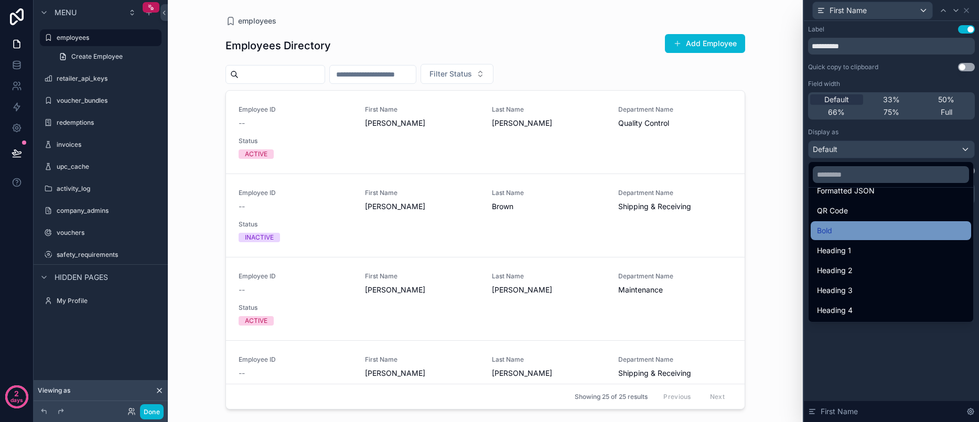
click at [872, 227] on div "Bold" at bounding box center [891, 231] width 148 height 13
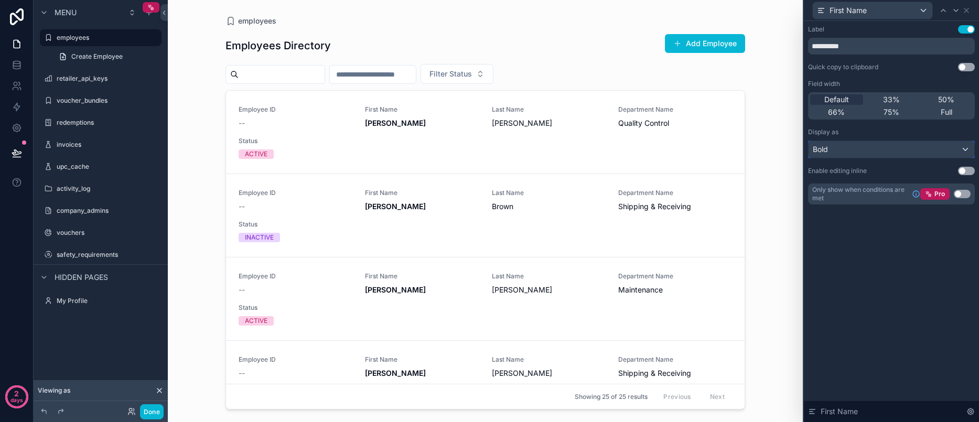
click at [874, 141] on button "Bold" at bounding box center [891, 150] width 167 height 18
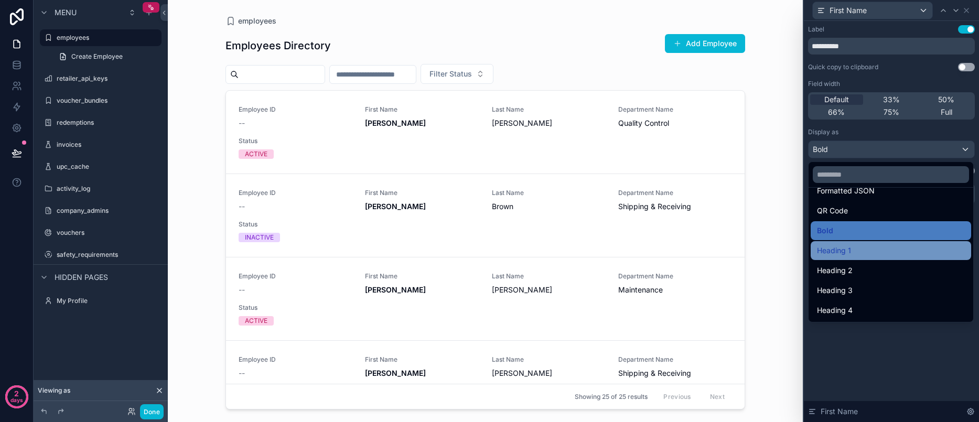
click at [866, 253] on div "Heading 1" at bounding box center [891, 250] width 148 height 13
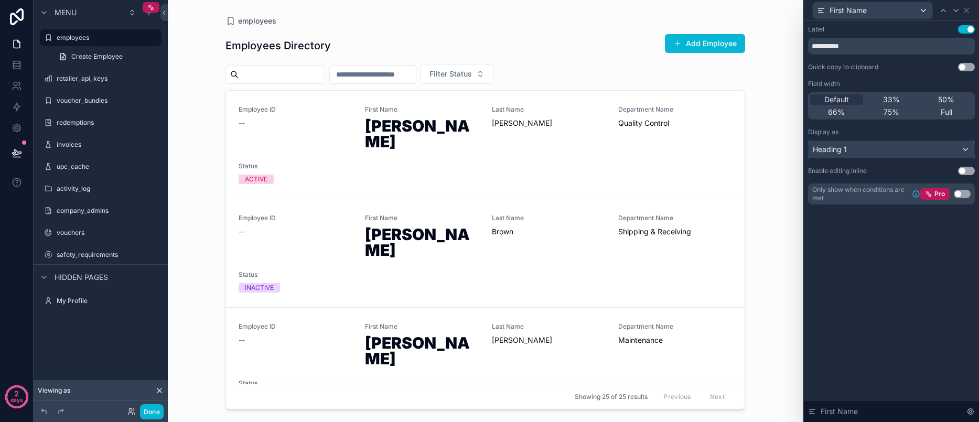
click at [856, 143] on div "Heading 1" at bounding box center [892, 149] width 166 height 17
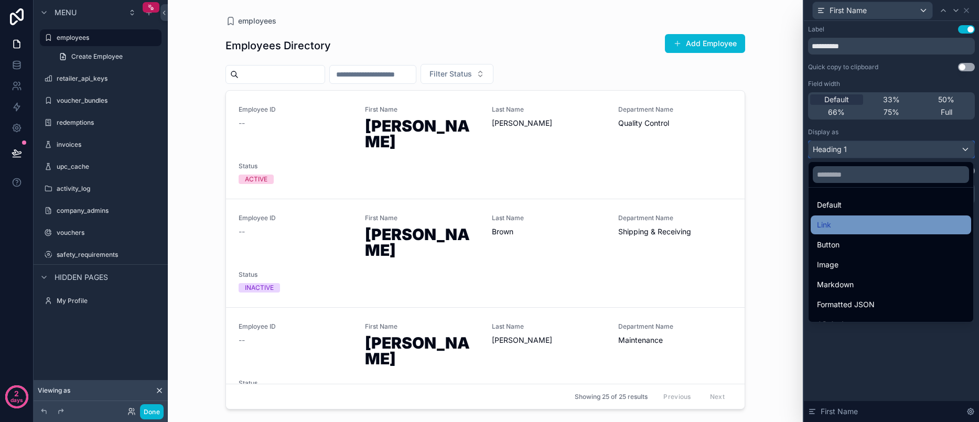
scroll to position [0, 0]
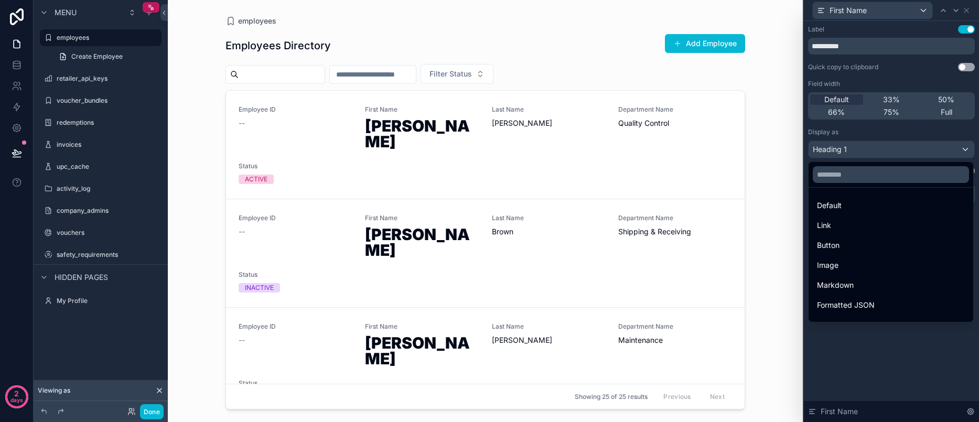
click at [852, 210] on div "Default" at bounding box center [891, 205] width 148 height 13
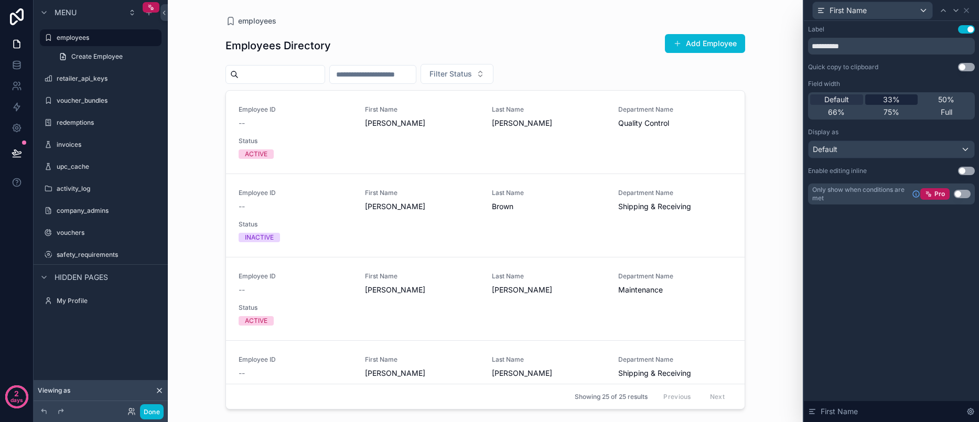
click at [893, 95] on span "33%" at bounding box center [891, 99] width 17 height 10
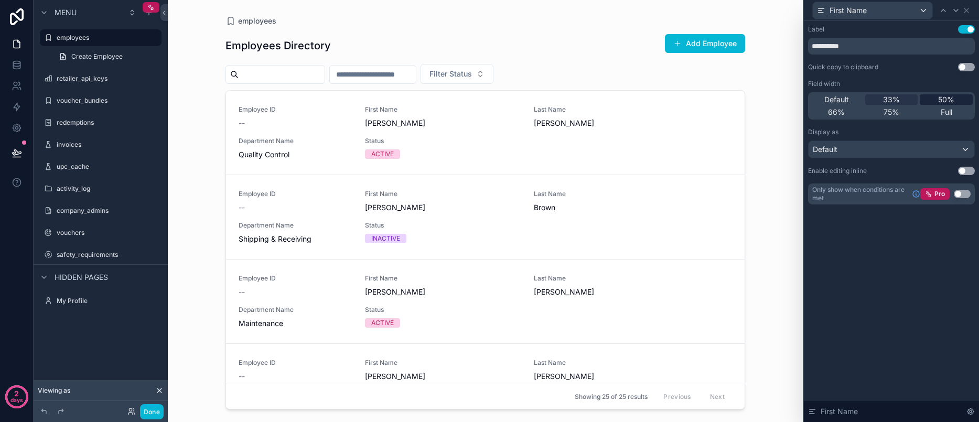
click at [944, 99] on span "50%" at bounding box center [946, 99] width 16 height 10
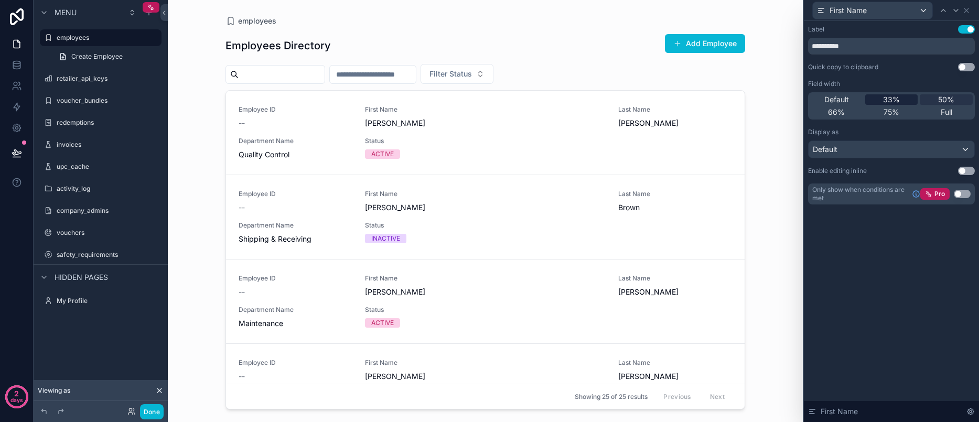
drag, startPoint x: 891, startPoint y: 103, endPoint x: 883, endPoint y: 103, distance: 7.9
click at [891, 103] on span "33%" at bounding box center [891, 99] width 17 height 10
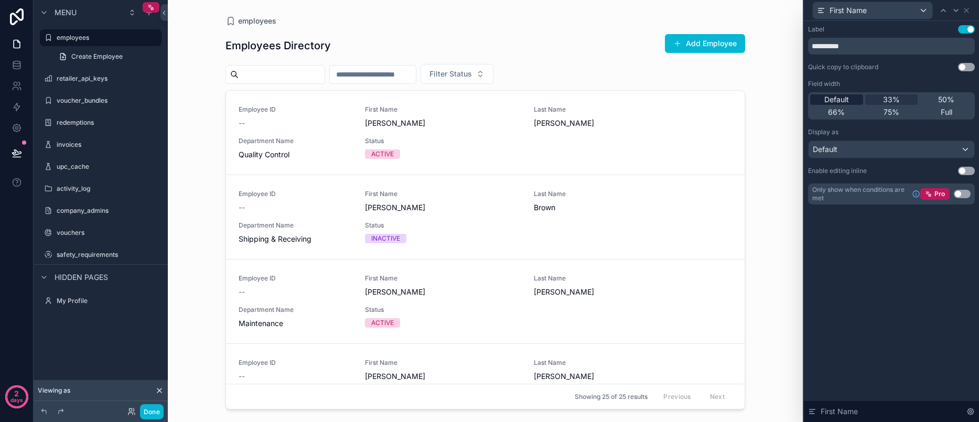
click at [831, 102] on span "Default" at bounding box center [837, 99] width 25 height 10
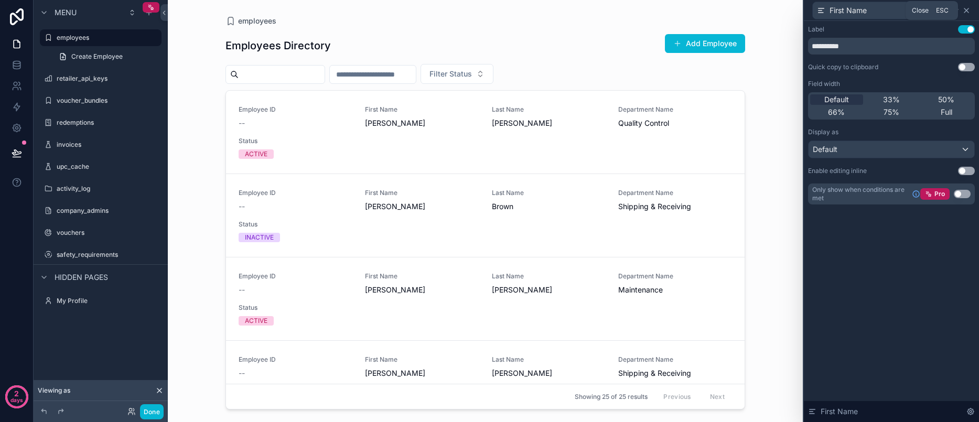
click at [965, 13] on icon at bounding box center [967, 10] width 8 height 8
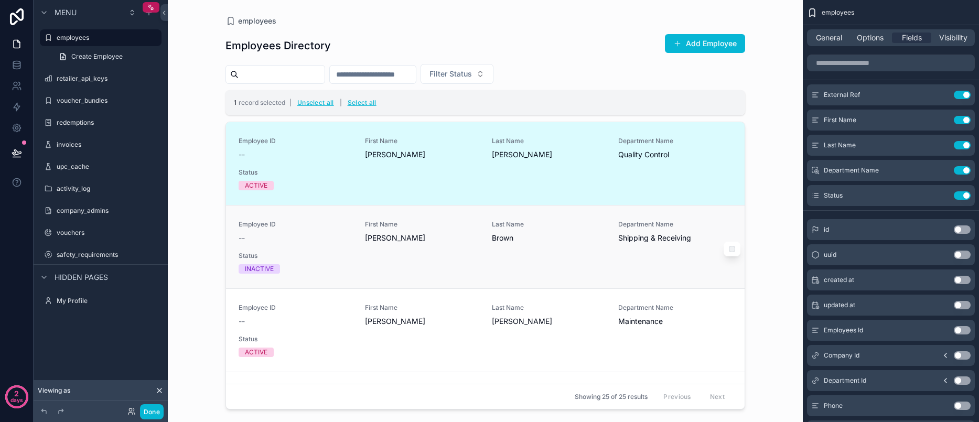
click at [724, 253] on div "scrollable content" at bounding box center [732, 249] width 17 height 15
click at [729, 251] on div "scrollable content" at bounding box center [732, 249] width 17 height 15
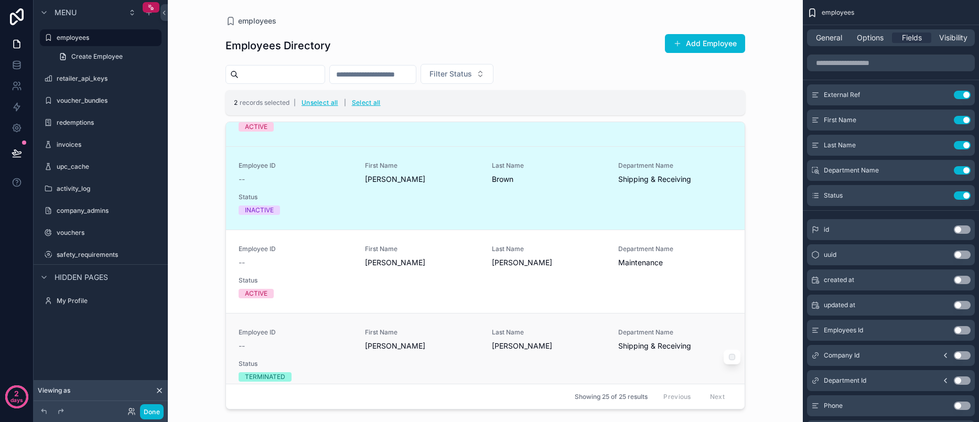
scroll to position [126, 0]
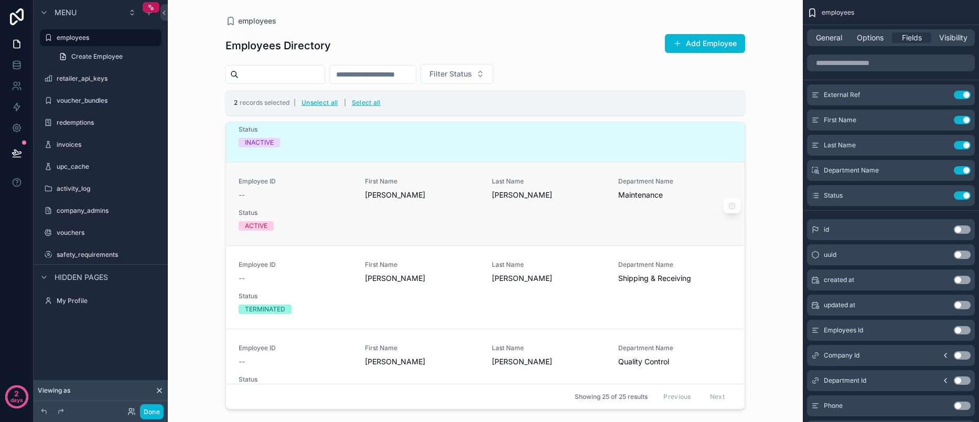
click at [683, 217] on div "Employee ID -- First Name [PERSON_NAME] Last Name [PERSON_NAME] Department Name…" at bounding box center [486, 204] width 494 height 54
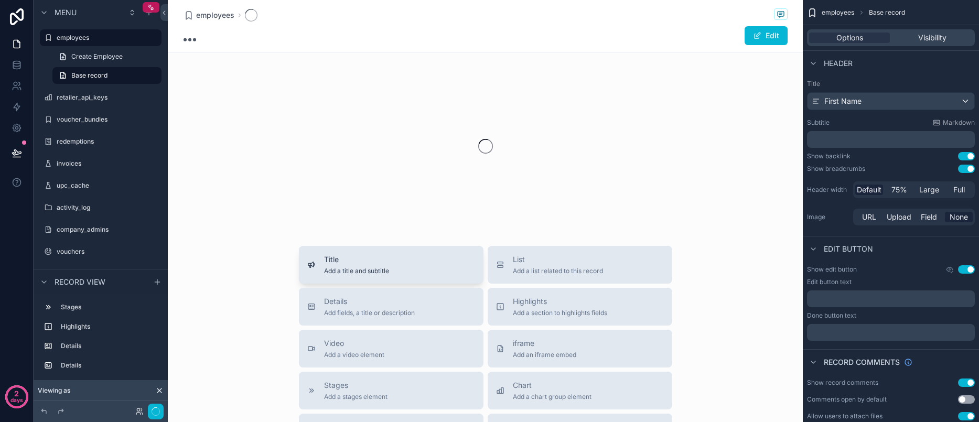
scroll to position [2, 0]
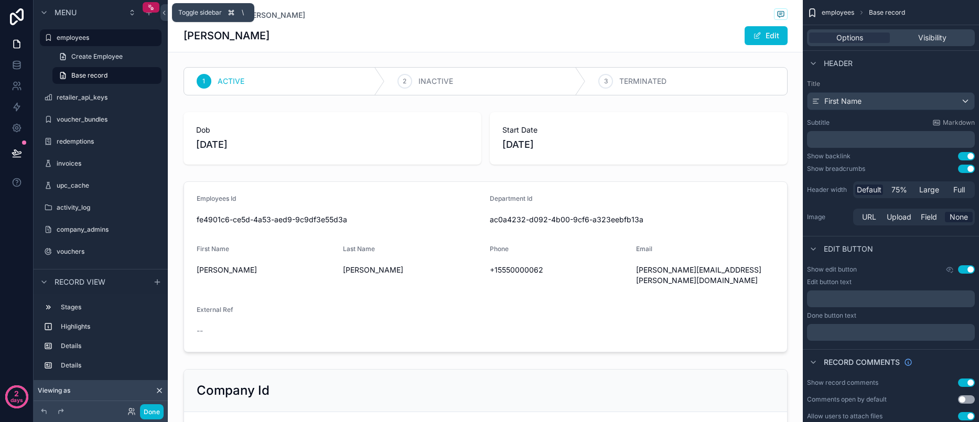
click at [197, 20] on div "Toggle sidebar \" at bounding box center [213, 12] width 82 height 19
click at [216, 16] on span "employees" at bounding box center [215, 15] width 38 height 10
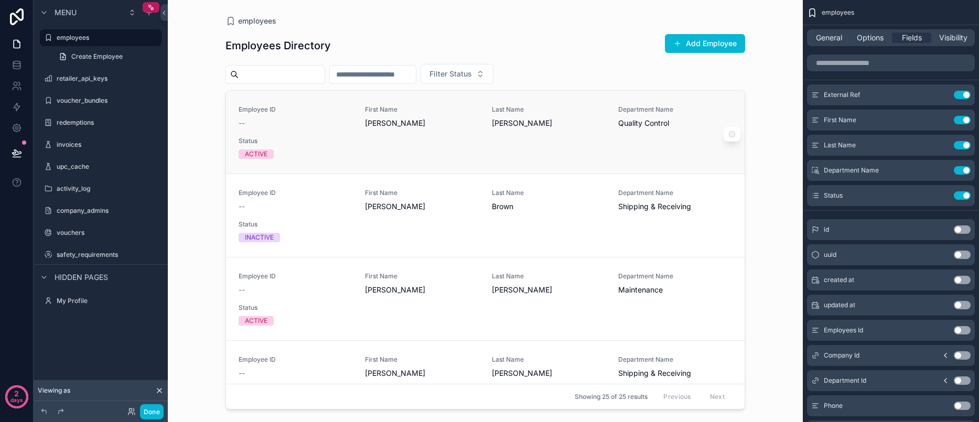
click at [727, 137] on div "scrollable content" at bounding box center [732, 134] width 17 height 15
click at [160, 411] on button "Done" at bounding box center [152, 411] width 24 height 15
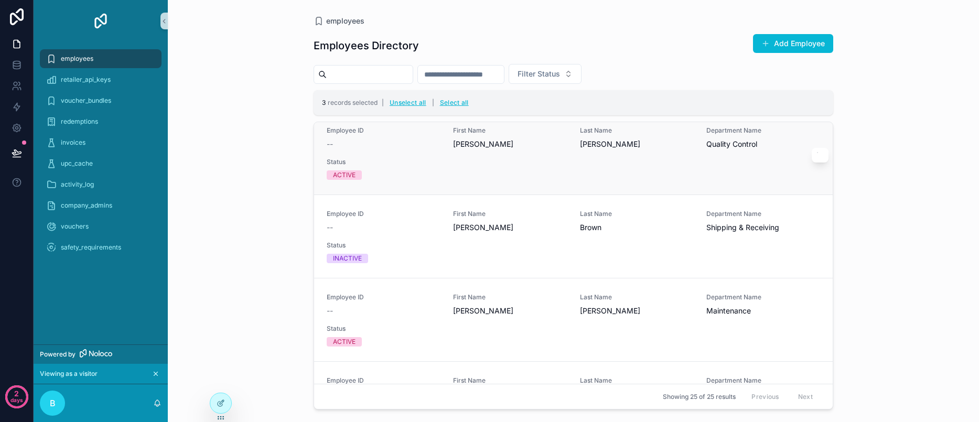
scroll to position [9, 0]
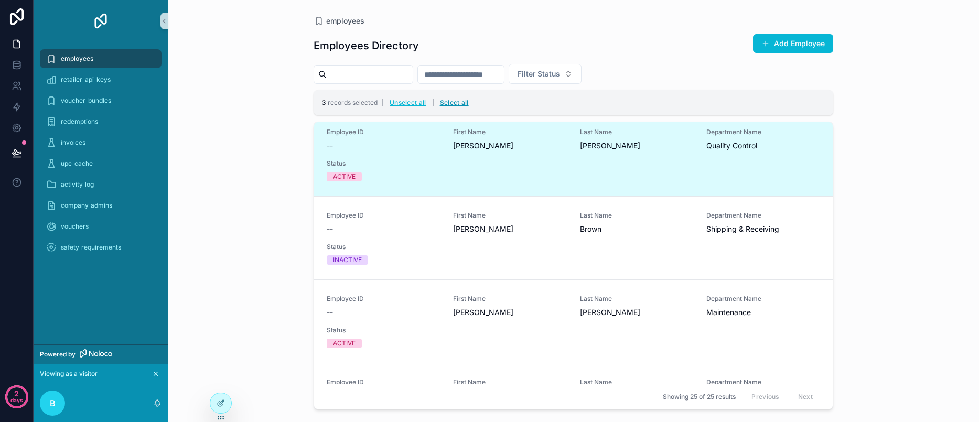
click at [454, 99] on button "Select all" at bounding box center [454, 102] width 36 height 17
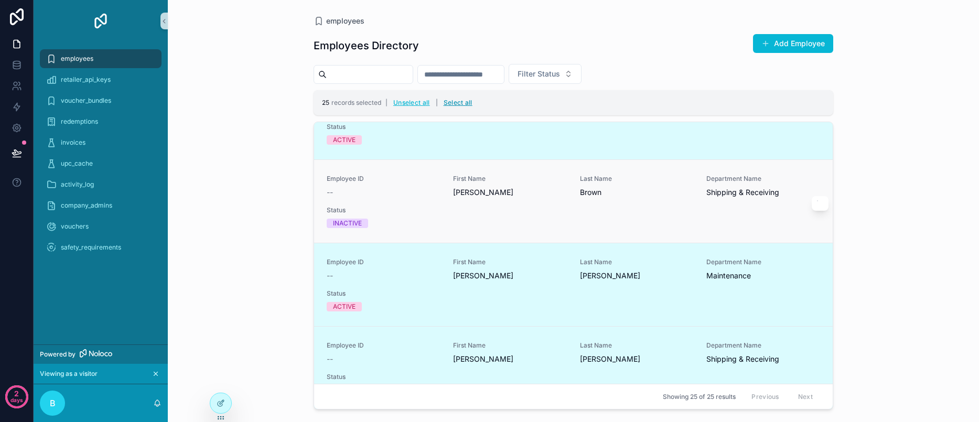
scroll to position [0, 0]
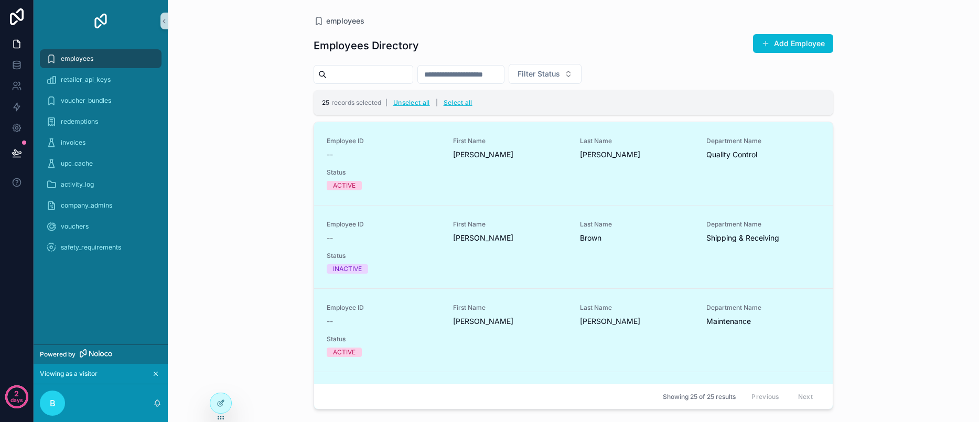
click at [93, 61] on div "employees" at bounding box center [100, 58] width 109 height 17
click at [229, 408] on div at bounding box center [220, 403] width 21 height 20
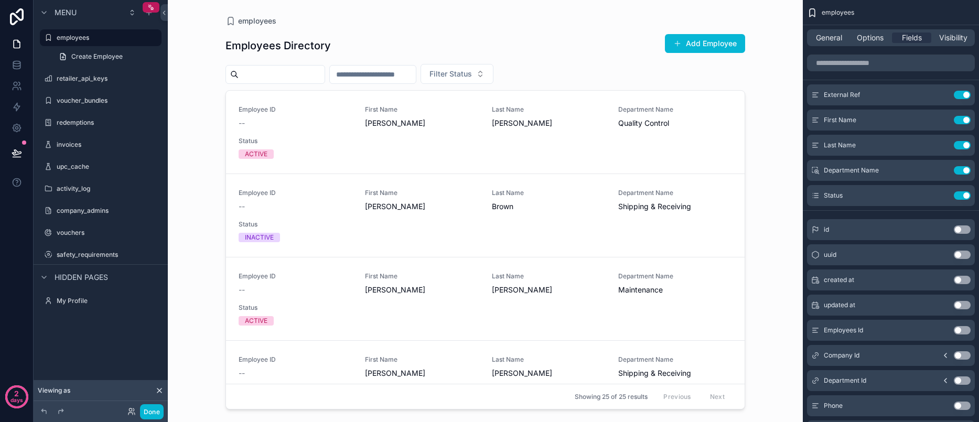
click at [754, 129] on div "employees Employees Directory Add Employee Filter Status Employee ID -- First N…" at bounding box center [485, 211] width 635 height 422
